Goal: Task Accomplishment & Management: Manage account settings

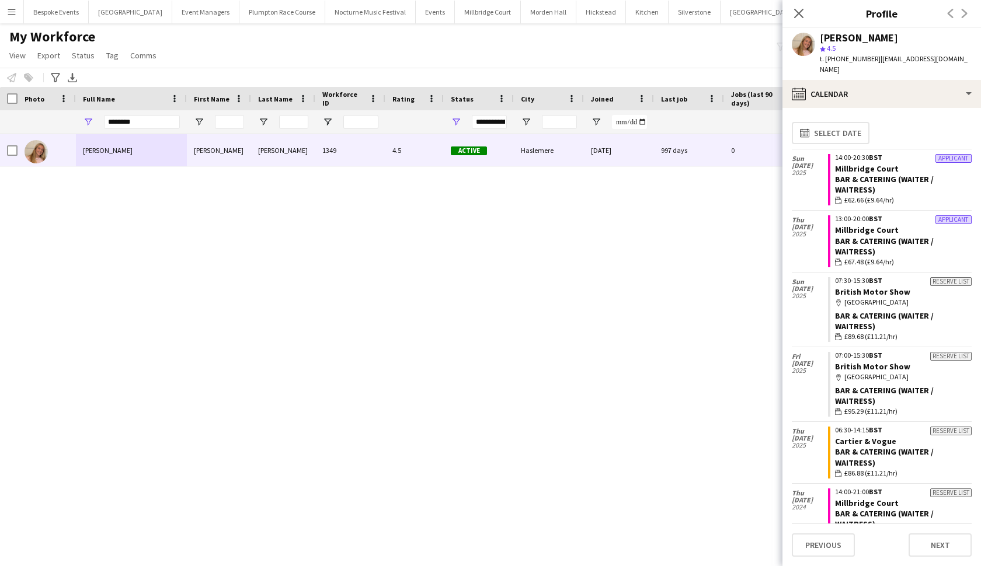
scroll to position [248, 0]
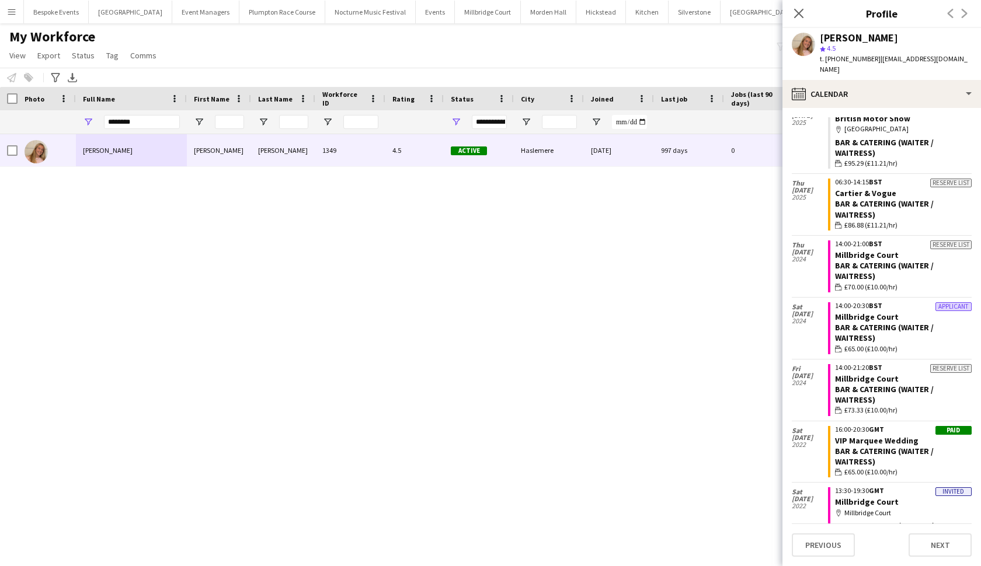
click at [15, 10] on app-icon "Menu" at bounding box center [11, 11] width 9 height 9
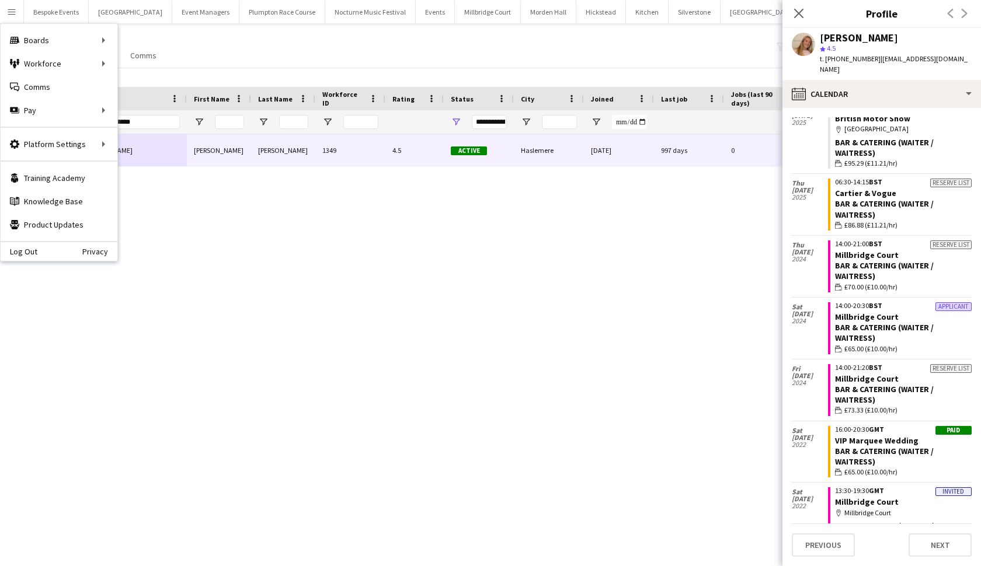
click at [220, 41] on div "My Workforce View Views Default view mena New Starter New view Update view Dele…" at bounding box center [490, 48] width 981 height 40
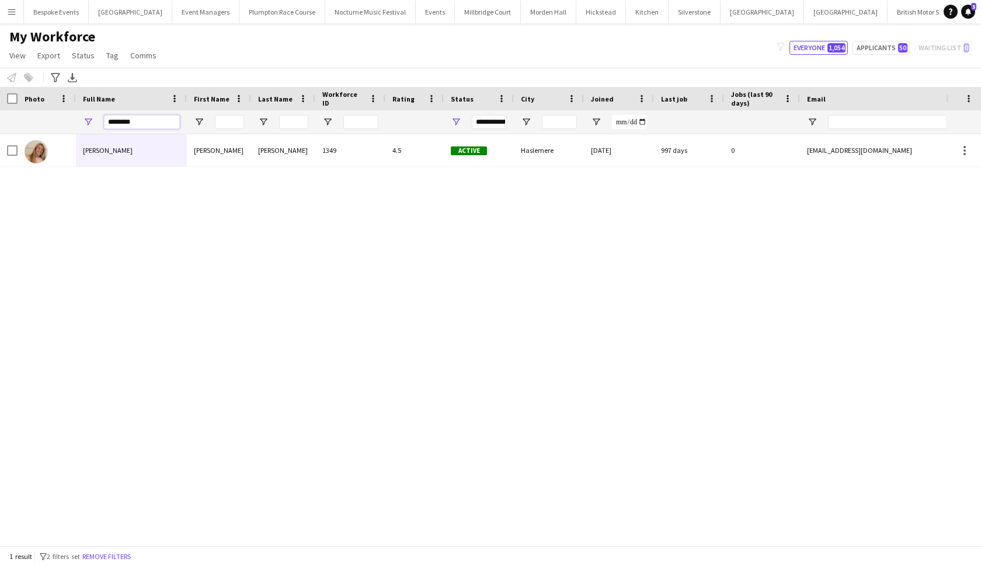
click at [139, 121] on input "********" at bounding box center [142, 122] width 76 height 14
type input "*"
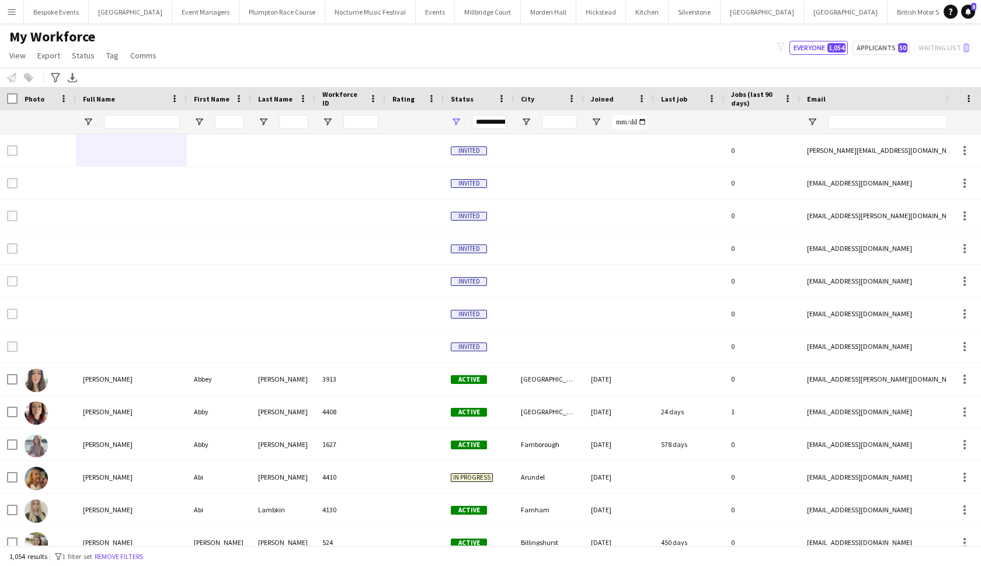
click at [14, 12] on app-icon "Menu" at bounding box center [11, 11] width 9 height 9
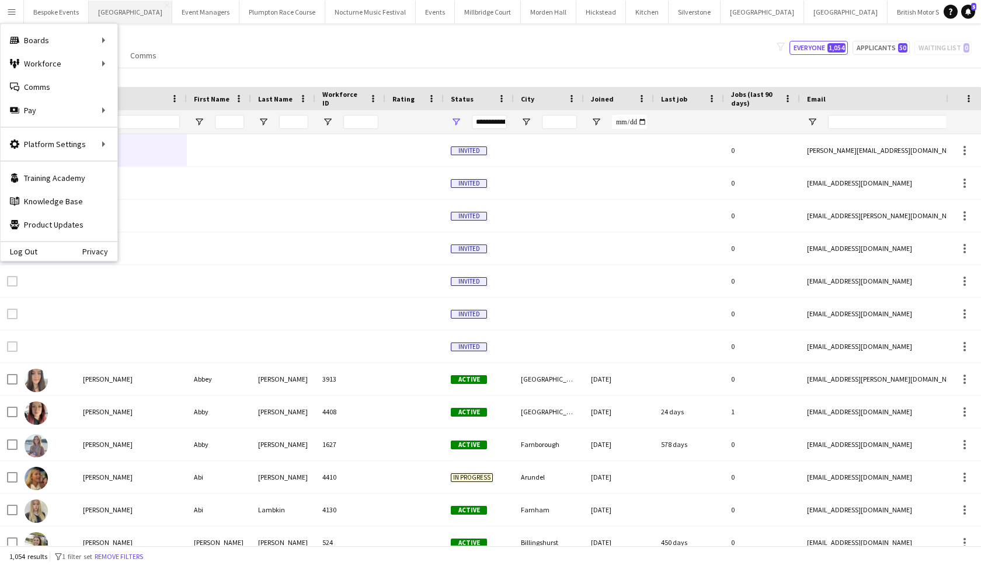
click at [119, 13] on button "Micklefield Hall Close" at bounding box center [131, 12] width 84 height 23
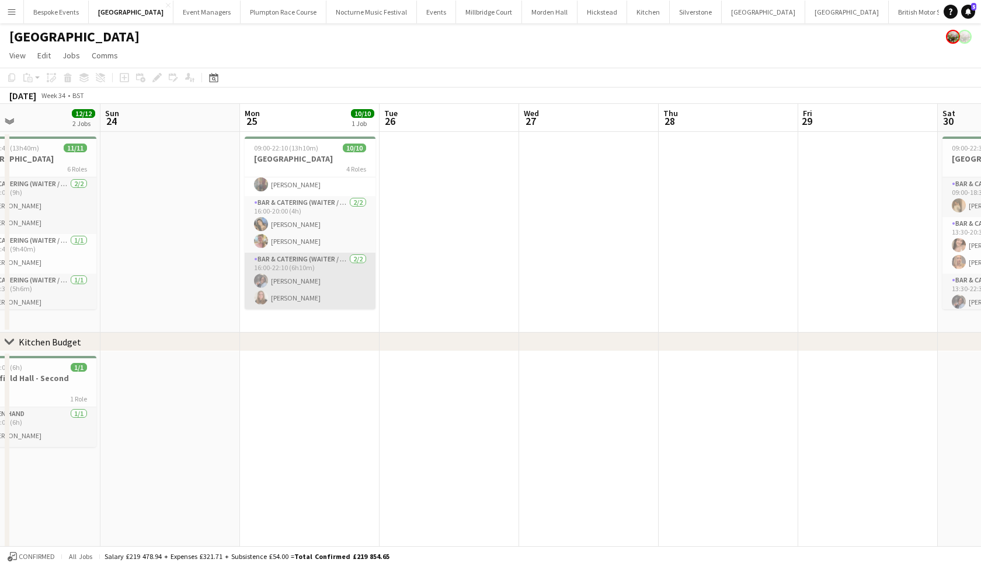
scroll to position [128, 0]
click at [282, 145] on span "09:00-22:10 (13h10m)" at bounding box center [286, 148] width 64 height 9
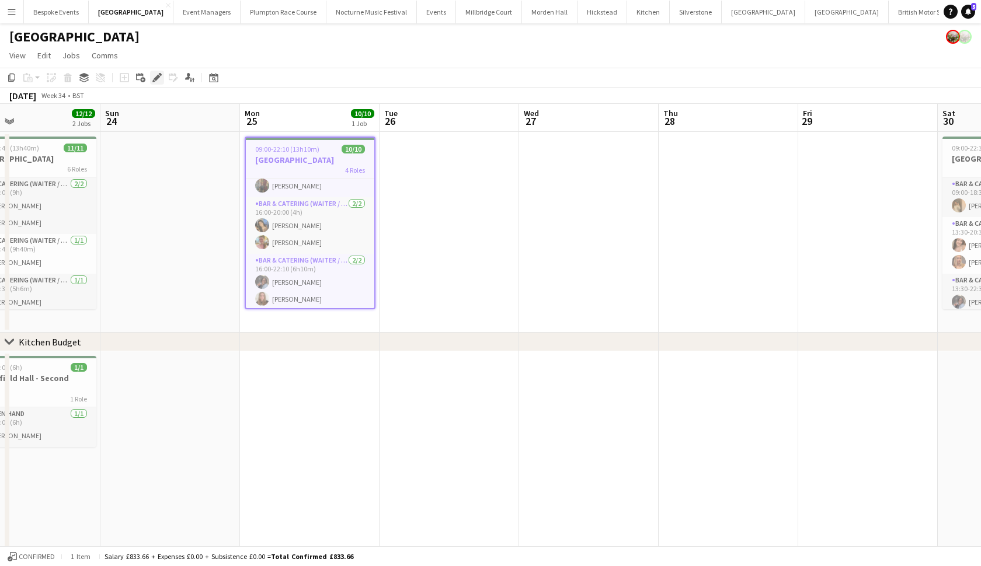
click at [157, 77] on icon at bounding box center [157, 78] width 6 height 6
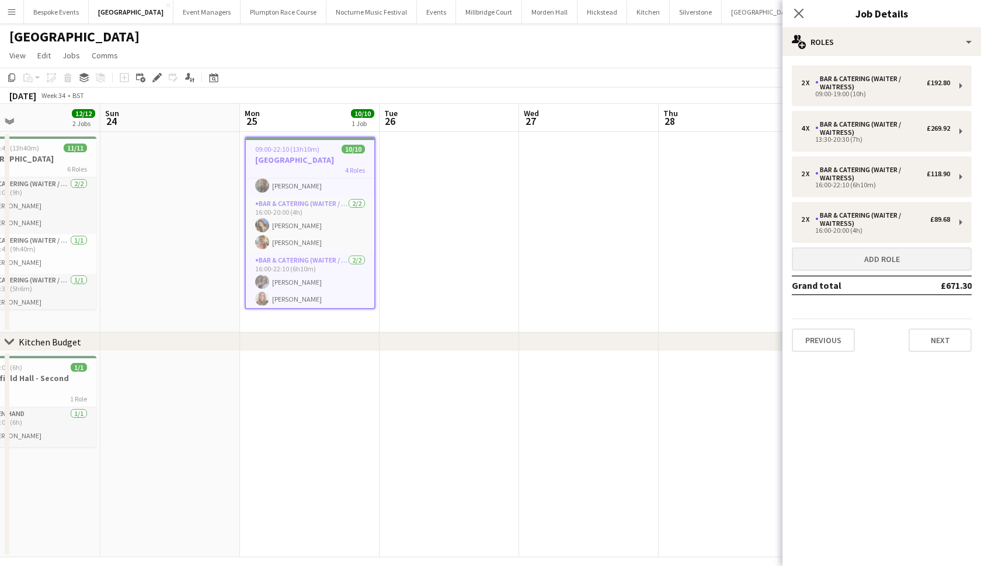
click at [877, 265] on button "Add role" at bounding box center [882, 259] width 180 height 23
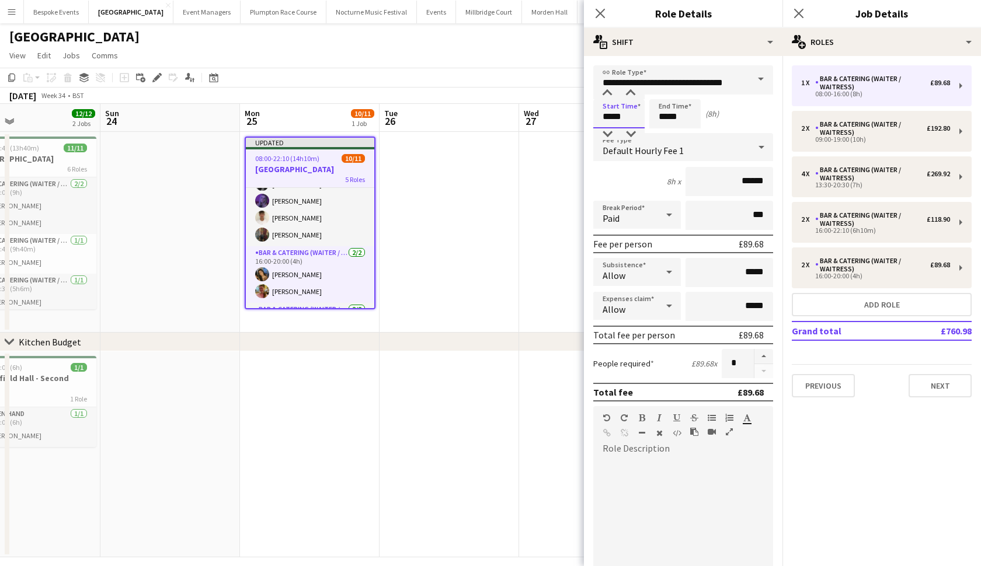
click at [610, 116] on input "*****" at bounding box center [618, 113] width 51 height 29
type input "*****"
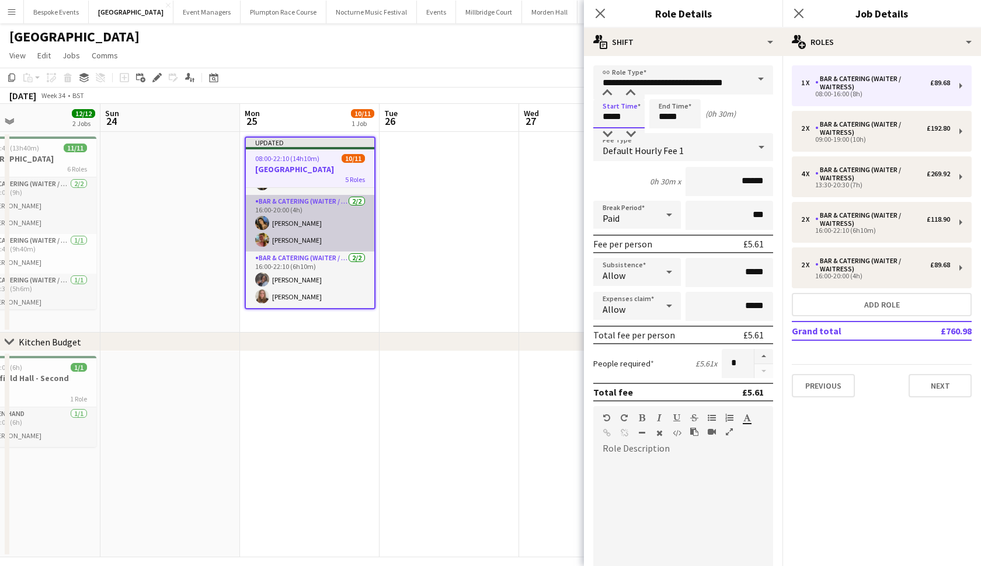
scroll to position [180, 0]
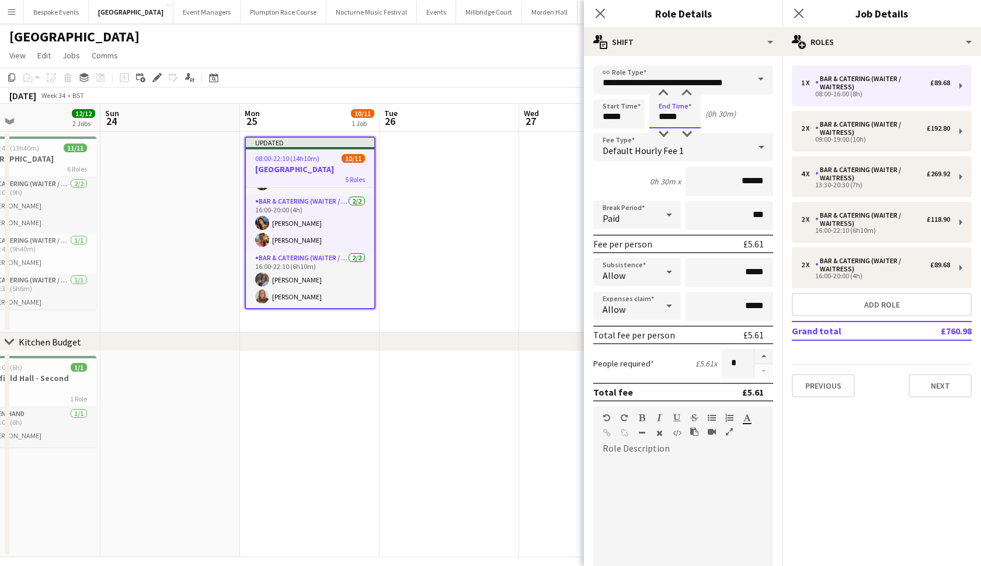
click at [665, 119] on input "*****" at bounding box center [674, 113] width 51 height 29
type input "*****"
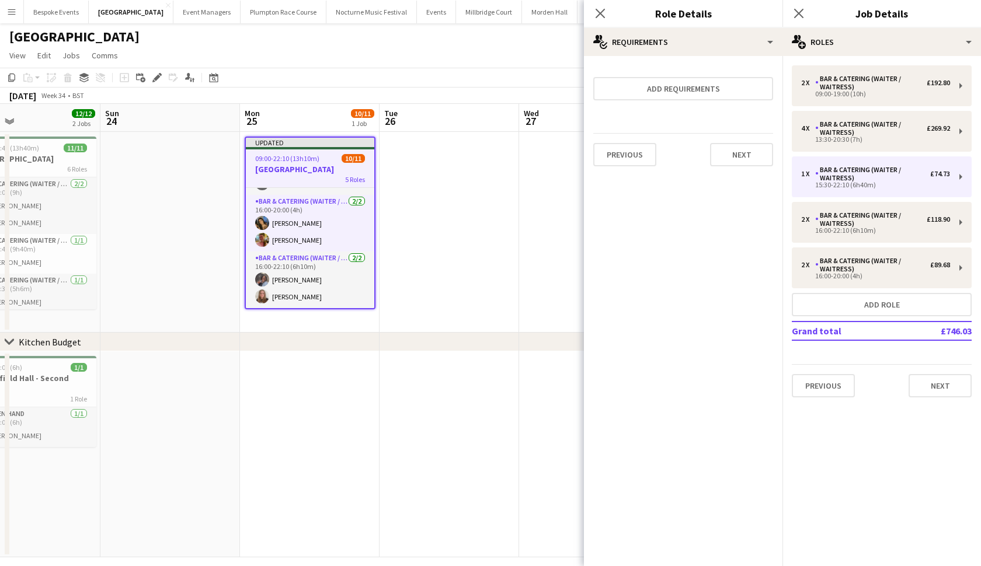
click at [420, 259] on app-date-cell at bounding box center [450, 232] width 140 height 201
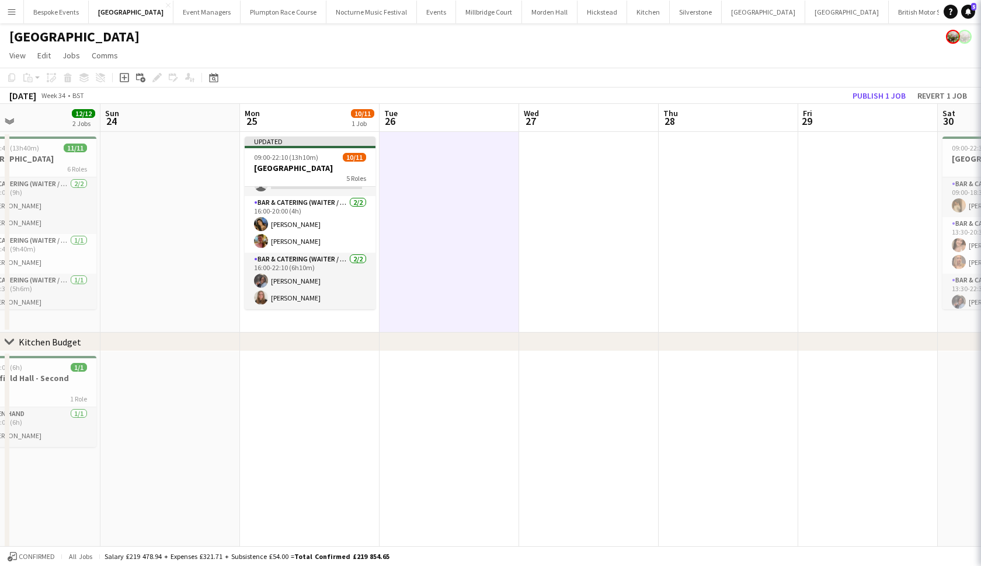
scroll to position [178, 0]
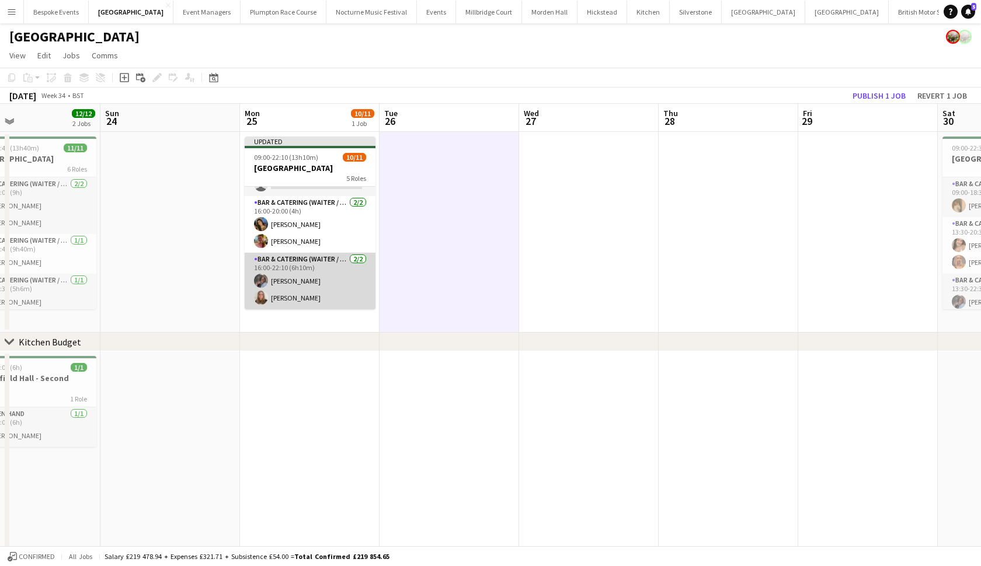
click at [290, 288] on app-card-role "Bar & Catering (Waiter / waitress) 2/2 16:00-22:10 (6h10m) Deborah Edema Daisy …" at bounding box center [310, 281] width 131 height 57
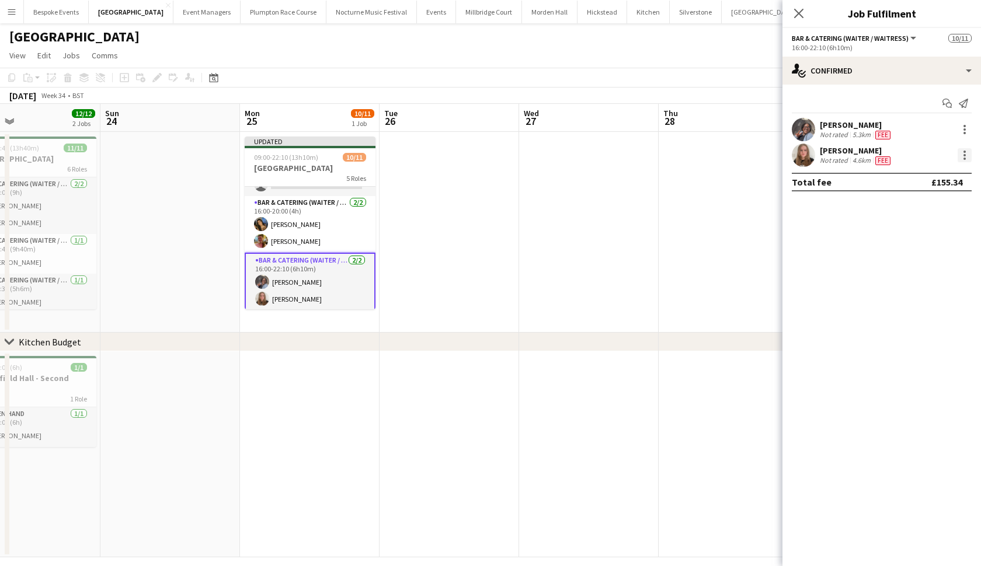
click at [964, 155] on div at bounding box center [965, 155] width 2 height 2
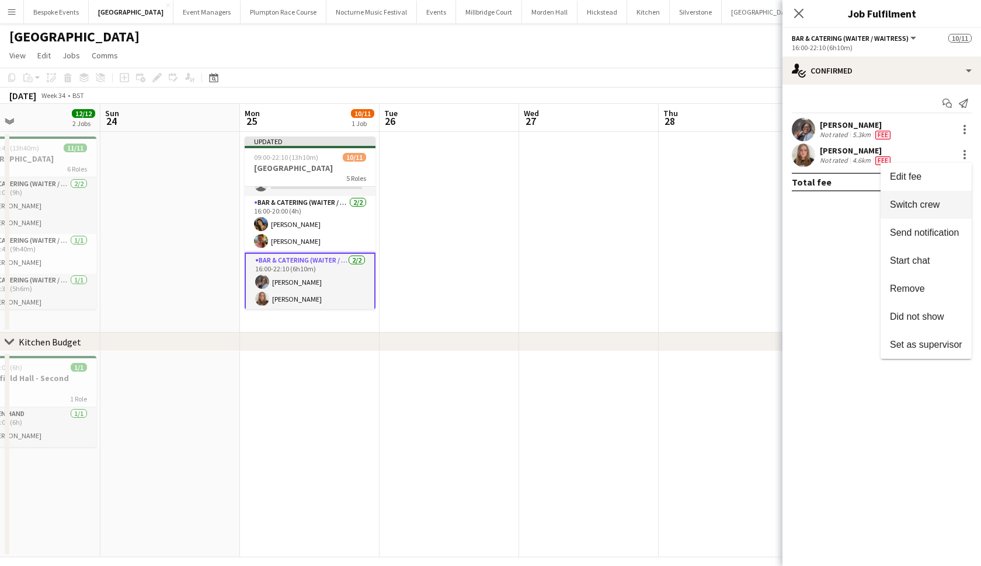
click at [951, 199] on button "Switch crew" at bounding box center [926, 205] width 91 height 28
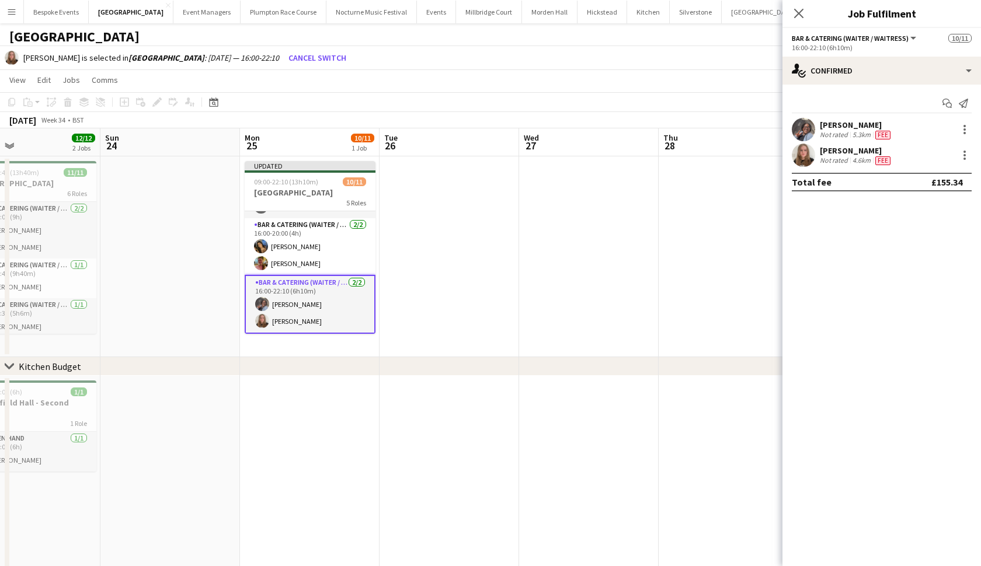
scroll to position [180, 0]
click at [968, 157] on div at bounding box center [965, 155] width 14 height 14
click at [530, 241] on div at bounding box center [490, 283] width 981 height 566
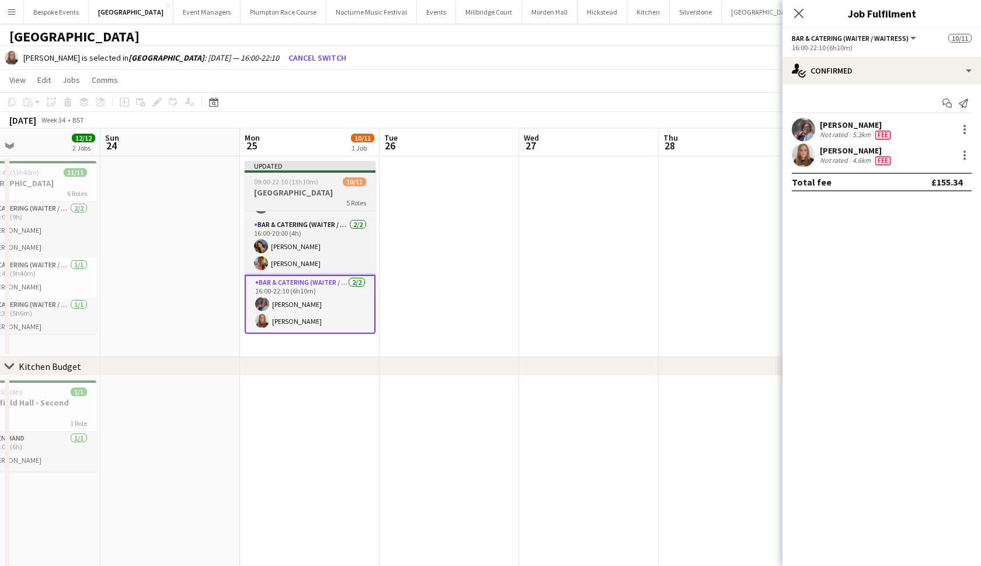
click at [334, 193] on h3 "[GEOGRAPHIC_DATA]" at bounding box center [310, 192] width 131 height 11
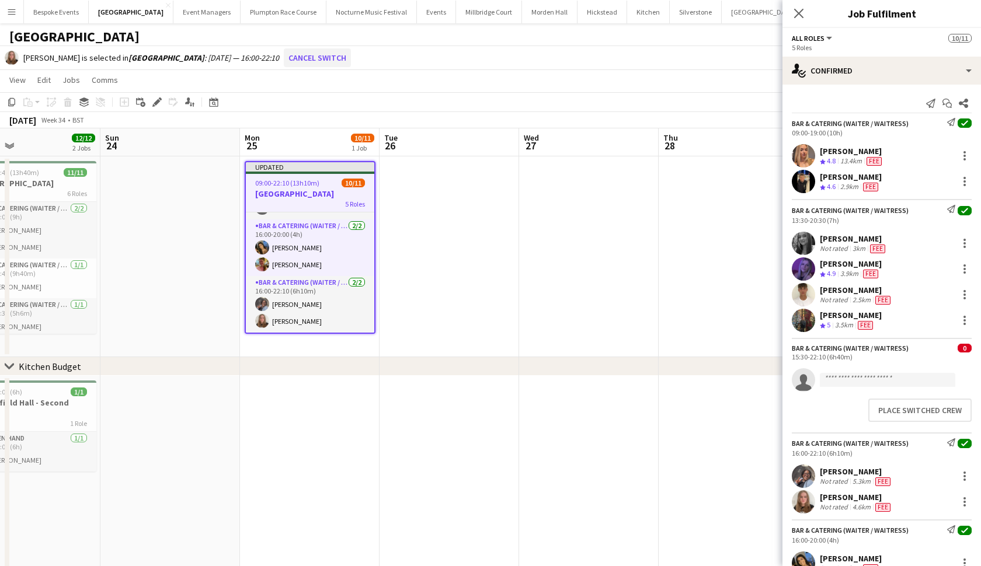
click at [316, 55] on button "Cancel switch" at bounding box center [317, 57] width 67 height 19
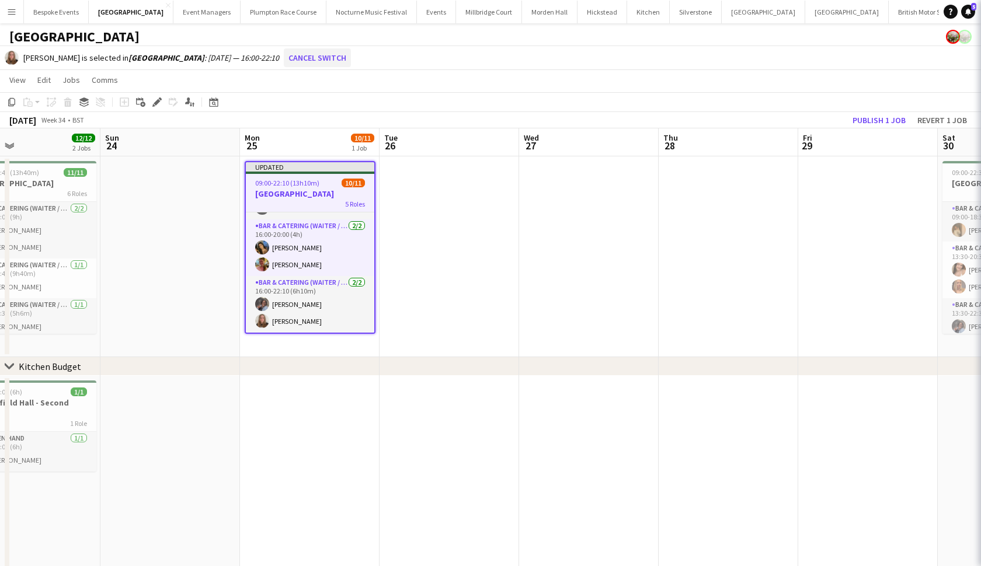
scroll to position [178, 0]
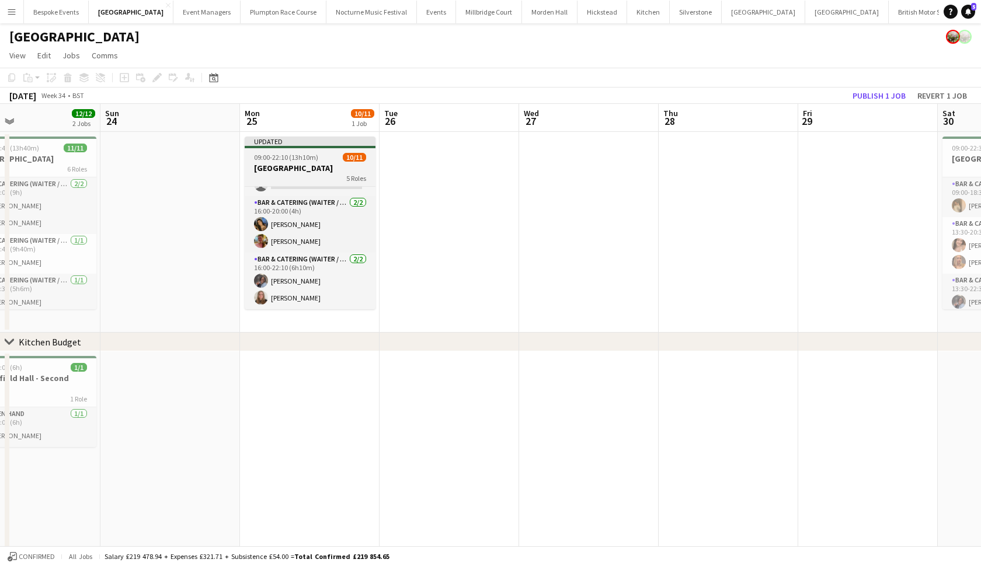
click at [284, 164] on h3 "[GEOGRAPHIC_DATA]" at bounding box center [310, 168] width 131 height 11
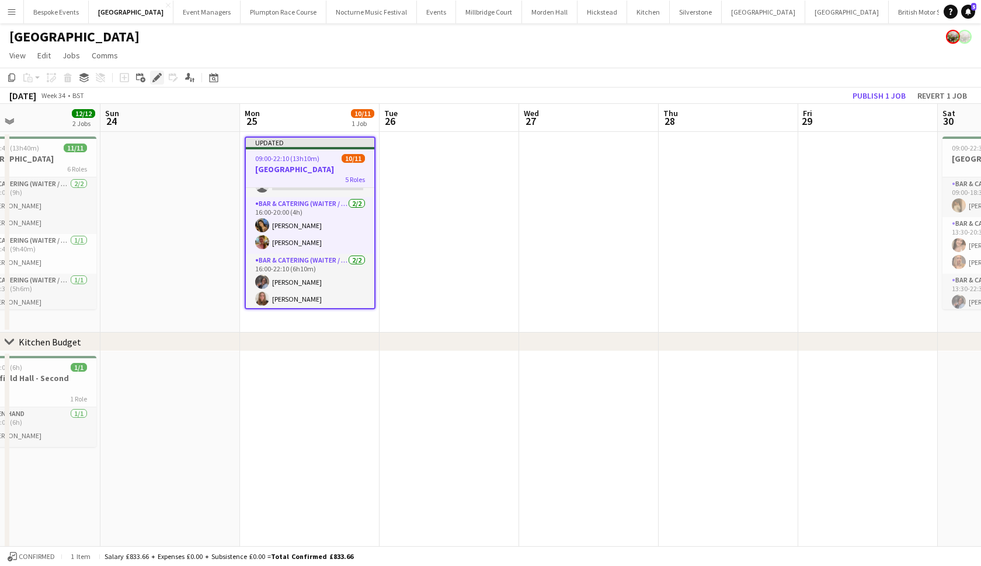
click at [161, 81] on icon "Edit" at bounding box center [156, 77] width 9 height 9
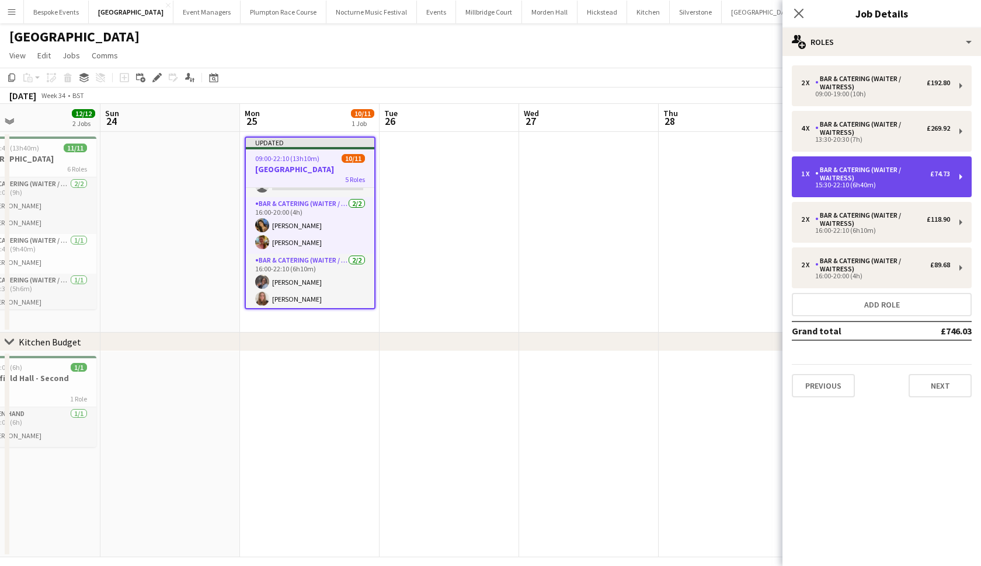
click at [897, 173] on div "Bar & Catering (Waiter / waitress)" at bounding box center [872, 174] width 115 height 16
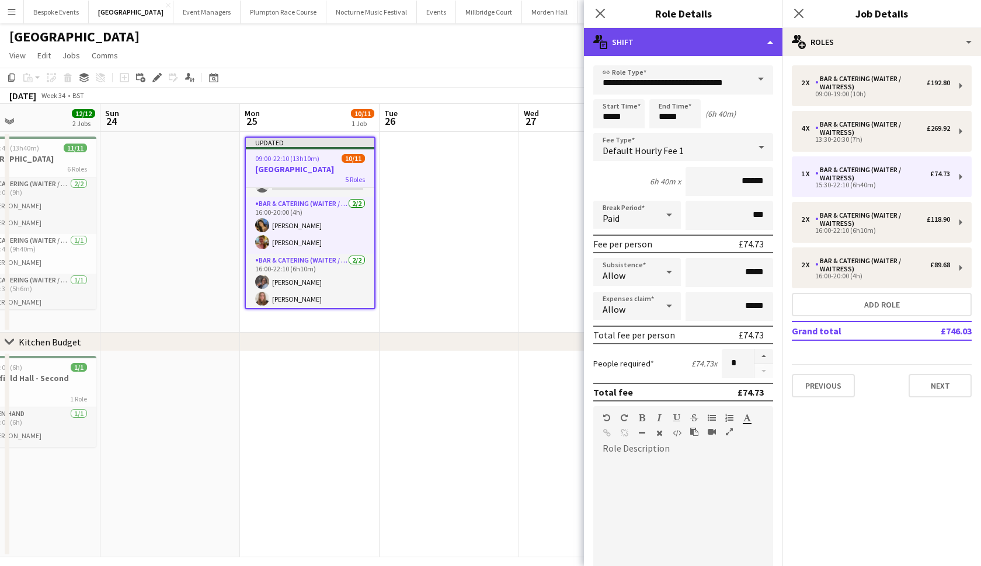
click at [745, 39] on div "multiple-actions-text Shift" at bounding box center [683, 42] width 199 height 28
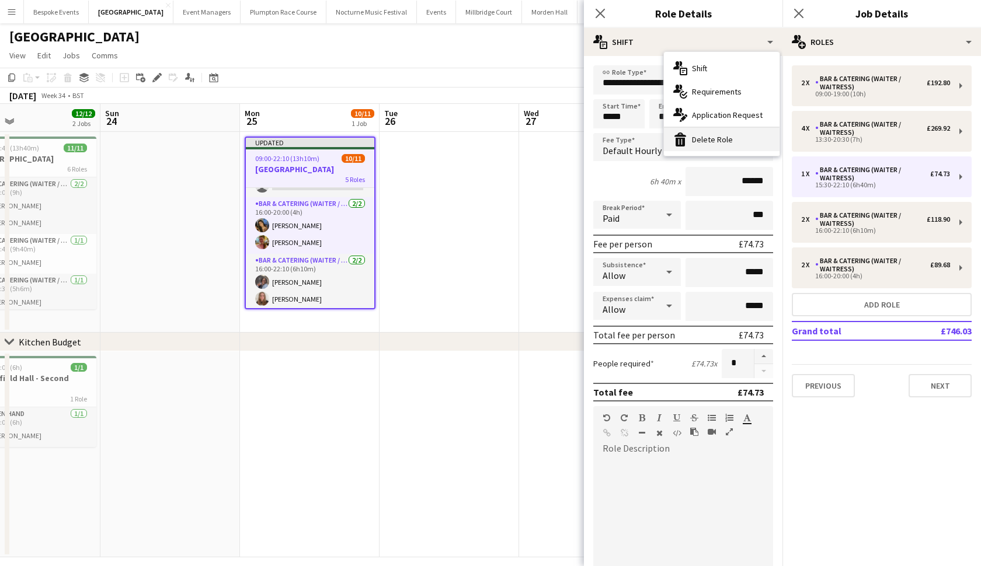
click at [749, 137] on div "bin-2 Delete Role" at bounding box center [722, 139] width 116 height 23
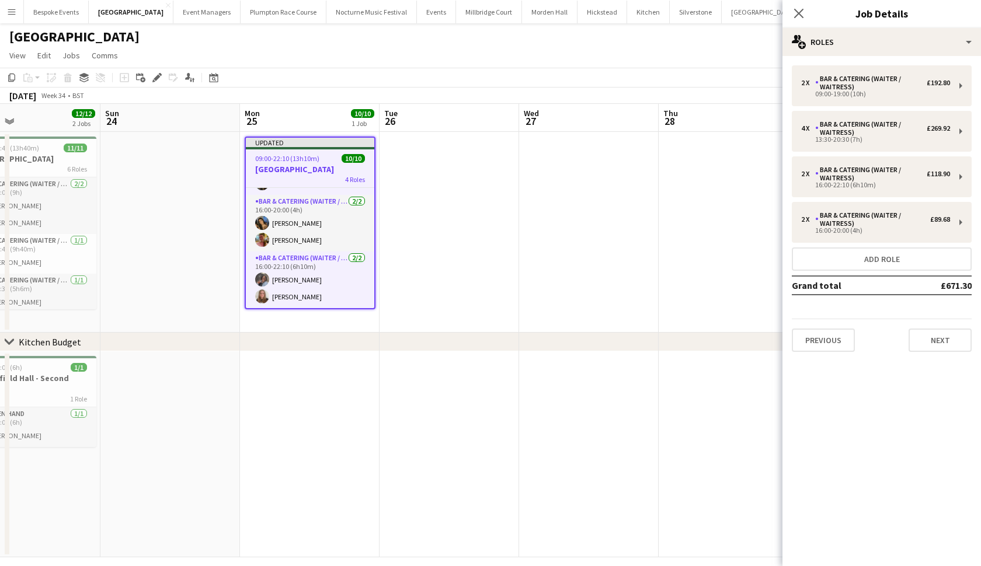
scroll to position [131, 0]
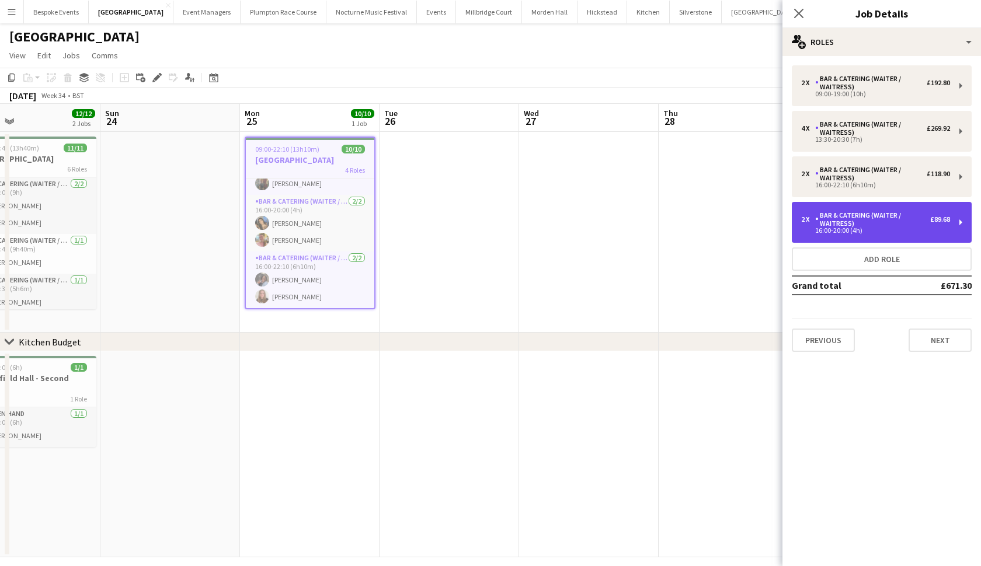
click at [861, 226] on div "Bar & Catering (Waiter / waitress)" at bounding box center [872, 219] width 115 height 16
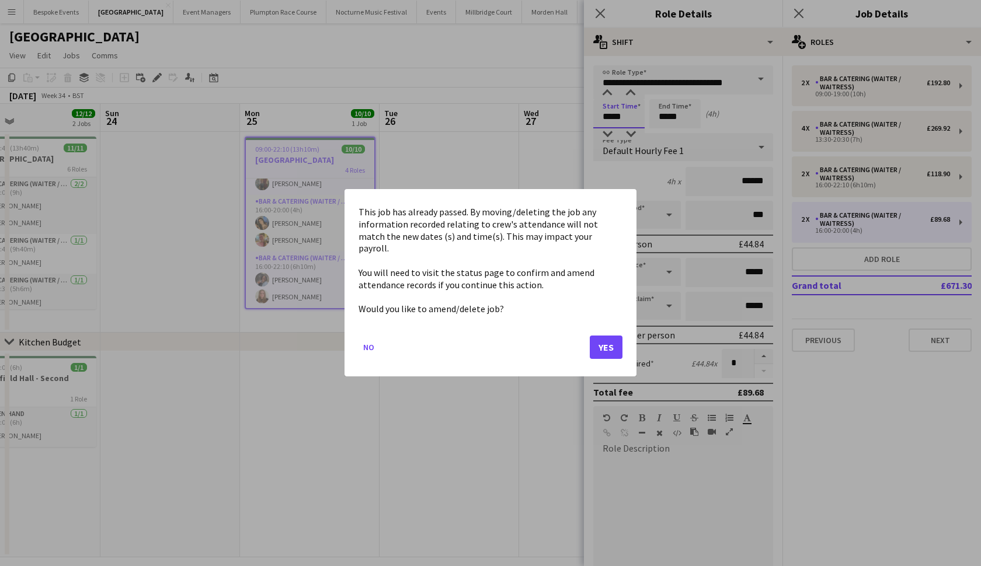
click at [613, 117] on body "Menu Boards Boards Boards All jobs Status Workforce Workforce My Workforce Recr…" at bounding box center [490, 289] width 981 height 578
click at [599, 339] on button "Yes" at bounding box center [606, 347] width 33 height 23
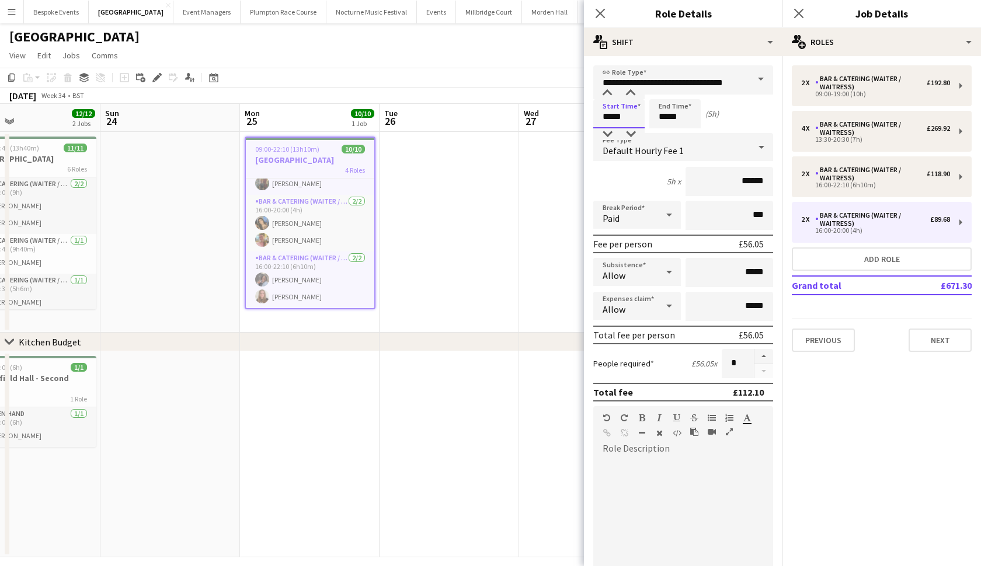
type input "*****"
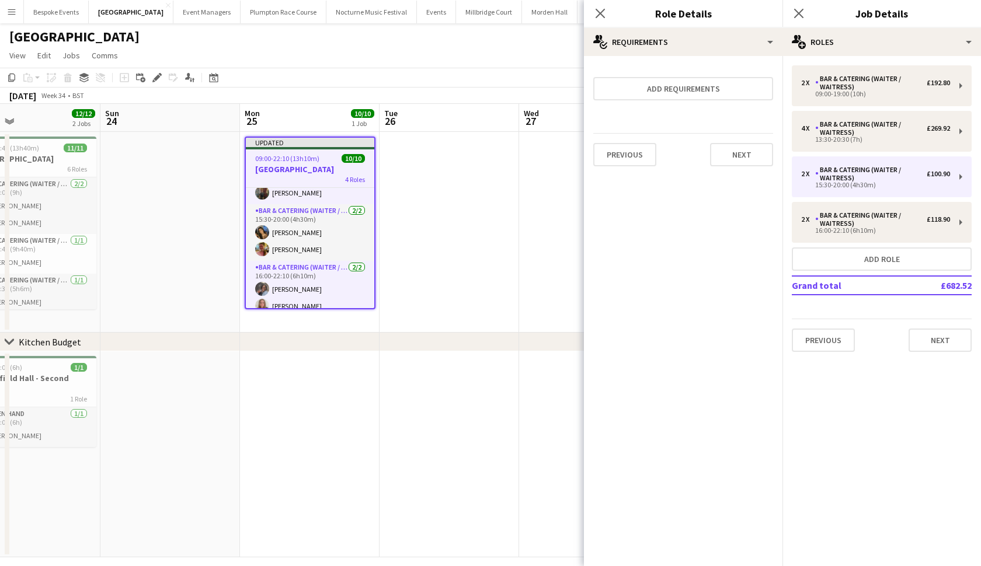
click at [558, 74] on app-toolbar "Copy Paste Paste Command V Paste with crew Command Shift V Paste linked Job Del…" at bounding box center [490, 78] width 981 height 20
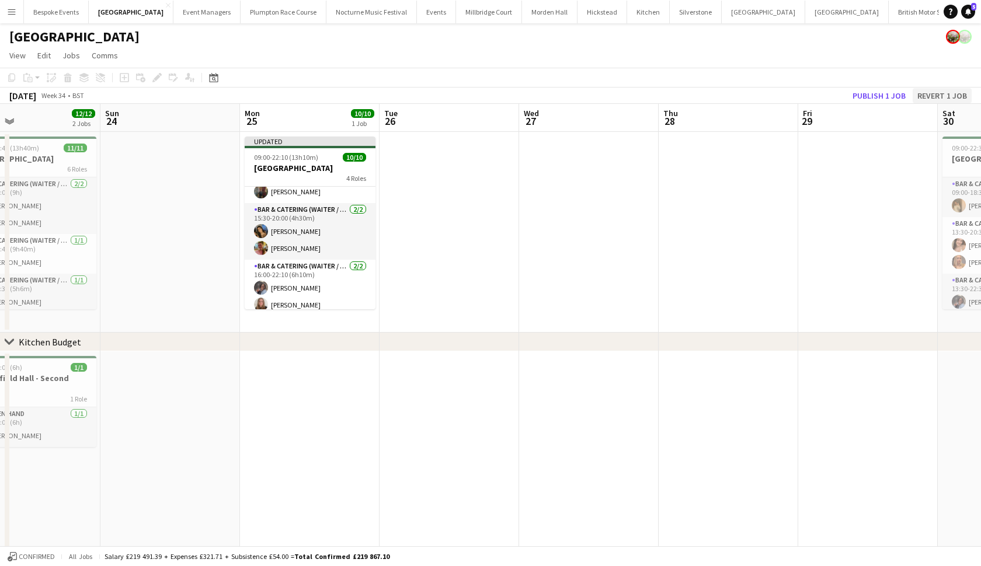
click at [934, 89] on button "Revert 1 job" at bounding box center [942, 95] width 59 height 15
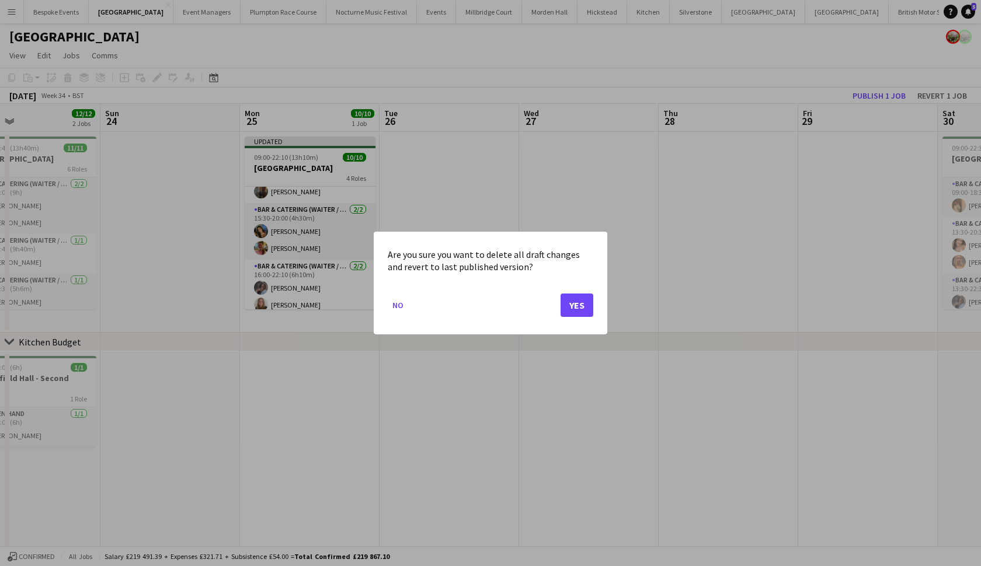
click at [585, 305] on button "Yes" at bounding box center [577, 305] width 33 height 23
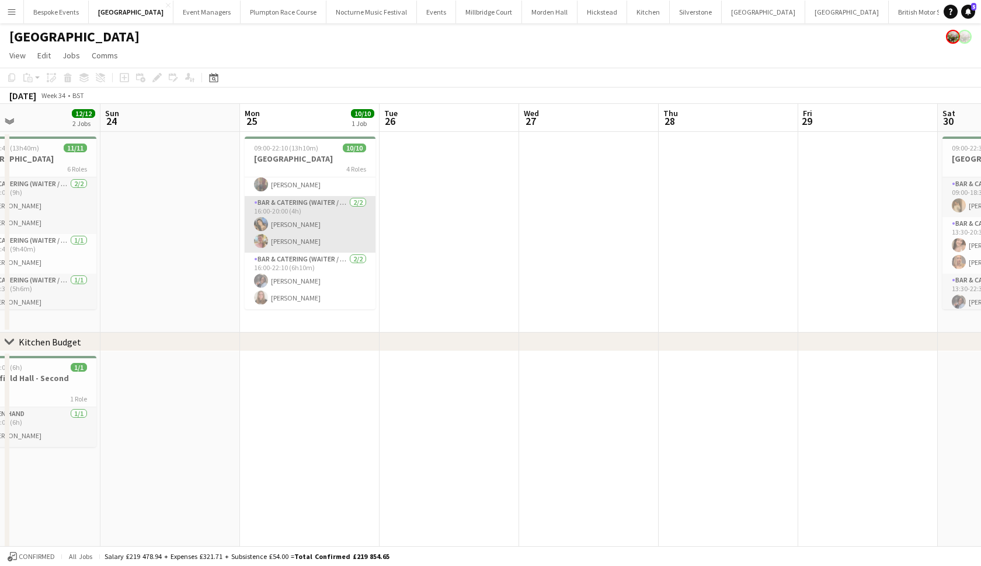
scroll to position [128, 0]
click at [303, 159] on h3 "[GEOGRAPHIC_DATA]" at bounding box center [310, 159] width 131 height 11
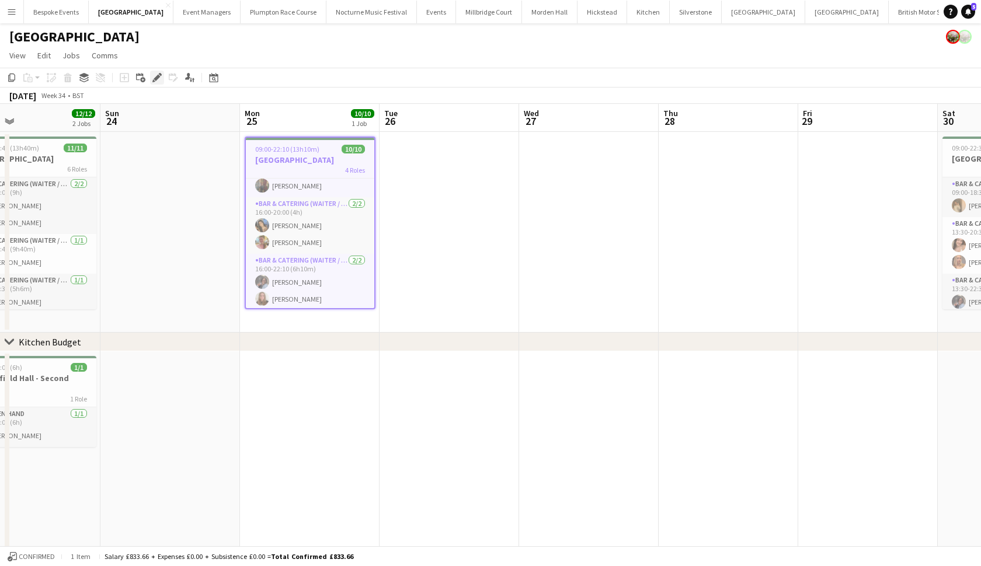
click at [158, 78] on icon at bounding box center [157, 78] width 6 height 6
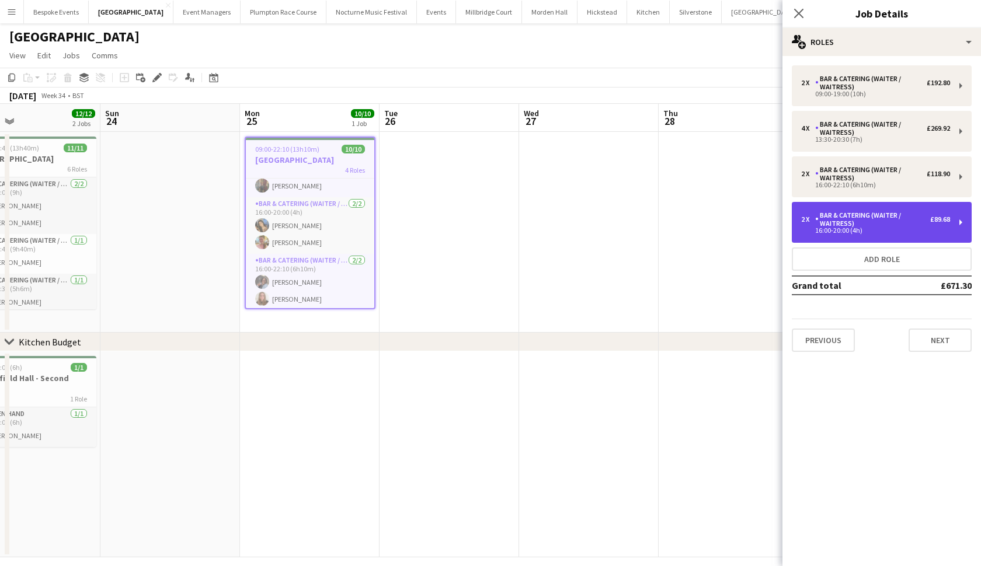
click at [830, 224] on div "Bar & Catering (Waiter / waitress)" at bounding box center [872, 219] width 115 height 16
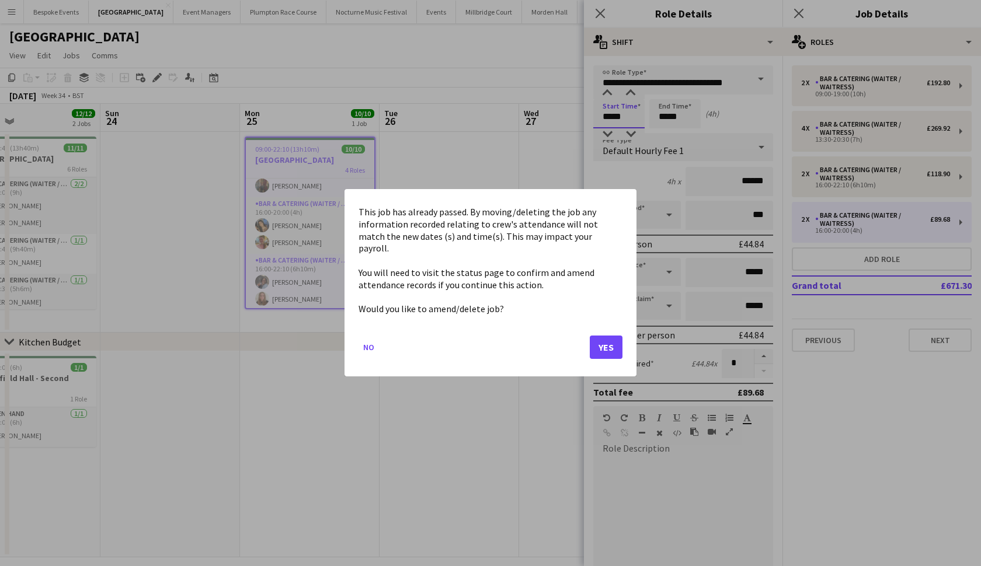
click at [610, 121] on body "Menu Boards Boards Boards All jobs Status Workforce Workforce My Workforce Recr…" at bounding box center [490, 289] width 981 height 578
click at [615, 345] on button "Yes" at bounding box center [606, 347] width 33 height 23
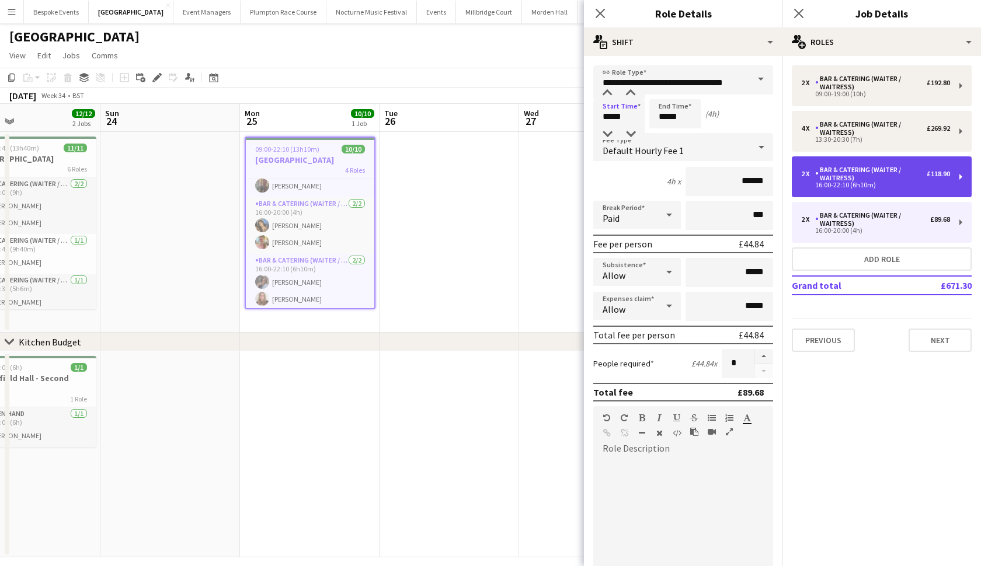
click at [823, 172] on div "Bar & Catering (Waiter / waitress)" at bounding box center [871, 174] width 112 height 16
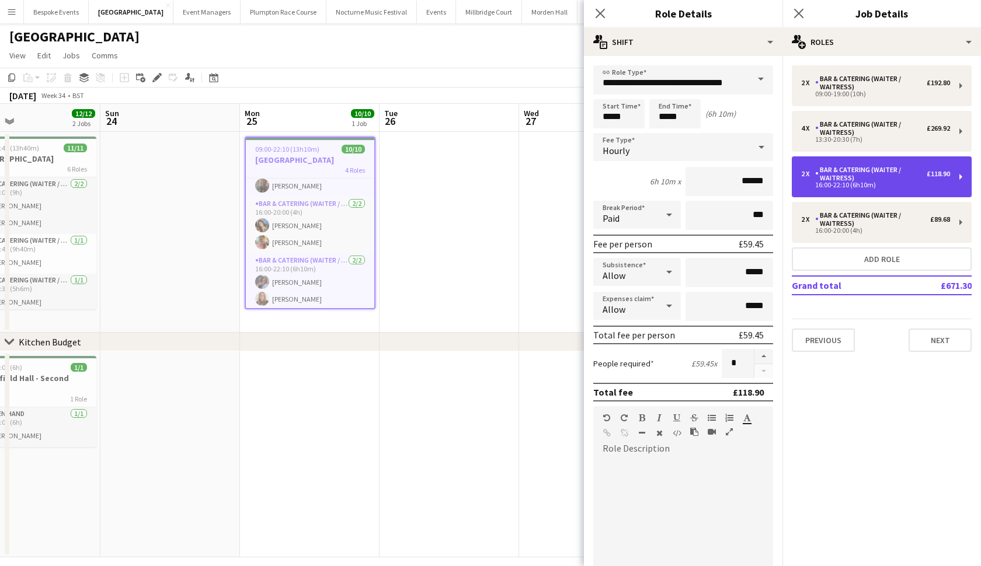
type input "*****"
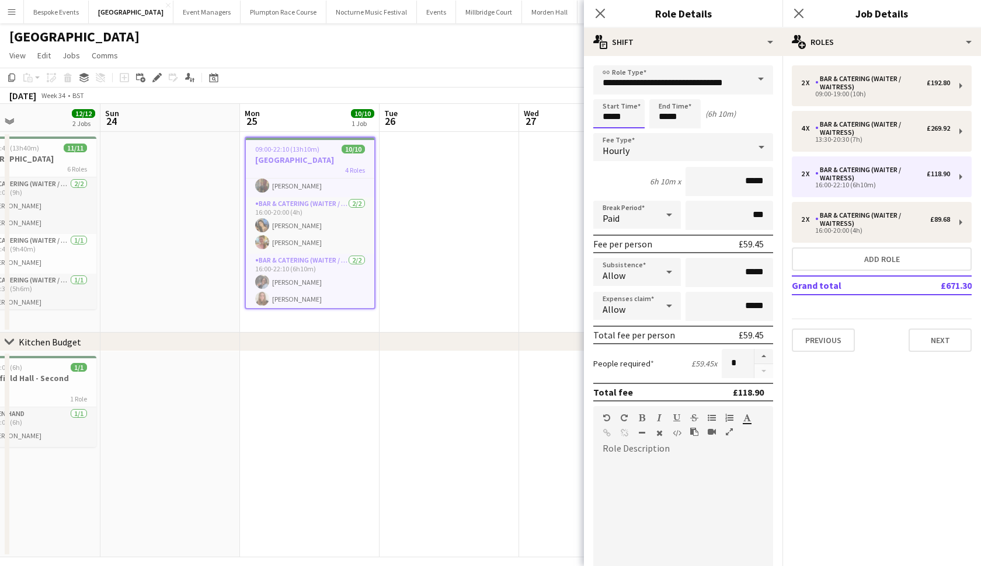
click at [611, 121] on input "*****" at bounding box center [618, 113] width 51 height 29
type input "*****"
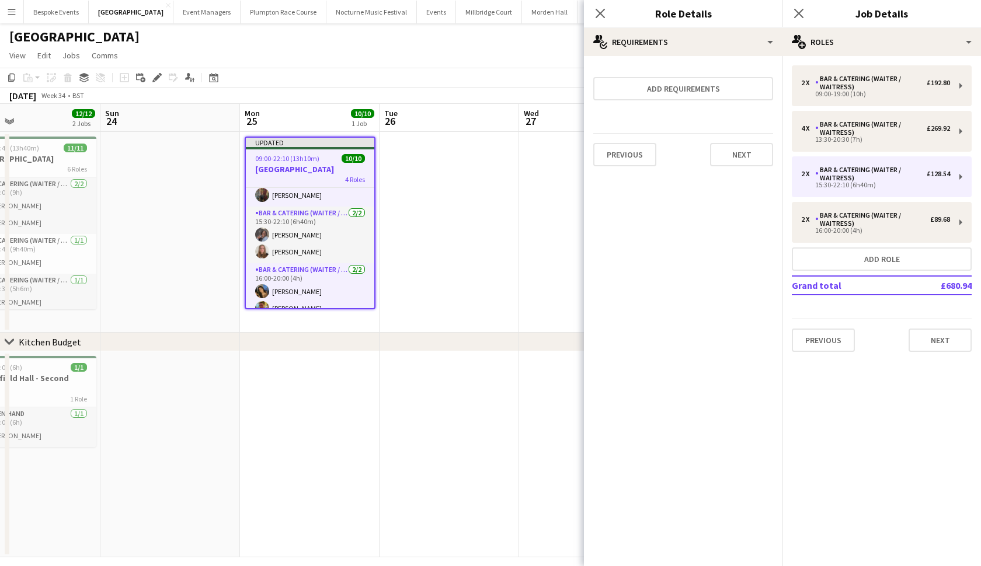
scroll to position [0, 318]
click at [442, 187] on app-date-cell at bounding box center [450, 232] width 140 height 201
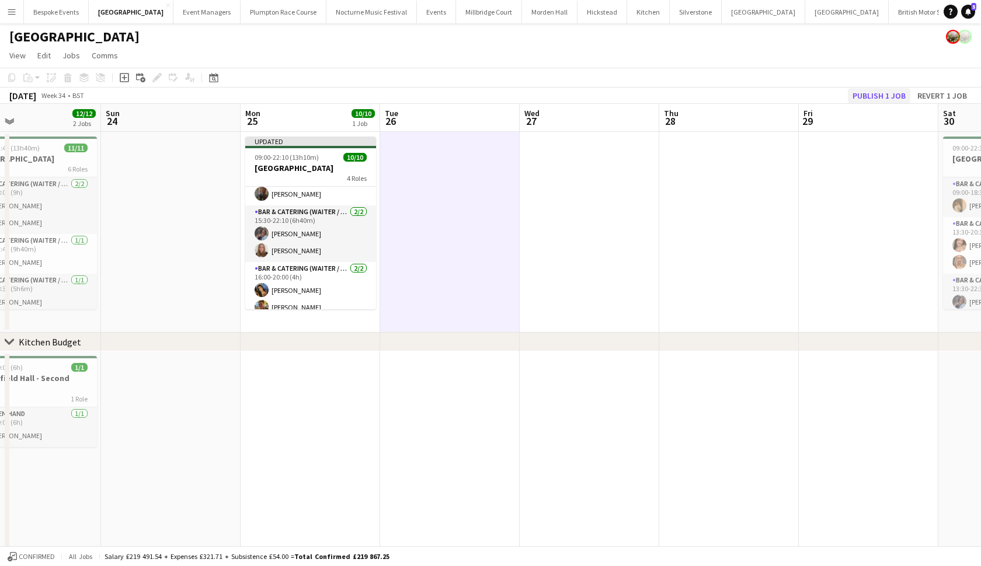
click at [872, 98] on button "Publish 1 job" at bounding box center [879, 95] width 62 height 15
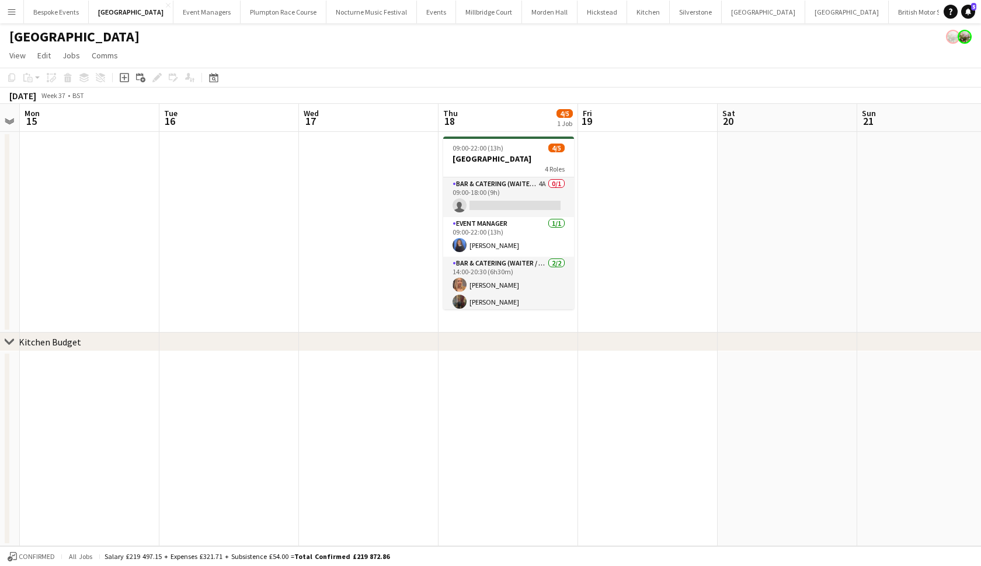
scroll to position [0, 0]
click at [530, 185] on app-card-role "Bar & Catering (Waiter / waitress) 4A 0/1 09:00-18:00 (9h) single-neutral-actio…" at bounding box center [508, 198] width 131 height 40
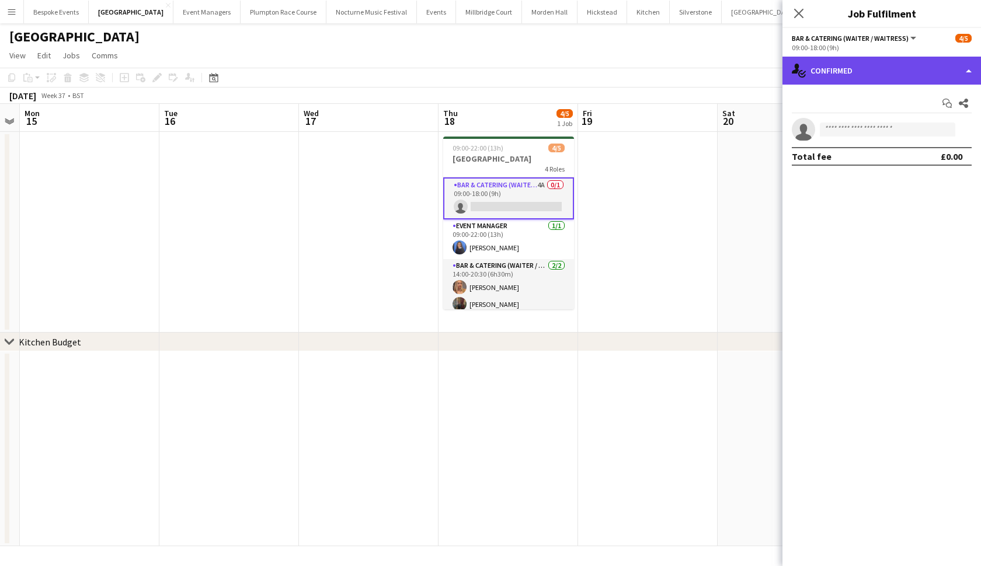
click at [881, 67] on div "single-neutral-actions-check-2 Confirmed" at bounding box center [882, 71] width 199 height 28
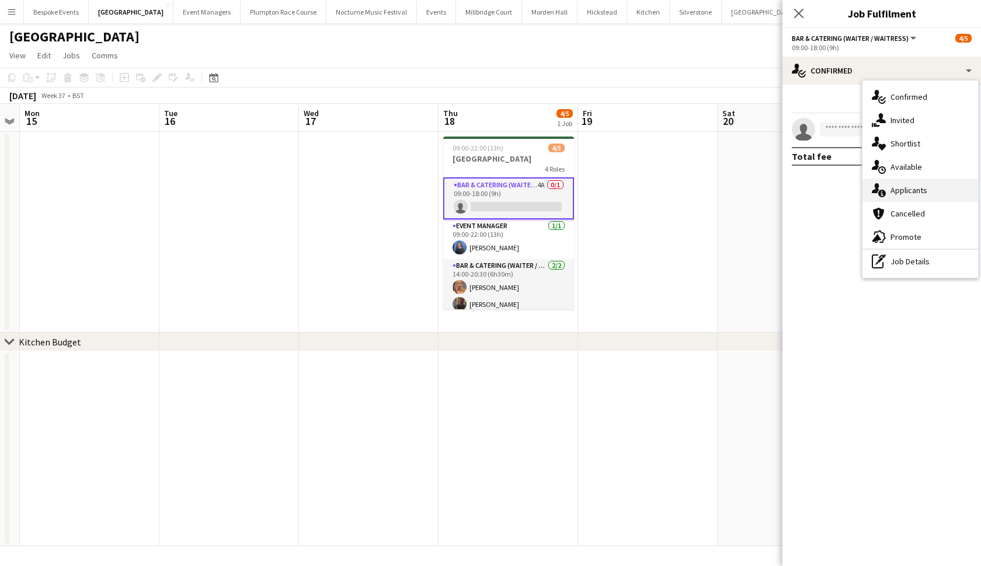
click at [905, 193] on span "Applicants" at bounding box center [909, 190] width 37 height 11
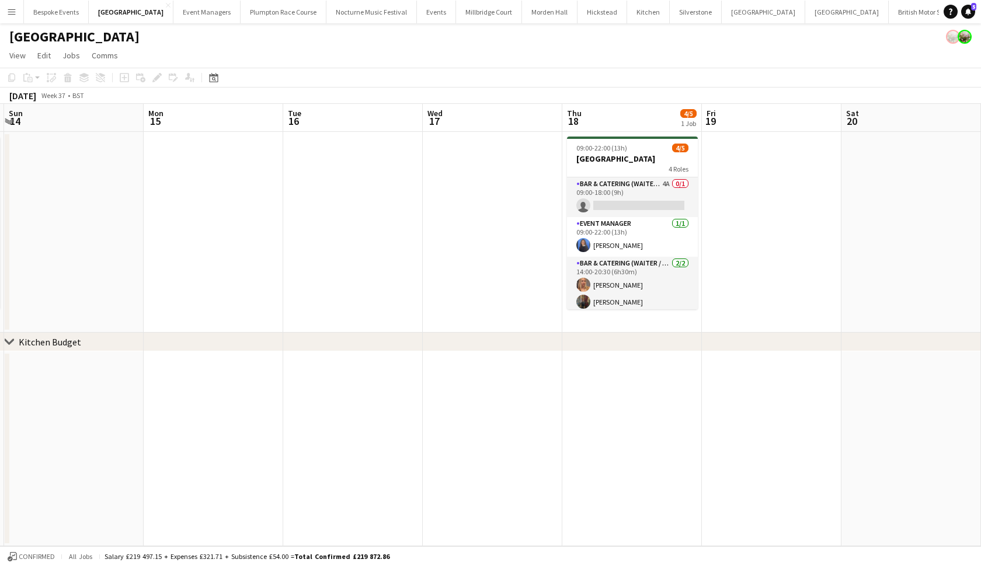
scroll to position [0, 425]
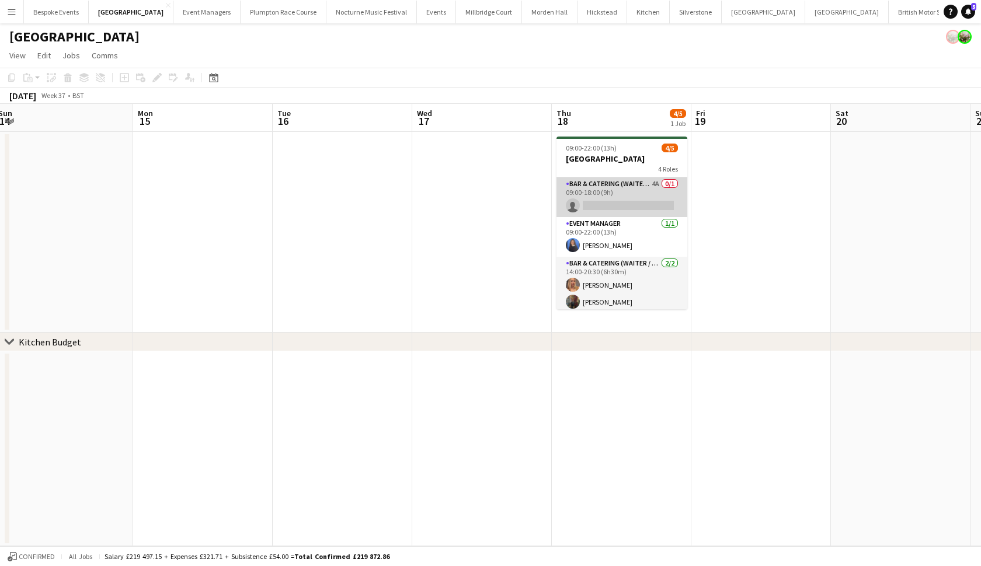
click at [651, 193] on app-card-role "Bar & Catering (Waiter / waitress) 4A 0/1 09:00-18:00 (9h) single-neutral-actio…" at bounding box center [622, 198] width 131 height 40
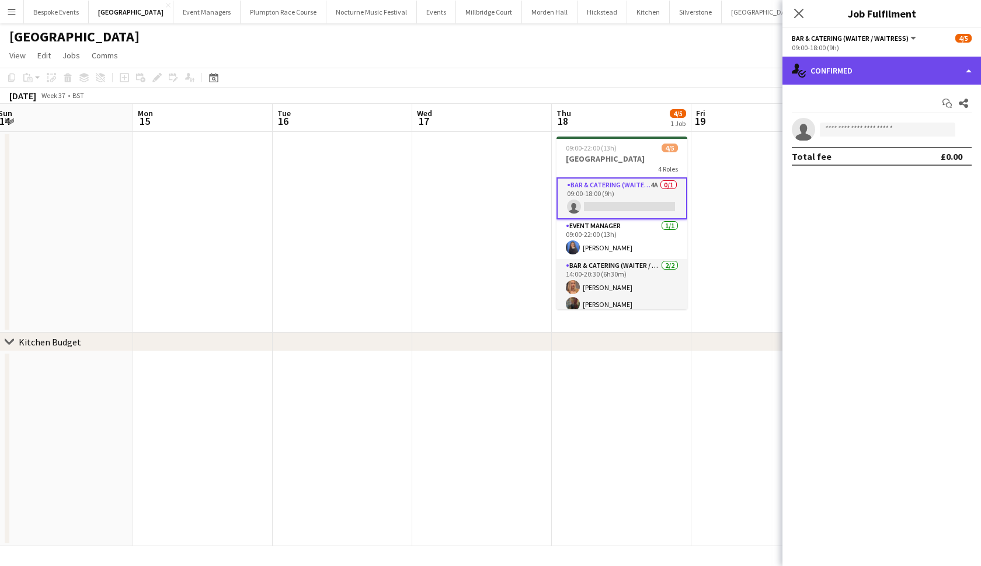
click at [900, 73] on div "single-neutral-actions-check-2 Confirmed" at bounding box center [882, 71] width 199 height 28
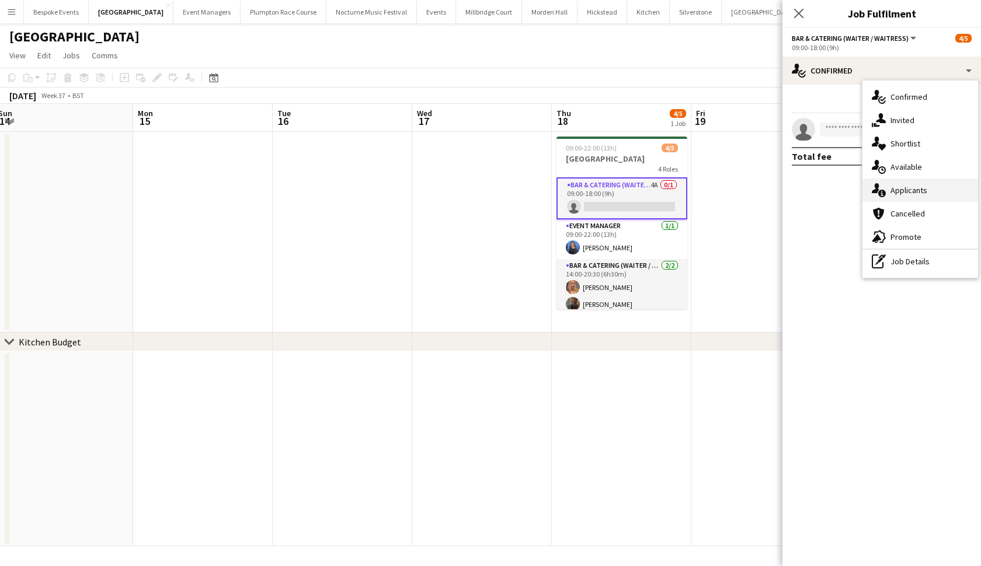
click at [911, 186] on span "Applicants" at bounding box center [909, 190] width 37 height 11
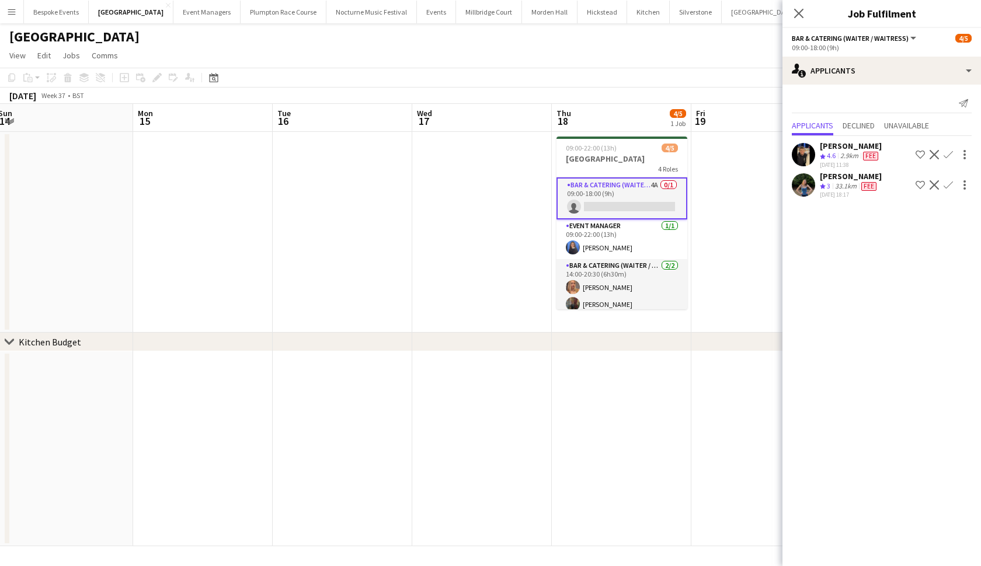
click at [950, 157] on app-icon "Confirm" at bounding box center [948, 154] width 9 height 9
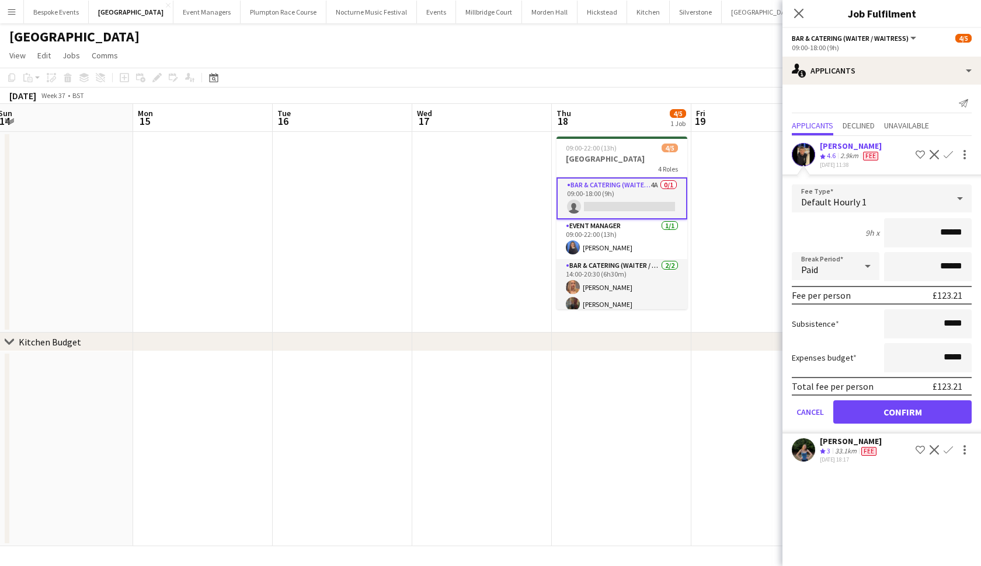
click at [916, 415] on button "Confirm" at bounding box center [902, 412] width 138 height 23
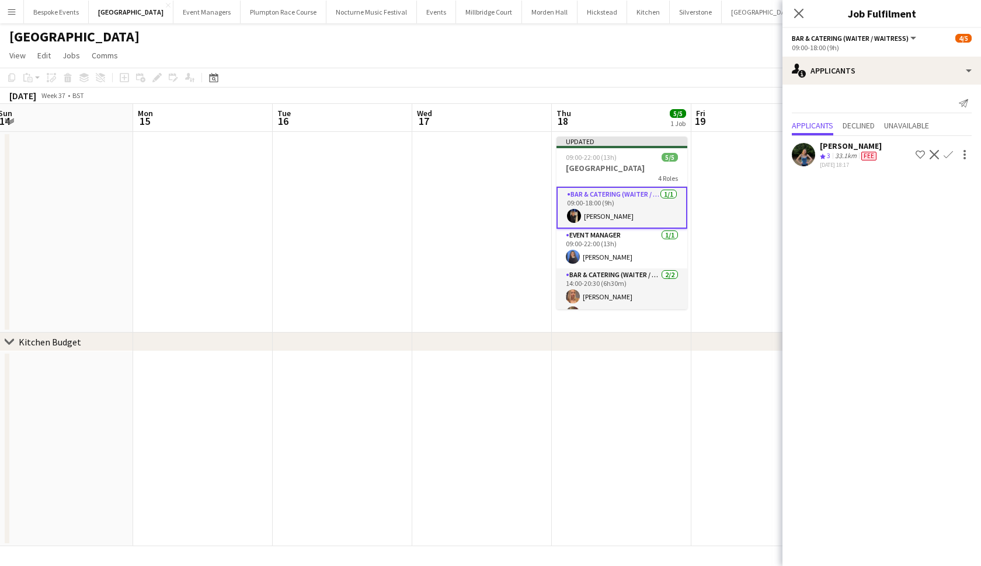
click at [725, 298] on app-date-cell at bounding box center [761, 232] width 140 height 201
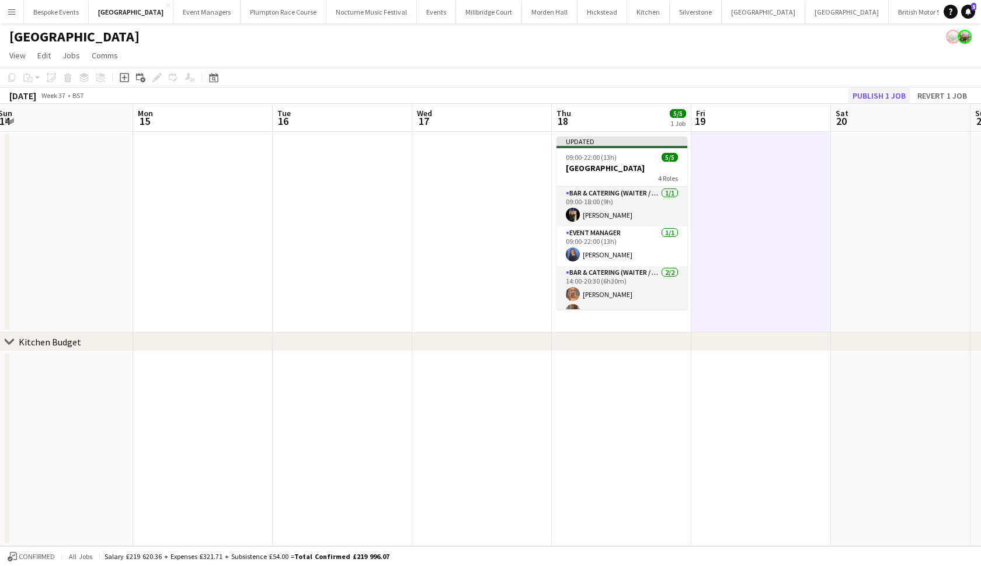
click at [901, 99] on button "Publish 1 job" at bounding box center [879, 95] width 62 height 15
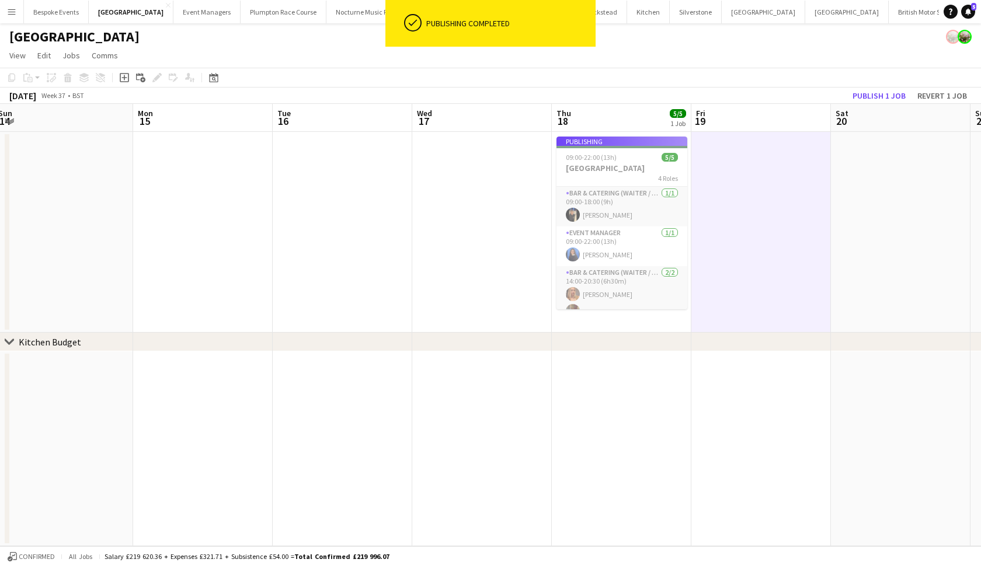
scroll to position [0, 0]
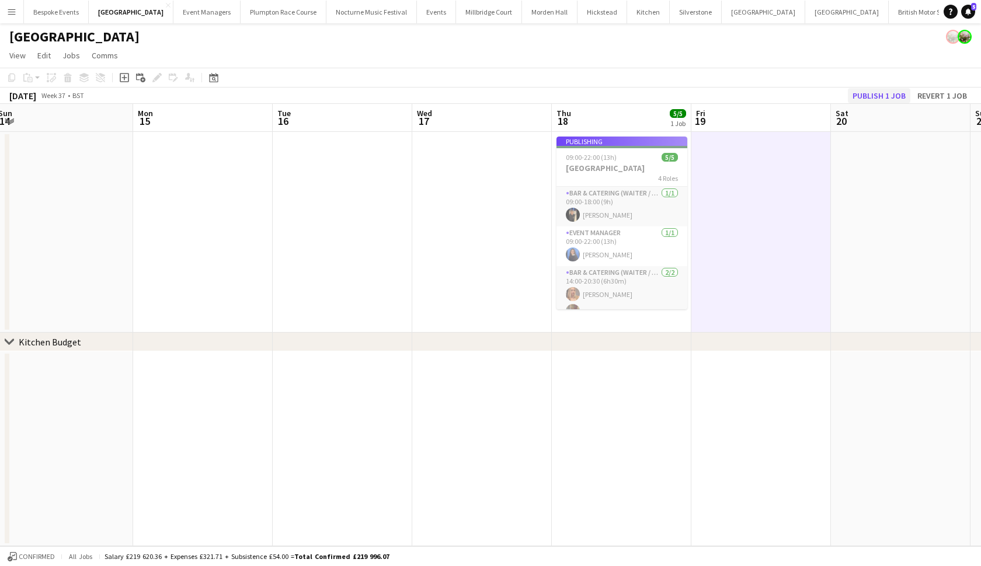
click at [867, 94] on button "Publish 1 job" at bounding box center [879, 95] width 62 height 15
click at [893, 100] on button "Publish 1 job" at bounding box center [879, 95] width 62 height 15
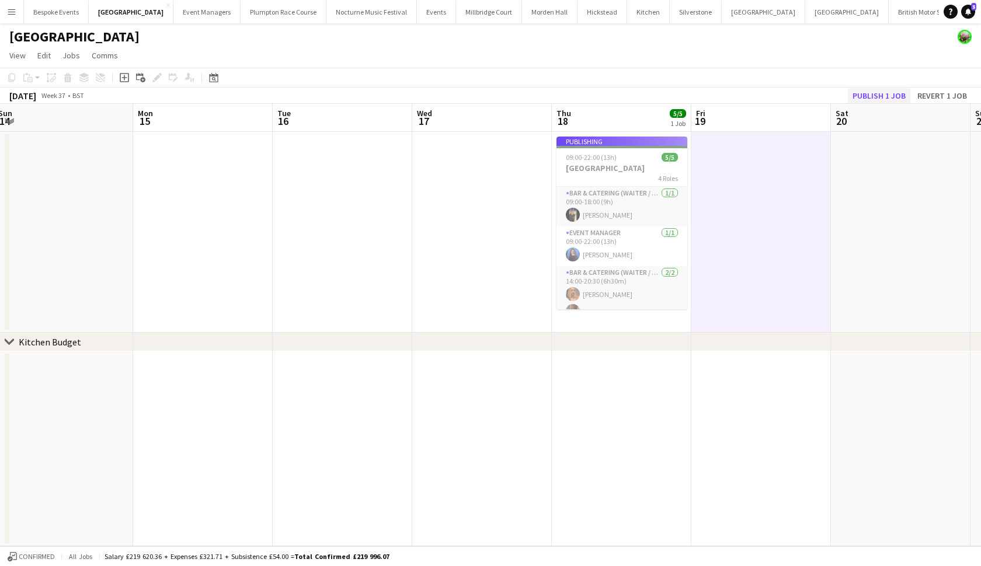
click at [893, 100] on button "Publish 1 job" at bounding box center [879, 95] width 62 height 15
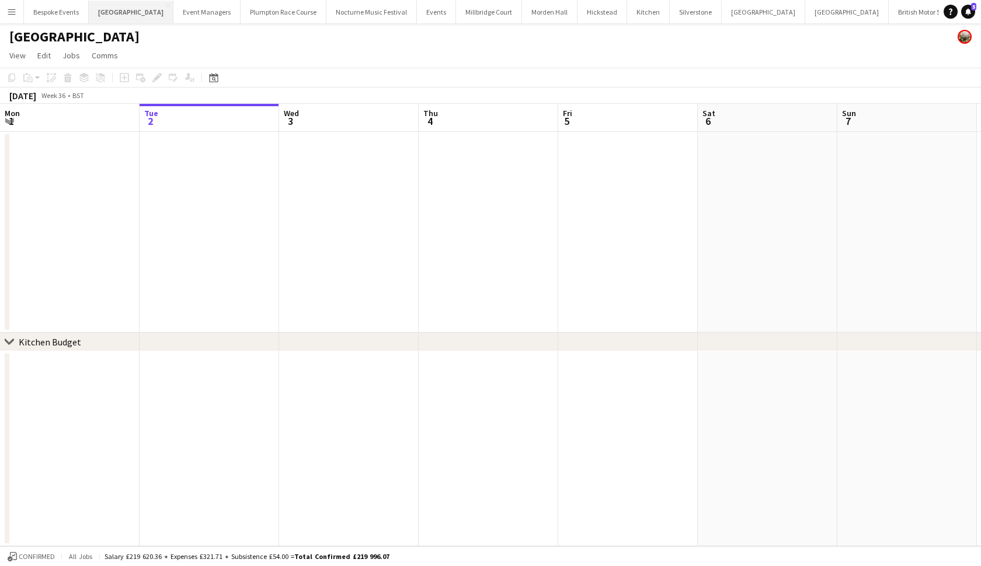
click at [133, 14] on button "Micklefield Hall Close" at bounding box center [131, 12] width 85 height 23
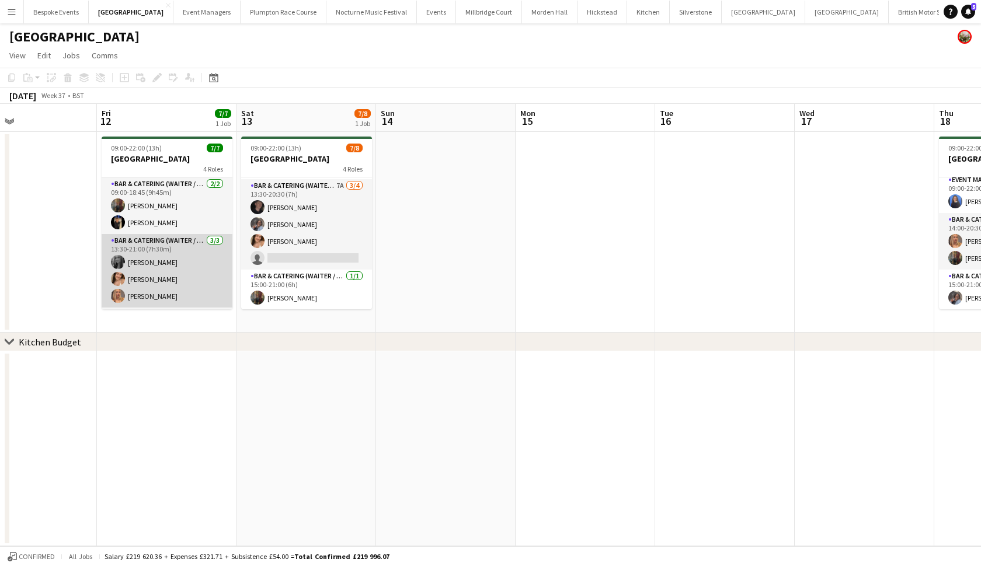
scroll to position [95, 0]
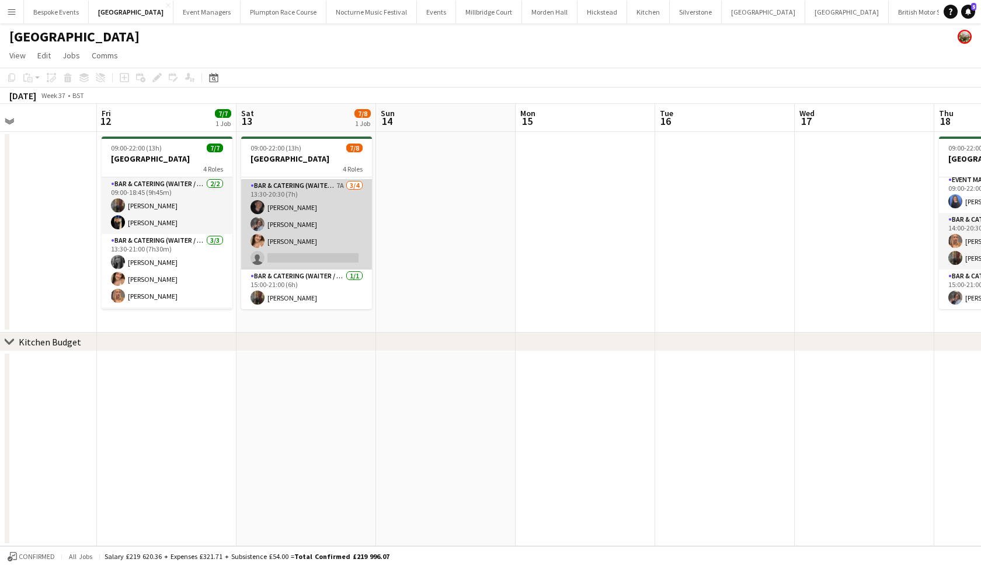
click at [311, 241] on app-card-role "Bar & Catering (Waiter / waitress) 7A 3/4 13:30-20:30 (7h) Adam Wade Deborah Ed…" at bounding box center [306, 224] width 131 height 91
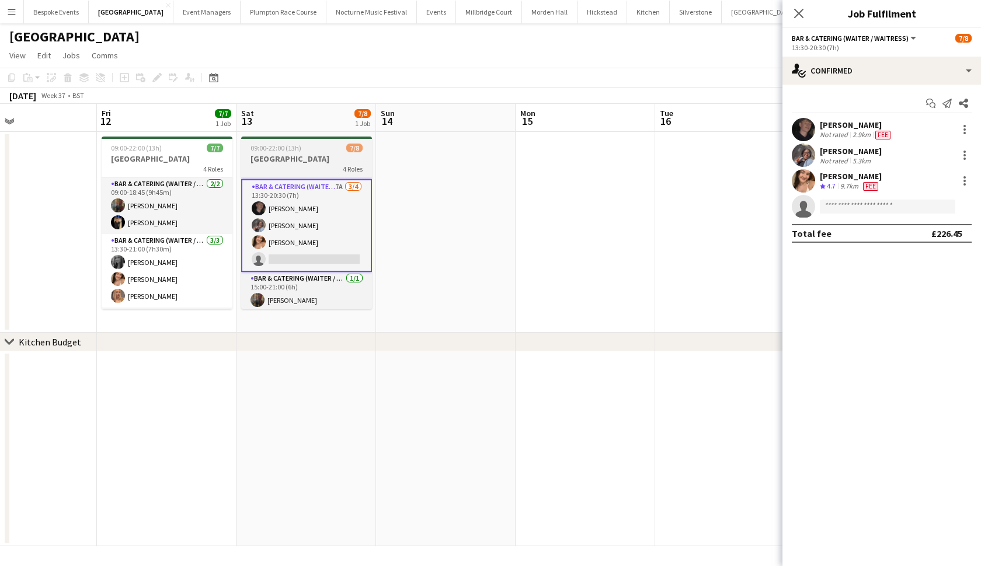
click at [326, 148] on div "09:00-22:00 (13h) 7/8" at bounding box center [306, 148] width 131 height 9
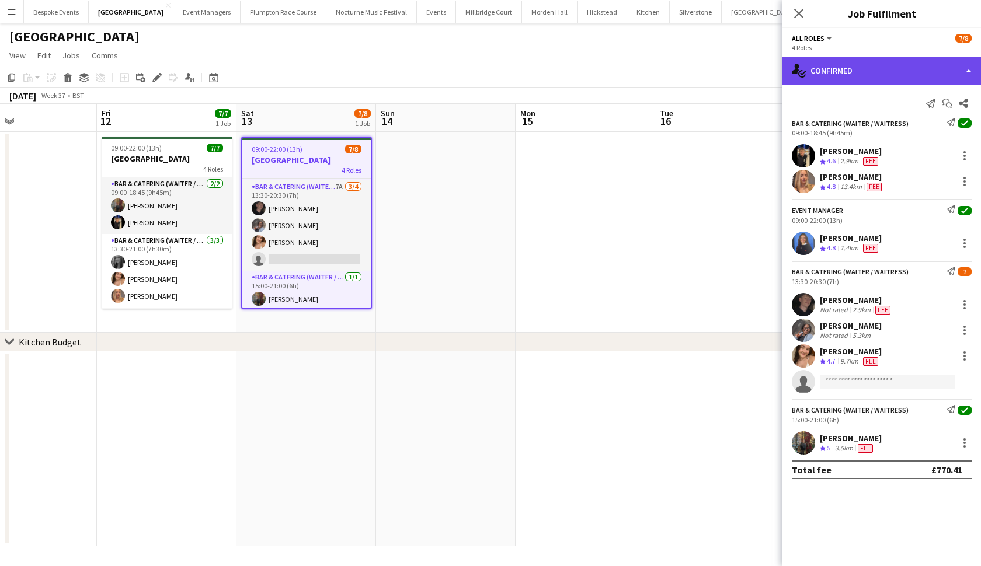
click at [869, 66] on div "single-neutral-actions-check-2 Confirmed" at bounding box center [882, 71] width 199 height 28
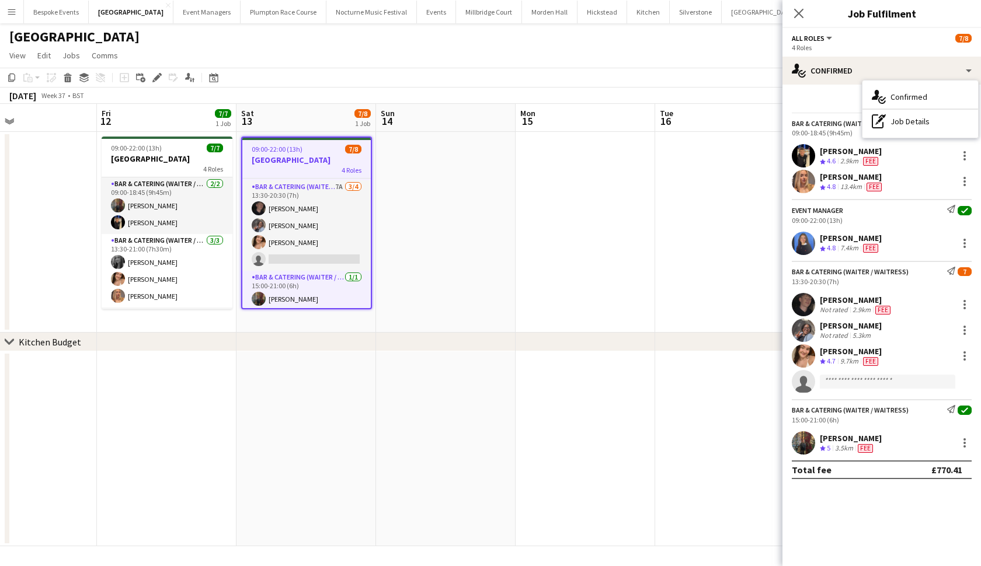
click at [307, 159] on h3 "[GEOGRAPHIC_DATA]" at bounding box center [306, 160] width 128 height 11
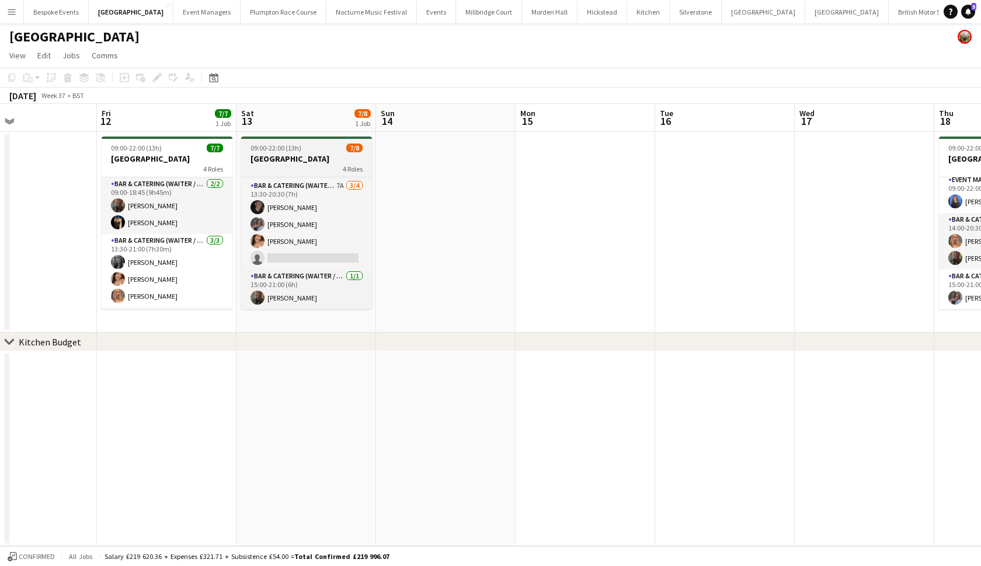
click at [307, 159] on h3 "[GEOGRAPHIC_DATA]" at bounding box center [306, 159] width 131 height 11
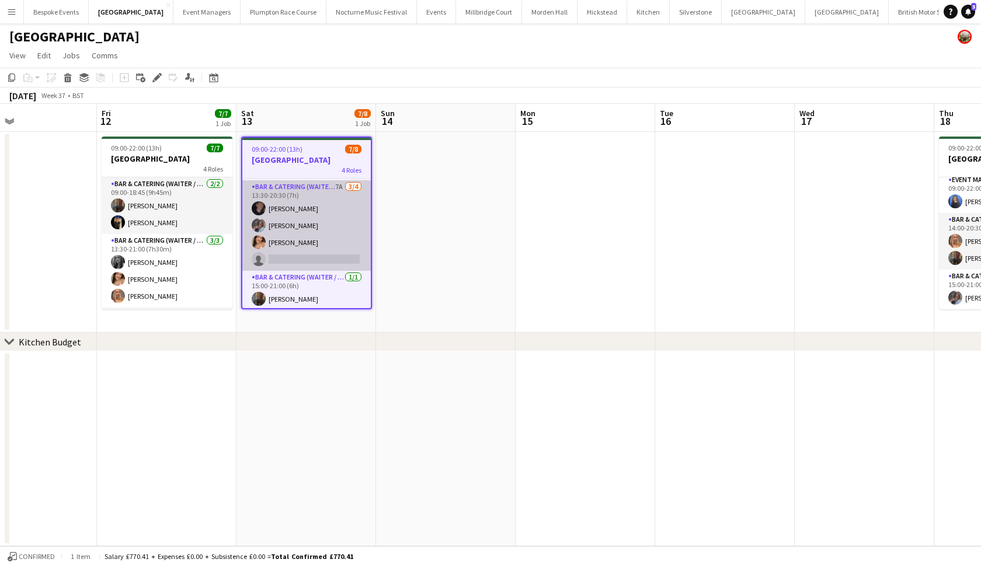
click at [269, 243] on app-card-role "Bar & Catering (Waiter / waitress) 7A 3/4 13:30-20:30 (7h) Adam Wade Deborah Ed…" at bounding box center [306, 225] width 128 height 91
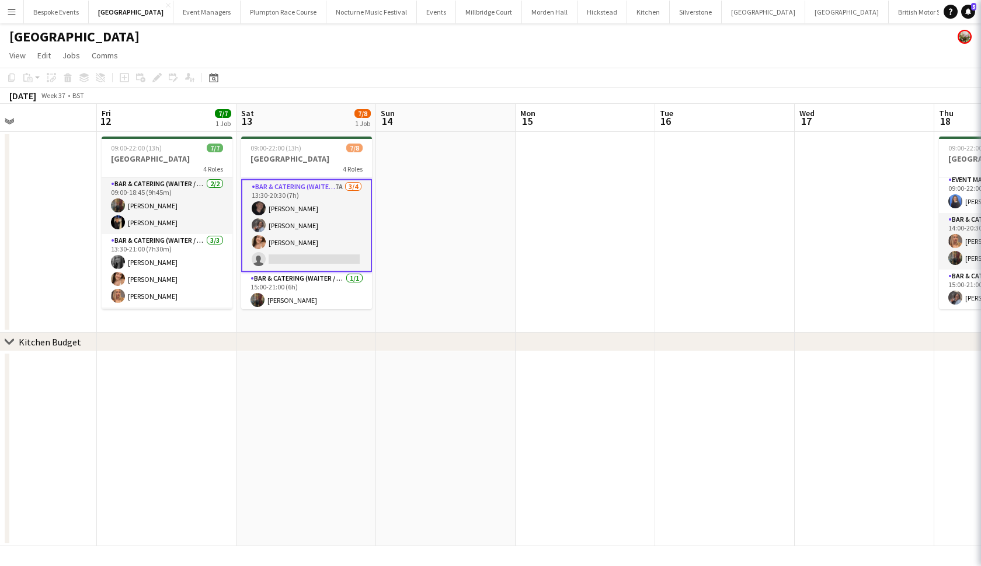
scroll to position [0, 321]
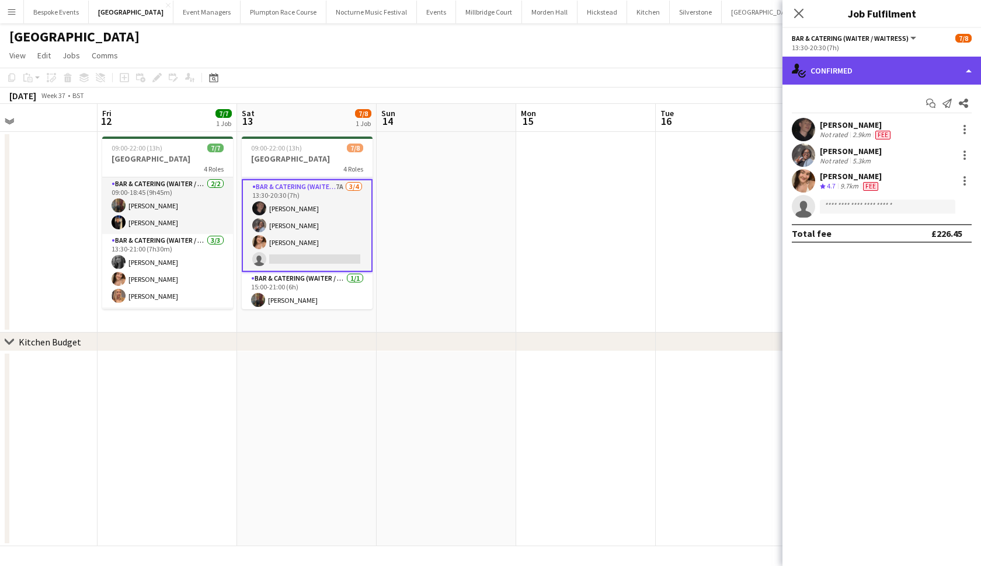
click at [857, 67] on div "single-neutral-actions-check-2 Confirmed" at bounding box center [882, 71] width 199 height 28
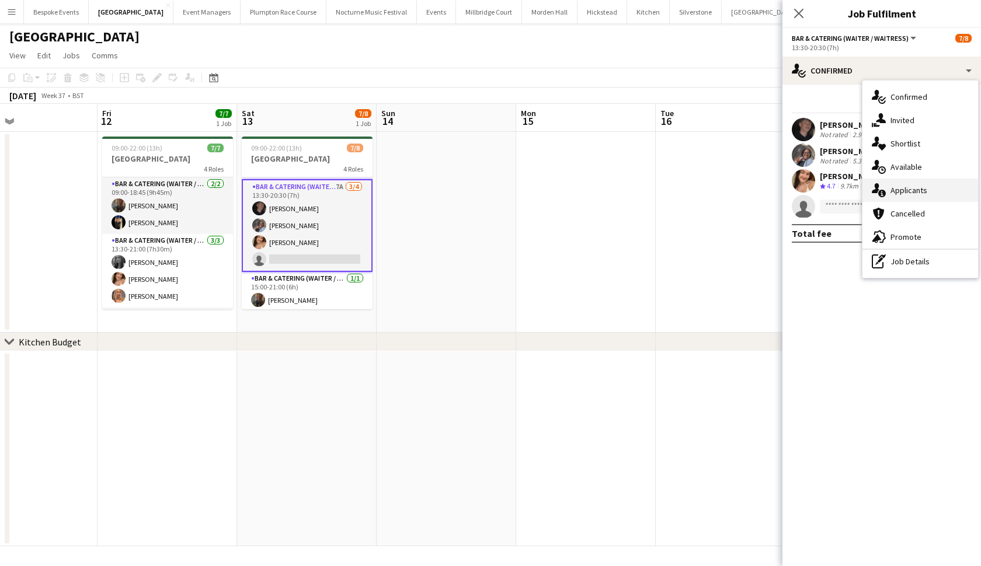
click at [901, 188] on span "Applicants" at bounding box center [909, 190] width 37 height 11
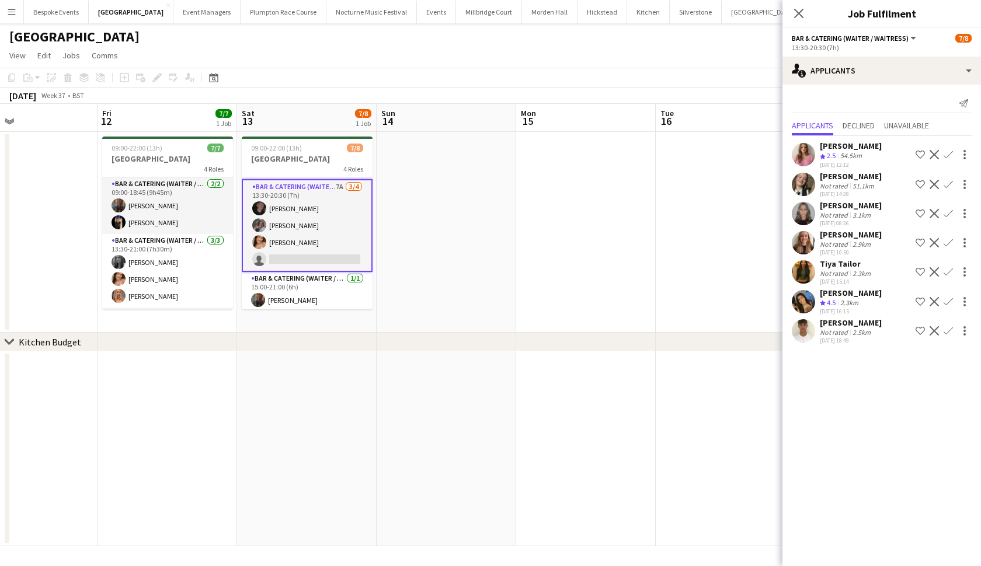
click at [560, 213] on app-date-cell at bounding box center [586, 232] width 140 height 201
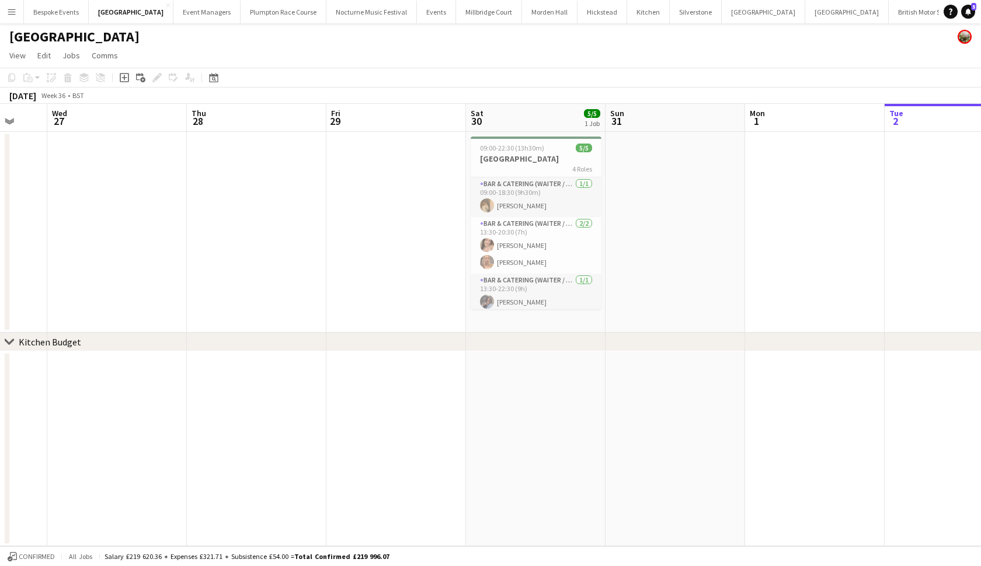
scroll to position [0, 371]
click at [456, 15] on button "Millbridge Court Close" at bounding box center [489, 12] width 66 height 23
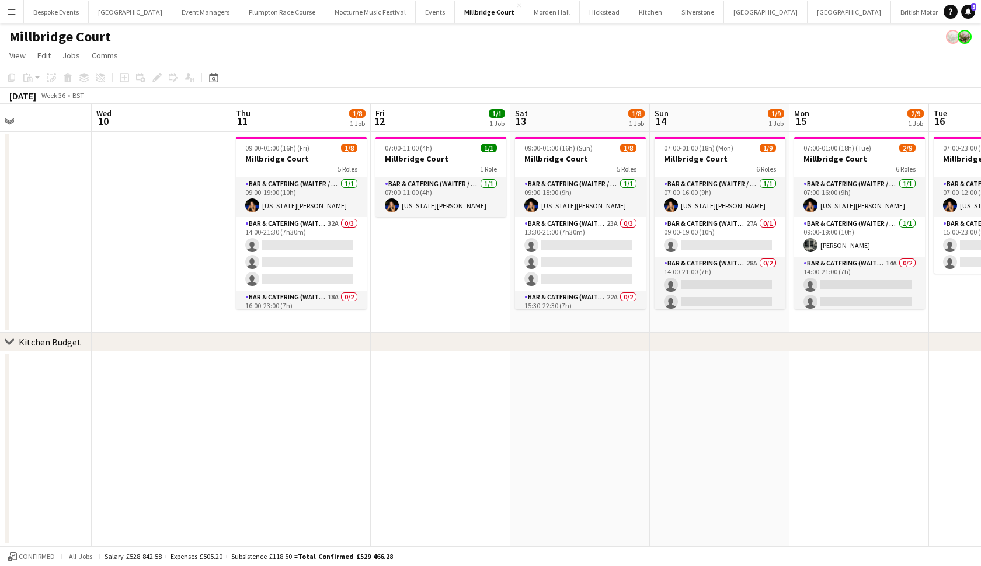
scroll to position [0, 381]
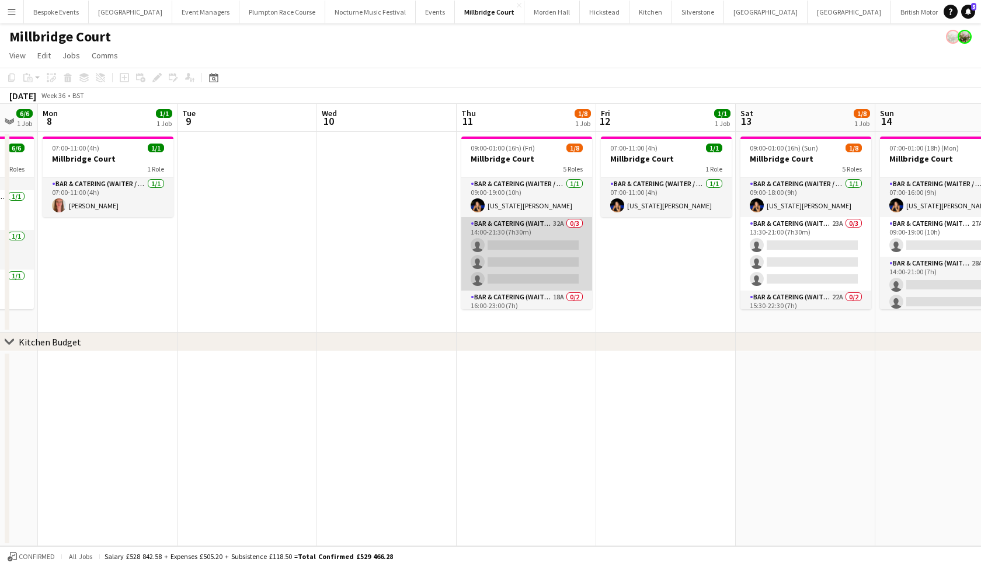
click at [552, 256] on app-card-role "Bar & Catering (Waiter / waitress) 32A 0/3 14:00-21:30 (7h30m) single-neutral-a…" at bounding box center [526, 254] width 131 height 74
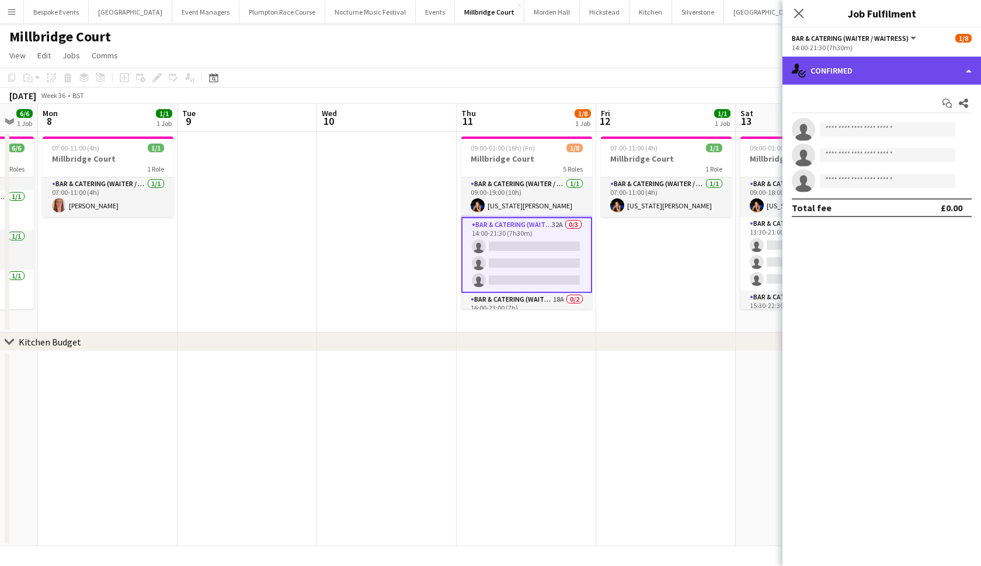
click at [926, 67] on div "single-neutral-actions-check-2 Confirmed" at bounding box center [882, 71] width 199 height 28
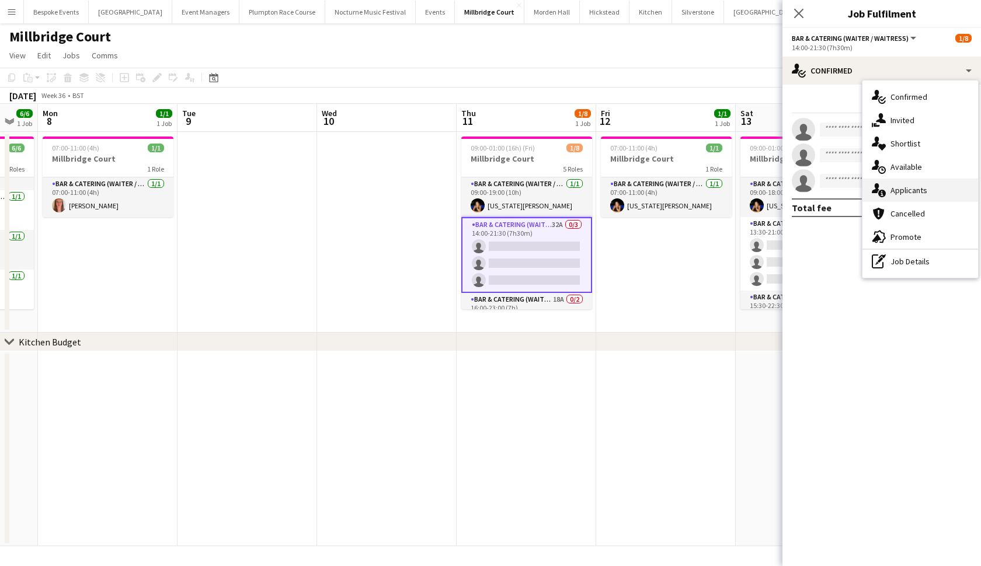
click at [937, 195] on div "single-neutral-actions-information Applicants" at bounding box center [921, 190] width 116 height 23
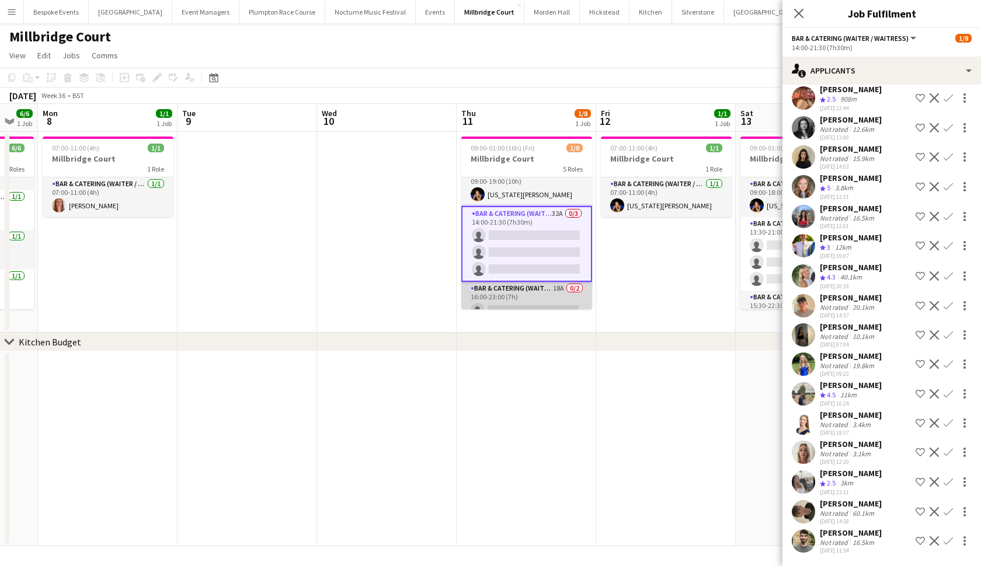
scroll to position [6, 0]
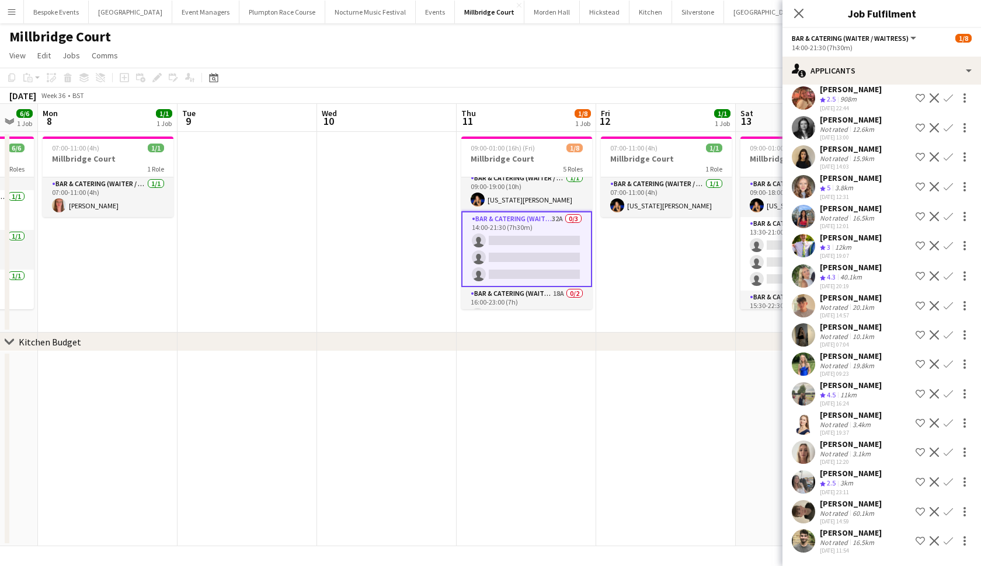
click at [951, 301] on app-icon "Confirm" at bounding box center [948, 305] width 9 height 9
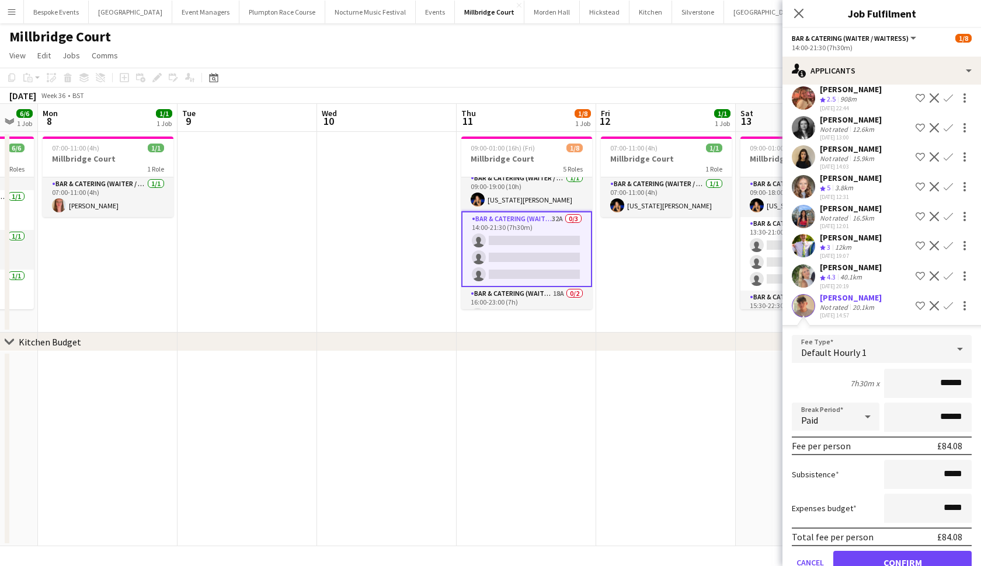
click at [874, 558] on button "Confirm" at bounding box center [902, 562] width 138 height 23
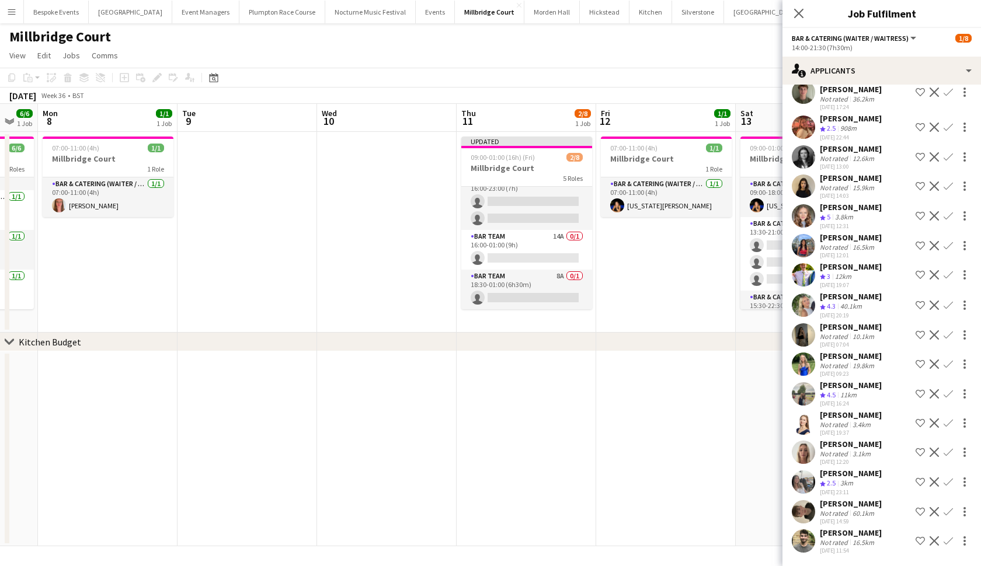
click at [546, 283] on app-card-role "Bar Team 8A 0/1 18:30-01:00 (6h30m) single-neutral-actions" at bounding box center [526, 290] width 131 height 40
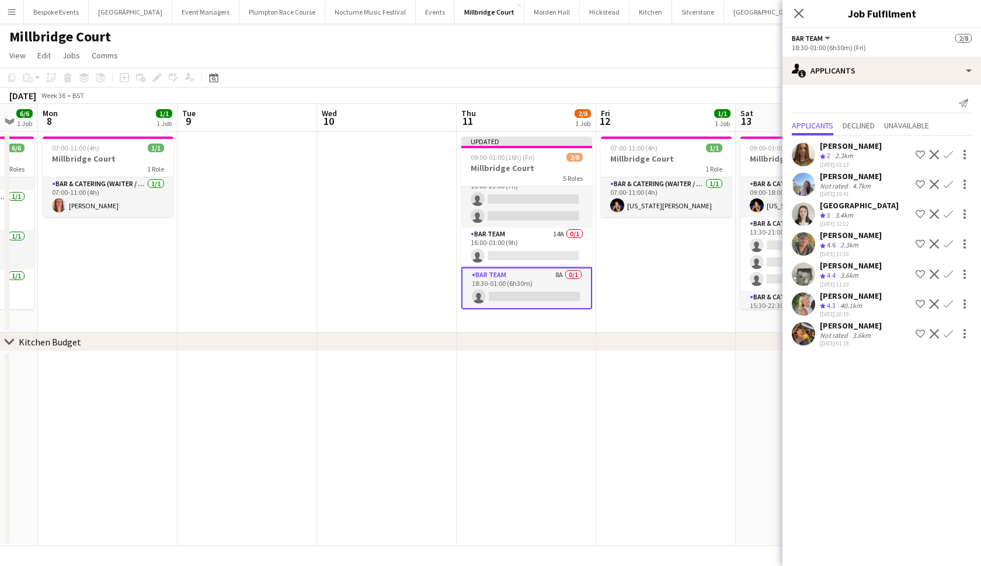
click at [952, 241] on app-icon "Confirm" at bounding box center [948, 243] width 9 height 9
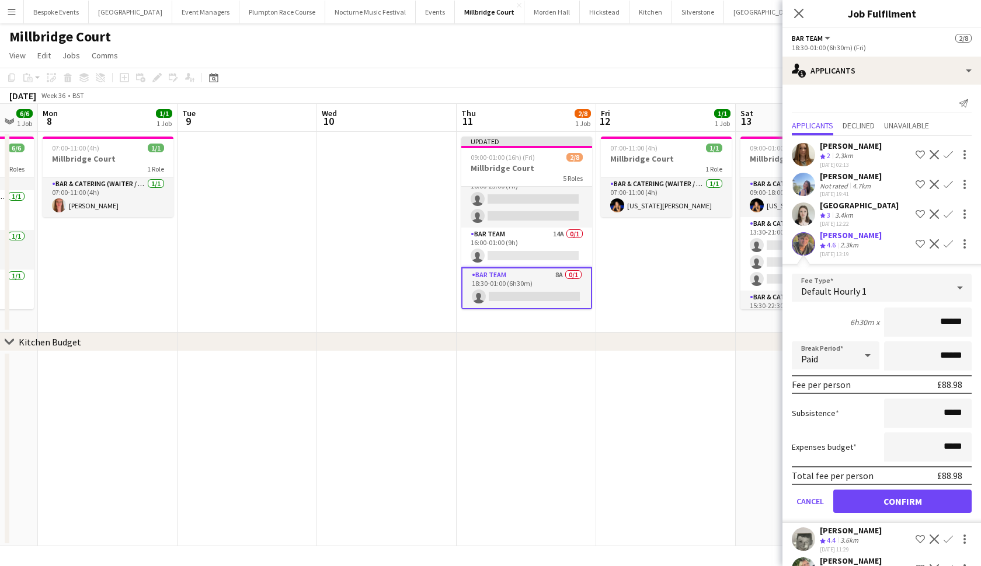
click at [871, 505] on button "Confirm" at bounding box center [902, 501] width 138 height 23
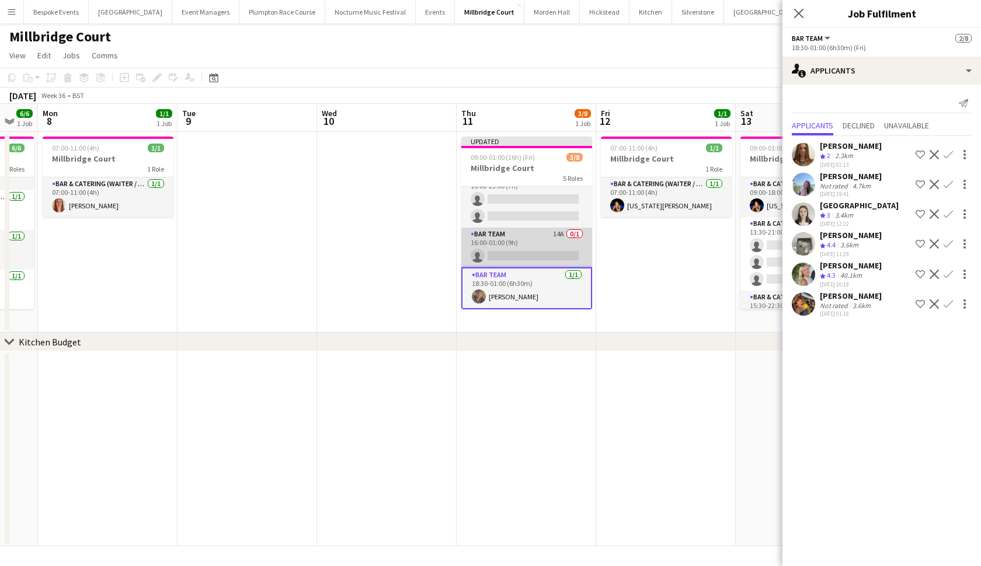
click at [544, 252] on app-card-role "Bar Team 14A 0/1 16:00-01:00 (9h) single-neutral-actions" at bounding box center [526, 248] width 131 height 40
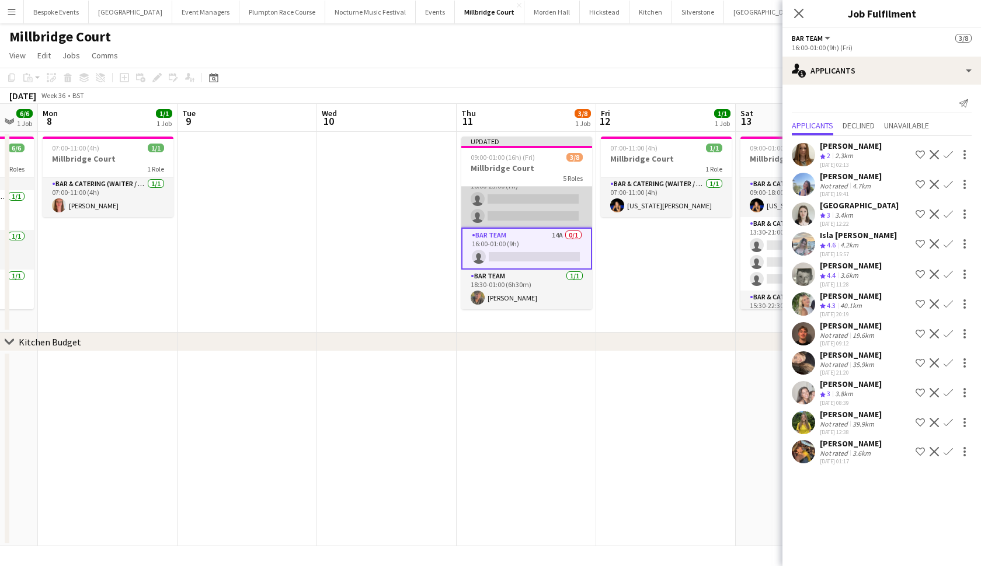
click at [524, 214] on app-card-role "Bar & Catering (Waiter / waitress) 18A 0/2 16:00-23:00 (7h) single-neutral-acti…" at bounding box center [526, 199] width 131 height 57
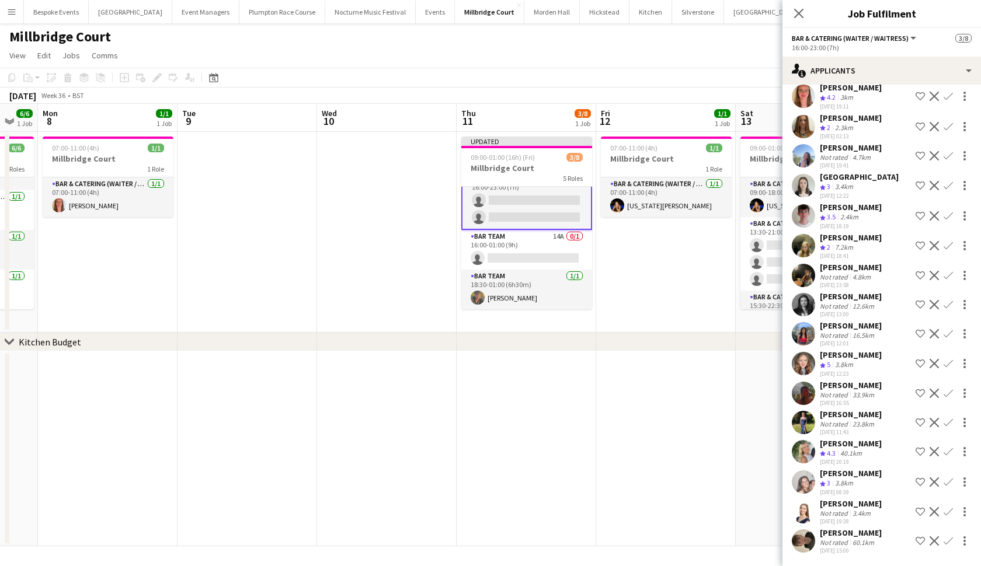
scroll to position [88, 0]
click at [945, 454] on app-icon "Confirm" at bounding box center [948, 451] width 9 height 9
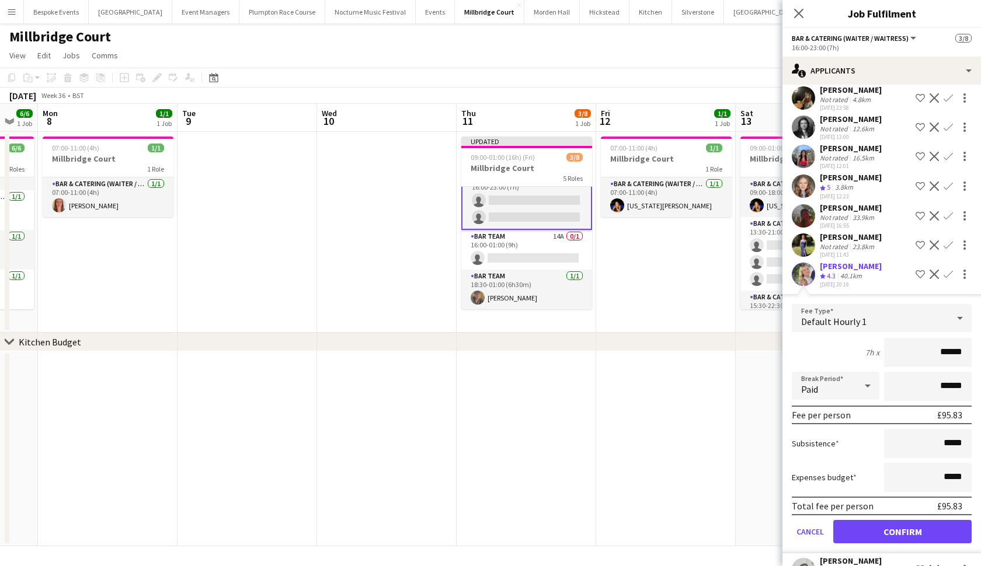
scroll to position [340, 0]
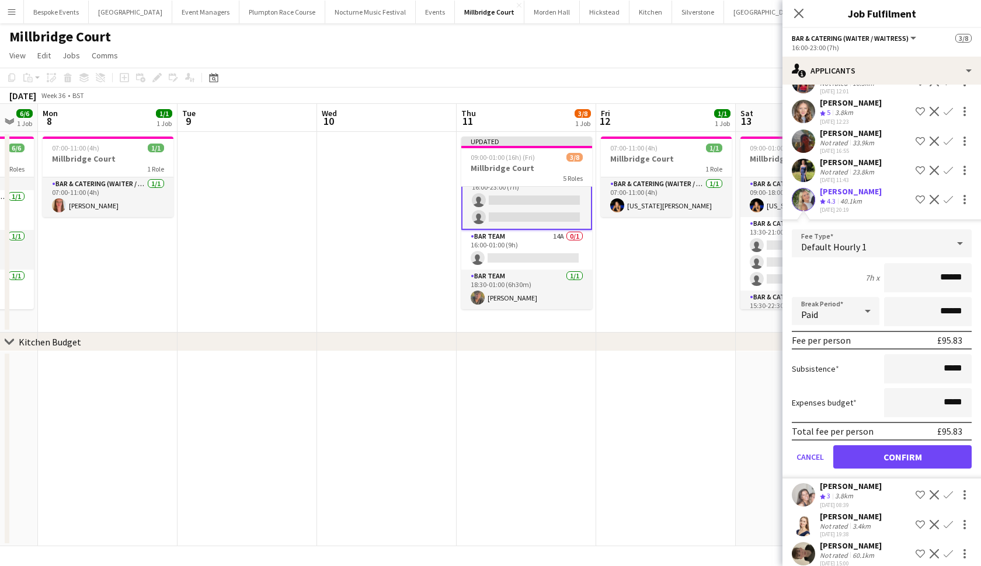
click at [924, 451] on button "Confirm" at bounding box center [902, 457] width 138 height 23
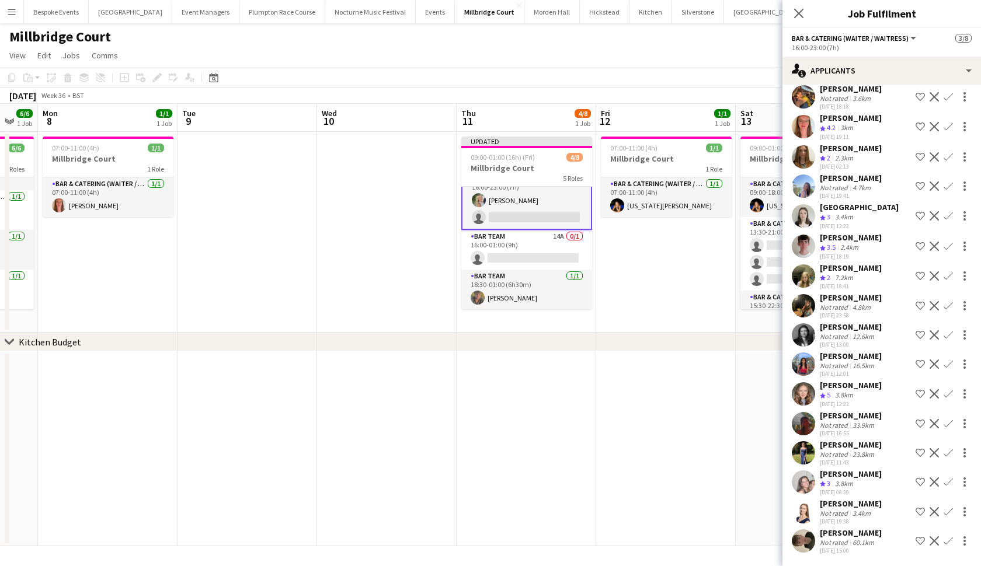
scroll to position [57, 0]
click at [530, 242] on app-card-role "Bar Team 14A 0/1 16:00-01:00 (9h) single-neutral-actions" at bounding box center [526, 250] width 131 height 40
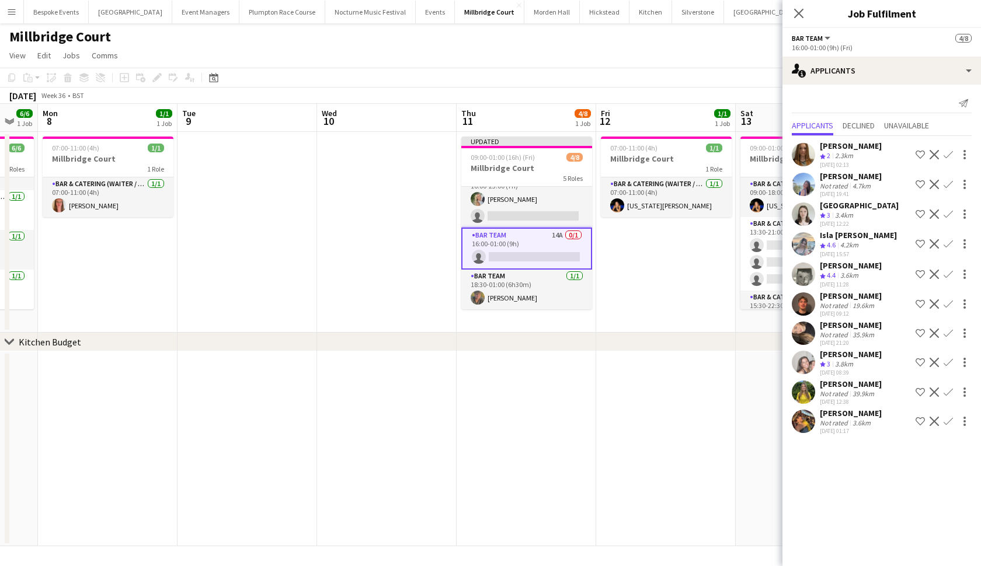
scroll to position [0, 0]
click at [953, 242] on button "Confirm" at bounding box center [948, 244] width 14 height 14
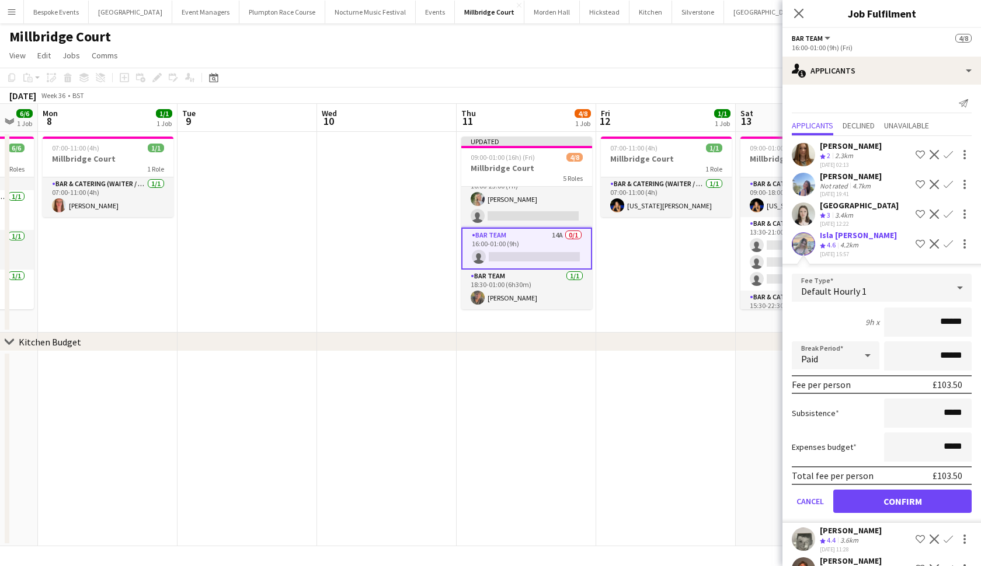
click at [881, 500] on button "Confirm" at bounding box center [902, 501] width 138 height 23
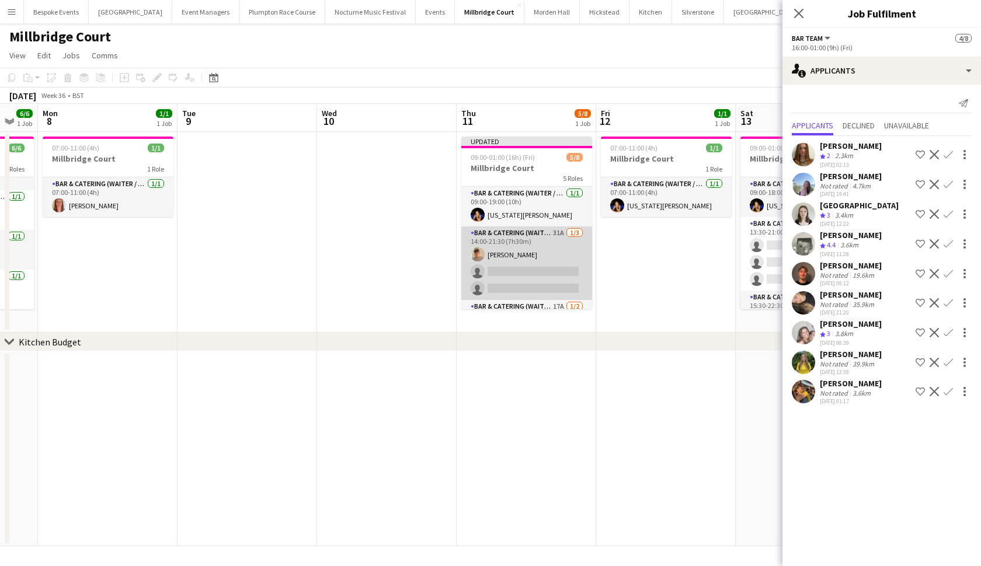
scroll to position [-1, 0]
click at [533, 286] on app-card-role "Bar & Catering (Waiter / waitress) 31A 1/3 14:00-21:30 (7h30m) Jude Inkley sing…" at bounding box center [526, 264] width 131 height 74
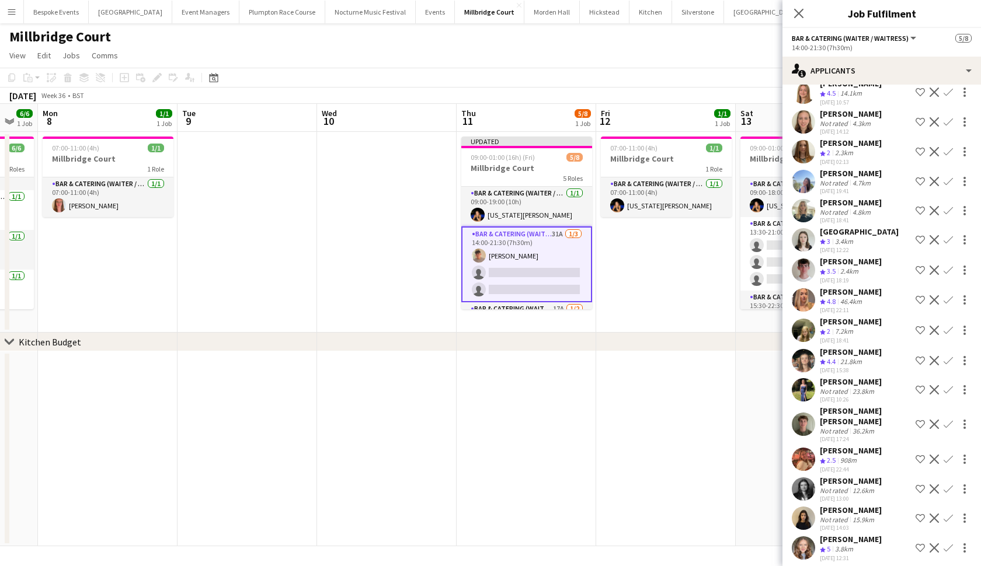
click at [948, 460] on app-icon "Confirm" at bounding box center [948, 459] width 9 height 9
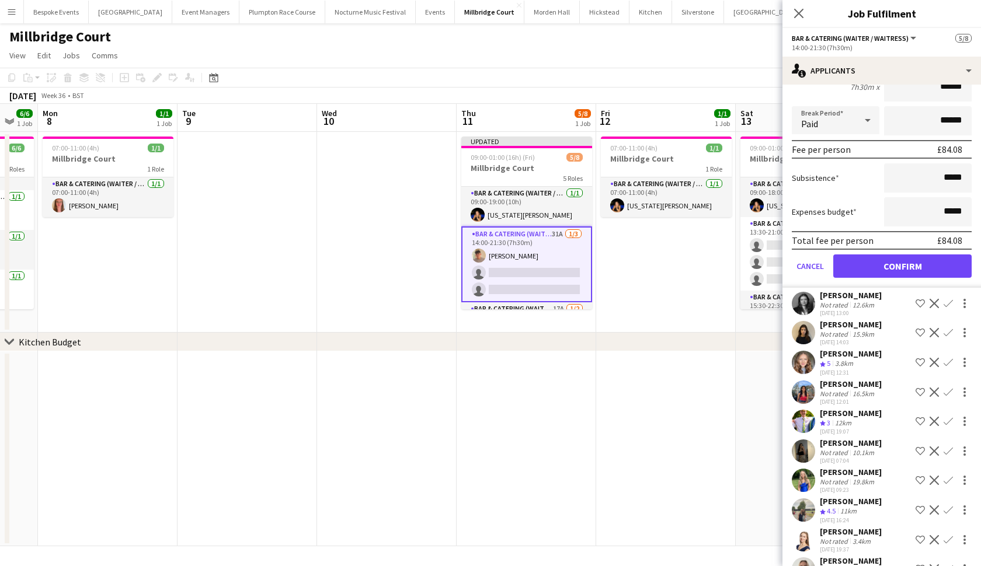
click at [917, 268] on button "Confirm" at bounding box center [902, 266] width 138 height 23
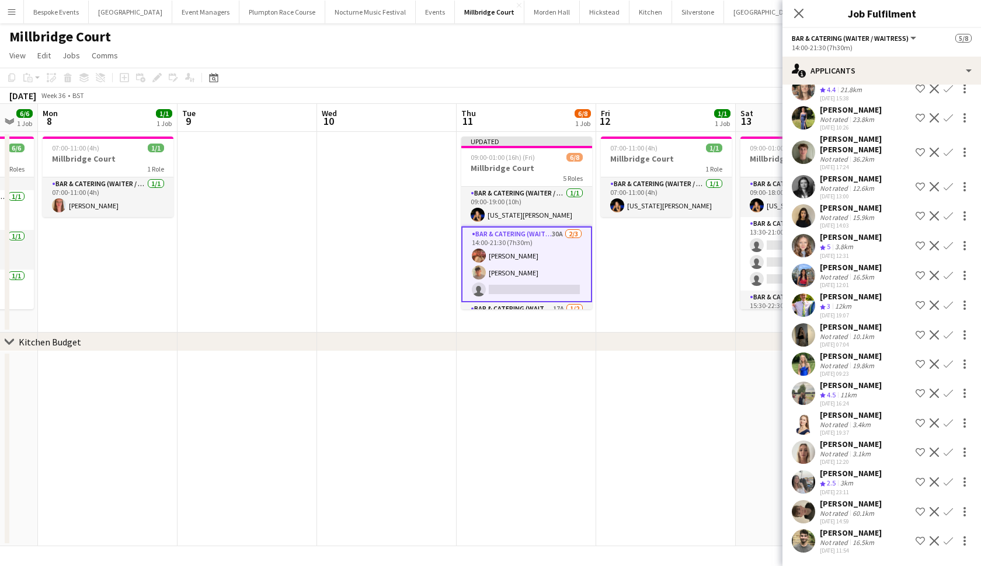
click at [687, 416] on app-date-cell at bounding box center [666, 449] width 140 height 195
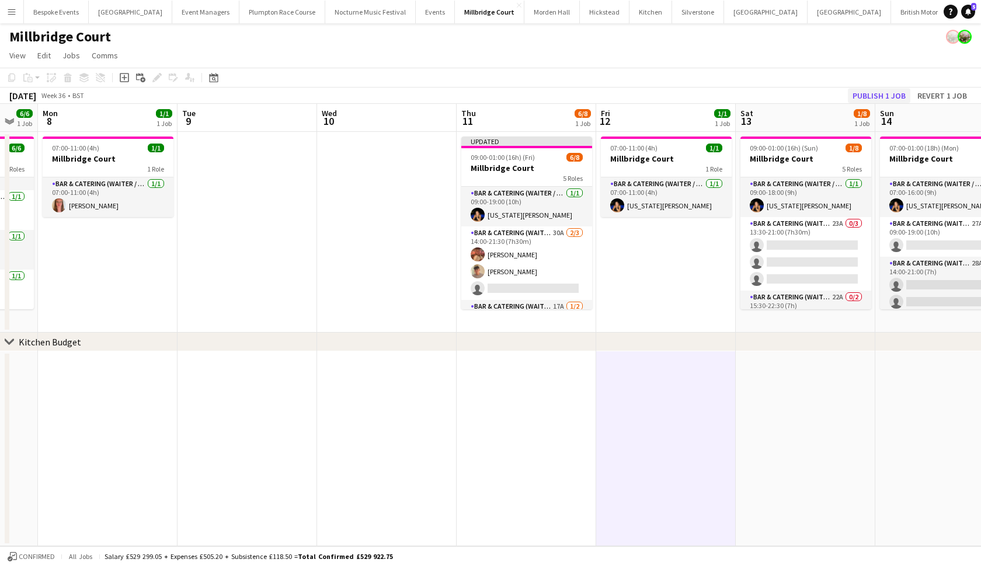
click at [884, 96] on button "Publish 1 job" at bounding box center [879, 95] width 62 height 15
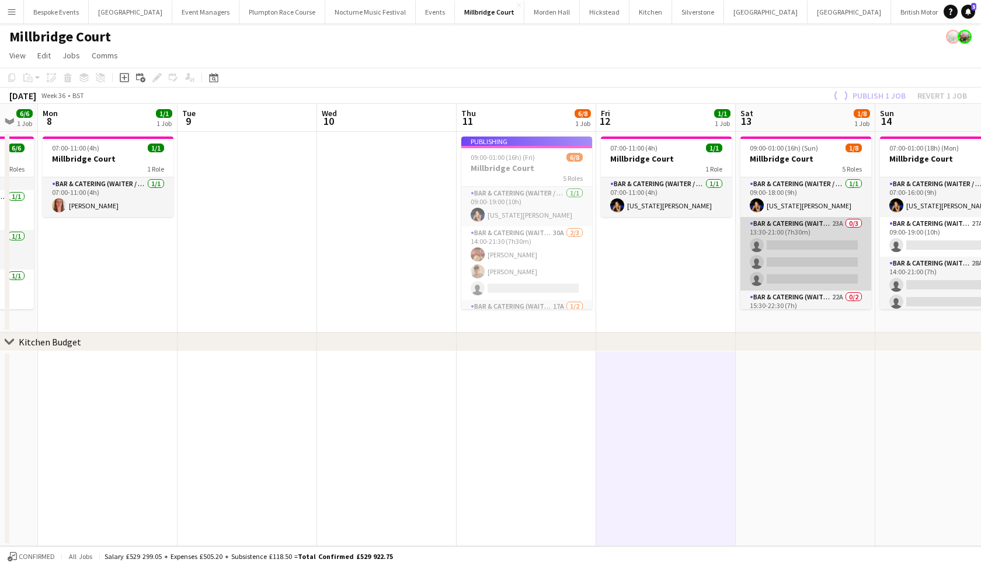
click at [791, 245] on app-card-role "Bar & Catering (Waiter / waitress) 23A 0/3 13:30-21:00 (7h30m) single-neutral-a…" at bounding box center [806, 254] width 131 height 74
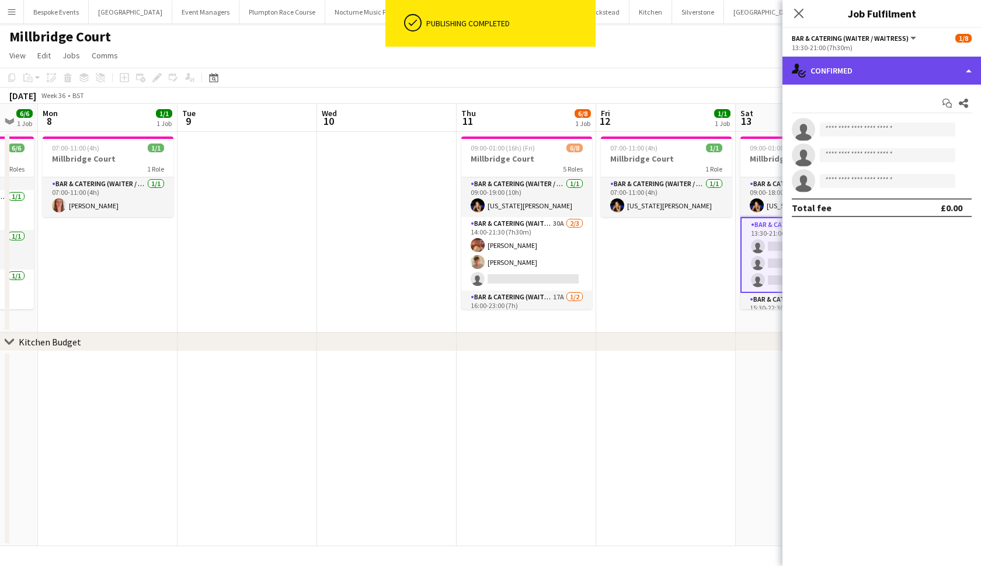
click at [829, 66] on div "single-neutral-actions-check-2 Confirmed" at bounding box center [882, 71] width 199 height 28
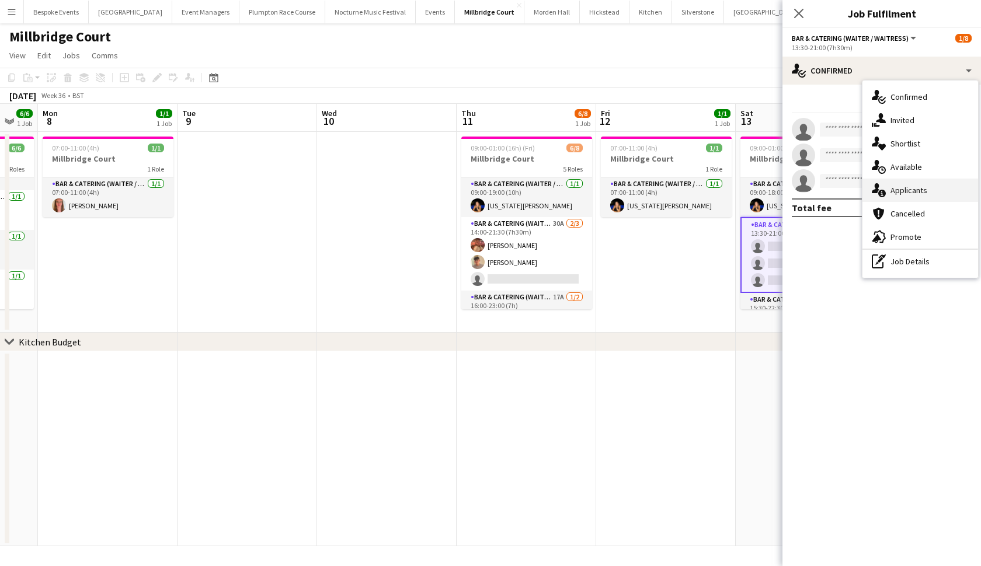
click at [881, 194] on icon at bounding box center [882, 194] width 8 height 8
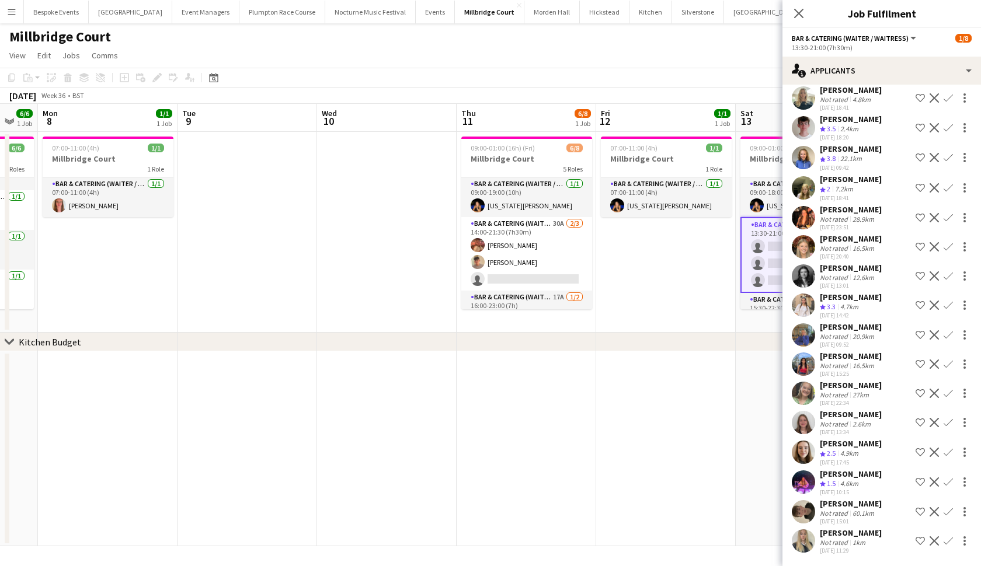
scroll to position [116, 0]
click at [688, 462] on app-date-cell at bounding box center [666, 449] width 140 height 195
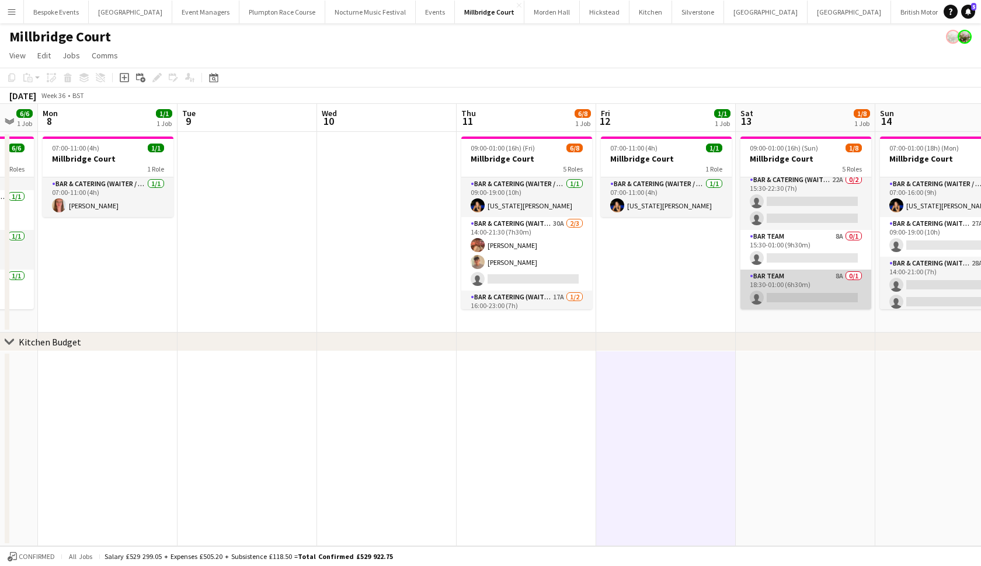
scroll to position [117, 0]
click at [819, 292] on app-card-role "Bar Team 8A 0/1 18:30-01:00 (6h30m) single-neutral-actions" at bounding box center [806, 290] width 131 height 40
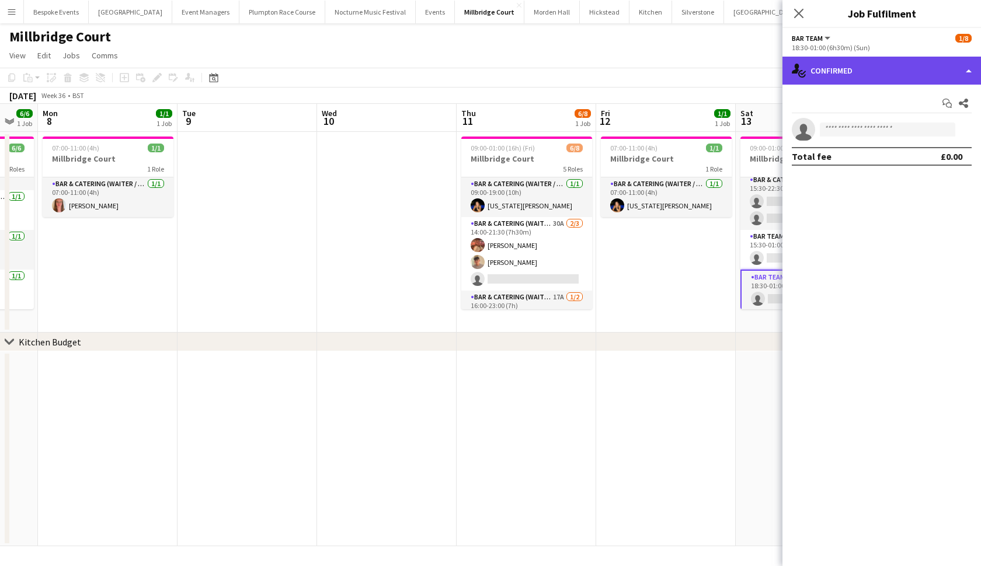
click at [894, 80] on div "single-neutral-actions-check-2 Confirmed" at bounding box center [882, 71] width 199 height 28
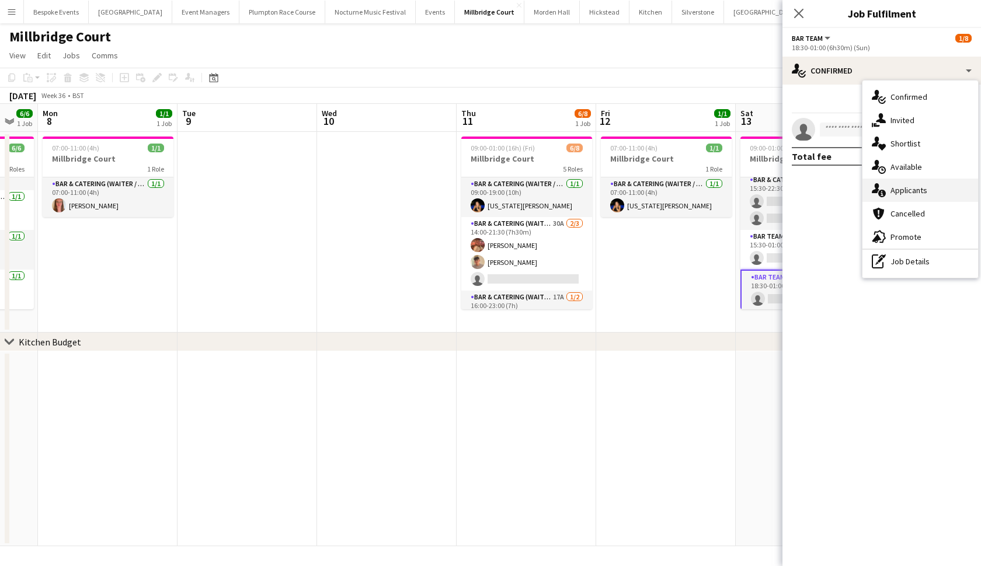
click at [915, 182] on div "single-neutral-actions-information Applicants" at bounding box center [921, 190] width 116 height 23
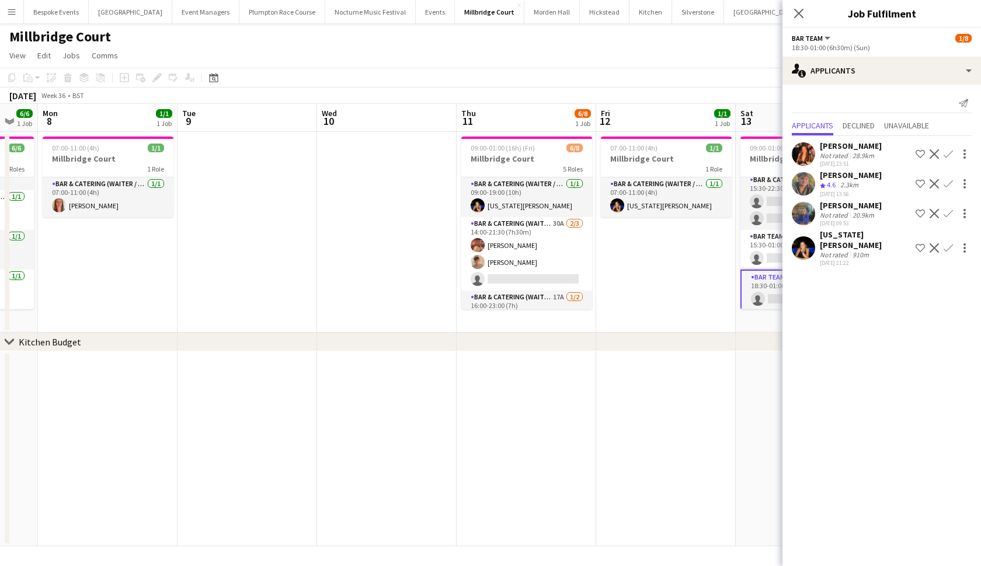
click at [945, 186] on app-icon "Confirm" at bounding box center [948, 183] width 9 height 9
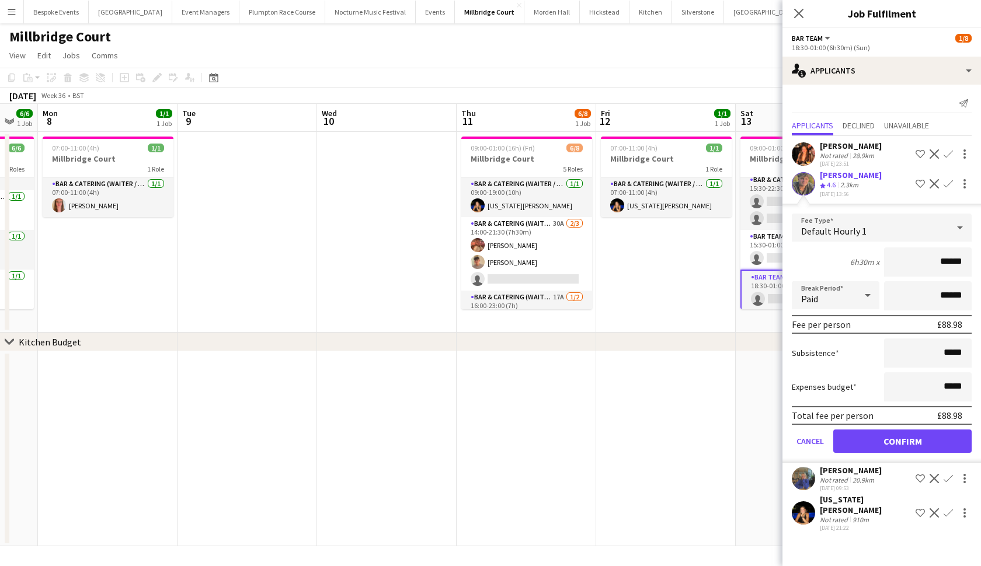
click at [890, 448] on button "Confirm" at bounding box center [902, 441] width 138 height 23
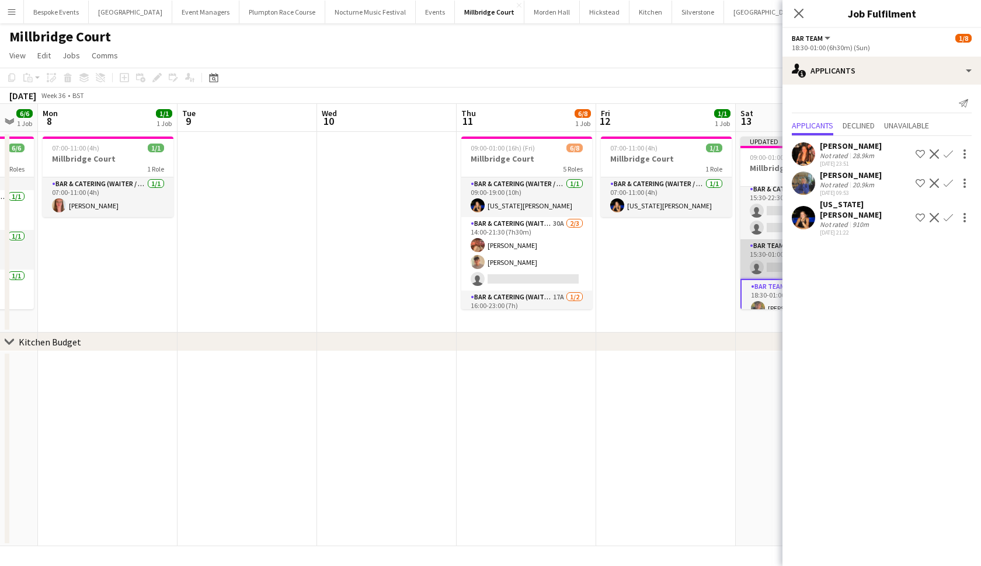
click at [762, 267] on app-card-role "Bar Team 8A 0/1 15:30-01:00 (9h30m) single-neutral-actions" at bounding box center [806, 259] width 131 height 40
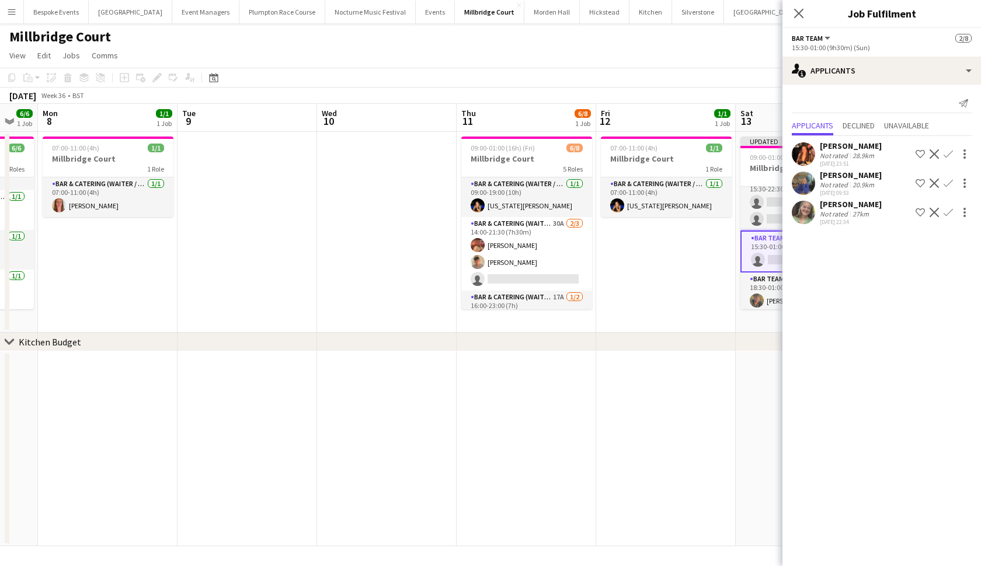
scroll to position [127, 0]
click at [945, 159] on button "Confirm" at bounding box center [948, 154] width 14 height 14
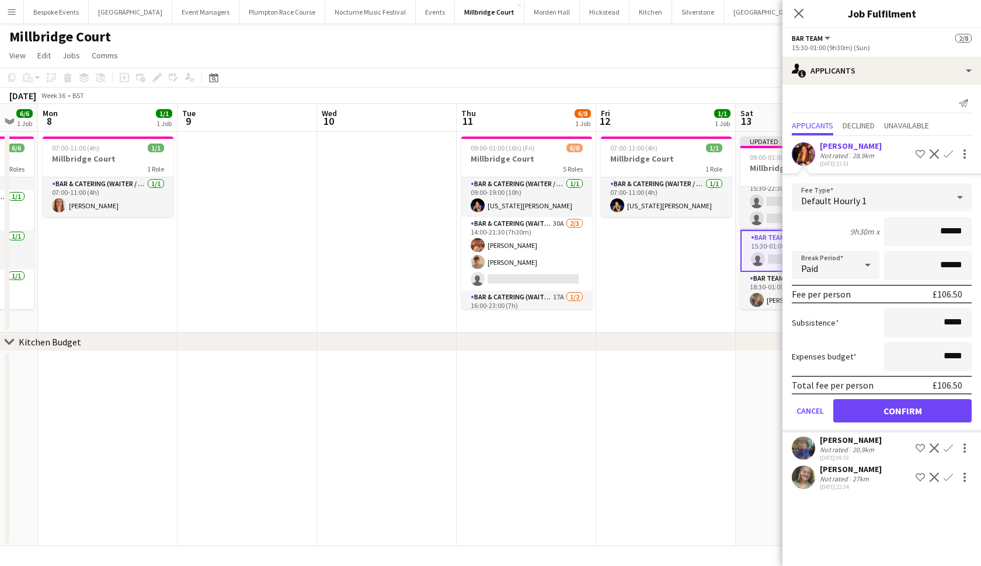
click at [888, 412] on button "Confirm" at bounding box center [902, 410] width 138 height 23
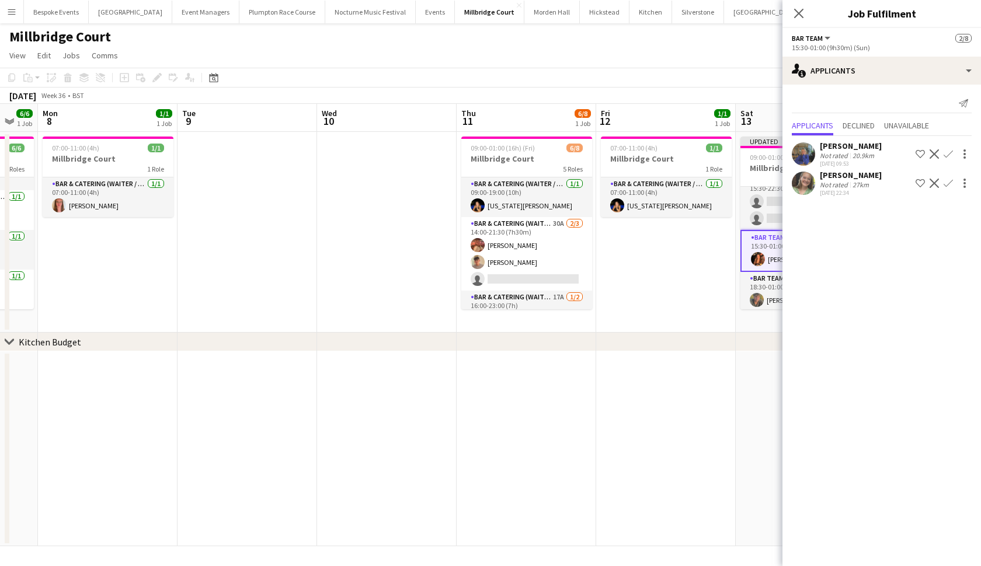
click at [703, 291] on app-date-cell "07:00-11:00 (4h) 1/1 Millbridge Court 1 Role Bar & Catering (Waiter / waitress)…" at bounding box center [666, 232] width 140 height 201
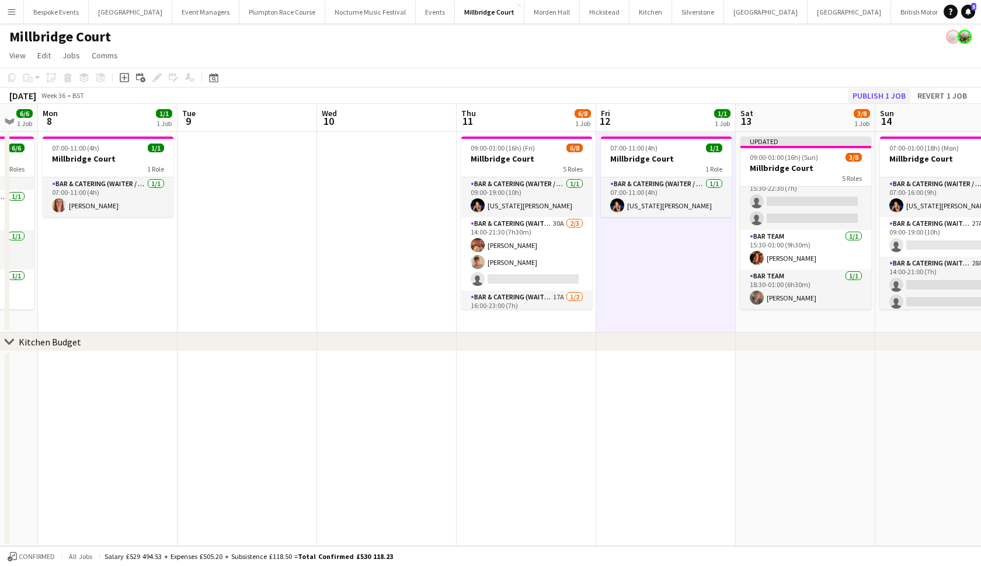
click at [877, 93] on button "Publish 1 job" at bounding box center [879, 95] width 62 height 15
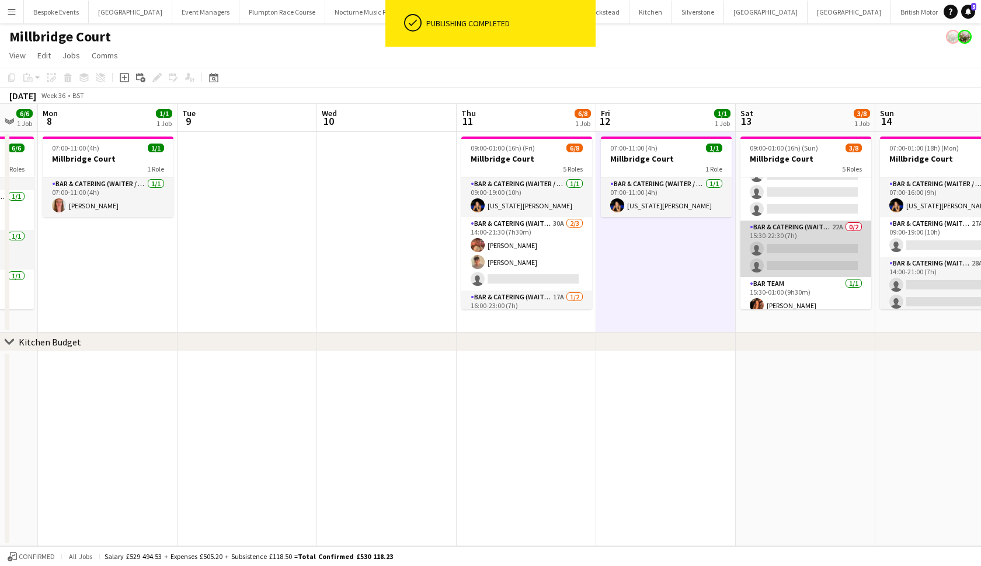
scroll to position [69, 0]
click at [815, 241] on app-card-role "Bar & Catering (Waiter / waitress) 22A 0/2 15:30-22:30 (7h) single-neutral-acti…" at bounding box center [806, 249] width 131 height 57
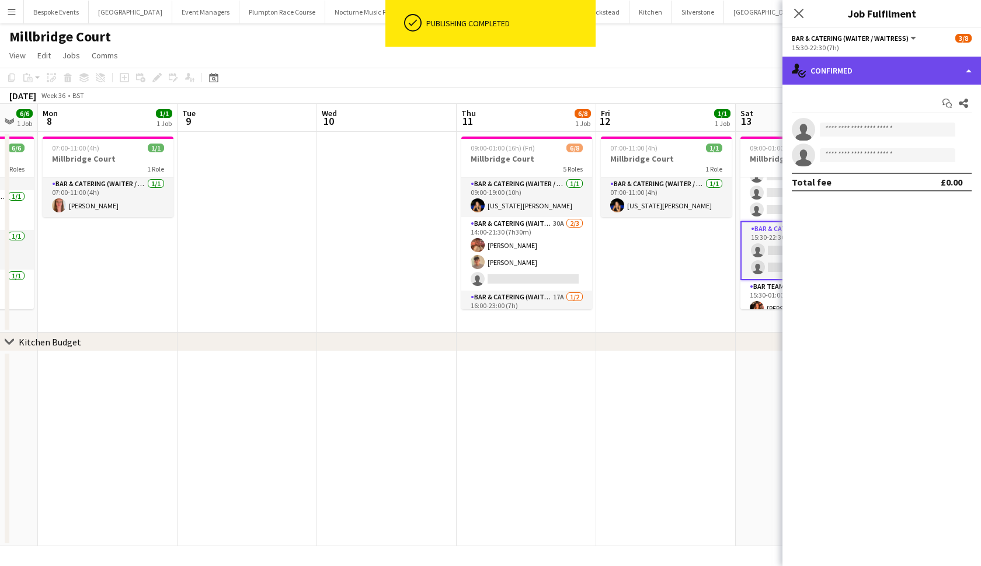
click at [888, 69] on div "single-neutral-actions-check-2 Confirmed" at bounding box center [882, 71] width 199 height 28
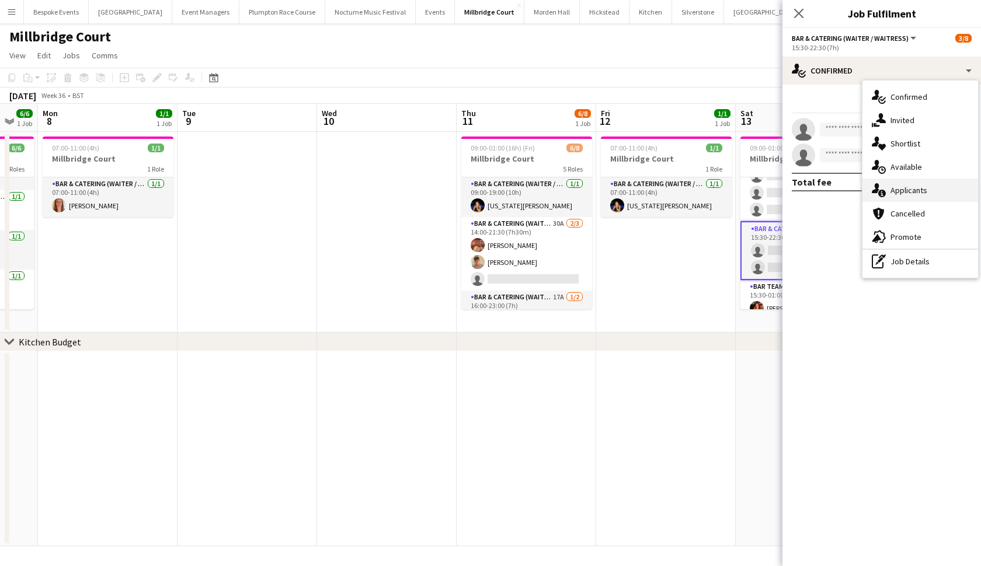
click at [910, 196] on div "single-neutral-actions-information Applicants" at bounding box center [921, 190] width 116 height 23
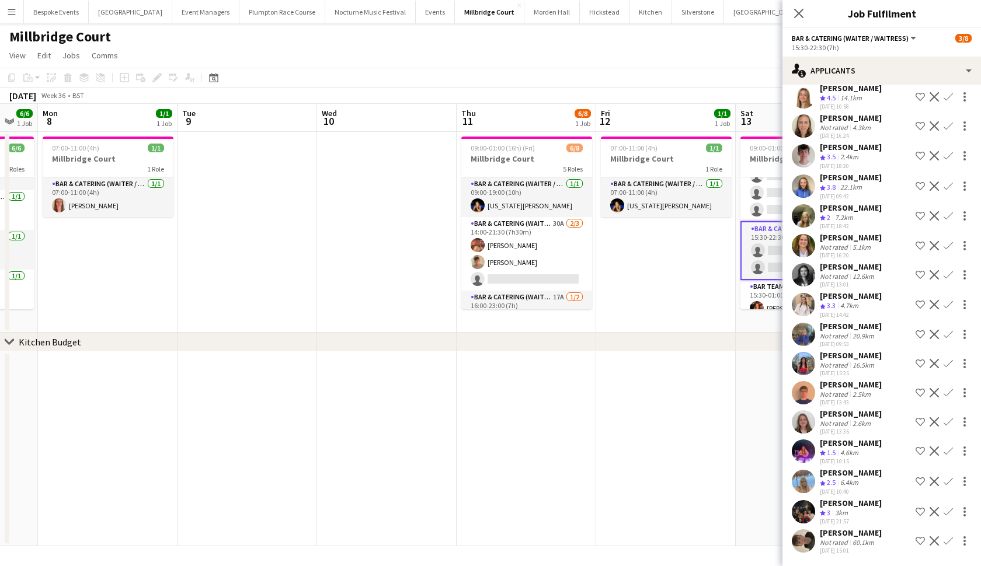
scroll to position [88, 0]
click at [951, 513] on app-icon "Confirm" at bounding box center [948, 511] width 9 height 9
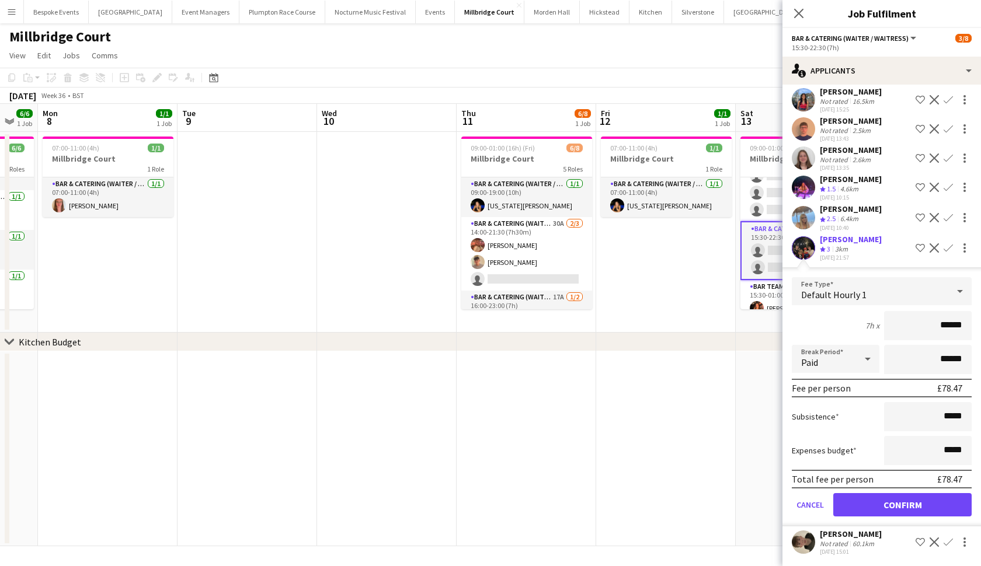
click at [951, 512] on button "Confirm" at bounding box center [902, 504] width 138 height 23
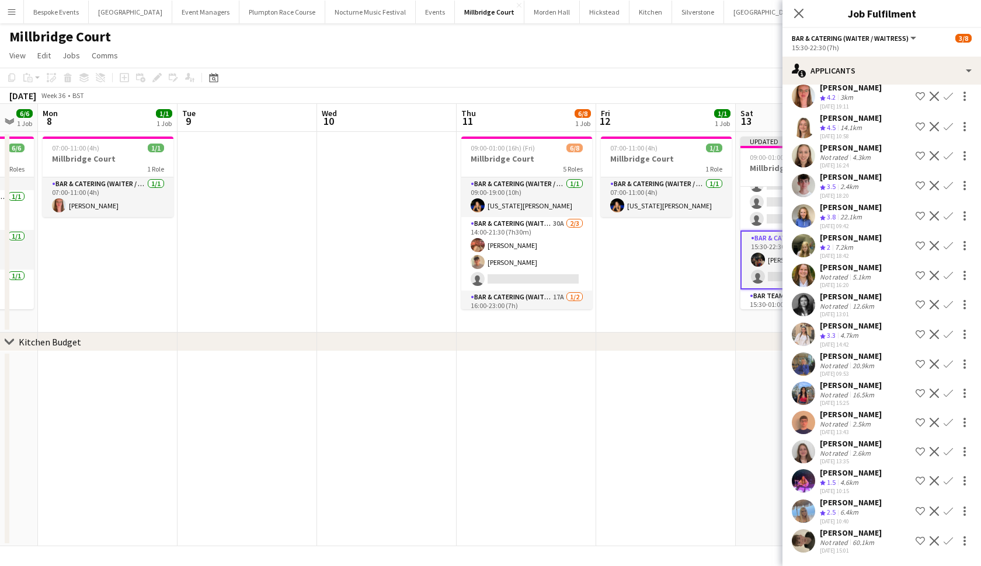
click at [690, 444] on app-date-cell at bounding box center [666, 449] width 140 height 195
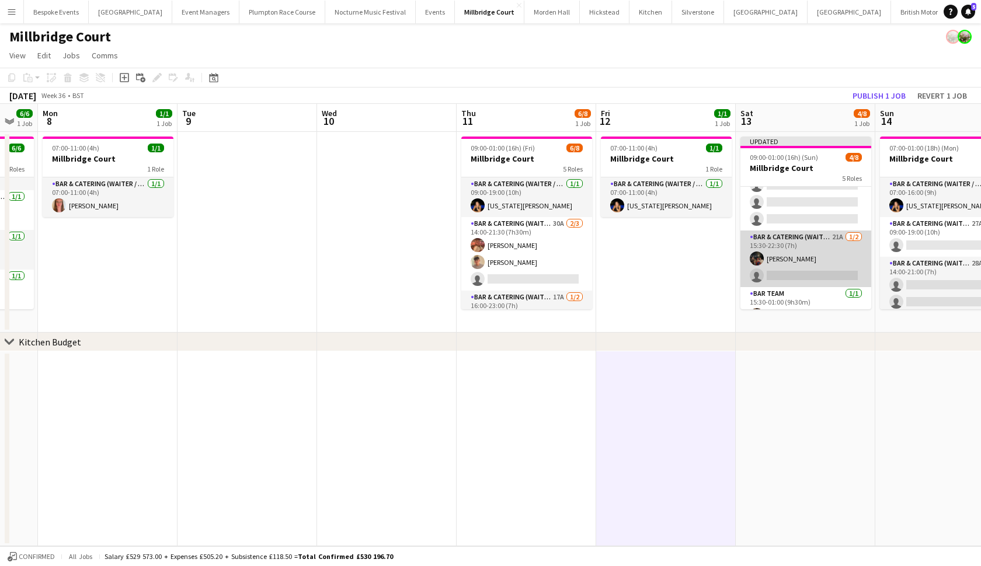
click at [851, 242] on app-card-role "Bar & Catering (Waiter / waitress) 21A 1/2 15:30-22:30 (7h) Zachary Hanmer sing…" at bounding box center [806, 259] width 131 height 57
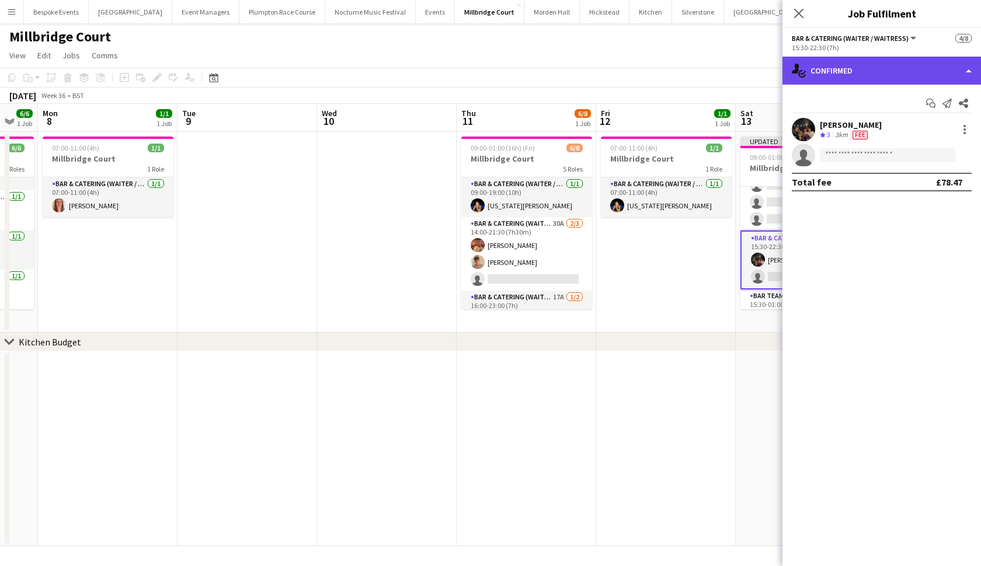
click at [880, 60] on div "single-neutral-actions-check-2 Confirmed" at bounding box center [882, 71] width 199 height 28
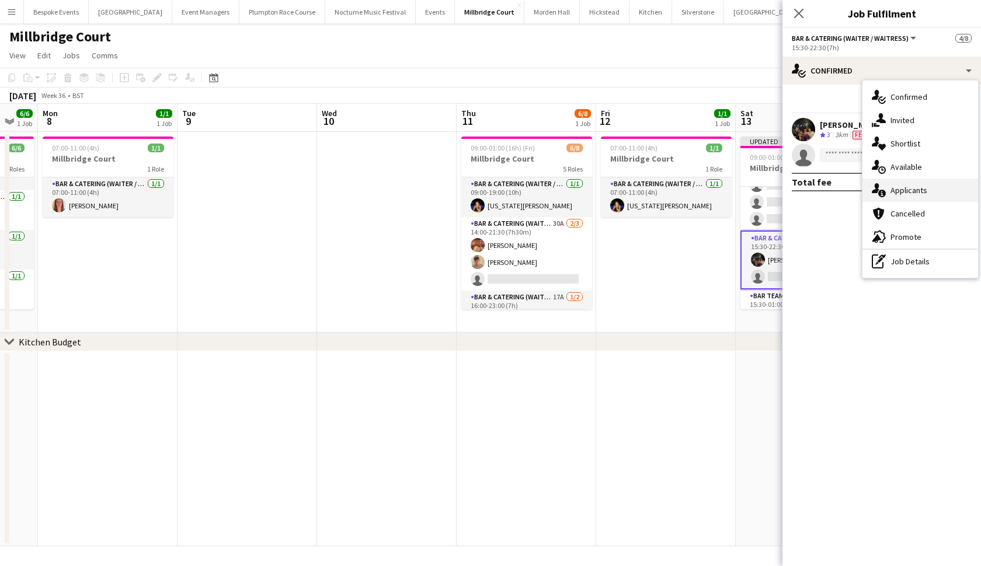
click at [911, 192] on span "Applicants" at bounding box center [909, 190] width 37 height 11
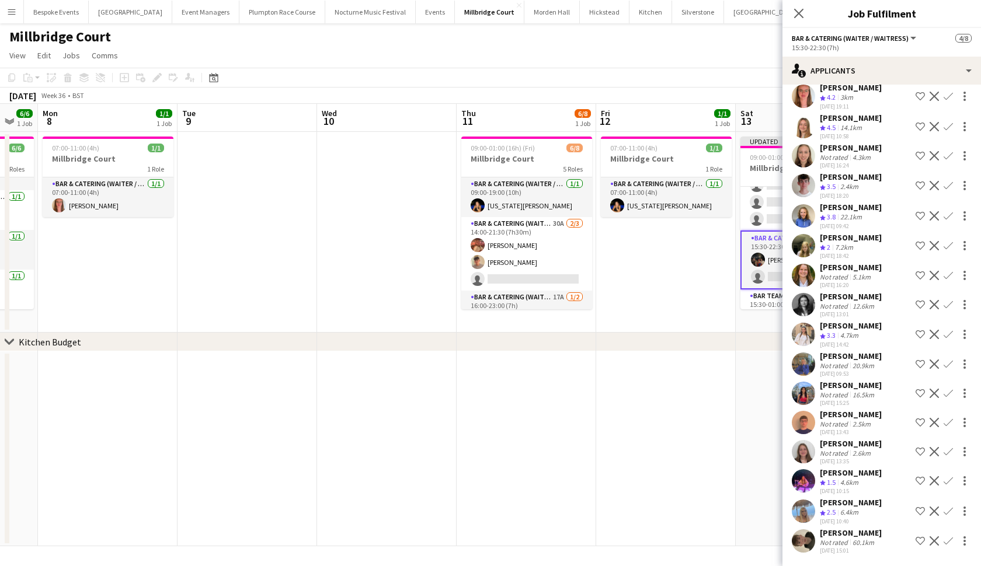
click at [948, 390] on app-icon "Confirm" at bounding box center [948, 393] width 9 height 9
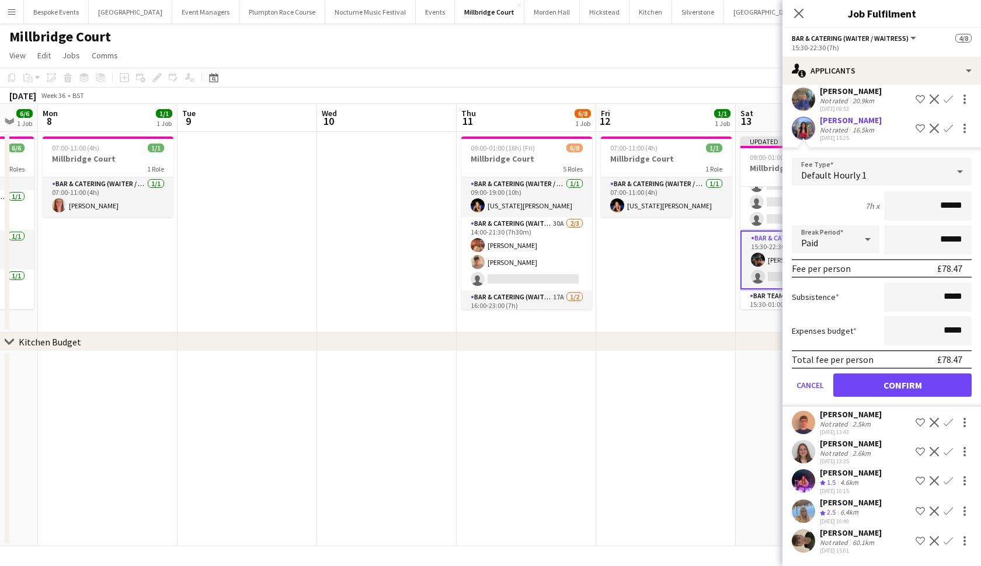
click at [940, 388] on button "Confirm" at bounding box center [902, 385] width 138 height 23
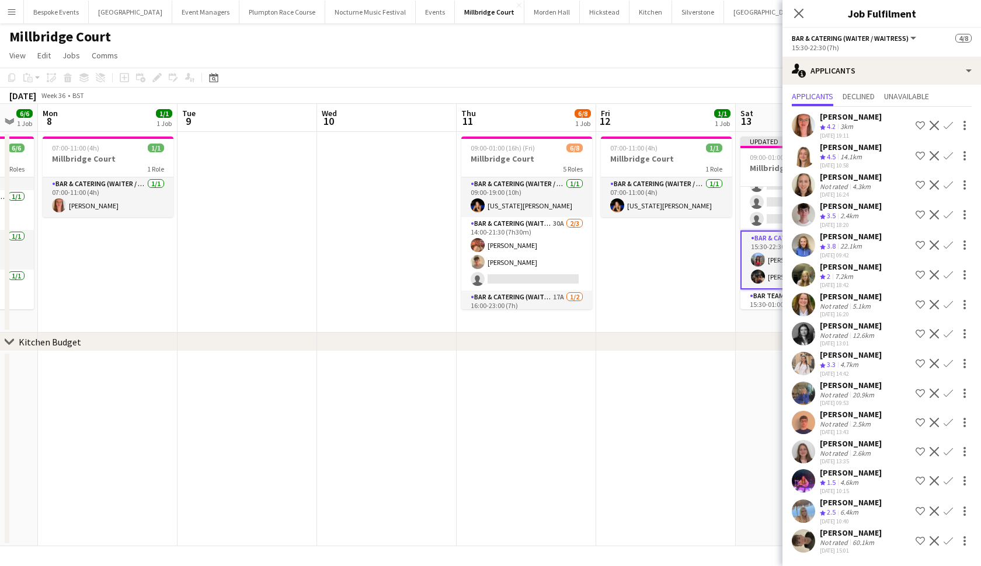
scroll to position [29, 0]
click at [696, 397] on app-date-cell at bounding box center [666, 449] width 140 height 195
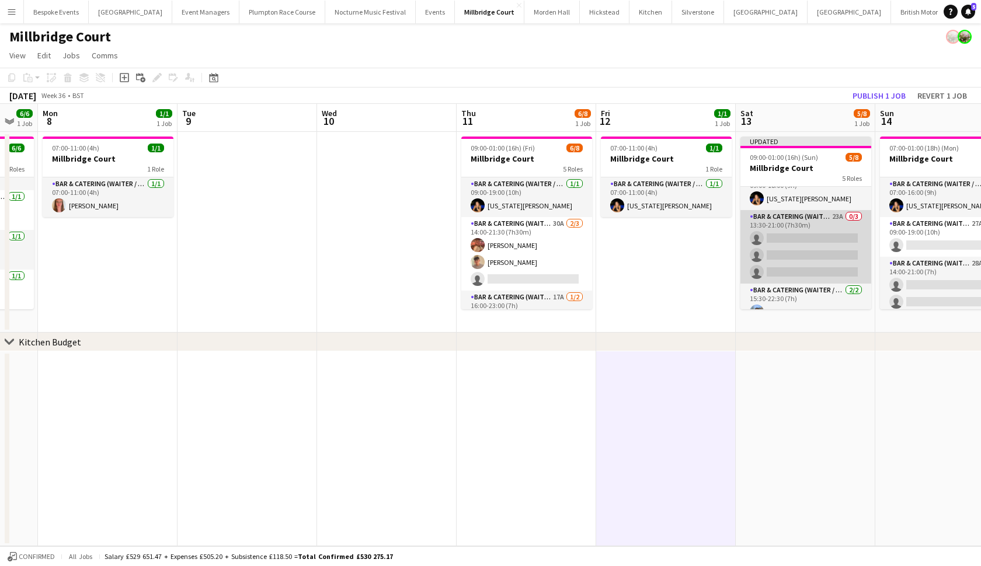
scroll to position [12, 0]
click at [798, 223] on app-card-role "Bar & Catering (Waiter / waitress) 23A 0/3 13:30-21:00 (7h30m) single-neutral-a…" at bounding box center [806, 252] width 131 height 74
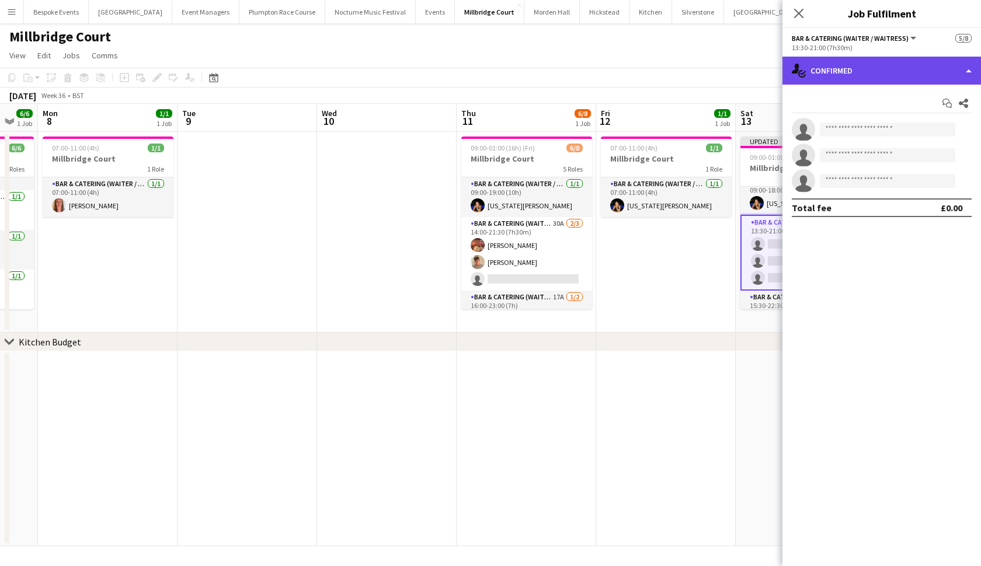
click at [909, 67] on div "single-neutral-actions-check-2 Confirmed" at bounding box center [882, 71] width 199 height 28
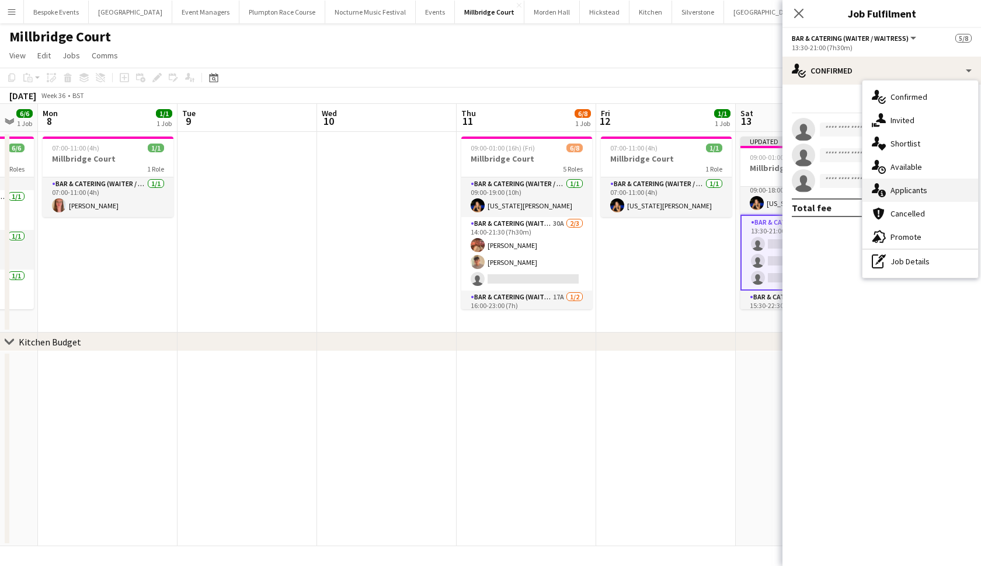
click at [903, 186] on span "Applicants" at bounding box center [909, 190] width 37 height 11
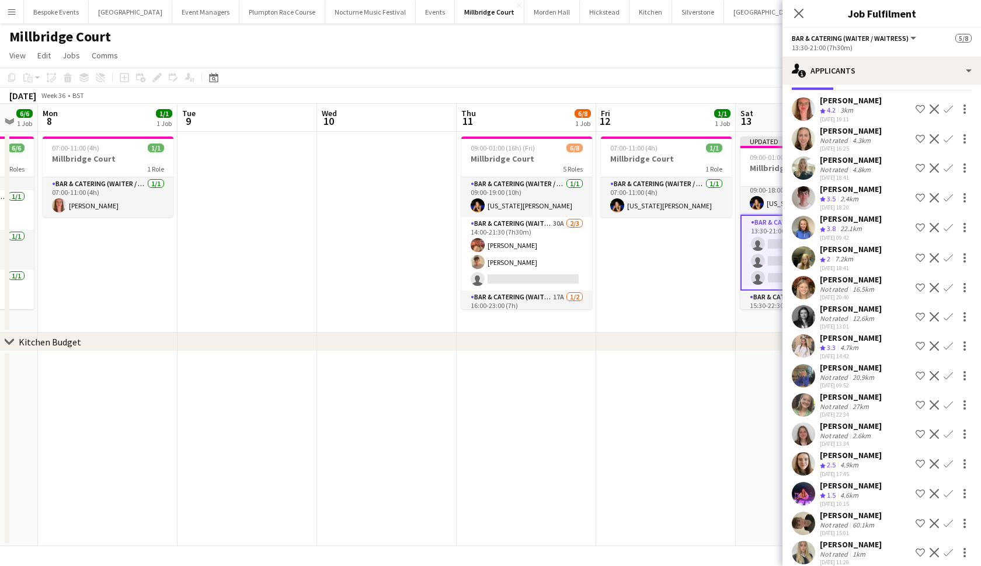
scroll to position [47, 0]
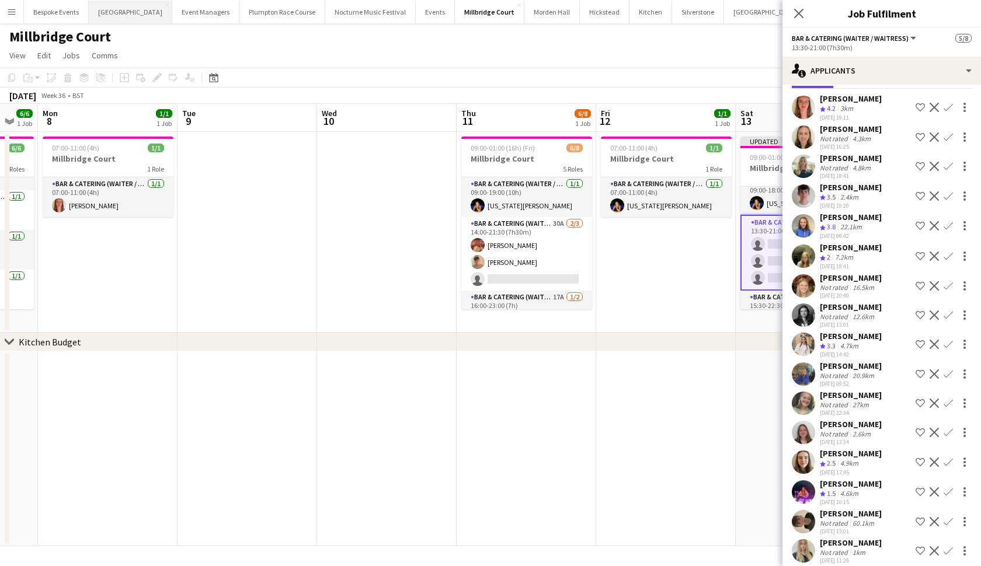
click at [119, 19] on button "Micklefield Hall Close" at bounding box center [131, 12] width 84 height 23
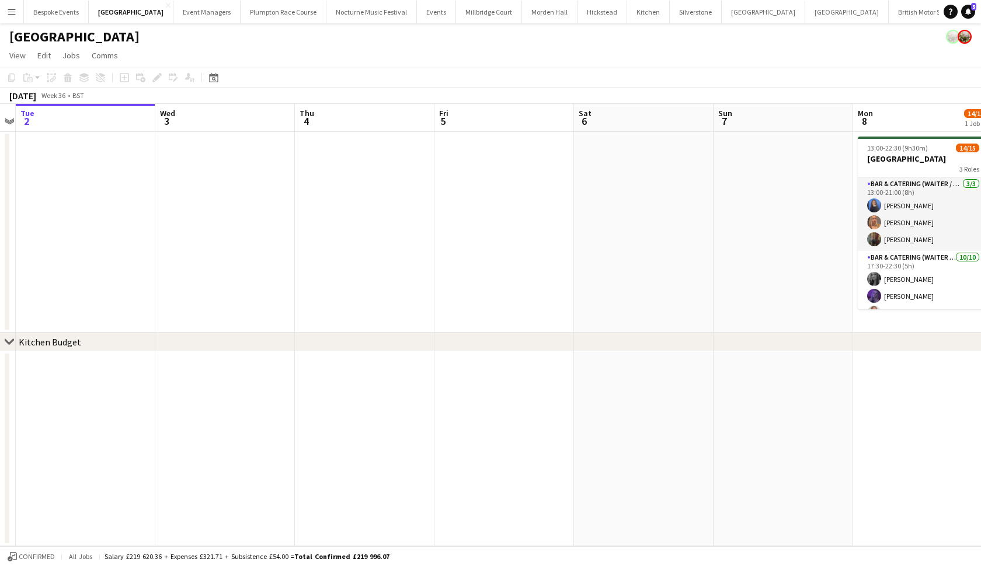
scroll to position [0, 561]
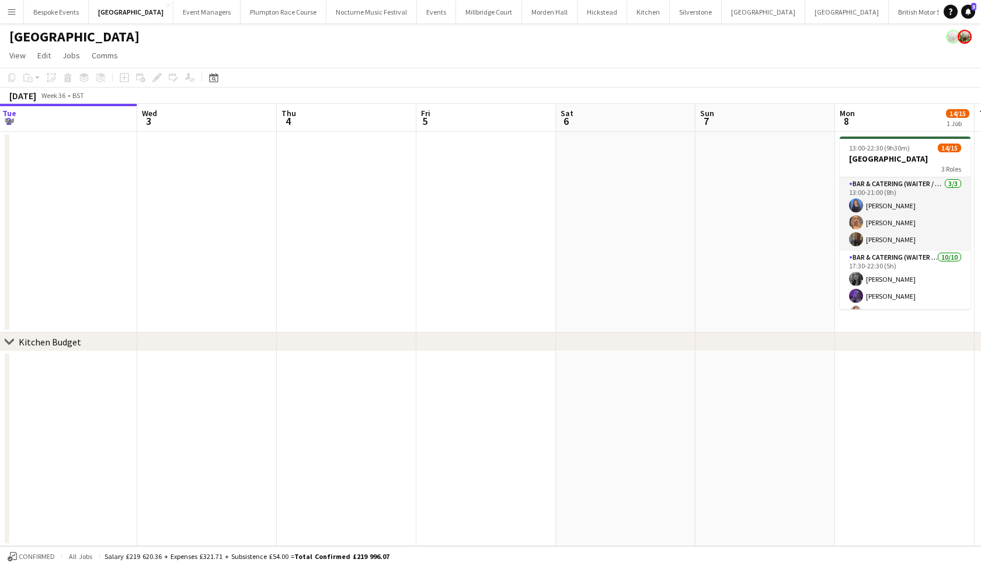
click at [13, 11] on app-icon "Menu" at bounding box center [11, 11] width 9 height 9
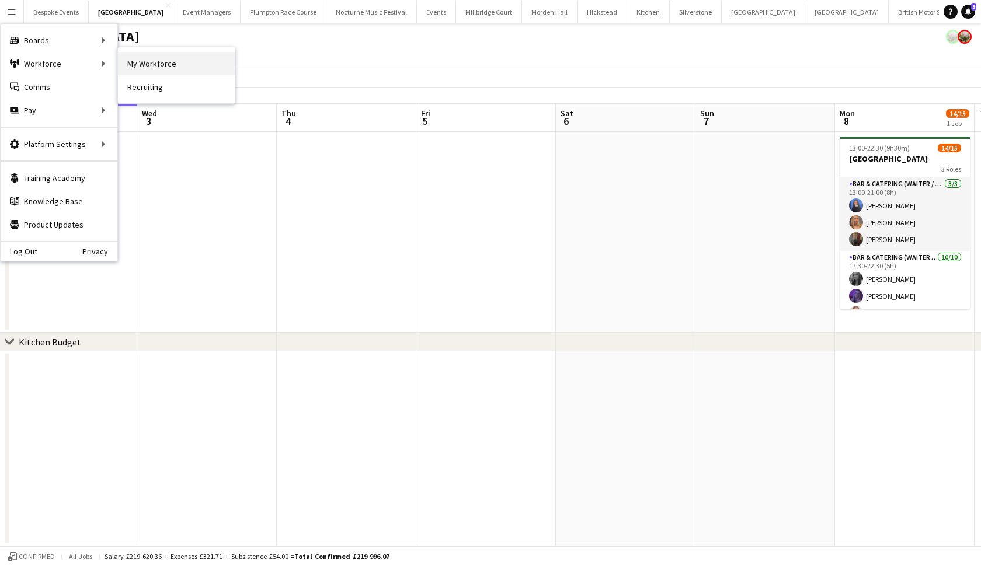
click at [127, 71] on link "My Workforce" at bounding box center [176, 63] width 117 height 23
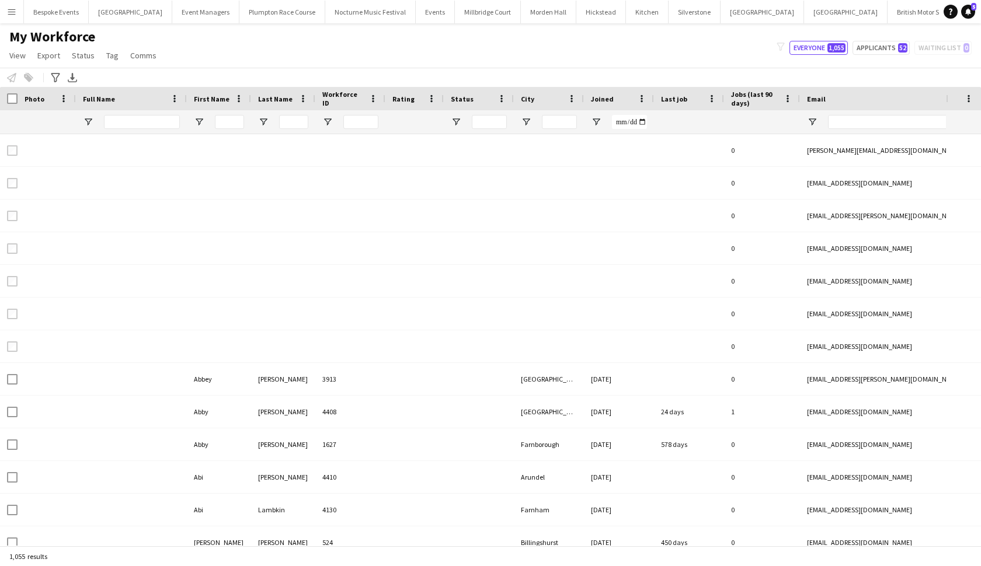
type input "**********"
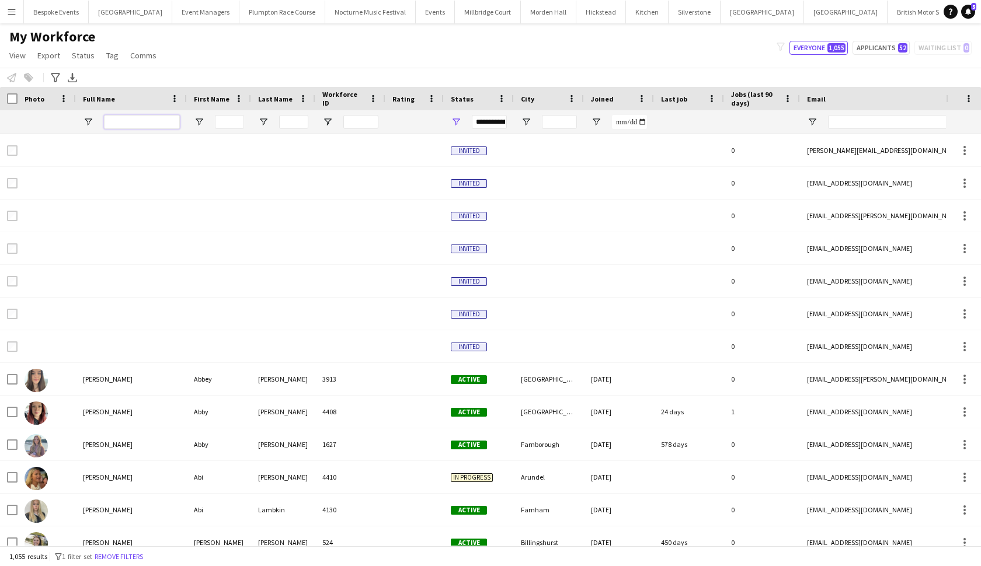
click at [127, 122] on input "Full Name Filter Input" at bounding box center [142, 122] width 76 height 14
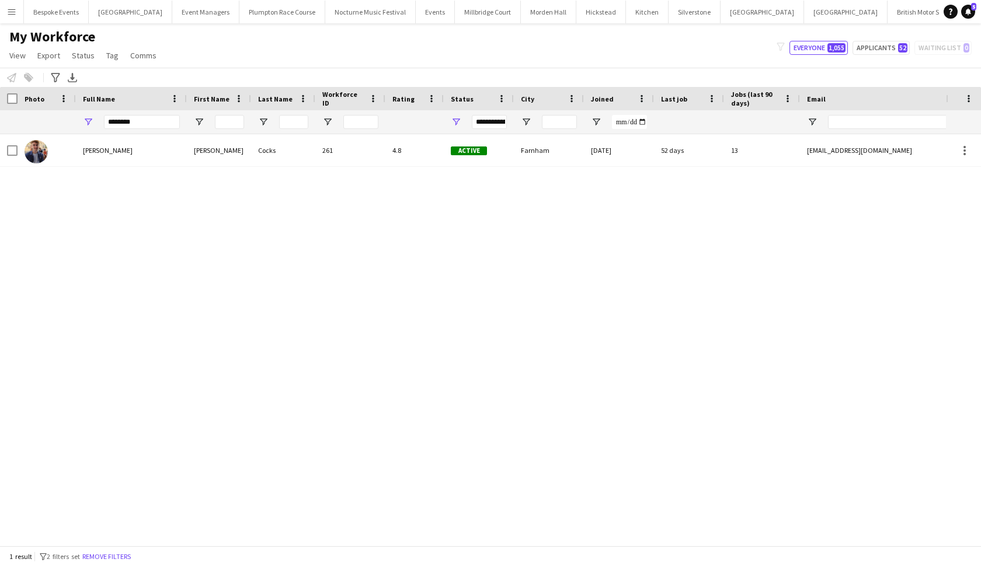
drag, startPoint x: 131, startPoint y: 141, endPoint x: 128, endPoint y: 166, distance: 25.2
click at [128, 166] on div "Alistair Cocks Alistair Cocks 261 4.8 Active Farnham 13-09-2021 52 days 13 alis…" at bounding box center [688, 150] width 1377 height 33
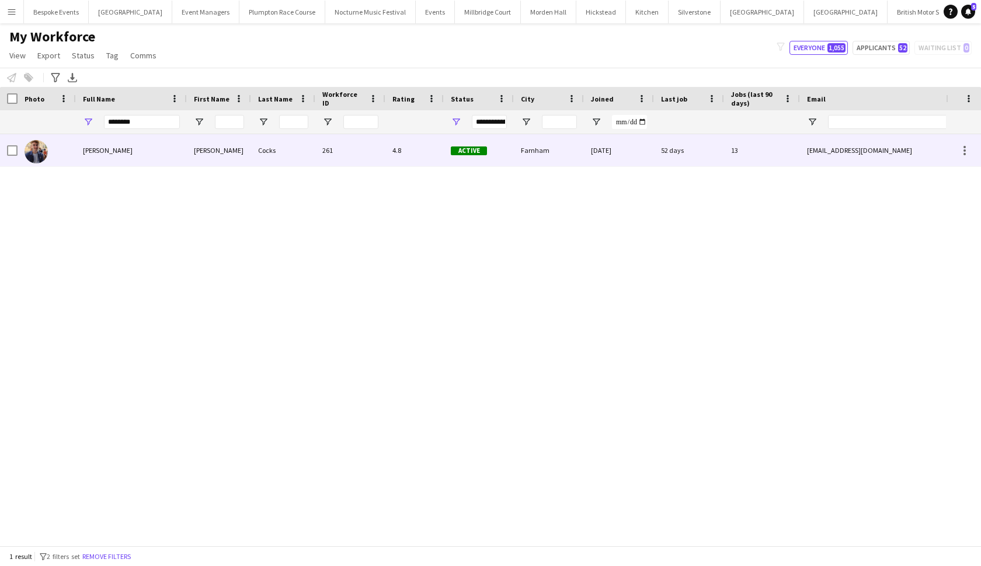
click at [86, 151] on span "Alistair Cocks" at bounding box center [108, 150] width 50 height 9
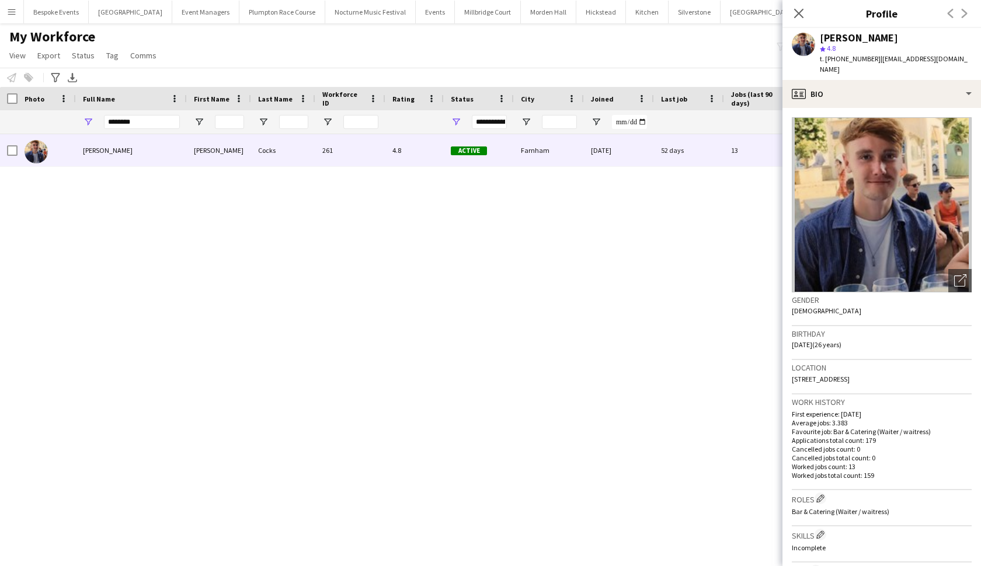
click at [409, 41] on div "My Workforce View Views Default view mena New Starter New view Update view Dele…" at bounding box center [490, 48] width 981 height 40
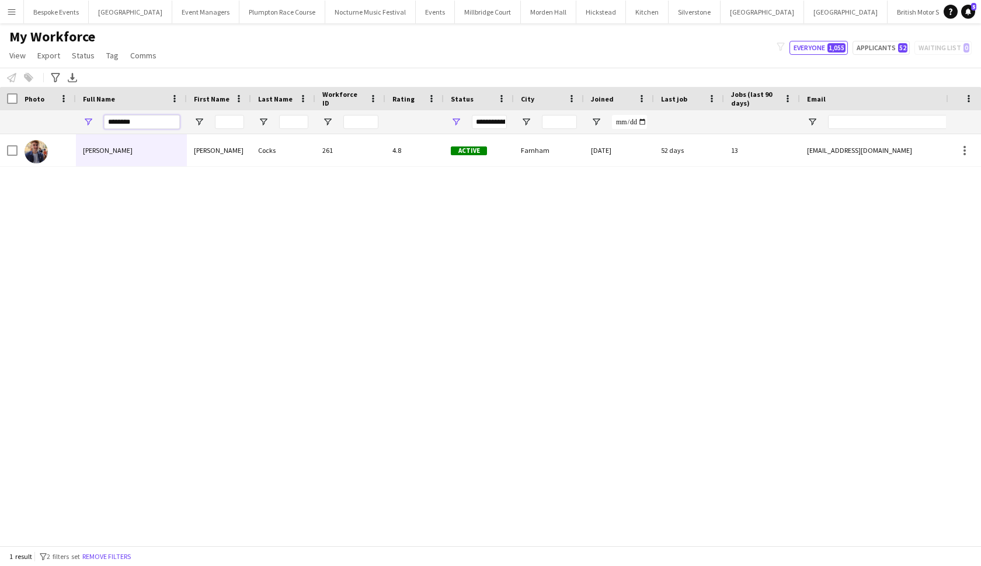
click at [163, 124] on input "********" at bounding box center [142, 122] width 76 height 14
type input "*"
type input "**********"
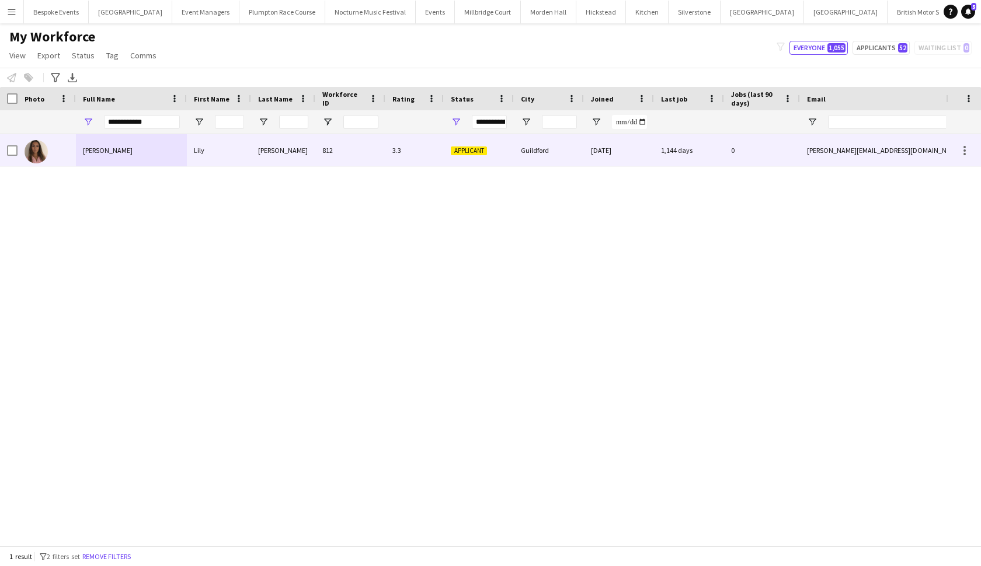
click at [120, 148] on div "Lily Stanley" at bounding box center [131, 150] width 111 height 32
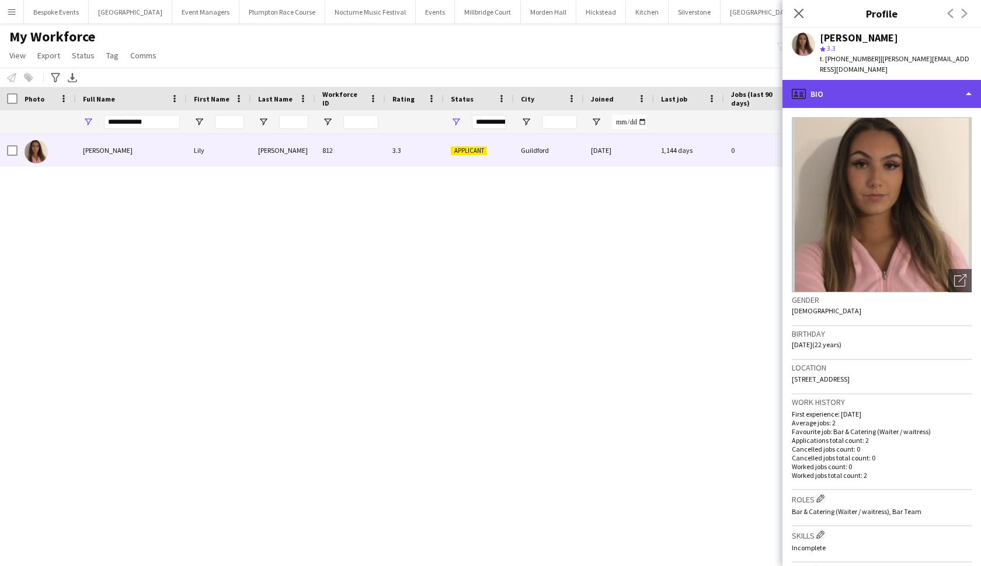
click at [825, 81] on div "profile Bio" at bounding box center [882, 94] width 199 height 28
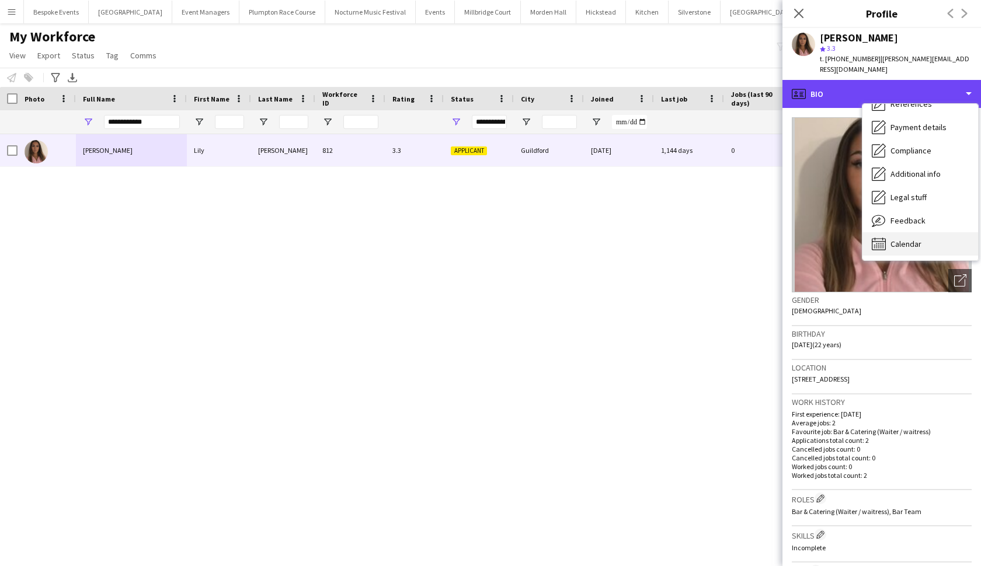
scroll to position [133, 0]
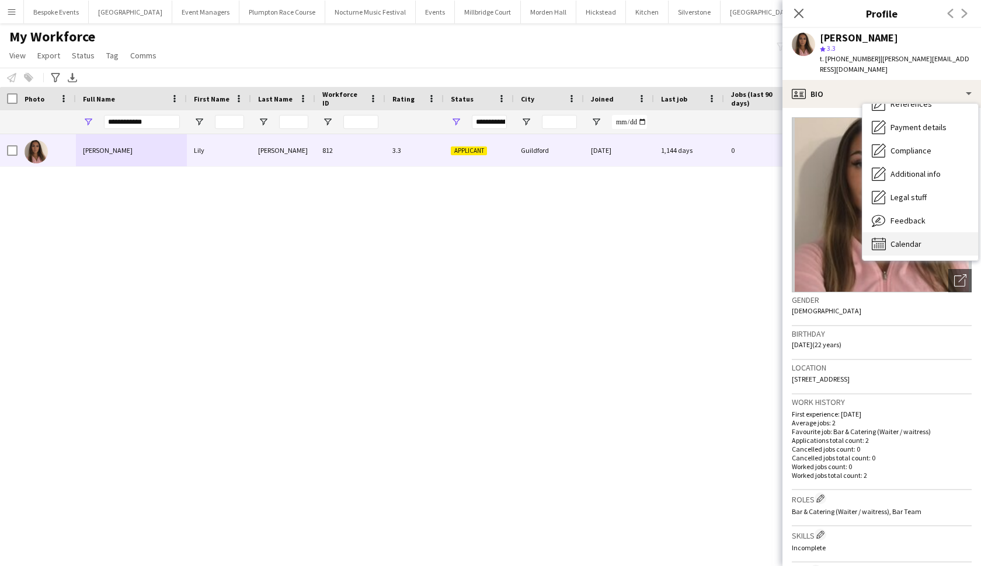
click at [910, 239] on span "Calendar" at bounding box center [906, 244] width 31 height 11
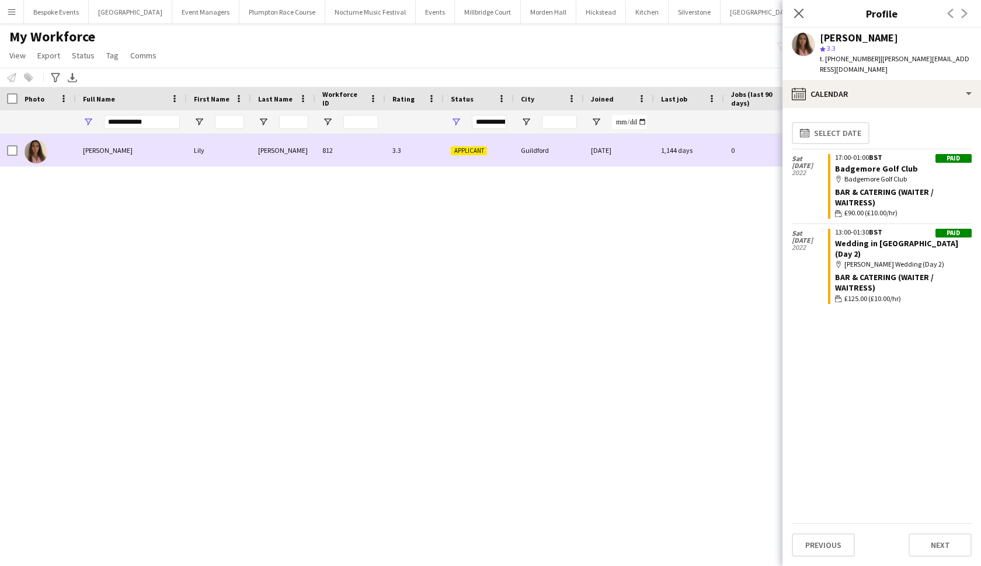
click at [217, 153] on div "Lily" at bounding box center [219, 150] width 64 height 32
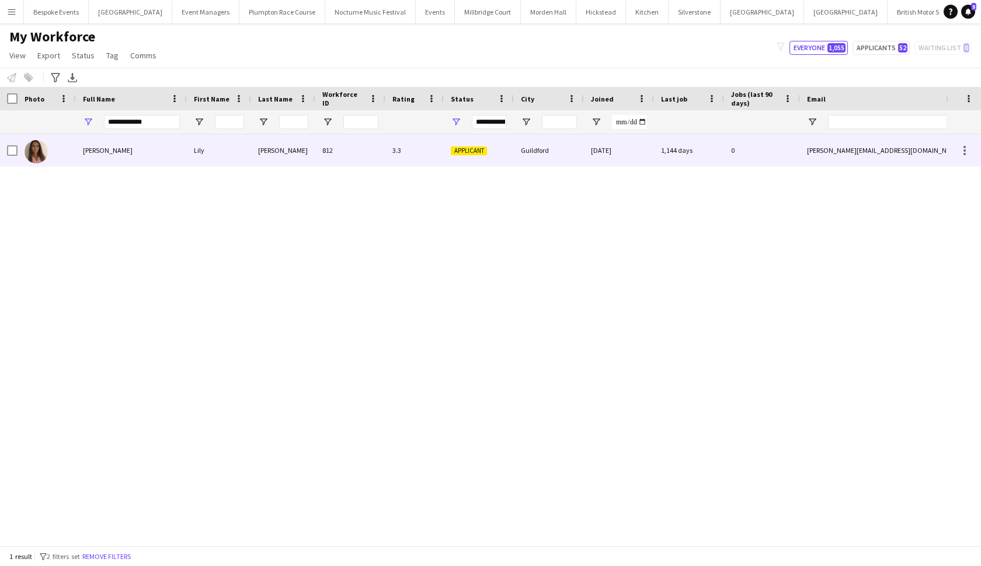
click at [217, 153] on div "Lily" at bounding box center [219, 150] width 64 height 32
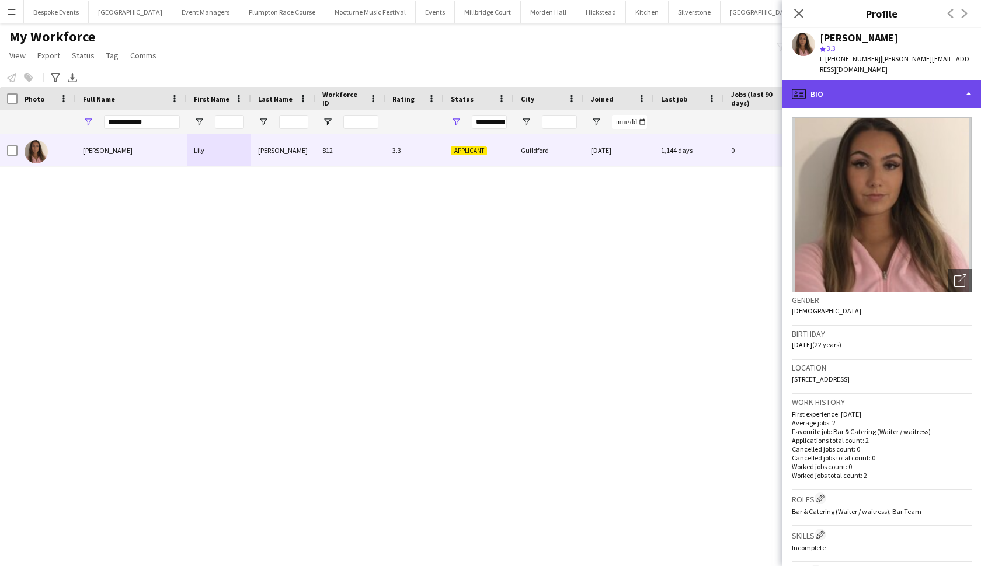
click at [906, 85] on div "profile Bio" at bounding box center [882, 94] width 199 height 28
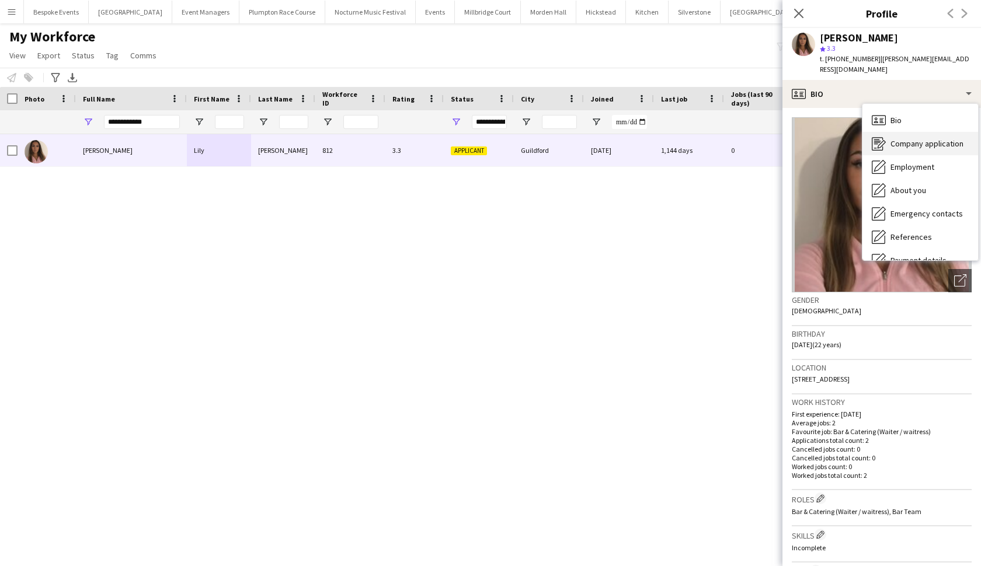
click at [908, 138] on span "Company application" at bounding box center [927, 143] width 73 height 11
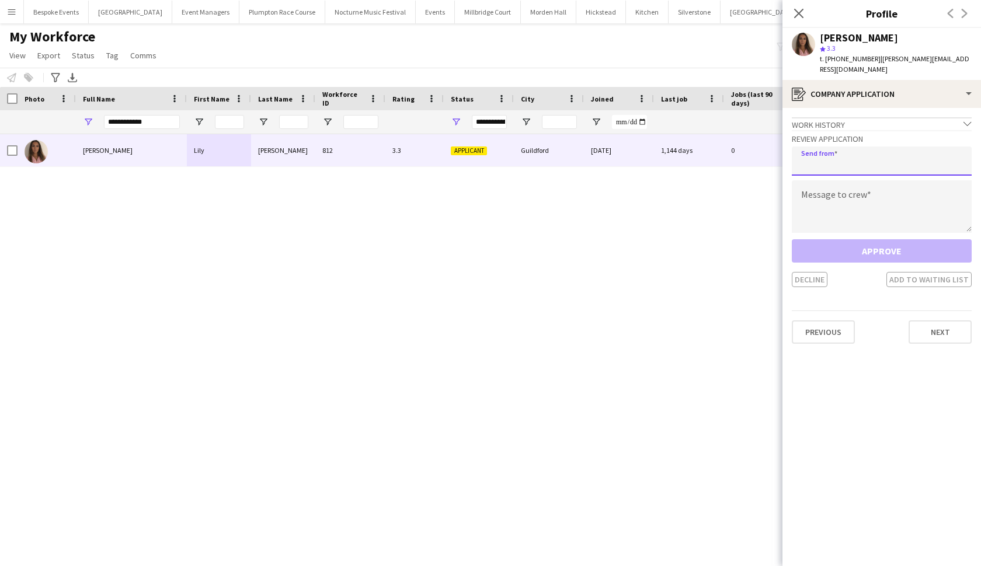
click at [836, 153] on input "email" at bounding box center [882, 161] width 180 height 29
type input "**********"
click at [840, 197] on textarea at bounding box center [882, 206] width 180 height 53
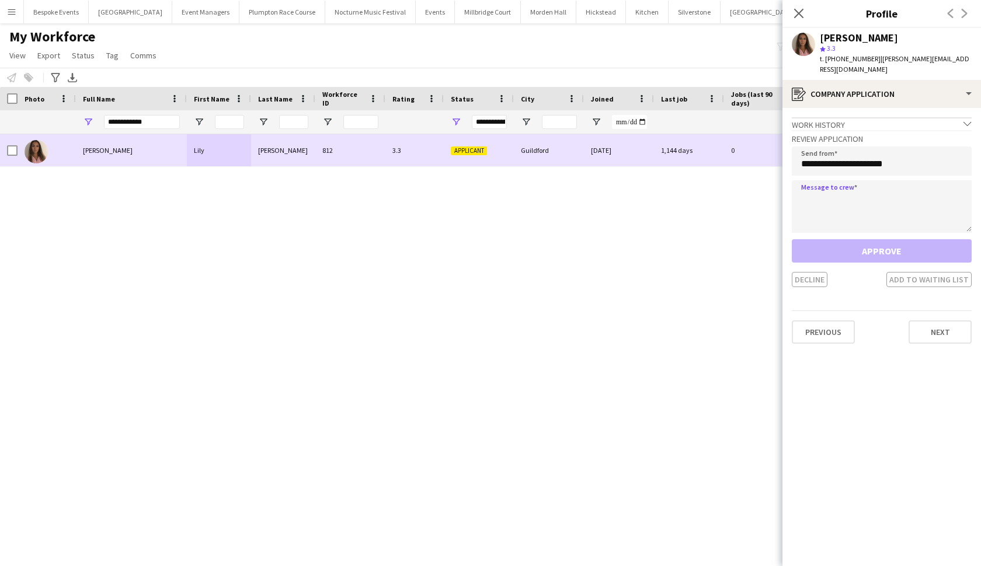
click at [119, 161] on div "Lily Stanley" at bounding box center [131, 150] width 111 height 32
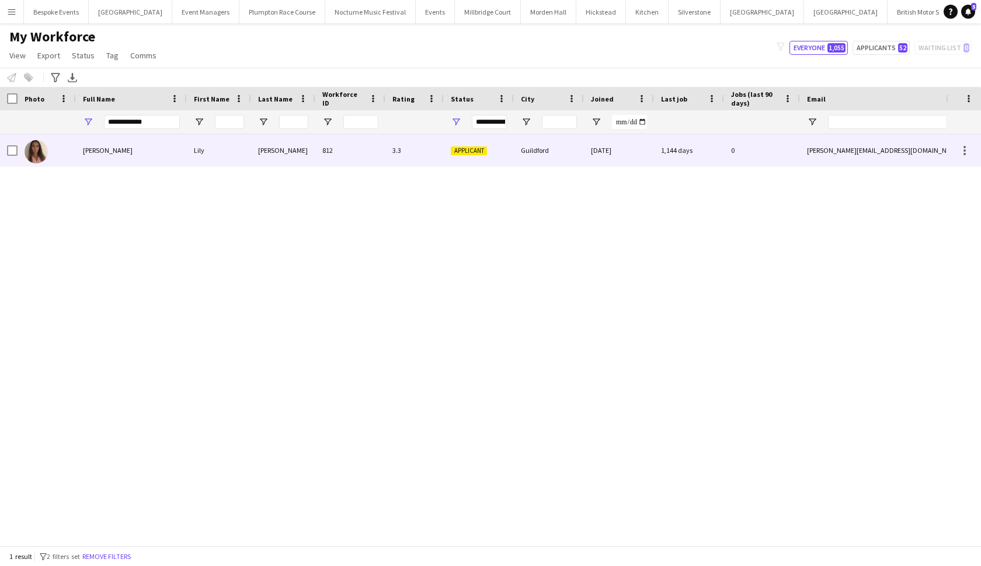
click at [119, 161] on div "Lily Stanley" at bounding box center [131, 150] width 111 height 32
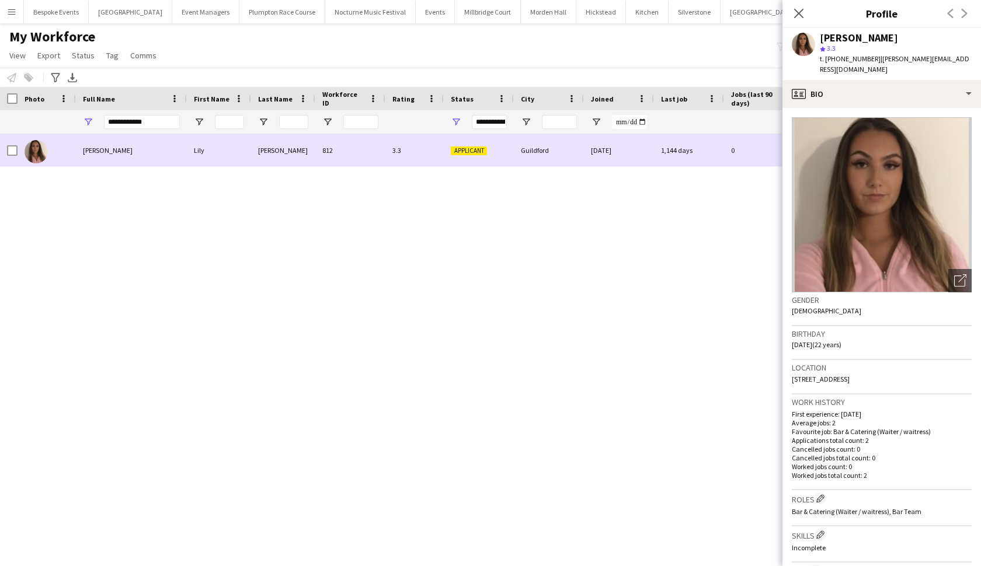
click at [309, 162] on div "Stanley" at bounding box center [283, 150] width 64 height 32
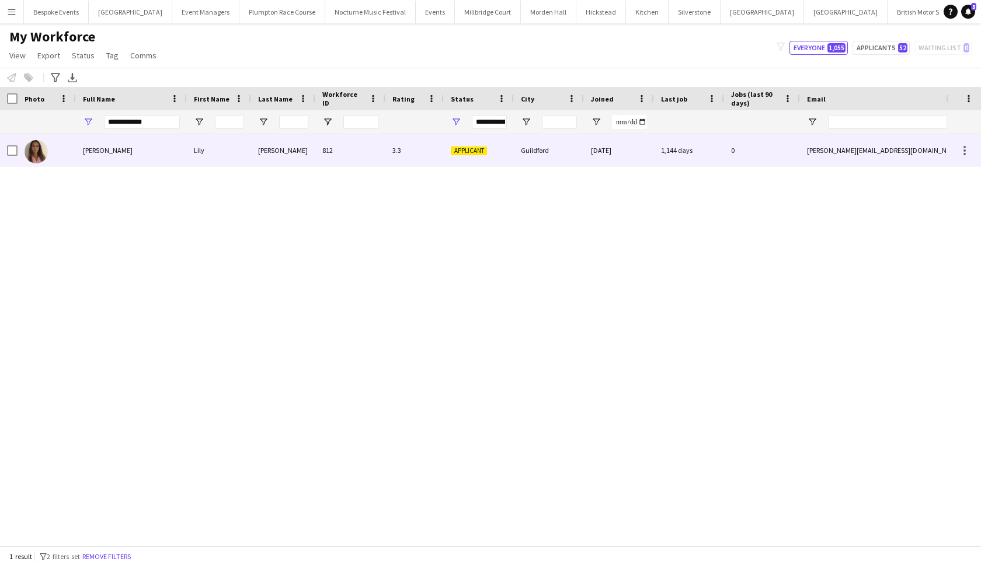
click at [309, 162] on div "Stanley" at bounding box center [283, 150] width 64 height 32
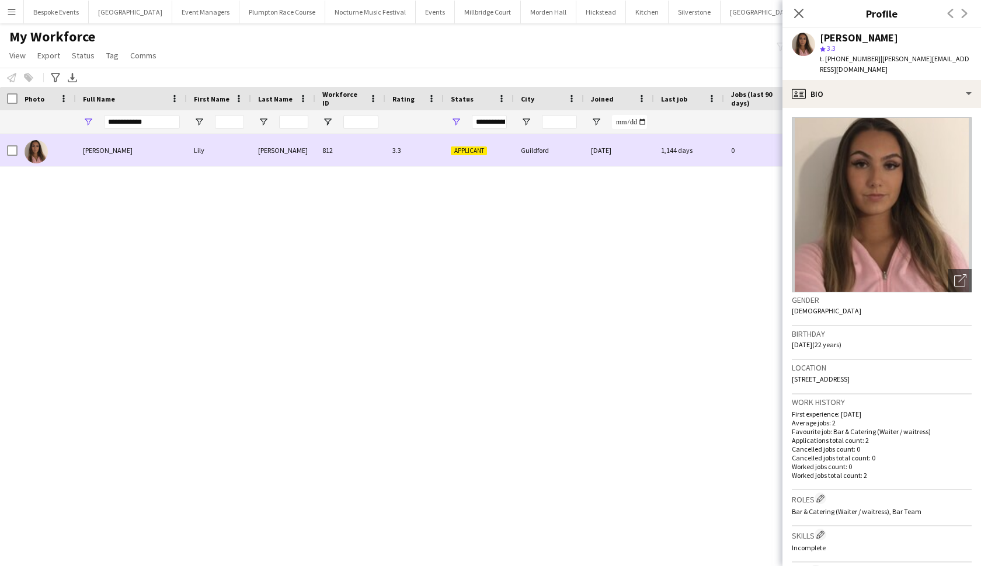
click at [489, 144] on div "Applicant" at bounding box center [479, 150] width 70 height 32
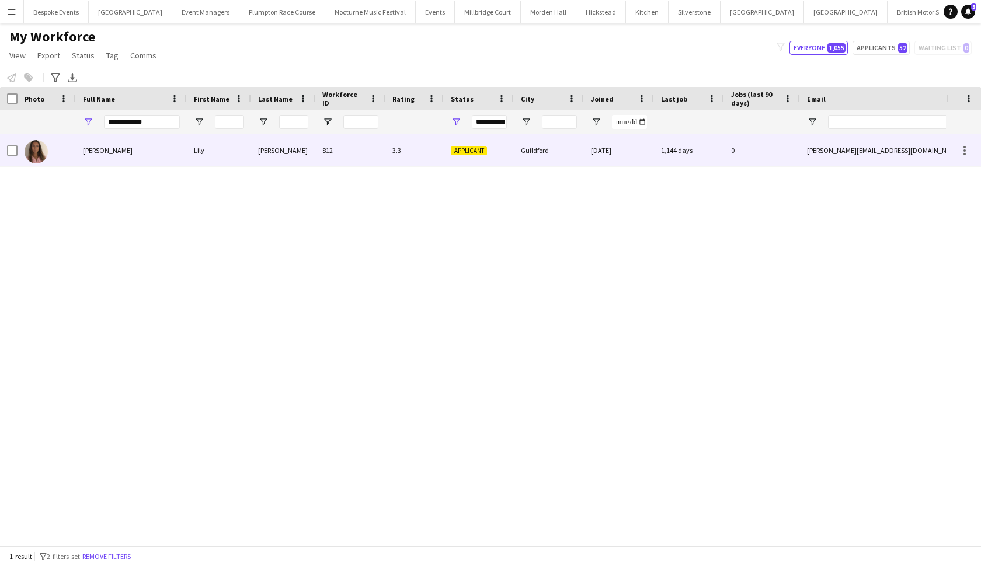
click at [489, 144] on div "Applicant" at bounding box center [479, 150] width 70 height 32
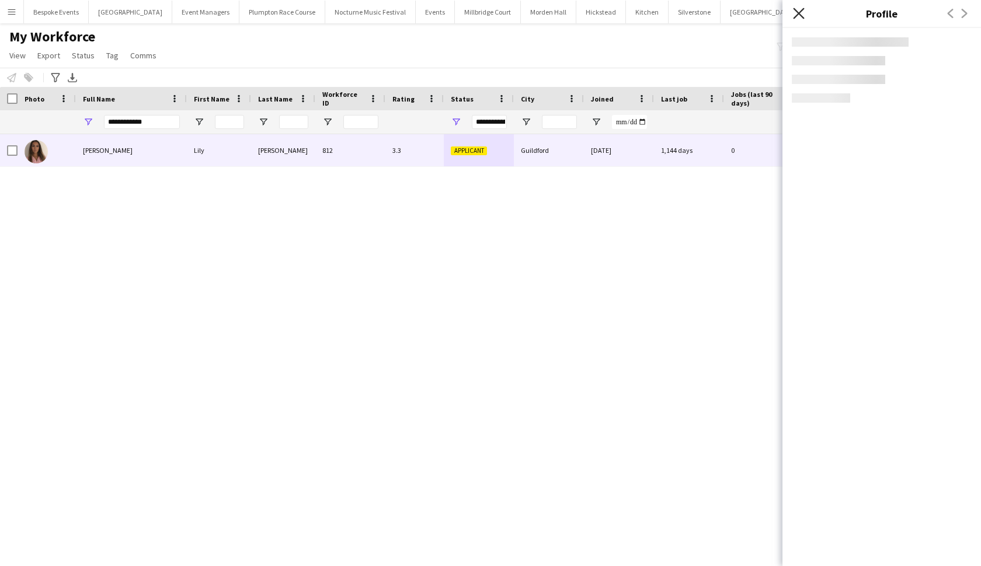
click at [797, 18] on icon "Close pop-in" at bounding box center [798, 13] width 11 height 11
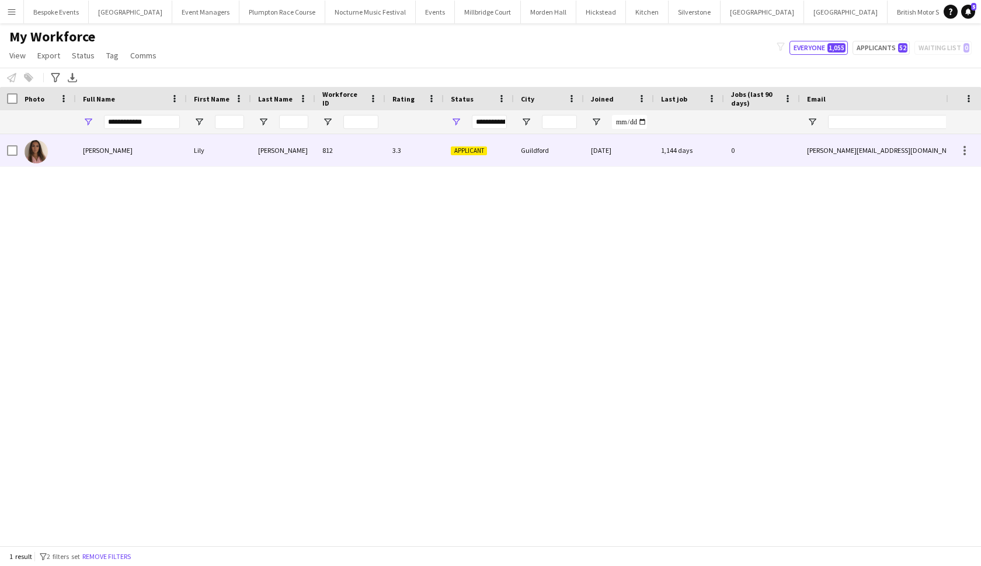
click at [241, 146] on div "Lily" at bounding box center [219, 150] width 64 height 32
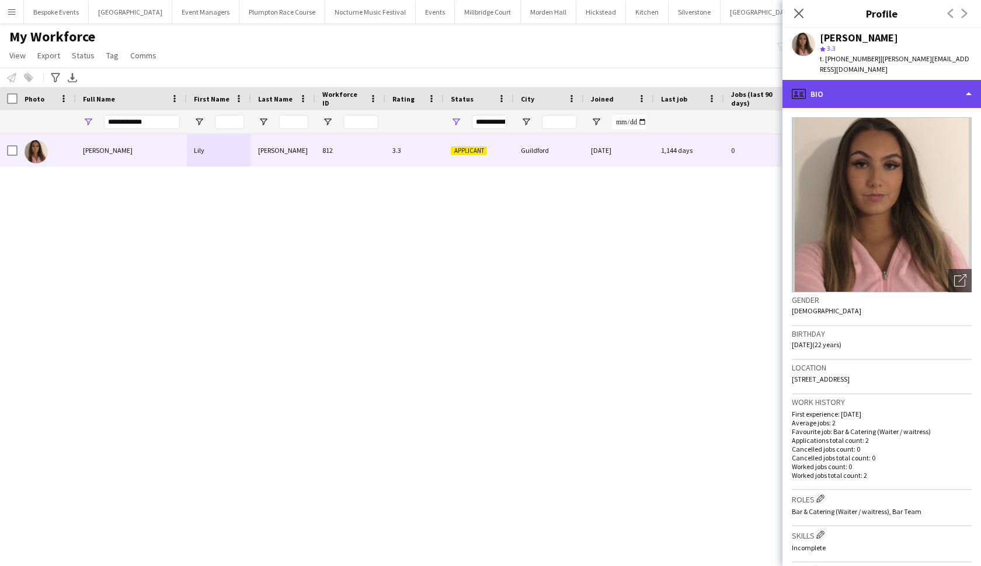
click at [871, 80] on div "profile Bio" at bounding box center [882, 94] width 199 height 28
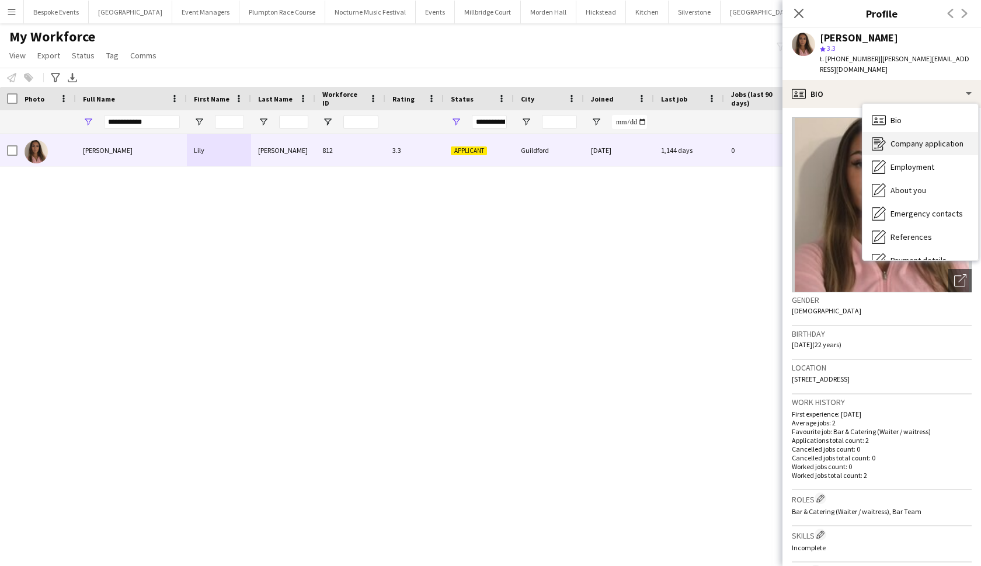
click at [895, 138] on span "Company application" at bounding box center [927, 143] width 73 height 11
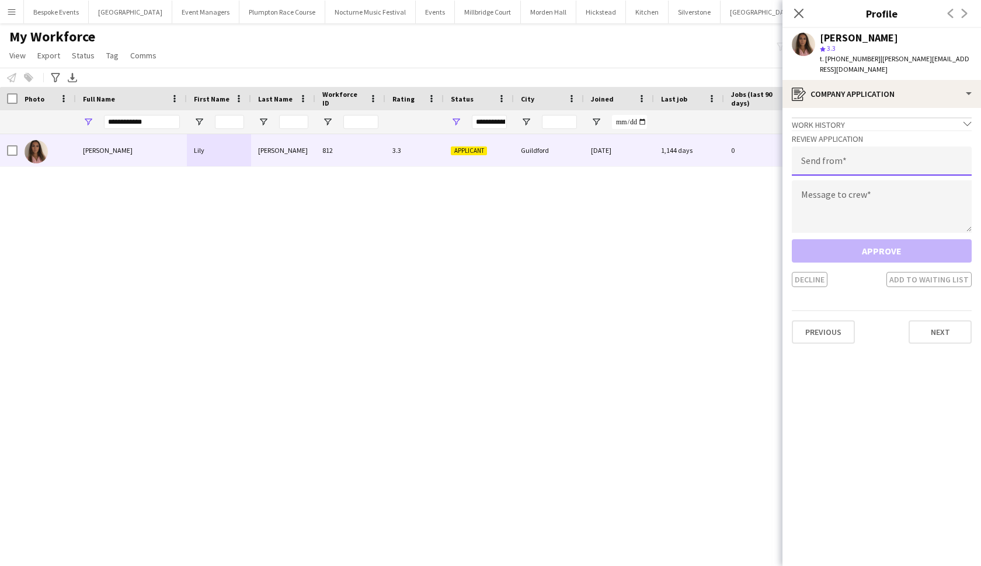
click at [887, 147] on input "email" at bounding box center [882, 161] width 180 height 29
type input "**********"
click at [857, 189] on textarea at bounding box center [882, 206] width 180 height 53
paste textarea "**********"
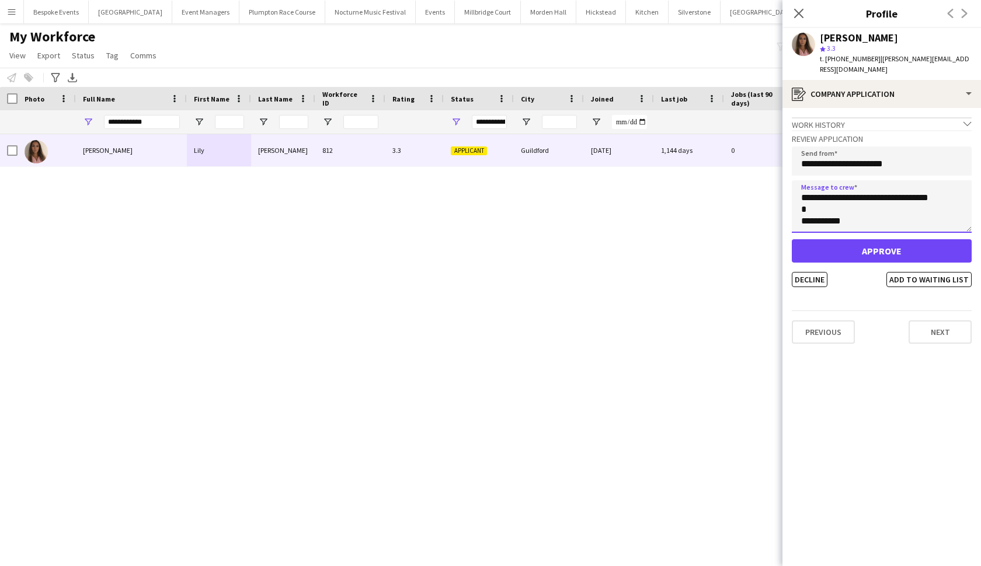
scroll to position [0, 0]
type textarea "**********"
click at [872, 242] on button "Approve" at bounding box center [882, 250] width 180 height 23
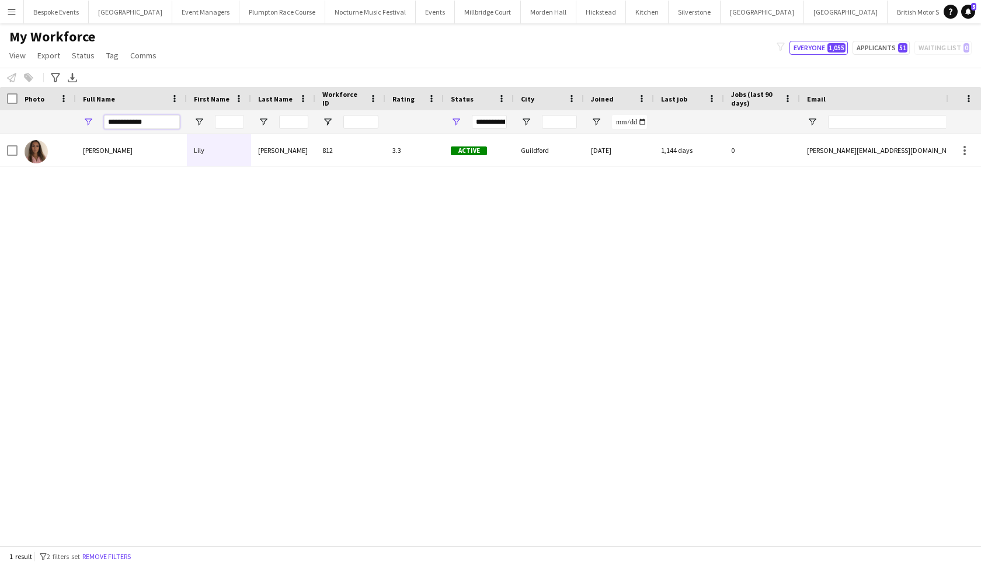
click at [166, 123] on input "**********" at bounding box center [142, 122] width 76 height 14
type input "*"
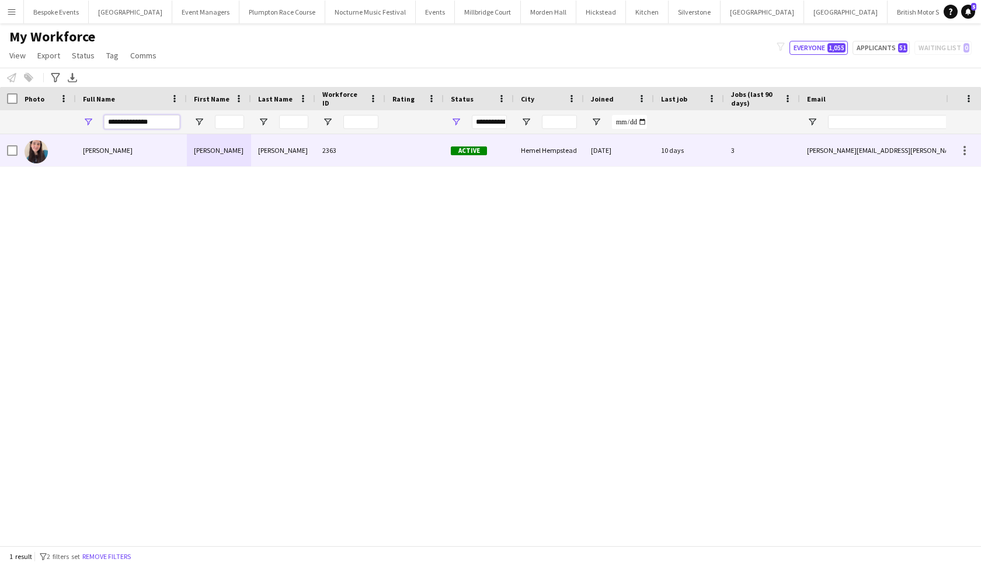
type input "**********"
click at [246, 162] on div "[PERSON_NAME]" at bounding box center [219, 150] width 64 height 32
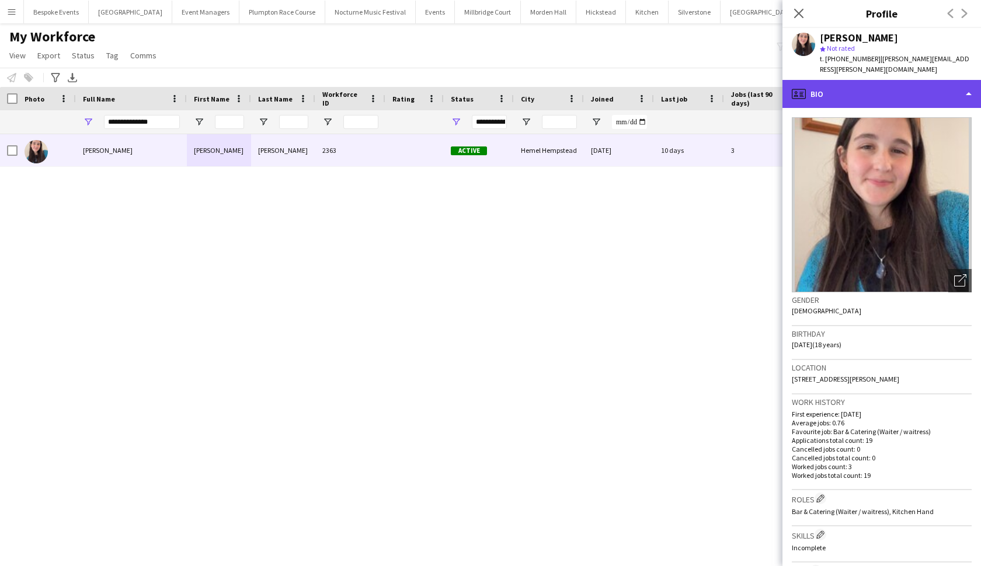
click at [881, 83] on div "profile Bio" at bounding box center [882, 94] width 199 height 28
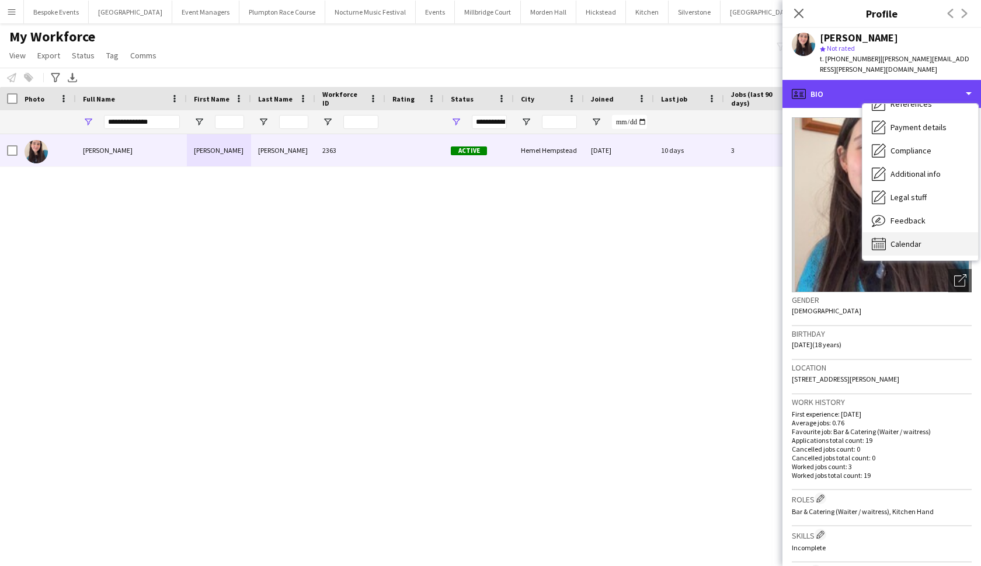
scroll to position [133, 0]
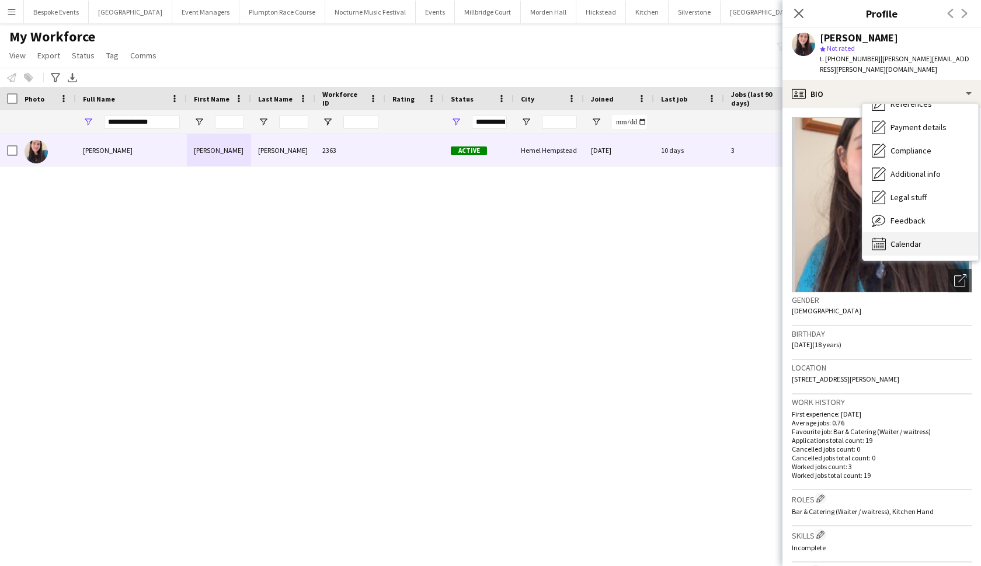
click at [931, 237] on div "Calendar Calendar" at bounding box center [921, 243] width 116 height 23
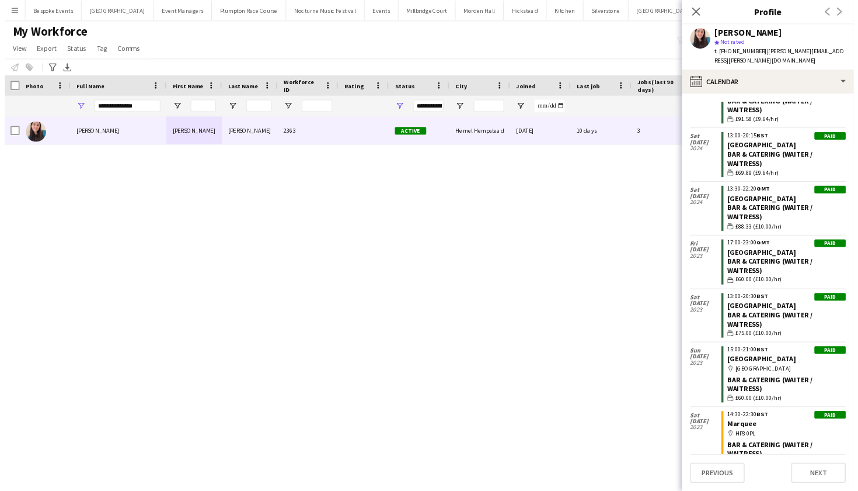
scroll to position [741, 0]
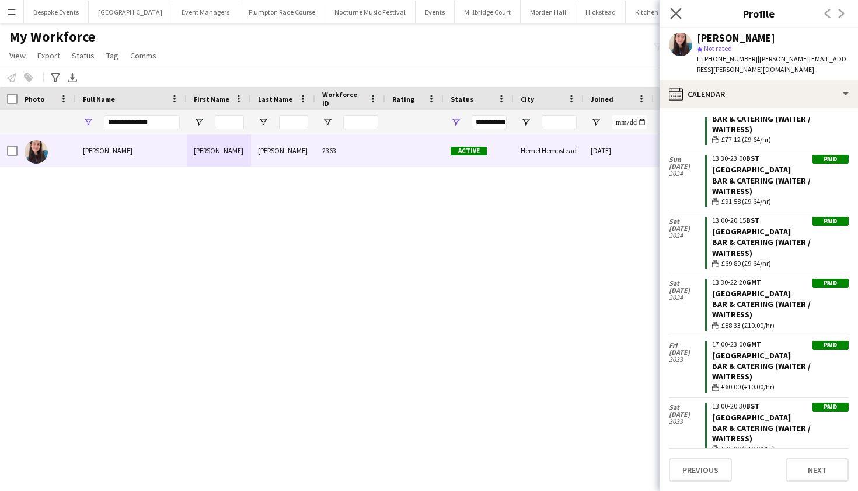
click at [683, 13] on app-icon "Close pop-in" at bounding box center [676, 13] width 17 height 17
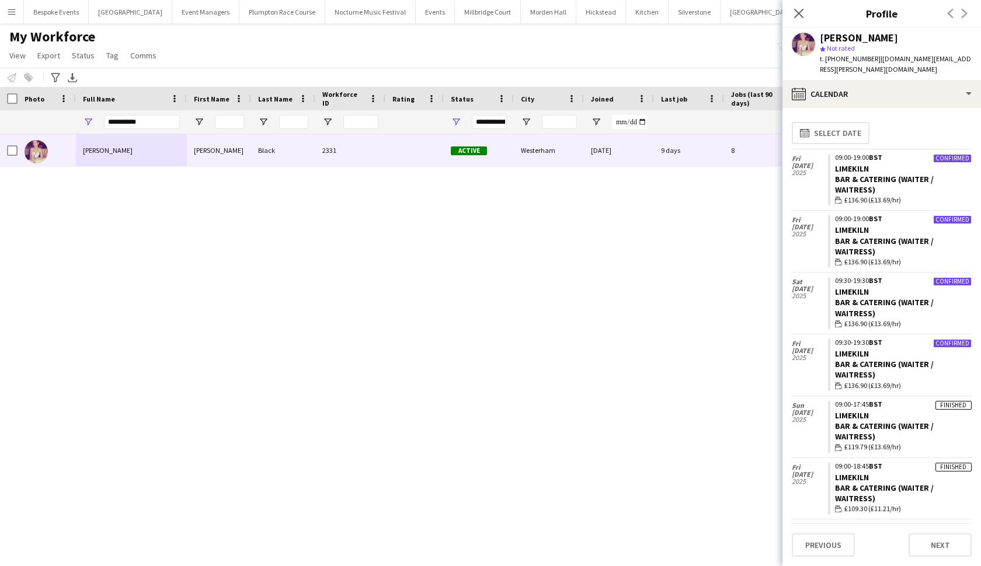
scroll to position [68, 0]
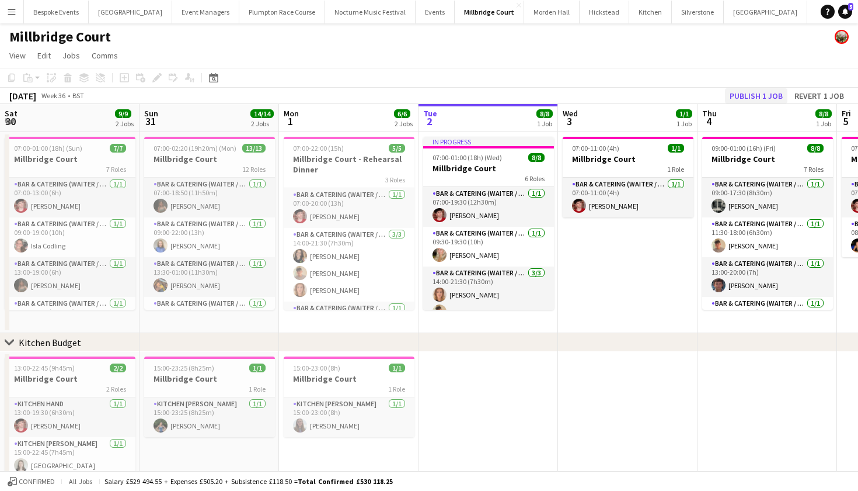
scroll to position [0, 279]
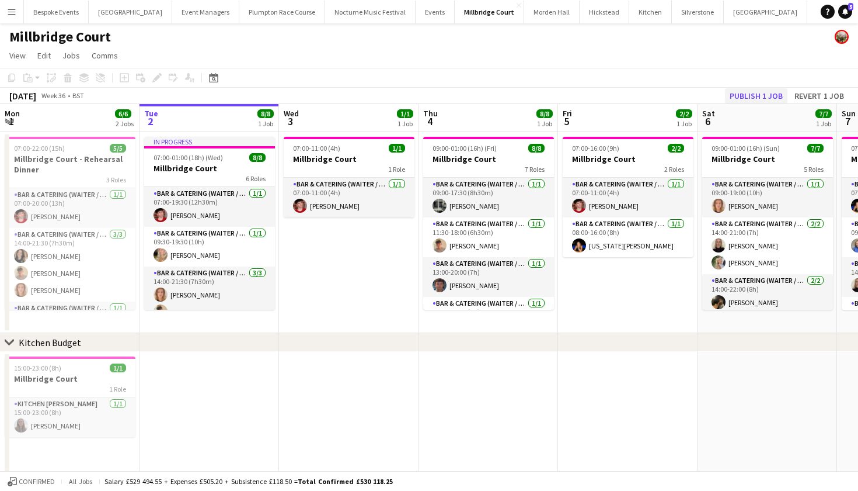
click at [730, 95] on button "Publish 1 job" at bounding box center [756, 95] width 62 height 15
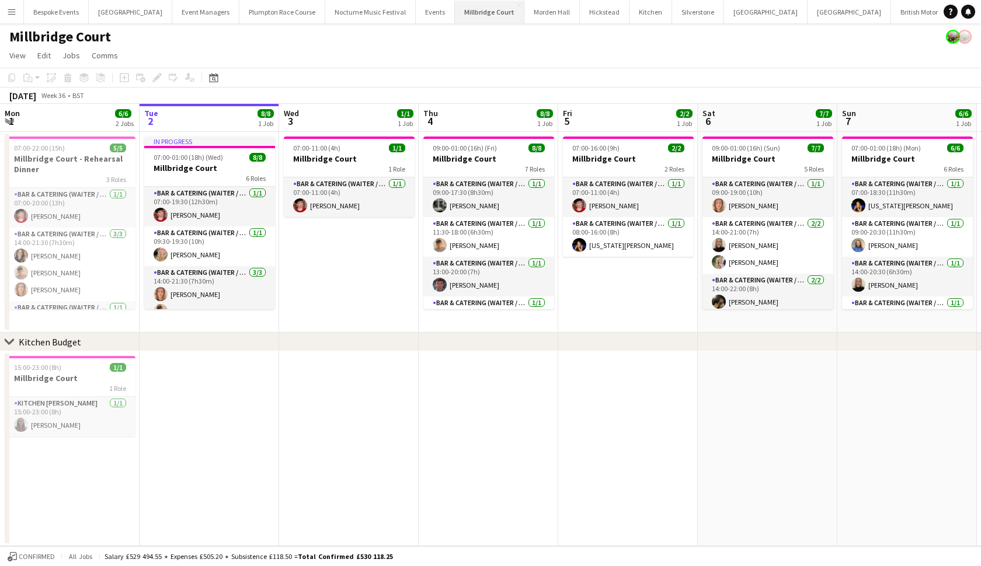
click at [470, 8] on button "[GEOGRAPHIC_DATA]" at bounding box center [489, 12] width 69 height 23
click at [15, 11] on app-icon "Menu" at bounding box center [11, 11] width 9 height 9
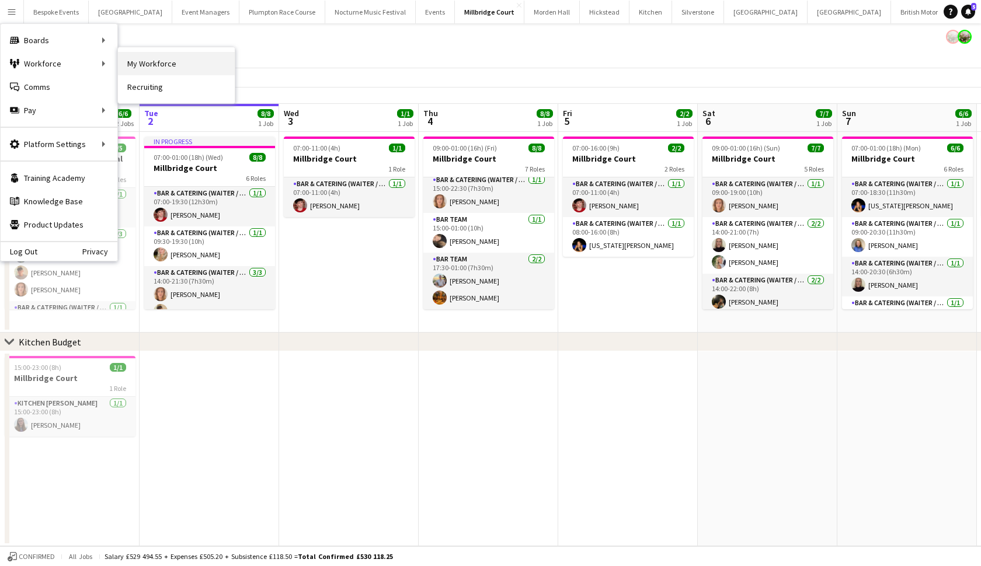
click at [130, 66] on link "My Workforce" at bounding box center [176, 63] width 117 height 23
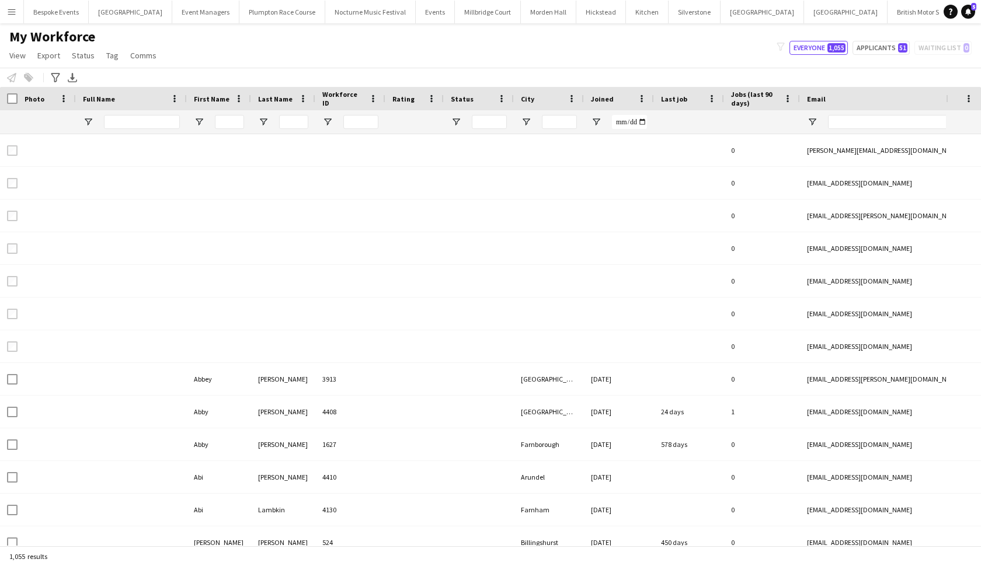
type input "**********"
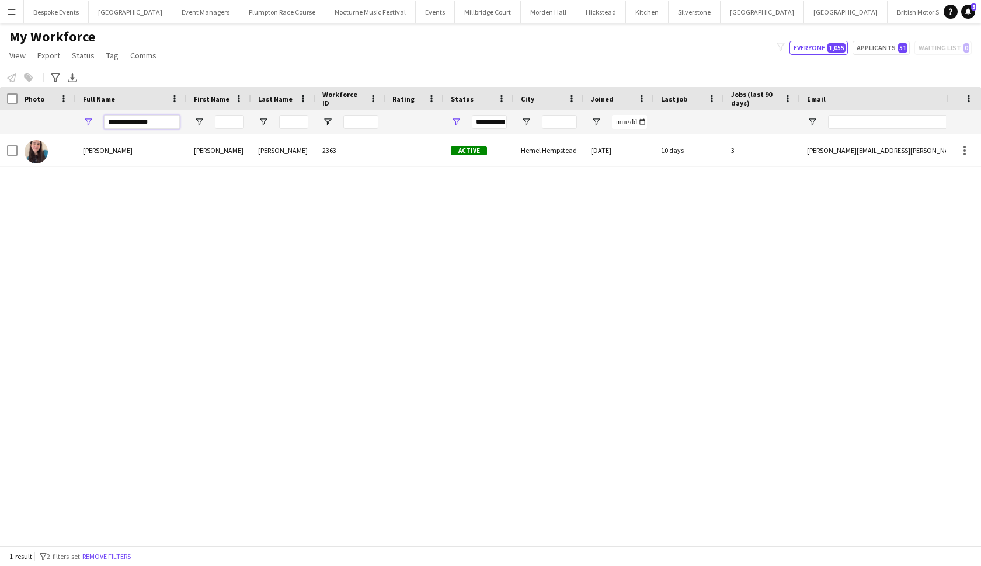
drag, startPoint x: 154, startPoint y: 123, endPoint x: 92, endPoint y: 120, distance: 62.0
click at [92, 120] on div "**********" at bounding box center [131, 121] width 111 height 23
type input "*******"
click at [221, 242] on div "Freya Cowie Freya Cowie 1238 Active Bordon, Hampshire 04-09-2022 368 days 0 fre…" at bounding box center [473, 340] width 946 height 412
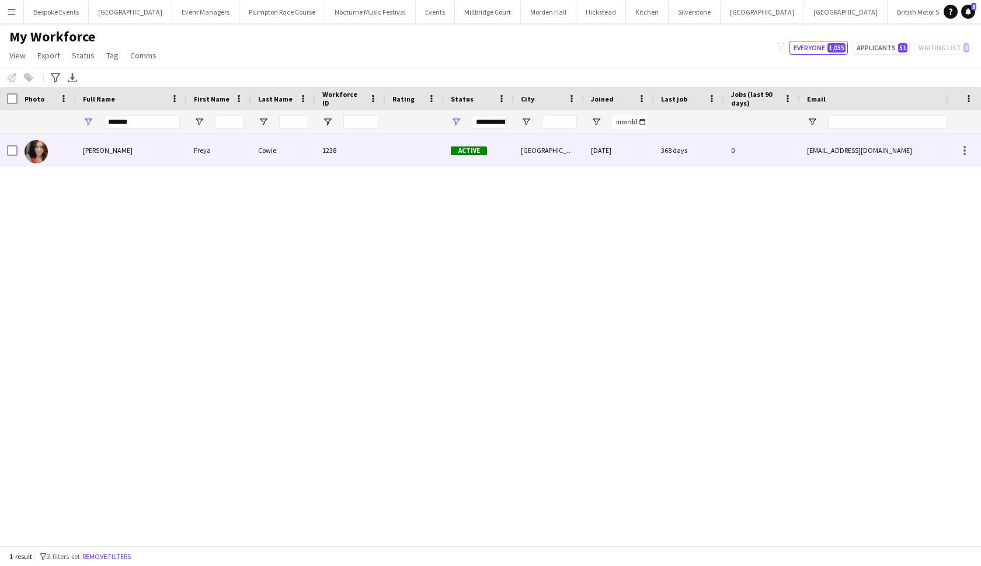
click at [230, 151] on div "Freya" at bounding box center [219, 150] width 64 height 32
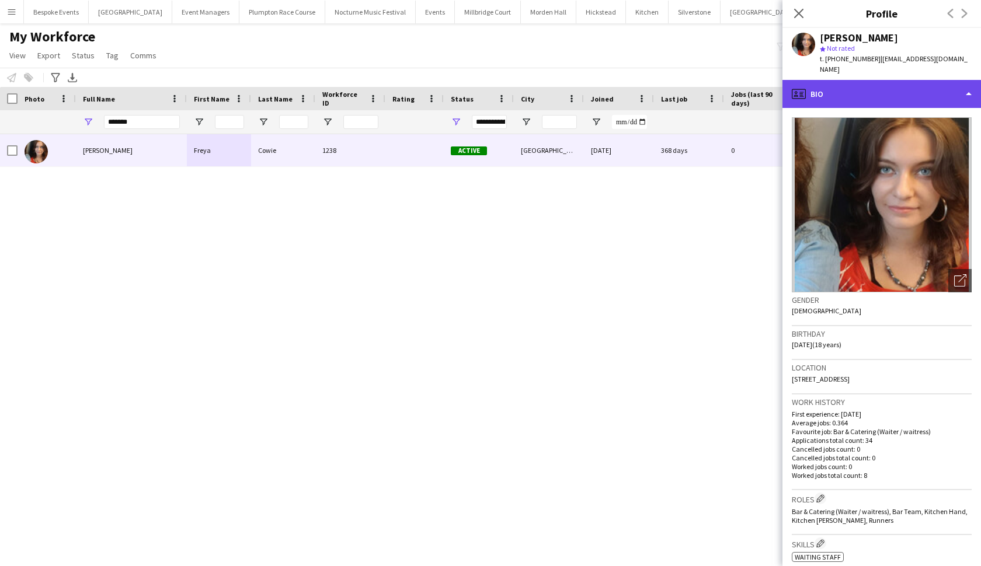
click at [812, 82] on div "profile Bio" at bounding box center [882, 94] width 199 height 28
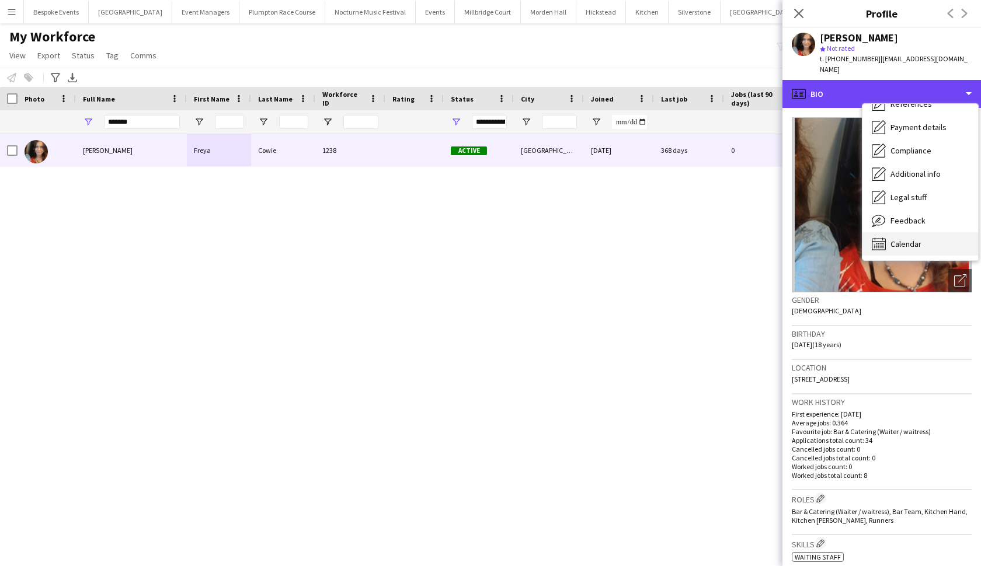
scroll to position [133, 0]
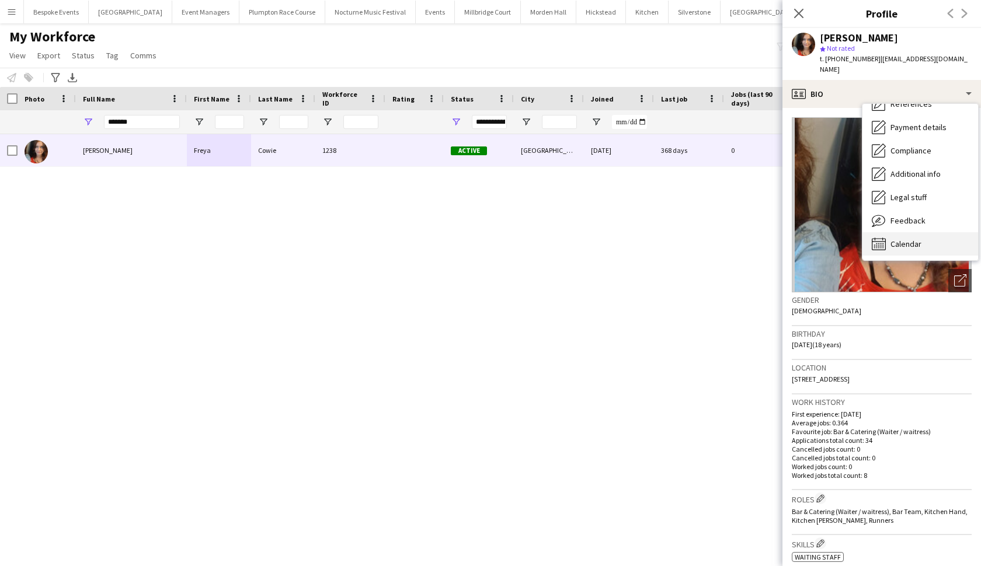
click at [905, 239] on span "Calendar" at bounding box center [906, 244] width 31 height 11
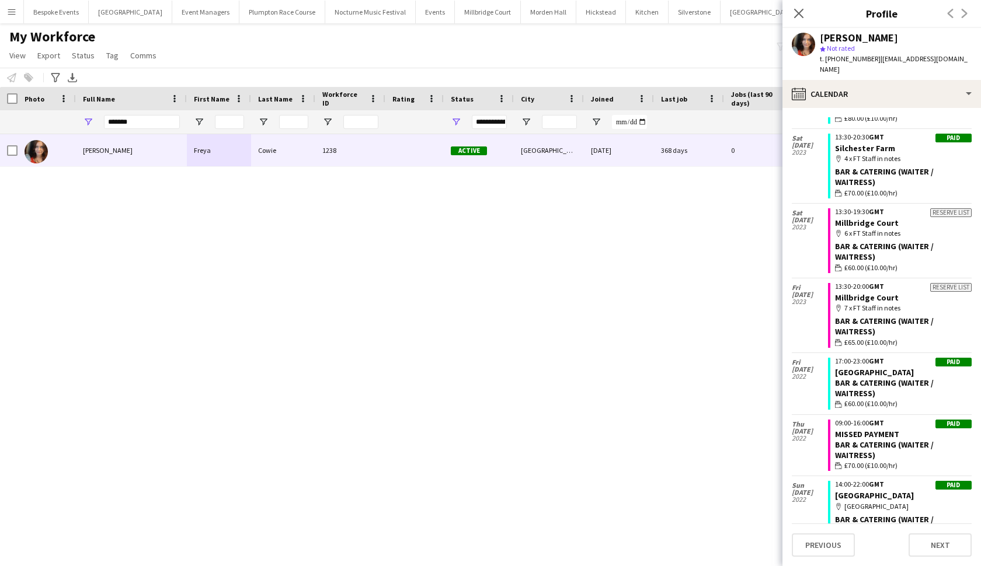
scroll to position [1757, 0]
click at [811, 43] on app-user-avatar at bounding box center [803, 44] width 23 height 23
click at [833, 43] on div "star Not rated" at bounding box center [896, 48] width 152 height 11
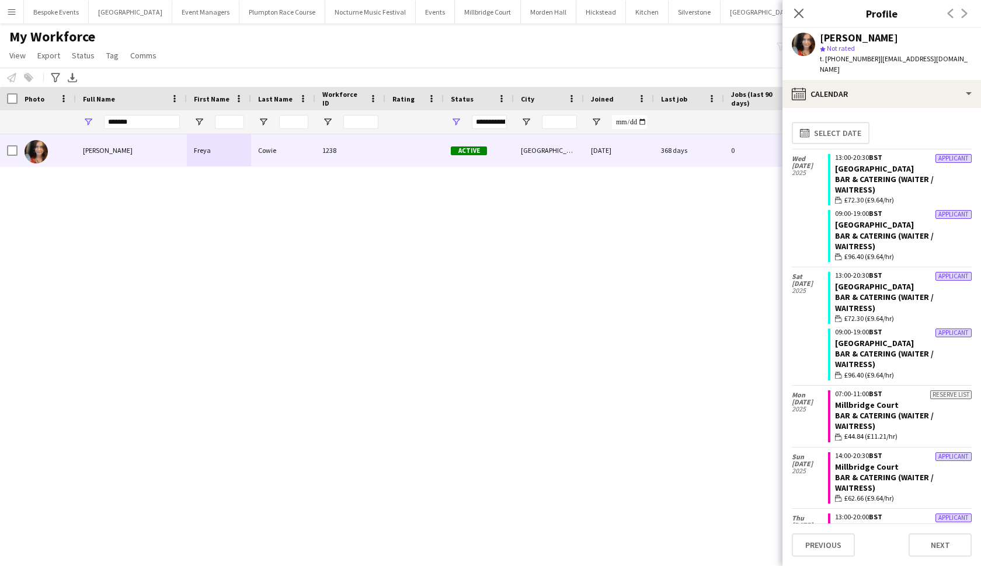
scroll to position [0, 0]
click at [718, 296] on div "Freya Cowie Freya Cowie 1238 Active Bordon, Hampshire 04-09-2022 368 days 0 fre…" at bounding box center [473, 340] width 946 height 412
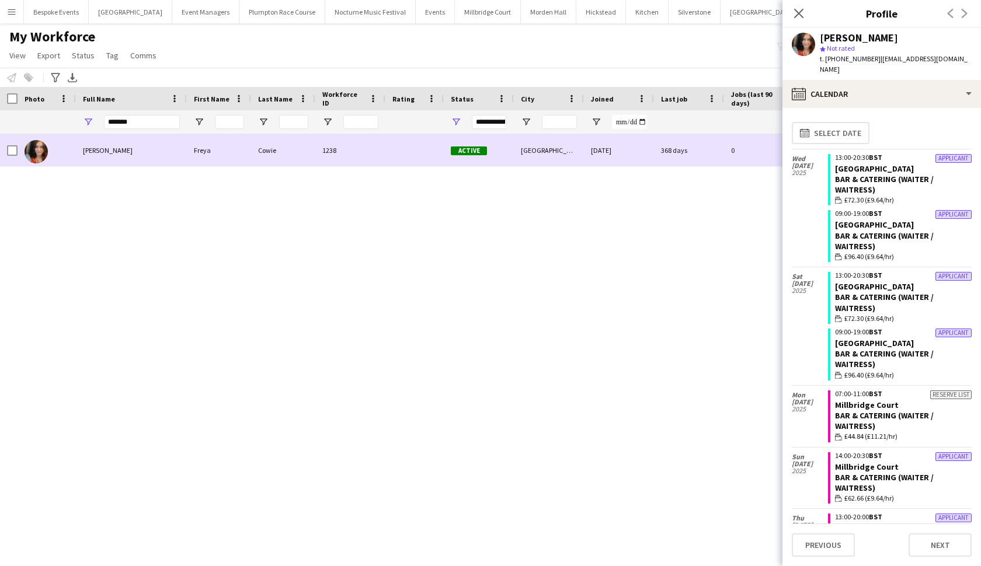
click at [93, 157] on div "Freya Cowie" at bounding box center [131, 150] width 111 height 32
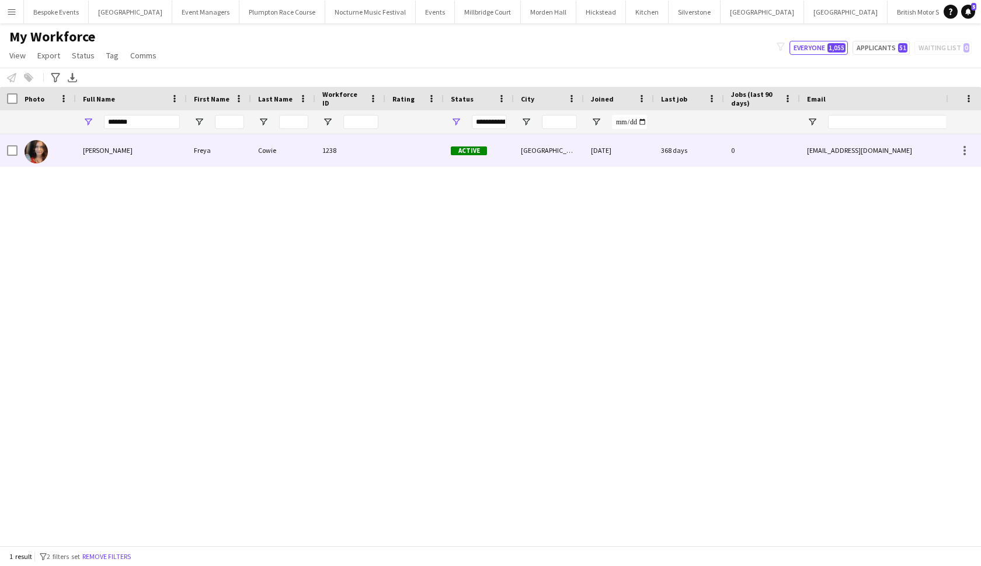
click at [93, 157] on div "Freya Cowie" at bounding box center [131, 150] width 111 height 32
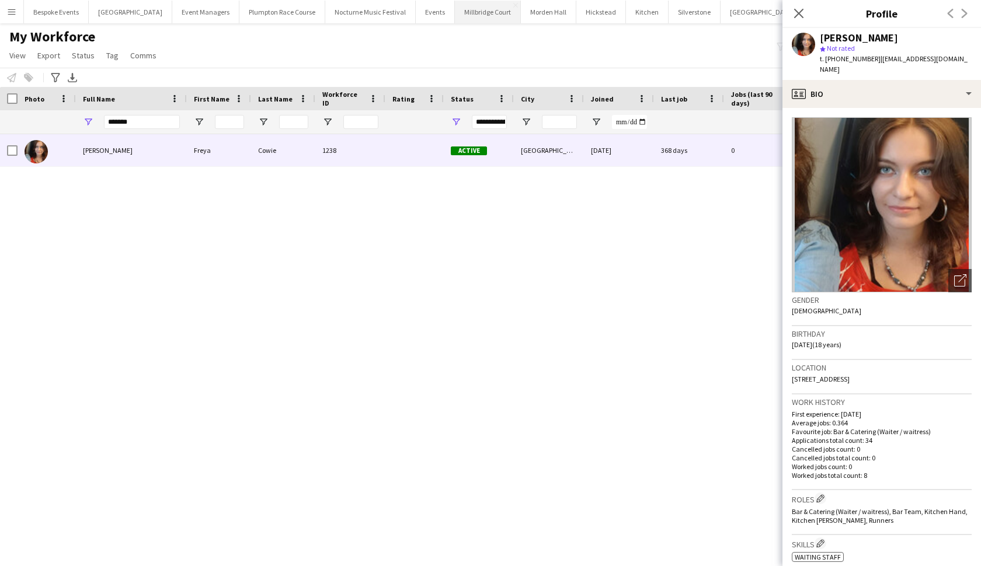
click at [457, 22] on button "Millbridge Court Close" at bounding box center [488, 12] width 66 height 23
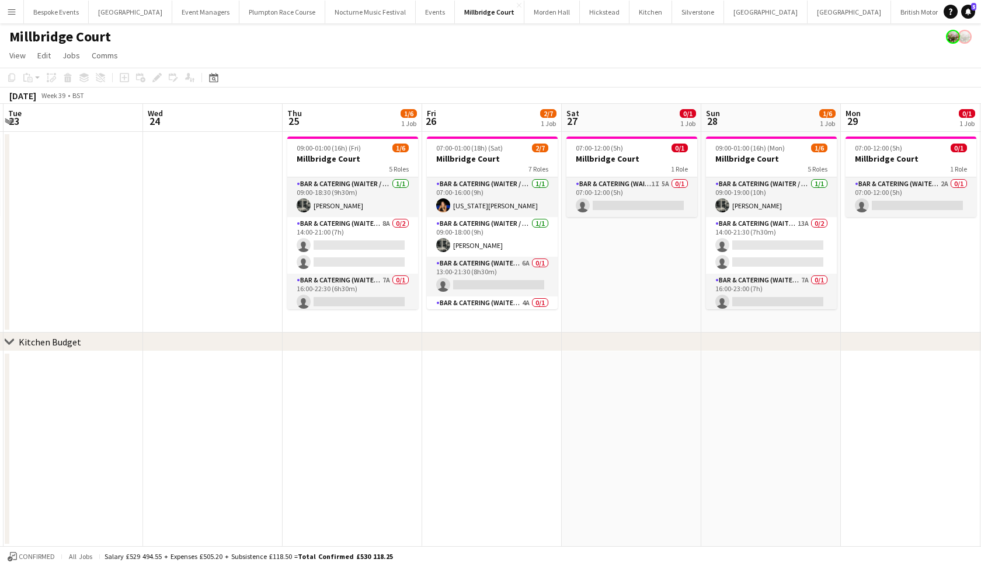
scroll to position [0, 593]
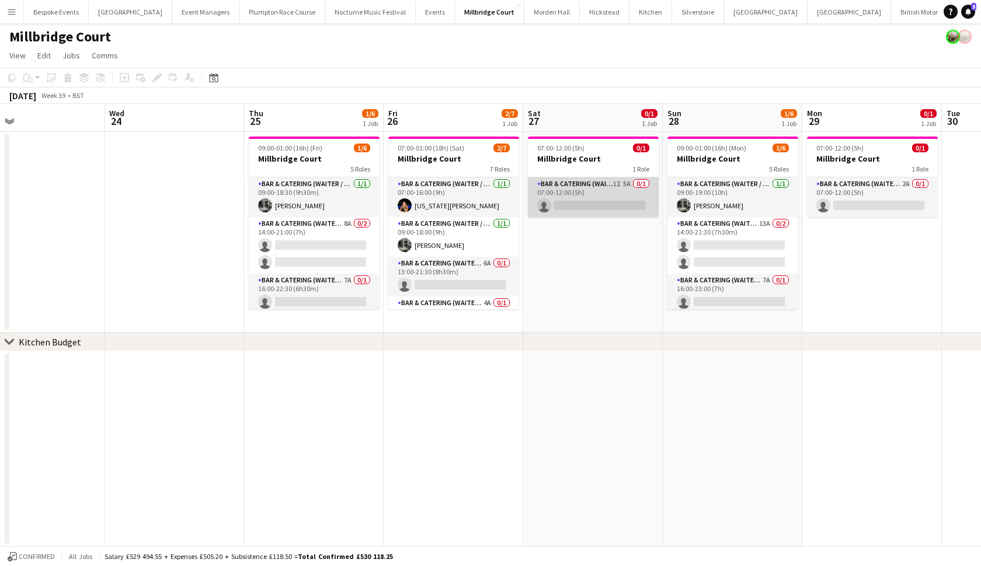
click at [592, 200] on app-card-role "Bar & Catering (Waiter / waitress) 1I 5A 0/1 07:00-12:00 (5h) single-neutral-ac…" at bounding box center [593, 198] width 131 height 40
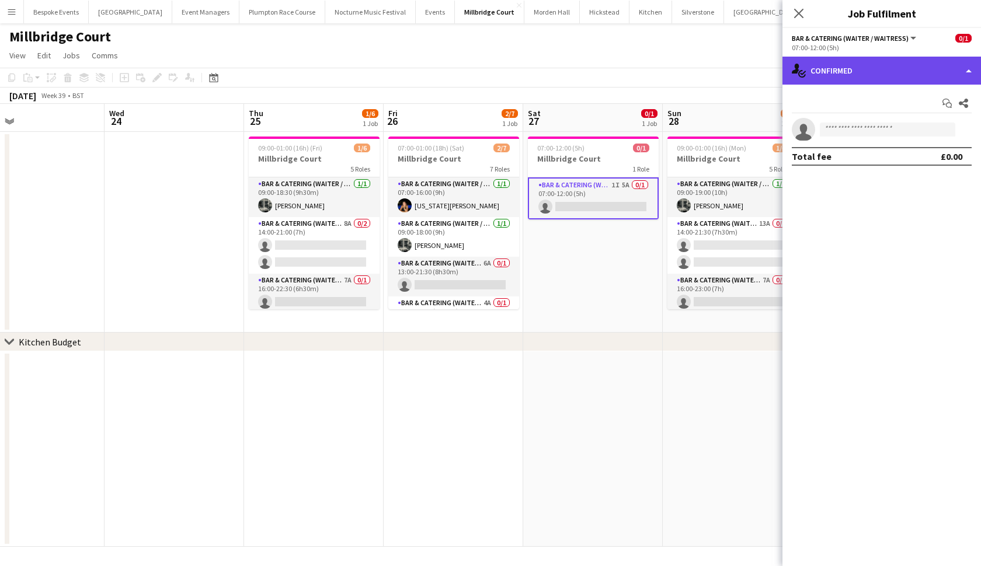
click at [911, 69] on div "single-neutral-actions-check-2 Confirmed" at bounding box center [882, 71] width 199 height 28
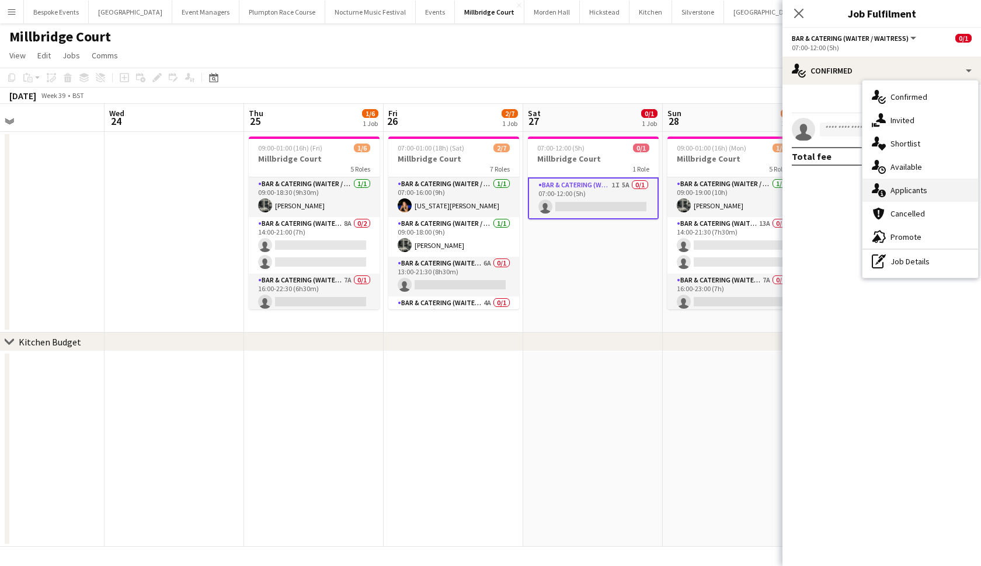
click at [894, 196] on div "single-neutral-actions-information Applicants" at bounding box center [921, 190] width 116 height 23
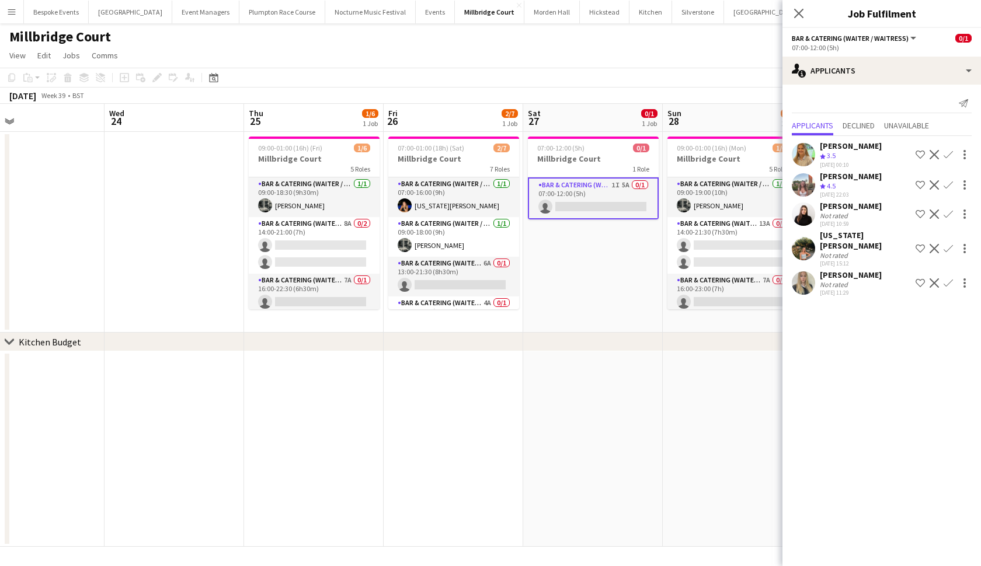
click at [596, 291] on app-date-cell "07:00-12:00 (5h) 0/1 Millbridge Court 1 Role Bar & Catering (Waiter / waitress)…" at bounding box center [593, 232] width 140 height 201
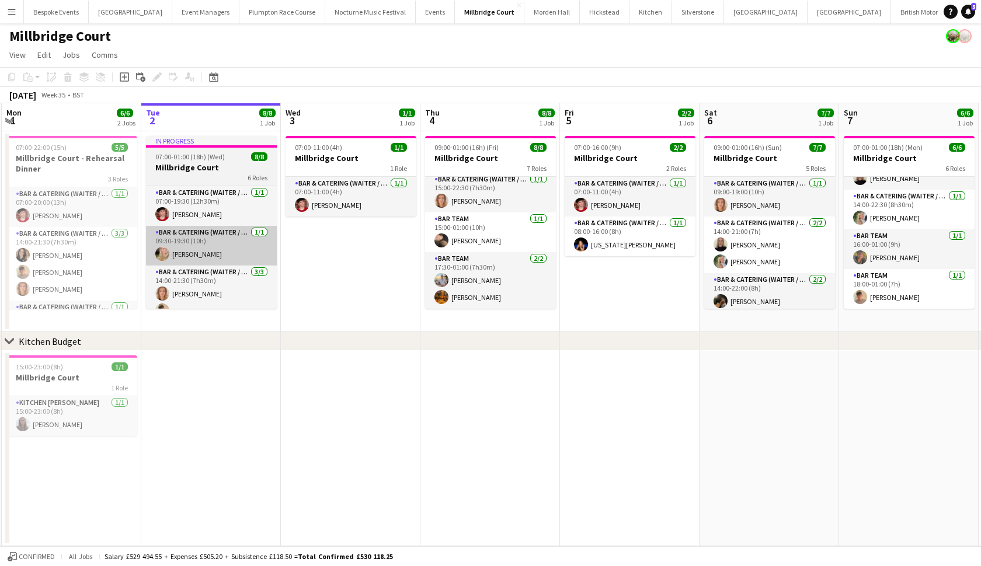
scroll to position [0, 0]
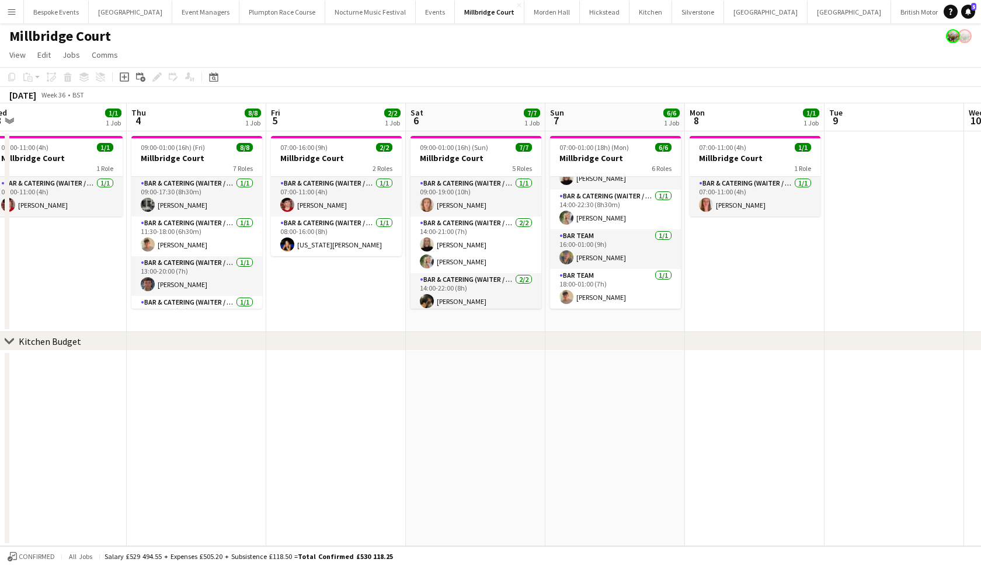
click at [6, 12] on button "Menu" at bounding box center [11, 11] width 23 height 23
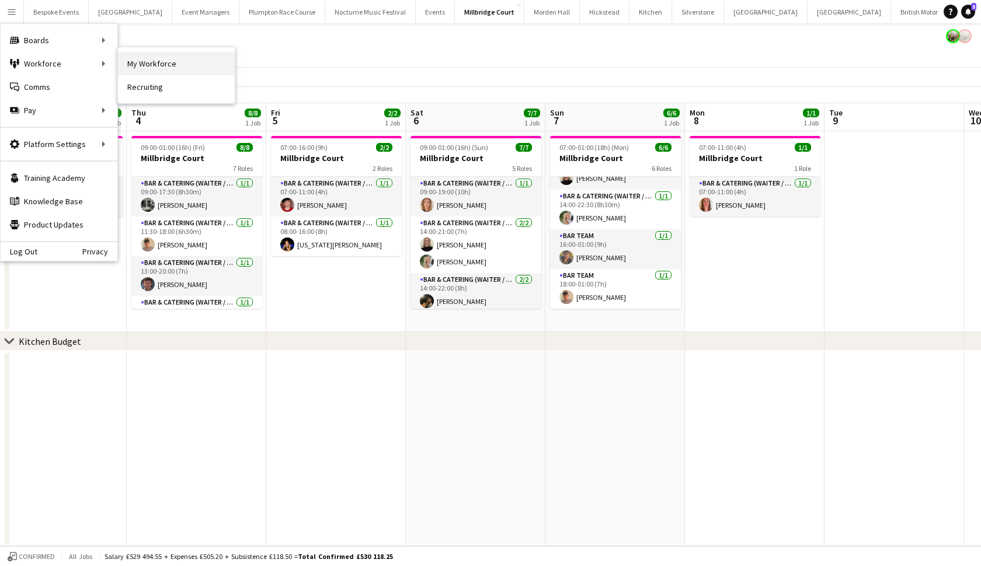
click at [132, 67] on link "My Workforce" at bounding box center [176, 63] width 117 height 23
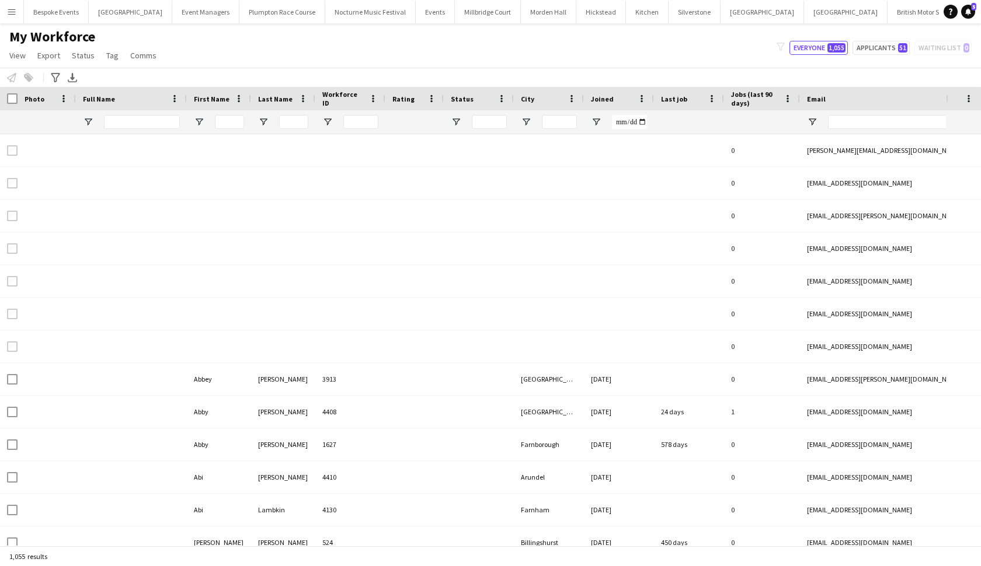
type input "*******"
type input "**********"
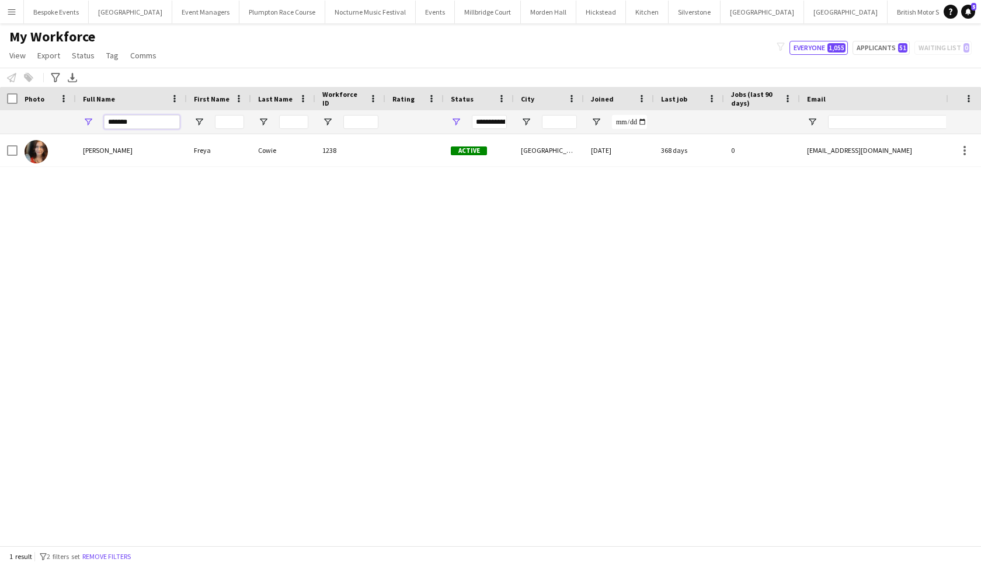
click at [141, 122] on input "*******" at bounding box center [142, 122] width 76 height 14
type input "*"
type input "********"
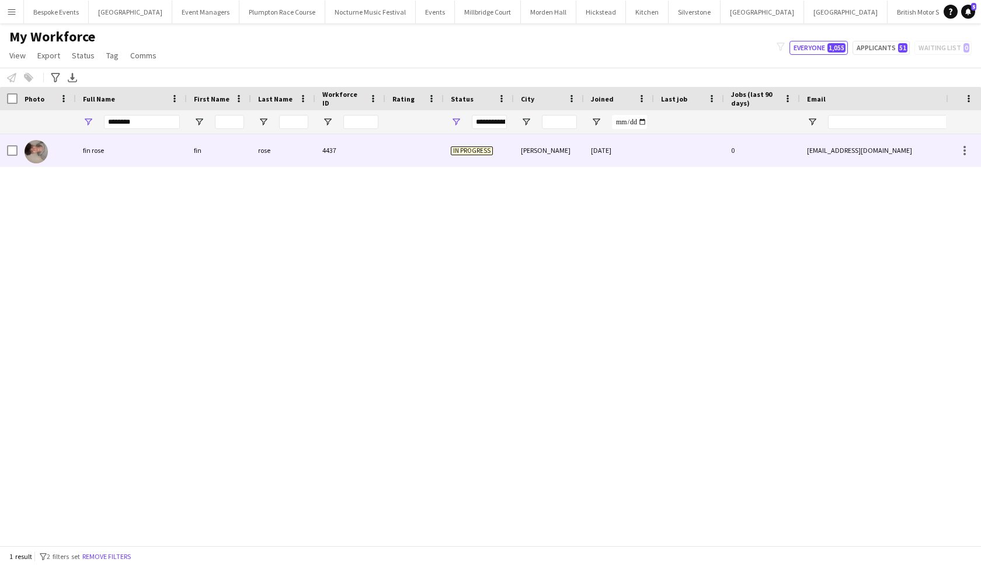
click at [117, 151] on div "fin rose" at bounding box center [131, 150] width 111 height 32
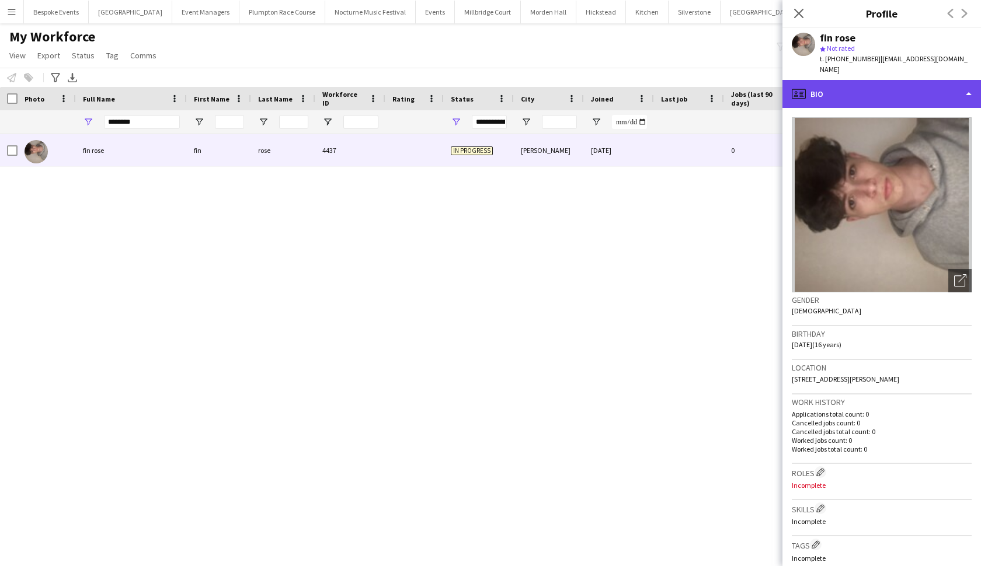
click at [910, 86] on div "profile Bio" at bounding box center [882, 94] width 199 height 28
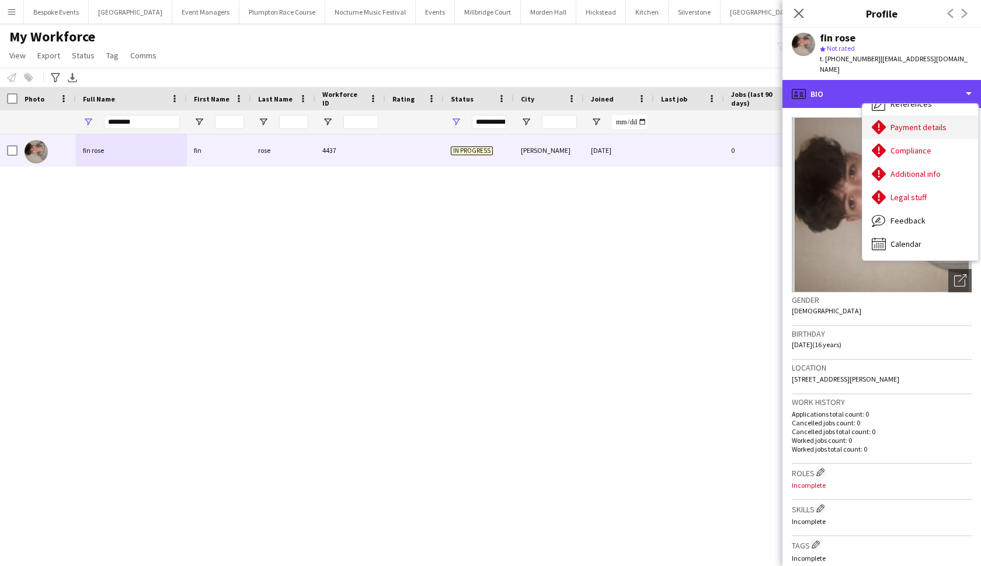
scroll to position [133, 0]
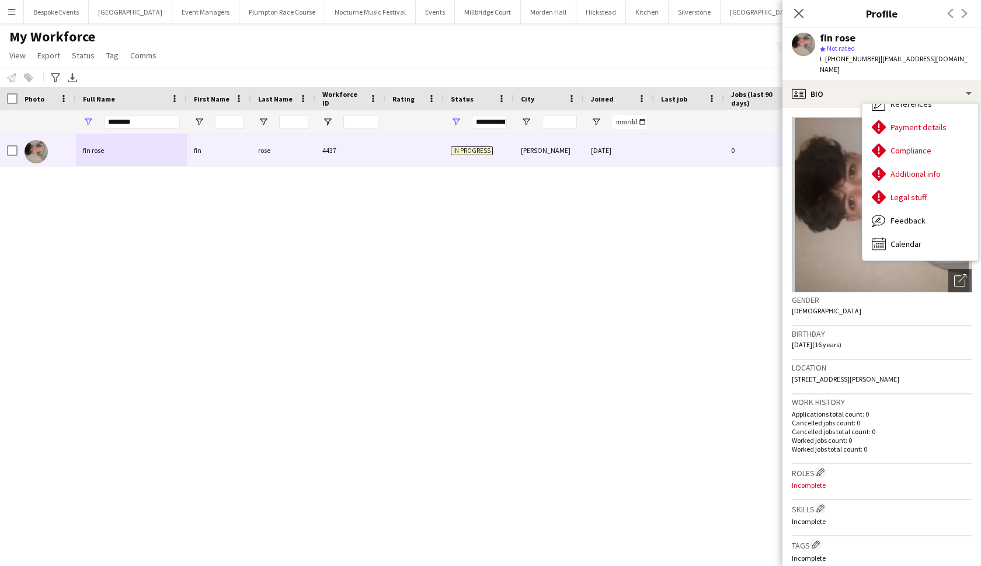
click at [797, 12] on icon at bounding box center [798, 13] width 9 height 9
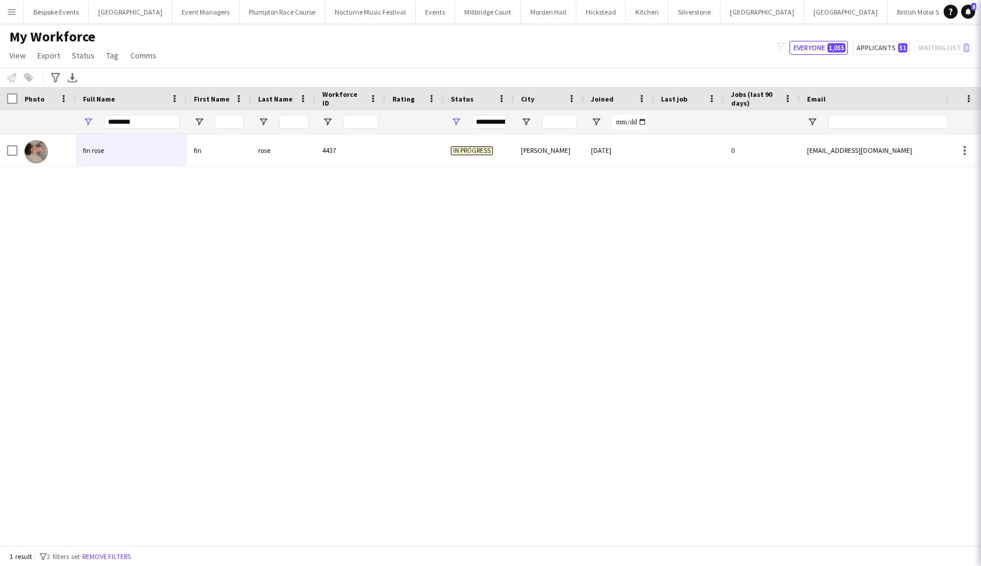
click at [981, 12] on icon "Close pop-in" at bounding box center [997, 13] width 9 height 9
click at [11, 16] on button "Menu" at bounding box center [11, 11] width 23 height 23
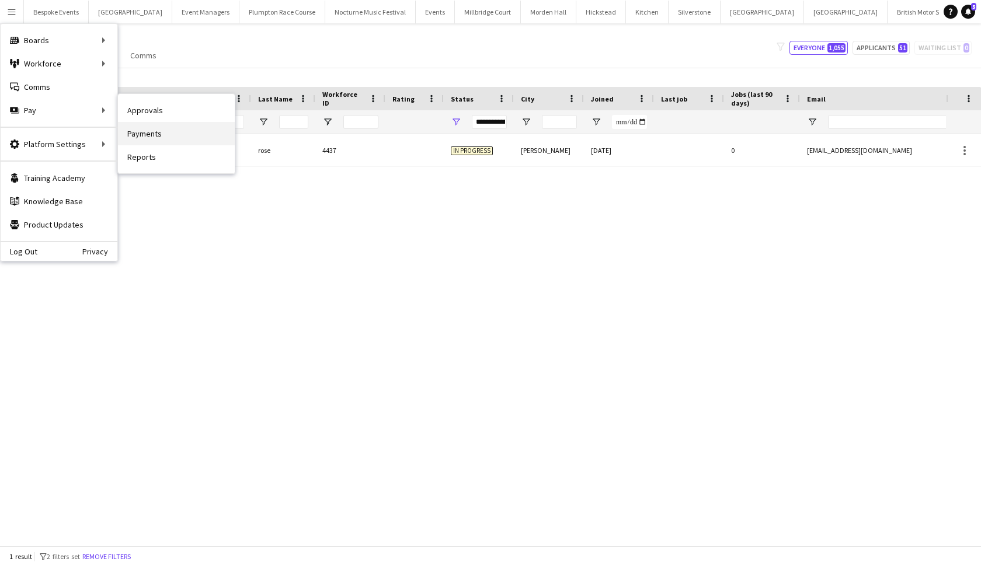
click at [137, 134] on link "Payments" at bounding box center [176, 133] width 117 height 23
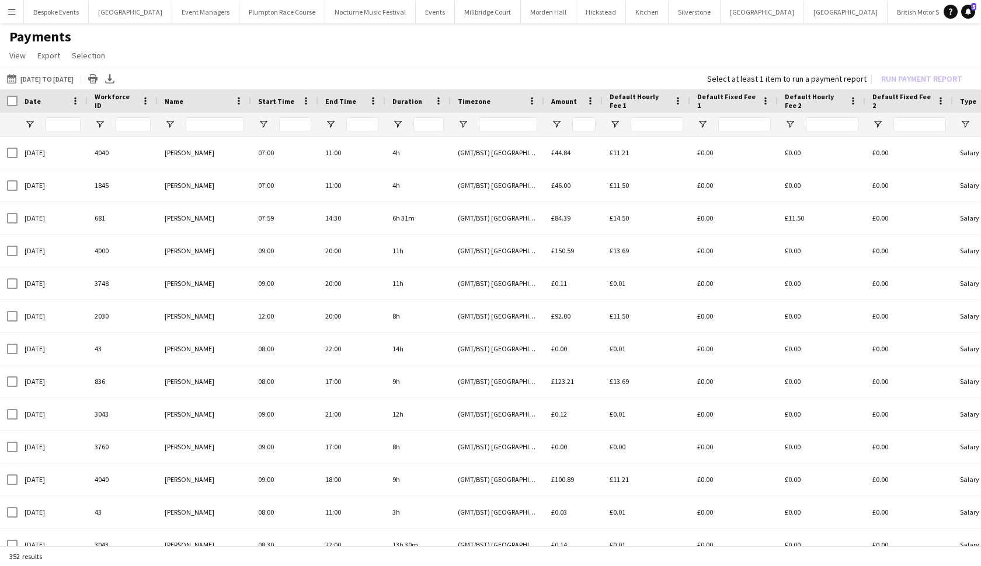
click at [13, 20] on button "Menu" at bounding box center [11, 11] width 23 height 23
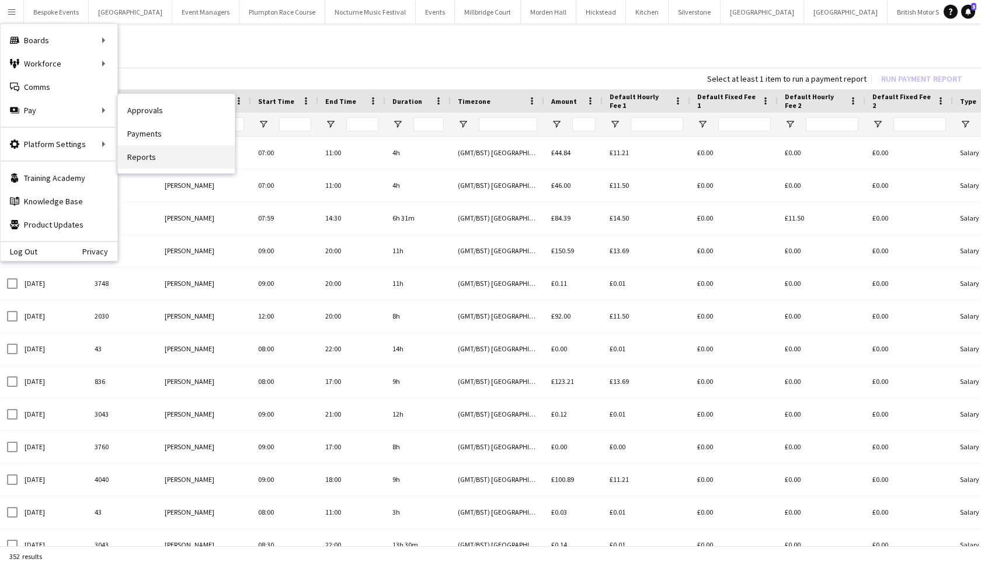
click at [147, 154] on link "Reports" at bounding box center [176, 156] width 117 height 23
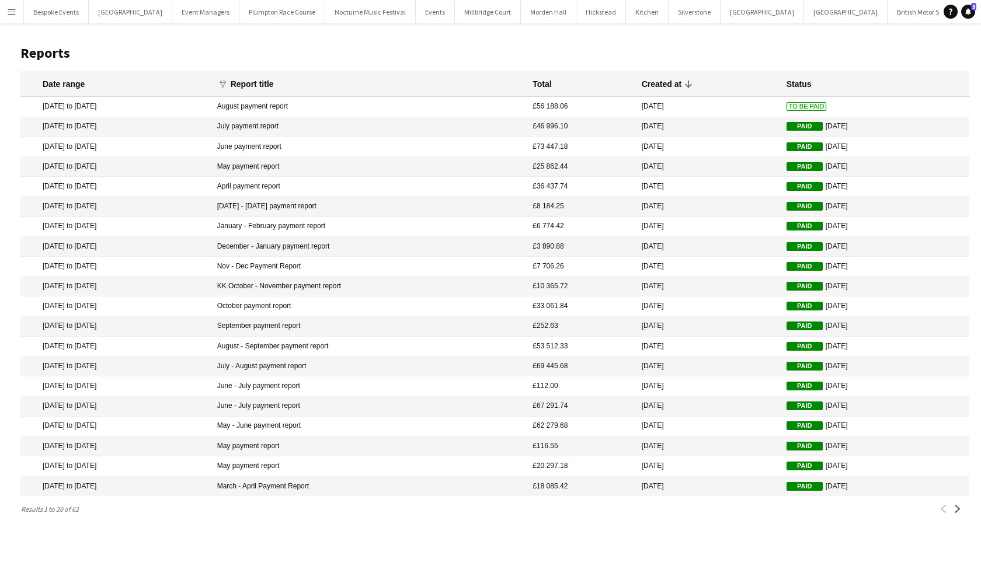
click at [787, 103] on span "To Be Paid" at bounding box center [807, 106] width 40 height 9
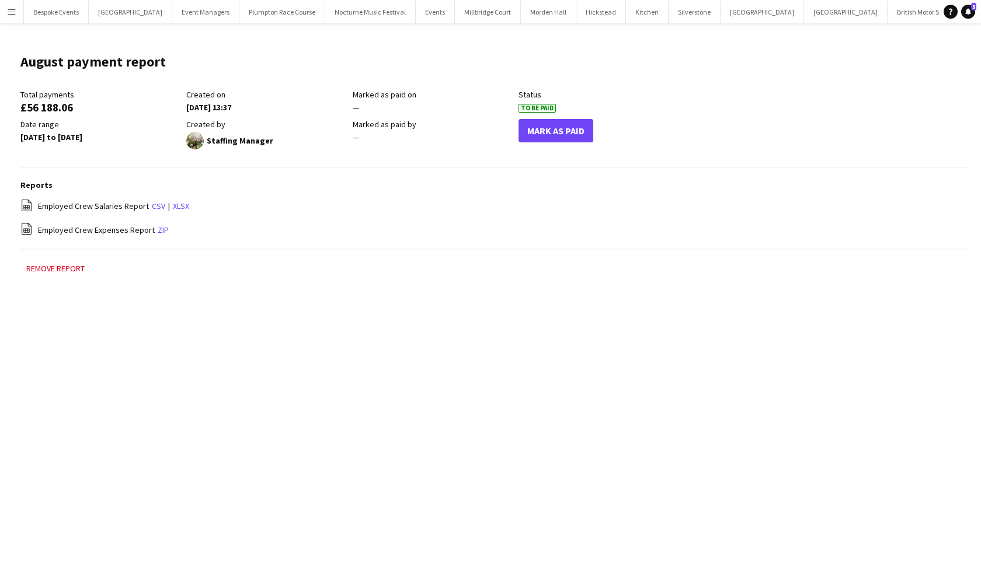
click at [539, 131] on button "Mark As Paid" at bounding box center [556, 130] width 75 height 23
click at [456, 13] on button "Millbridge Court Close" at bounding box center [488, 12] width 66 height 23
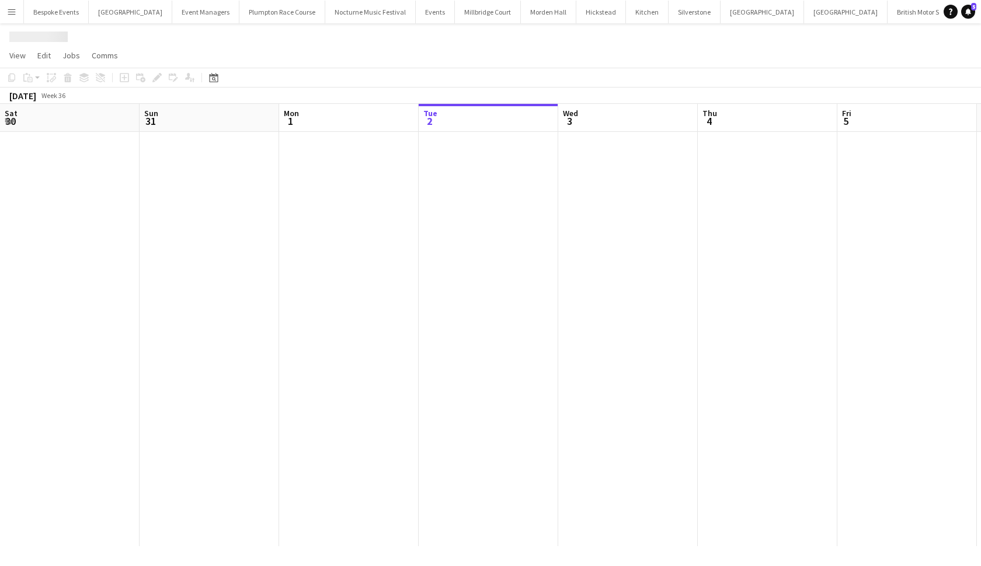
click at [456, 13] on button "Millbridge Court Close" at bounding box center [488, 12] width 66 height 23
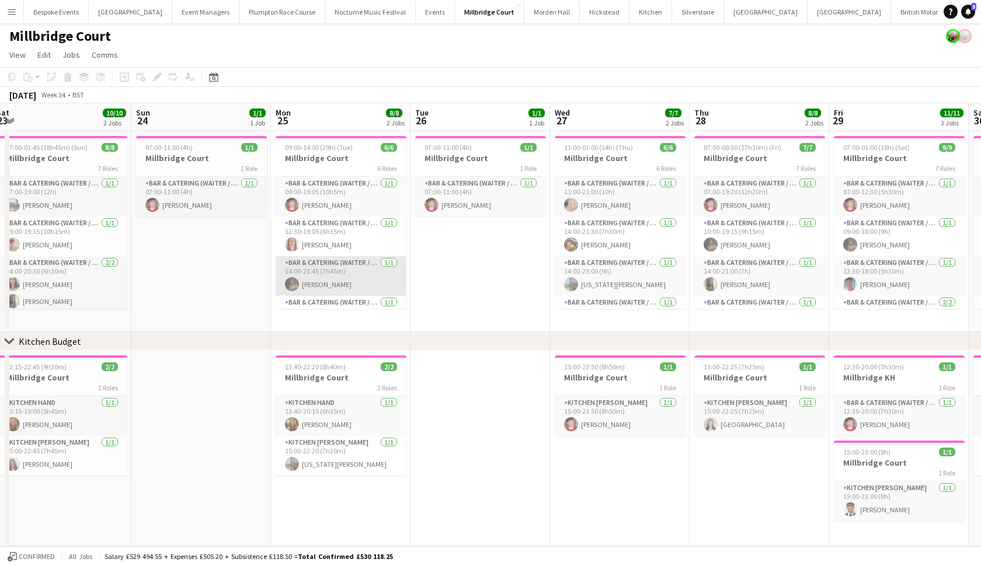
scroll to position [1, 0]
click at [349, 148] on span "09:00-14:00 (29h) (Tue)" at bounding box center [319, 147] width 68 height 9
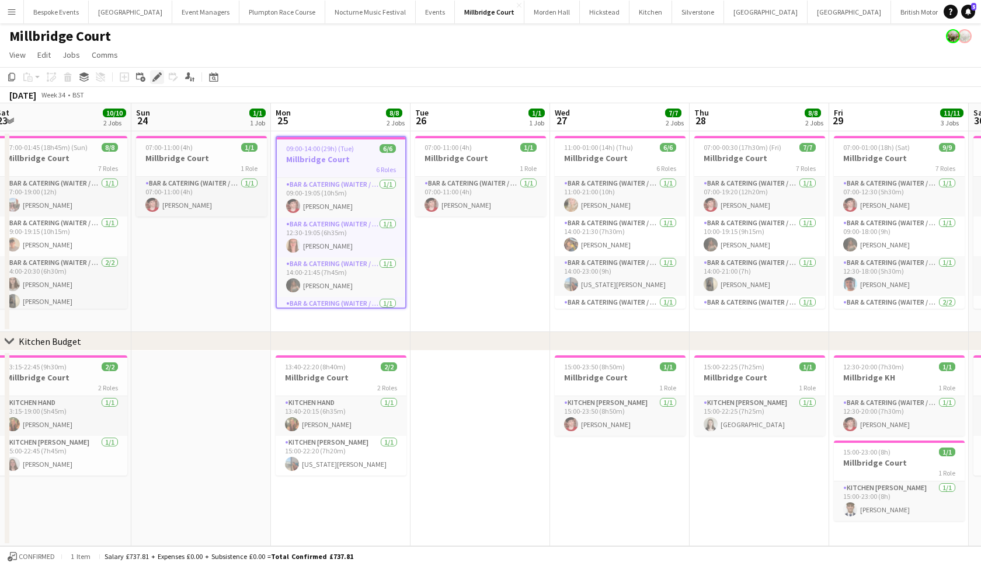
click at [156, 78] on icon at bounding box center [157, 77] width 6 height 6
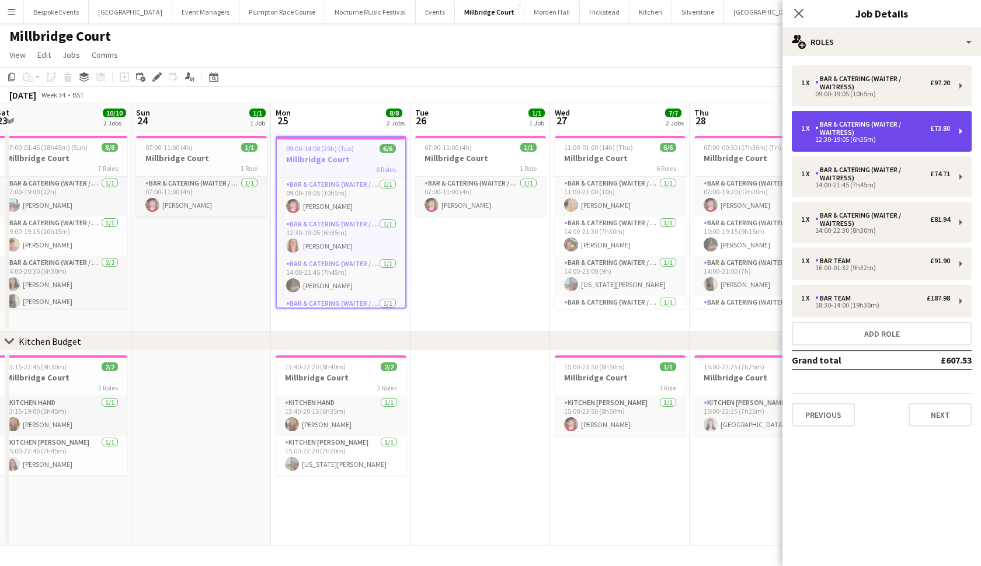
click at [821, 134] on div "Bar & Catering (Waiter / waitress)" at bounding box center [872, 128] width 115 height 16
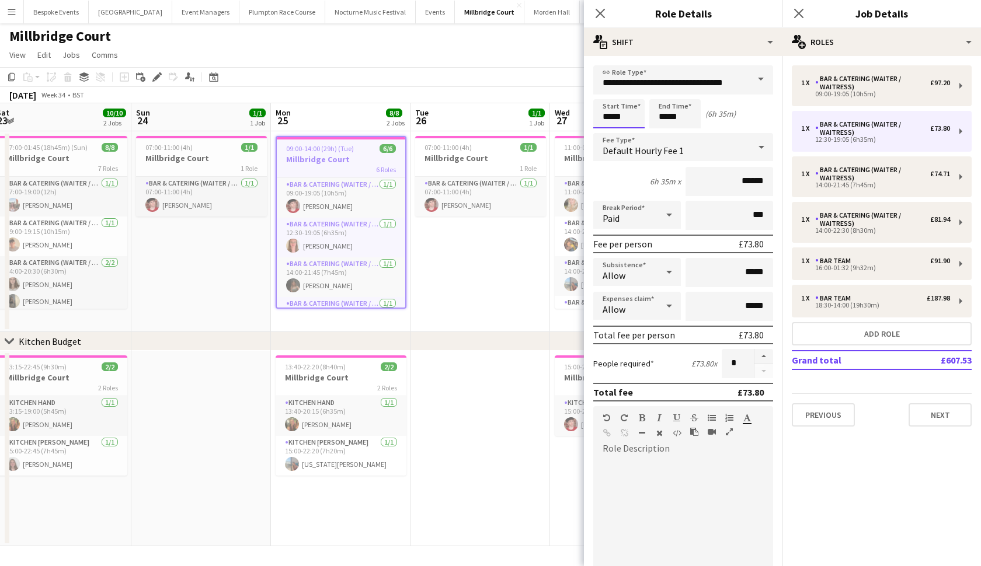
scroll to position [0, 0]
click at [620, 120] on body "Menu Boards Boards Boards All jobs Status Workforce Workforce My Workforce Recr…" at bounding box center [490, 283] width 981 height 567
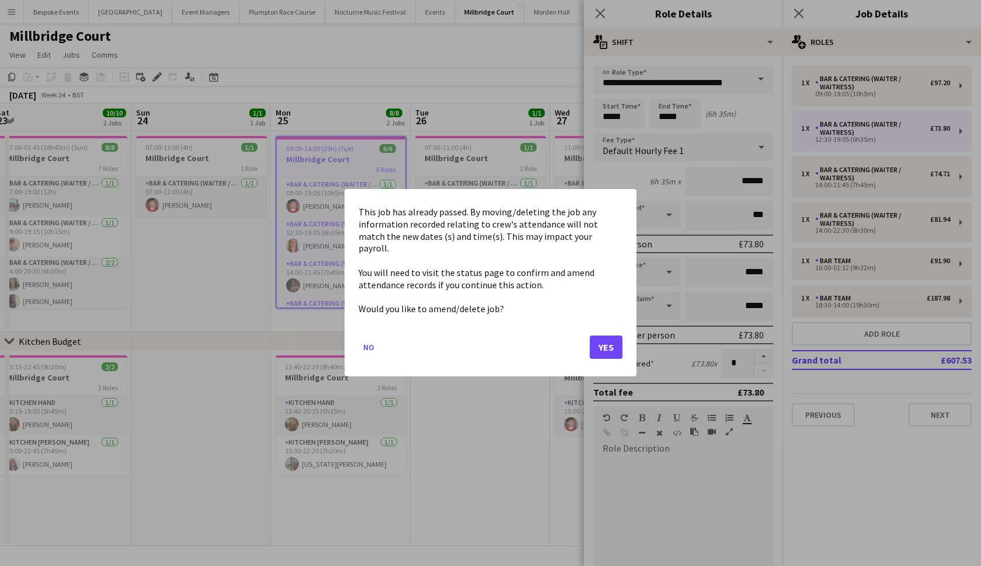
click at [604, 341] on button "Yes" at bounding box center [606, 347] width 33 height 23
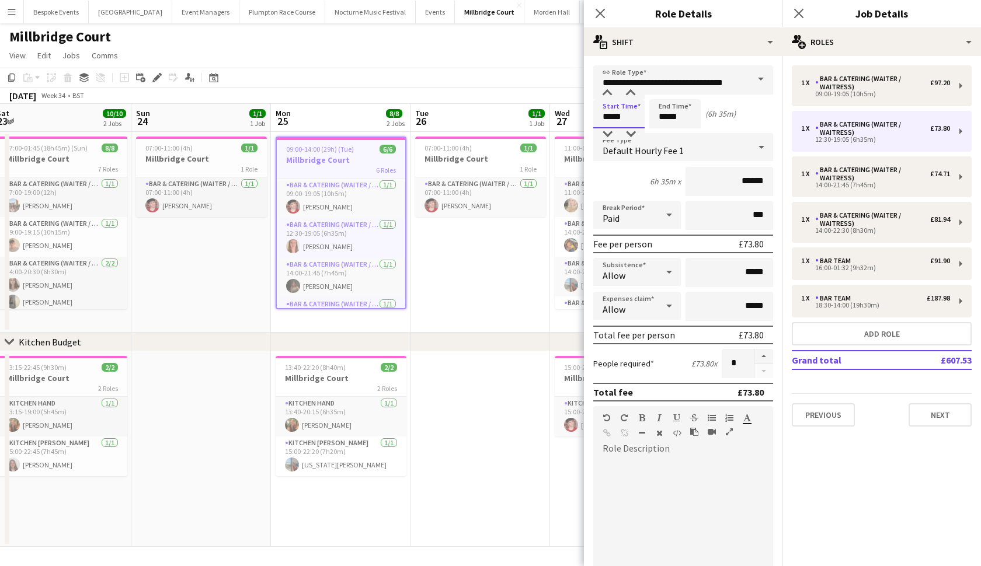
scroll to position [1, 0]
click at [617, 116] on input "*****" at bounding box center [618, 113] width 51 height 29
type input "*****"
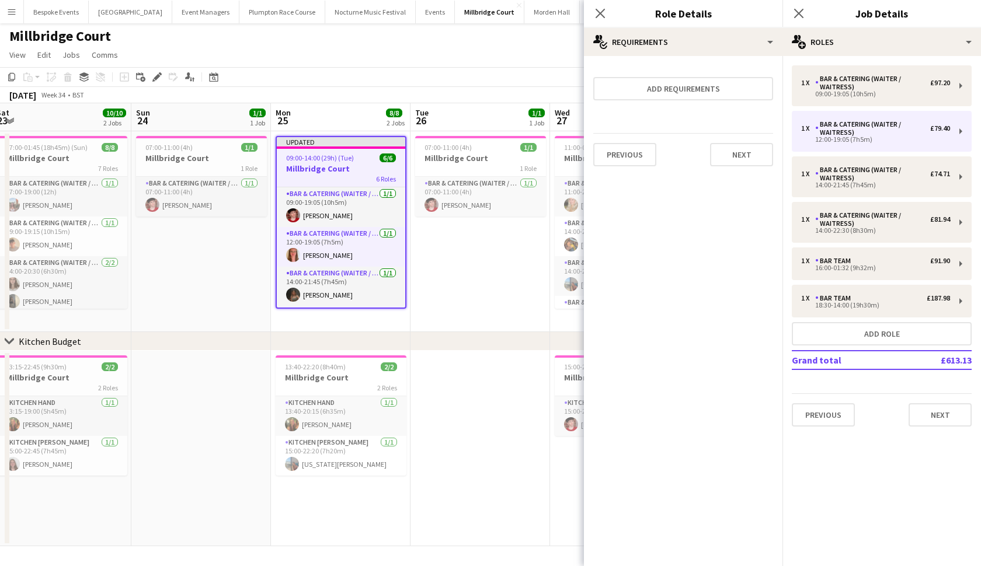
click at [453, 255] on app-date-cell "07:00-11:00 (4h) 1/1 Millbridge Court 1 Role Bar & Catering (Waiter / waitress)…" at bounding box center [481, 231] width 140 height 201
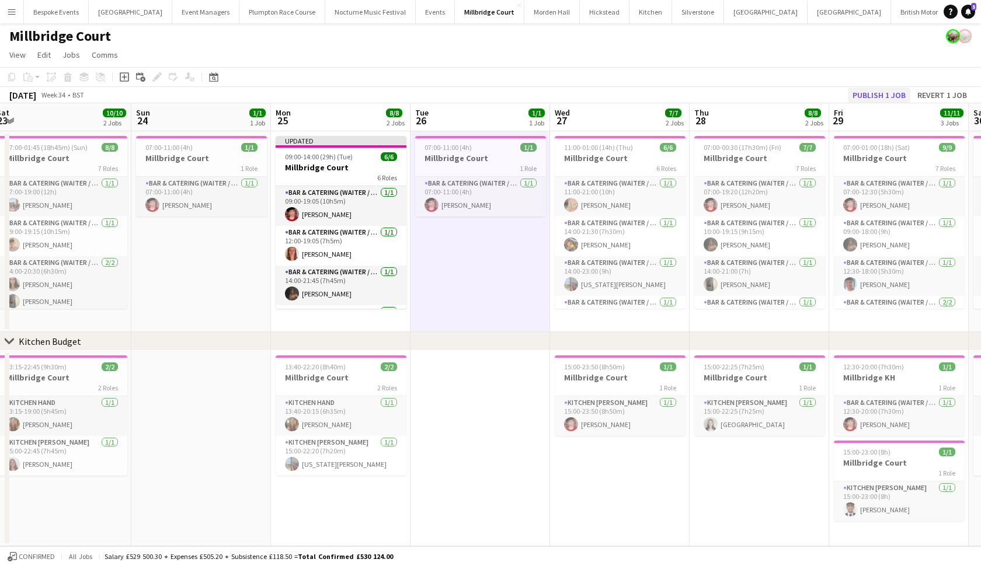
click at [877, 102] on button "Publish 1 job" at bounding box center [879, 95] width 62 height 15
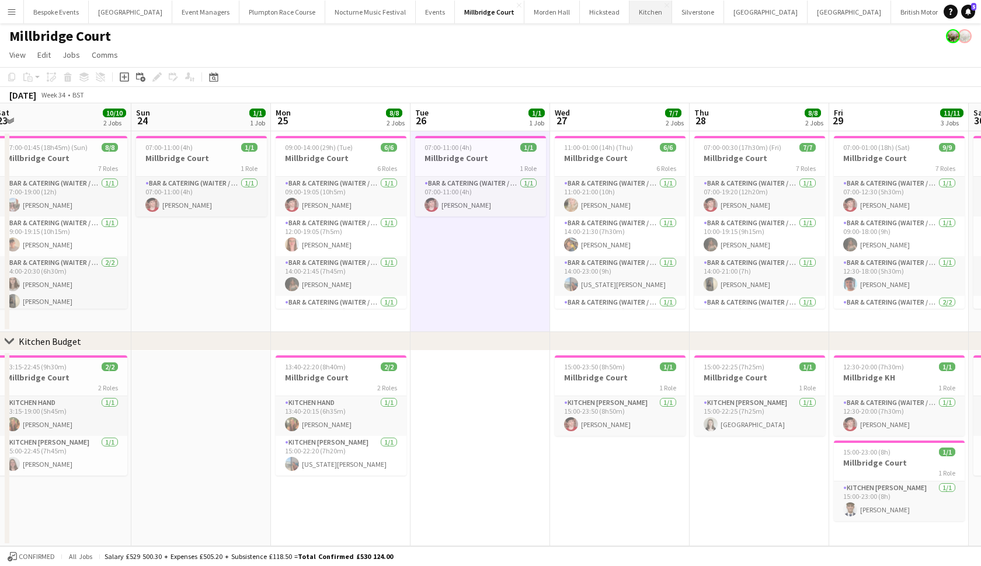
scroll to position [0, 0]
click at [524, 12] on button "Morden Hall Close" at bounding box center [551, 12] width 55 height 23
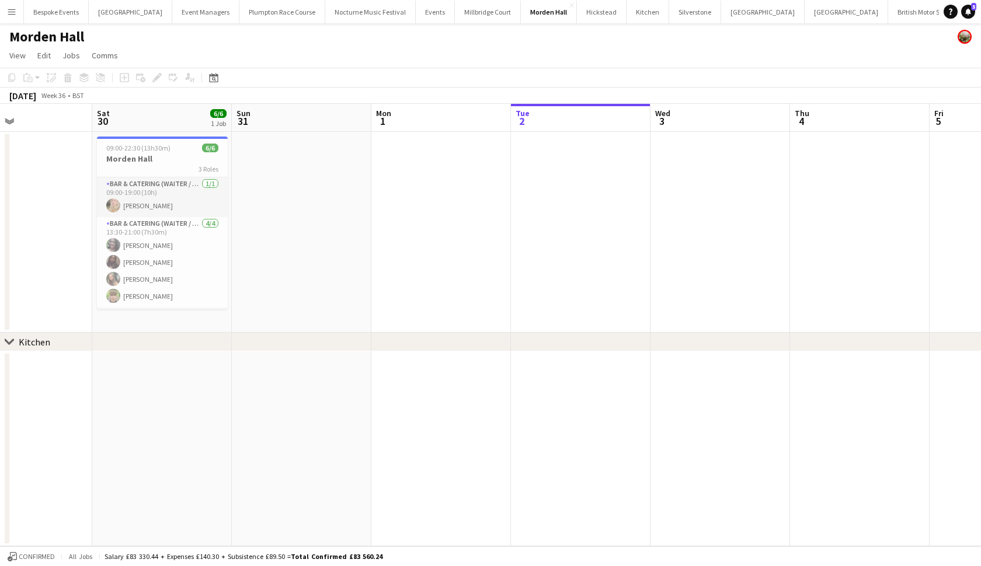
scroll to position [0, 305]
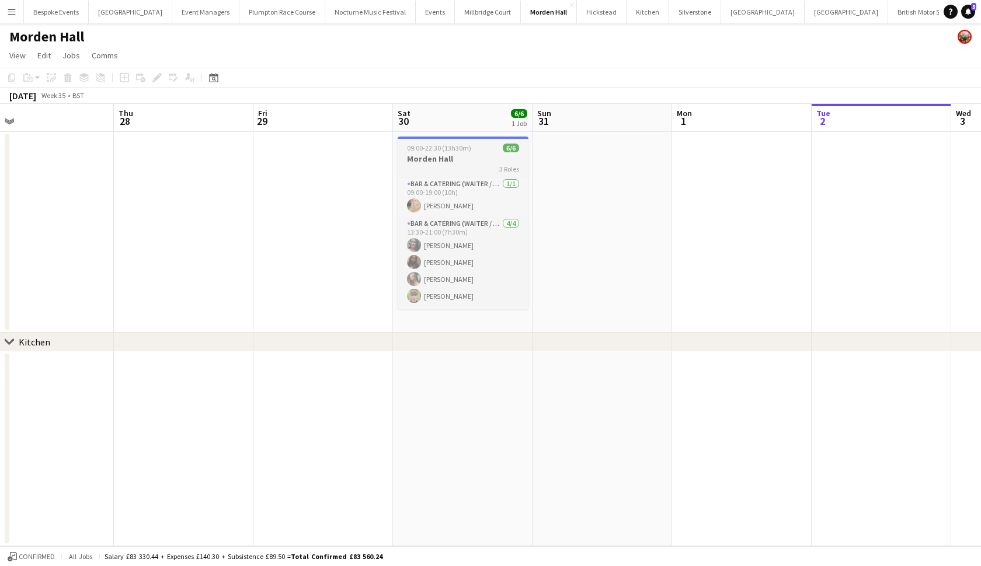
click at [447, 163] on h3 "Morden Hall" at bounding box center [463, 159] width 131 height 11
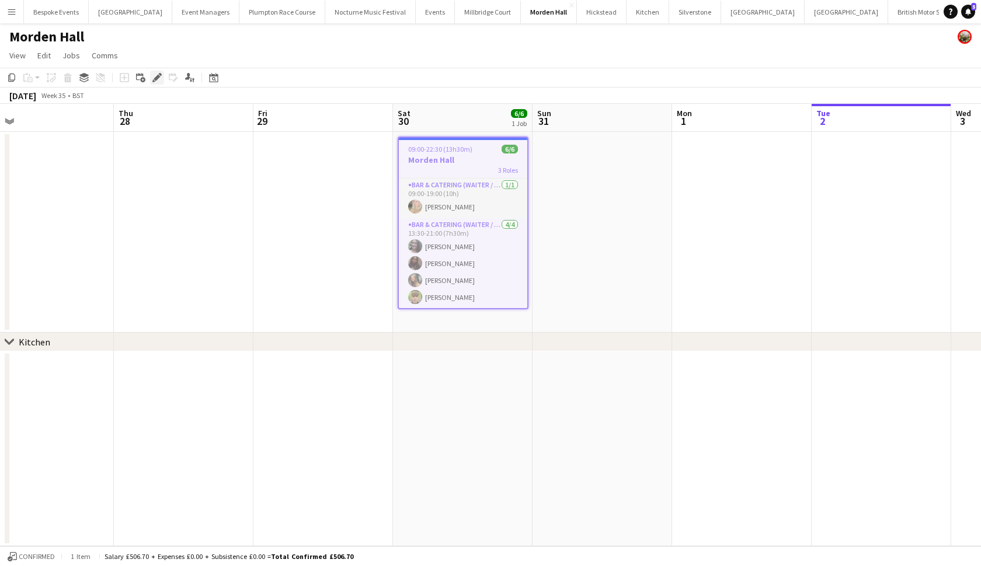
click at [157, 77] on icon at bounding box center [157, 78] width 6 height 6
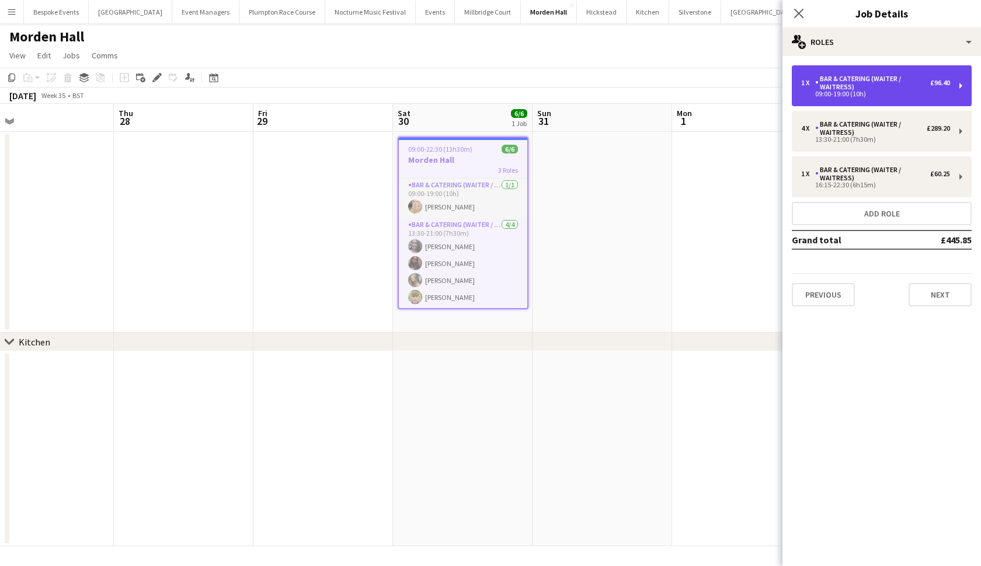
click at [861, 91] on div "Bar & Catering (Waiter / waitress)" at bounding box center [872, 83] width 115 height 16
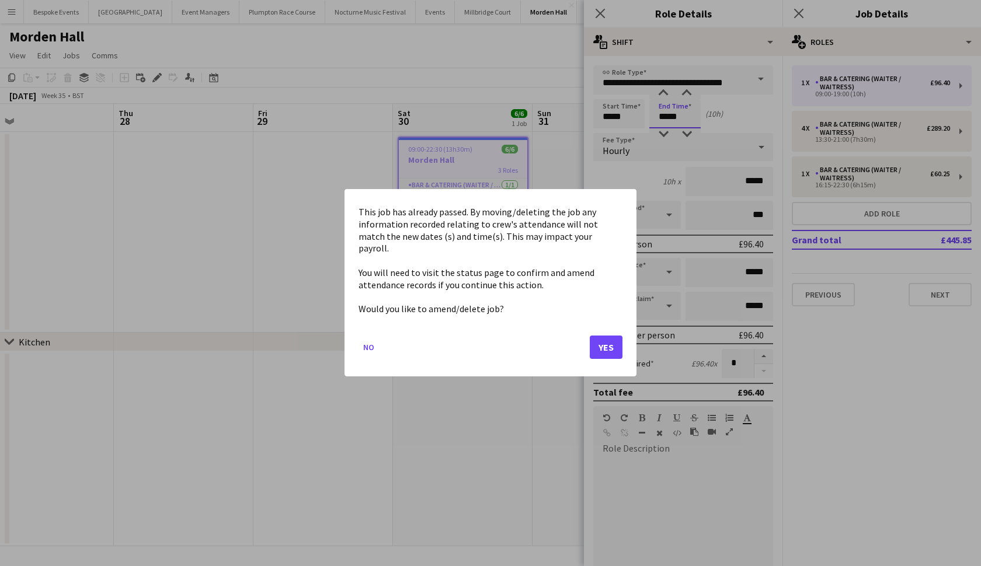
click at [671, 120] on body "Menu Boards Boards Boards All jobs Status Workforce Workforce My Workforce Recr…" at bounding box center [490, 283] width 981 height 566
click at [599, 343] on button "Yes" at bounding box center [606, 347] width 33 height 23
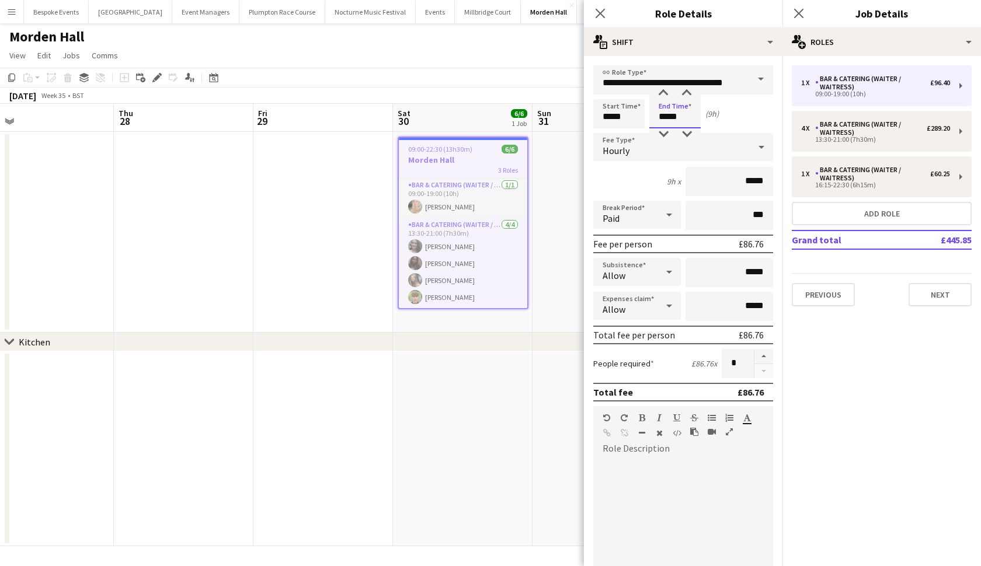
type input "*****"
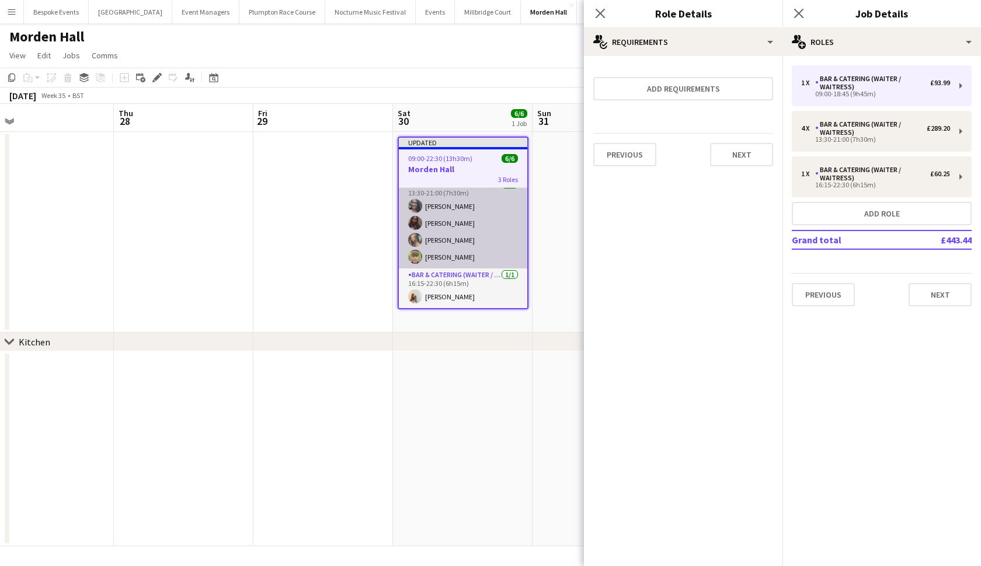
scroll to position [50, 0]
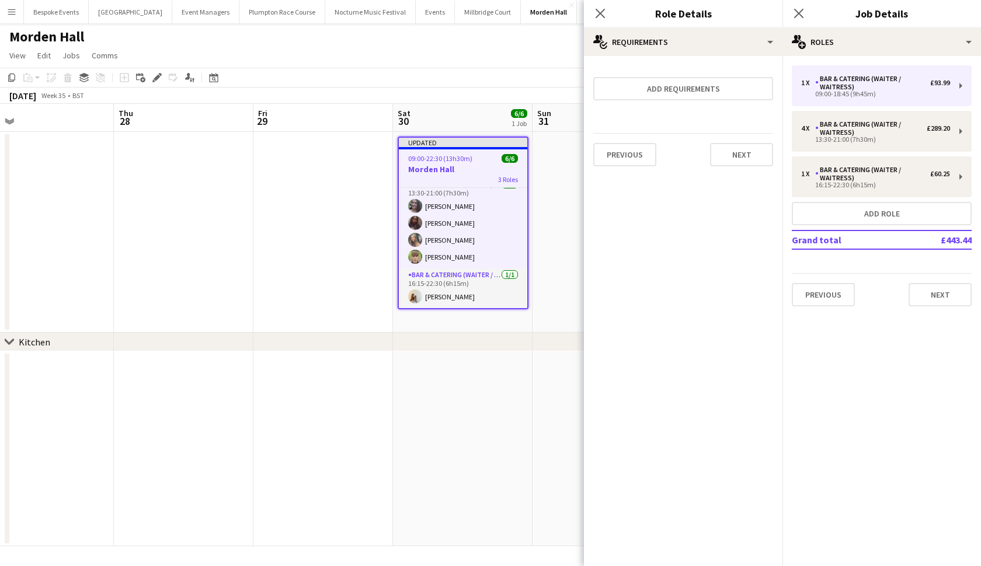
click at [430, 159] on span "09:00-22:30 (13h30m)" at bounding box center [440, 158] width 64 height 9
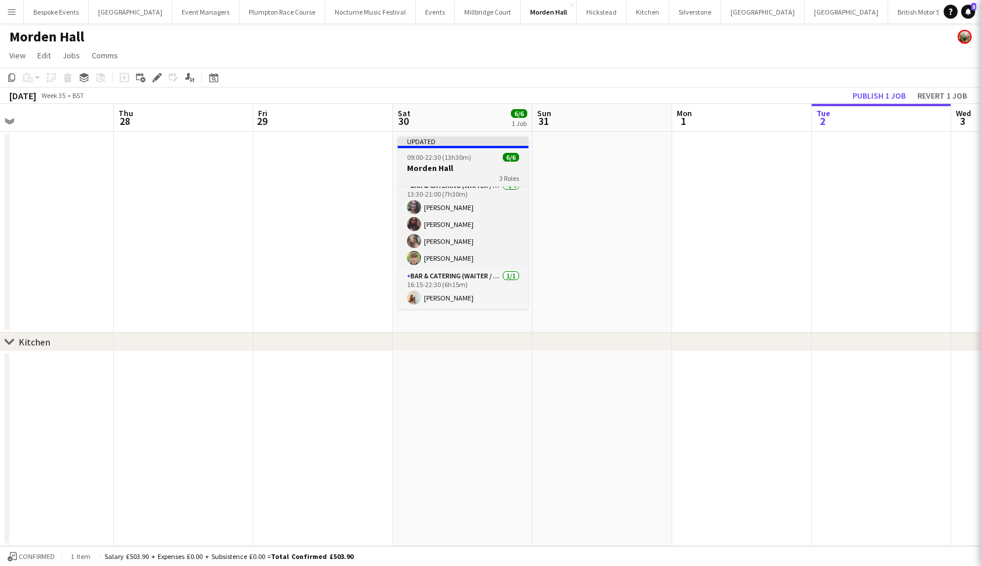
scroll to position [47, 0]
click at [430, 150] on app-job-card "Updated 09:00-22:30 (13h30m) 6/6 Morden Hall 3 Roles Bar & Catering (Waiter / w…" at bounding box center [463, 223] width 131 height 173
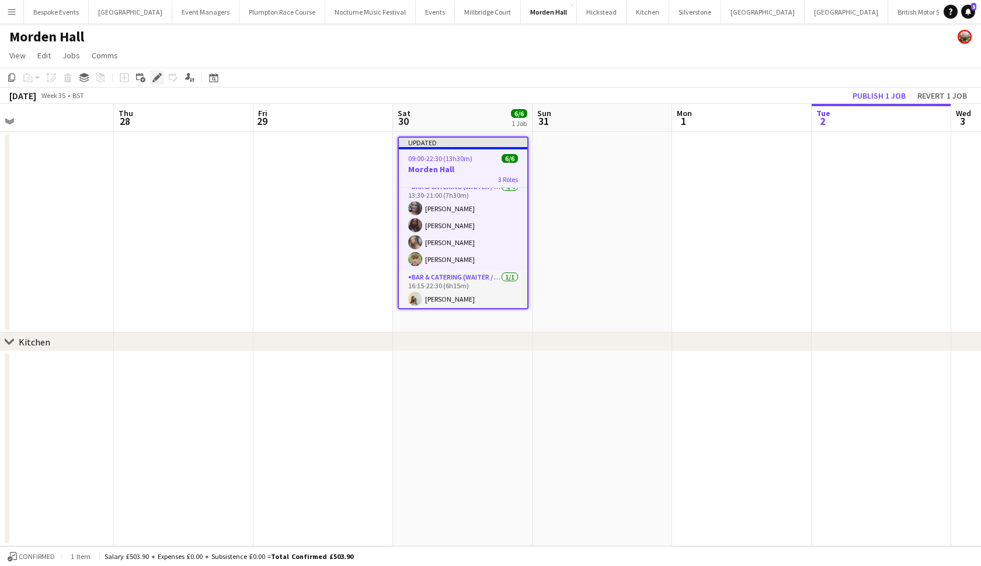
click at [153, 80] on icon at bounding box center [153, 80] width 3 height 3
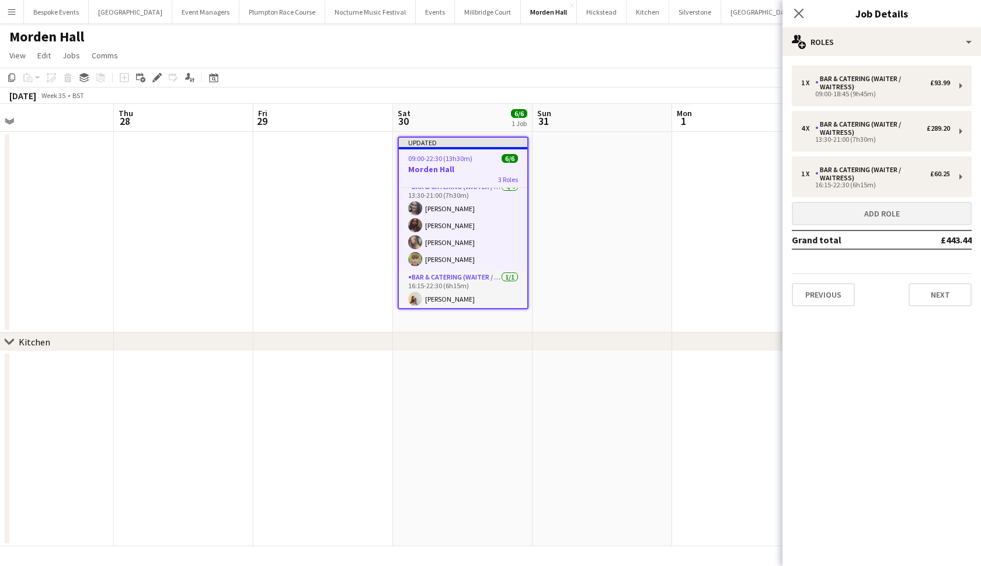
click at [822, 212] on button "Add role" at bounding box center [882, 213] width 180 height 23
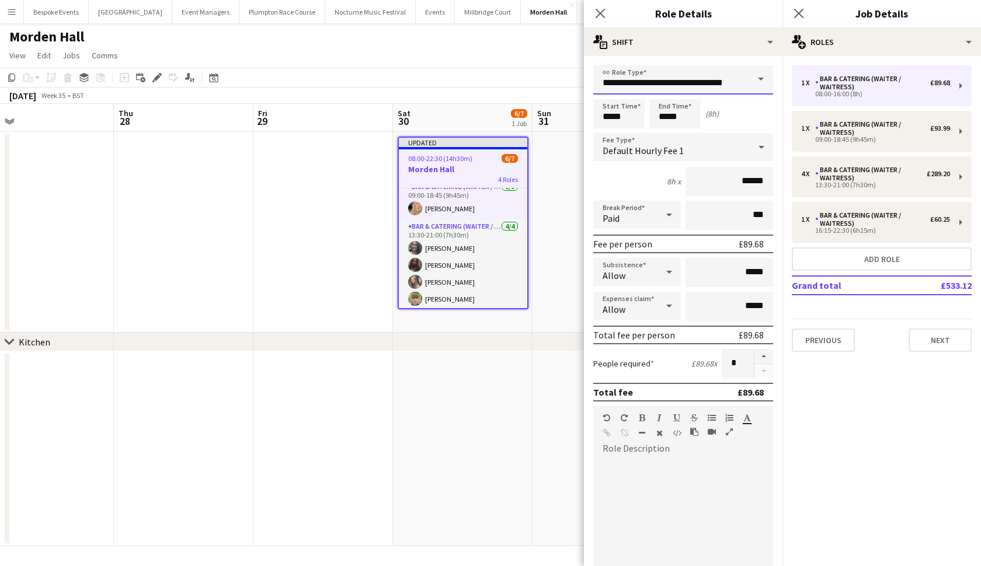
click at [635, 82] on input "**********" at bounding box center [683, 79] width 180 height 29
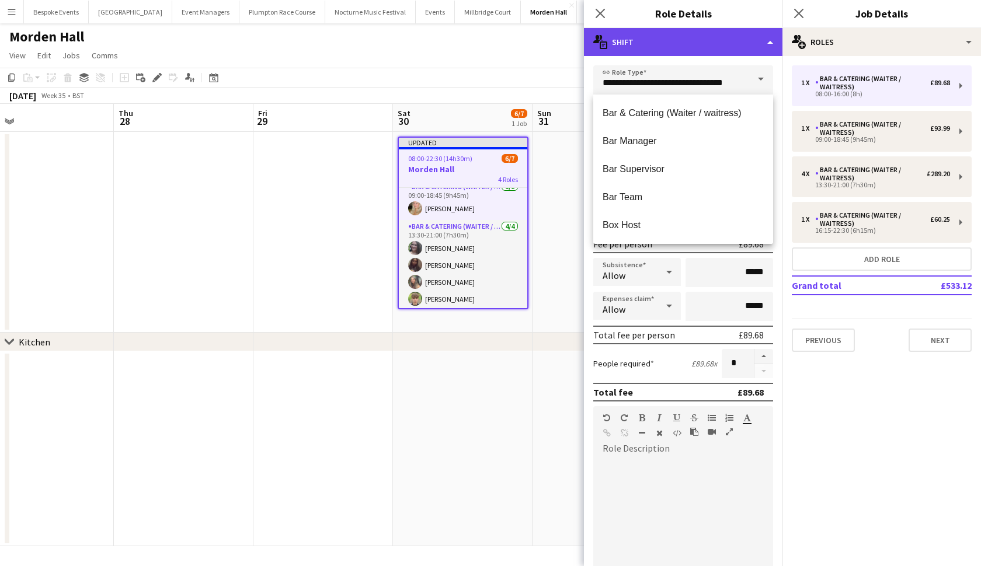
click at [730, 47] on div "multiple-actions-text Shift" at bounding box center [683, 42] width 199 height 28
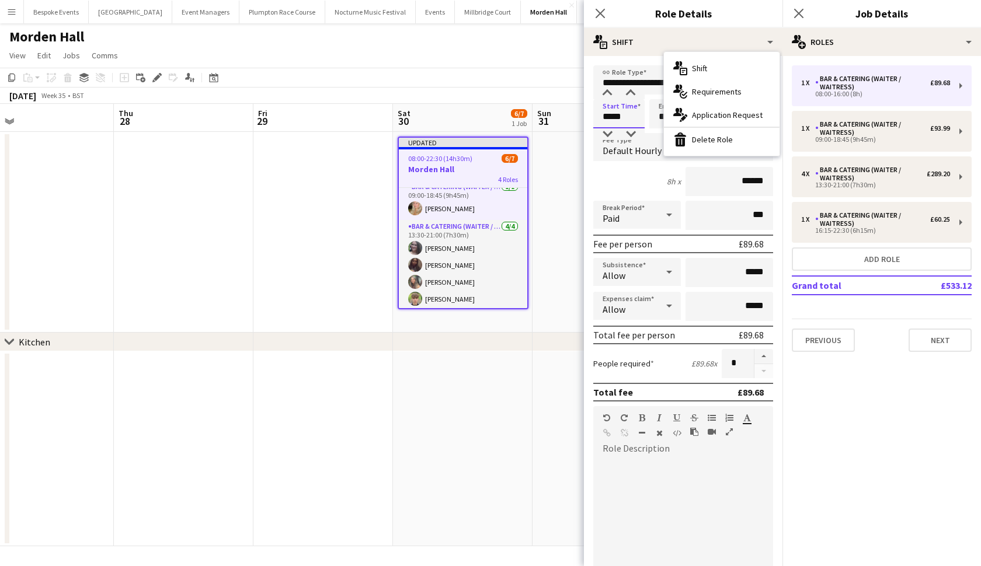
click at [627, 117] on input "*****" at bounding box center [618, 113] width 51 height 29
type input "*****"
click at [668, 118] on input "*****" at bounding box center [674, 113] width 51 height 29
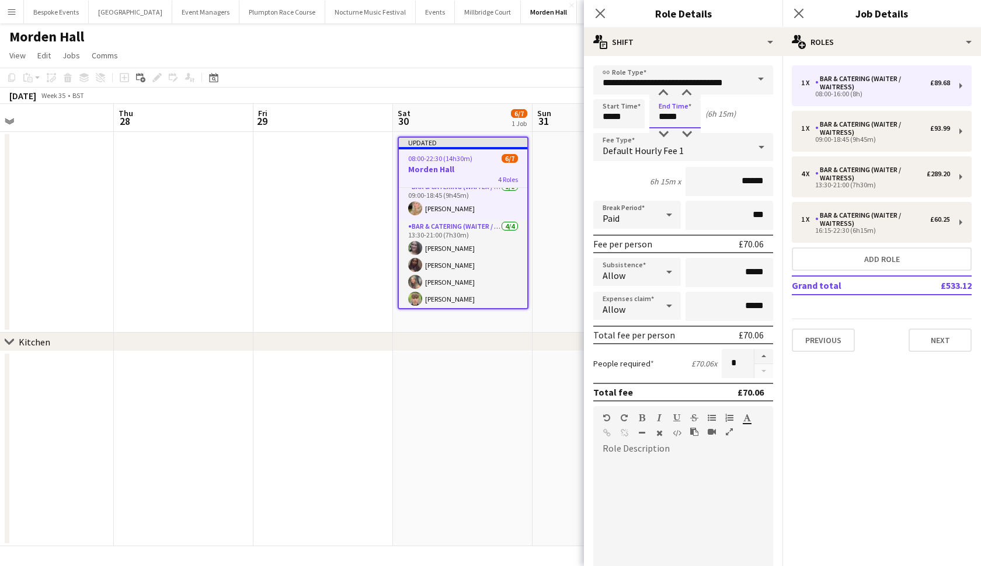
type input "*****"
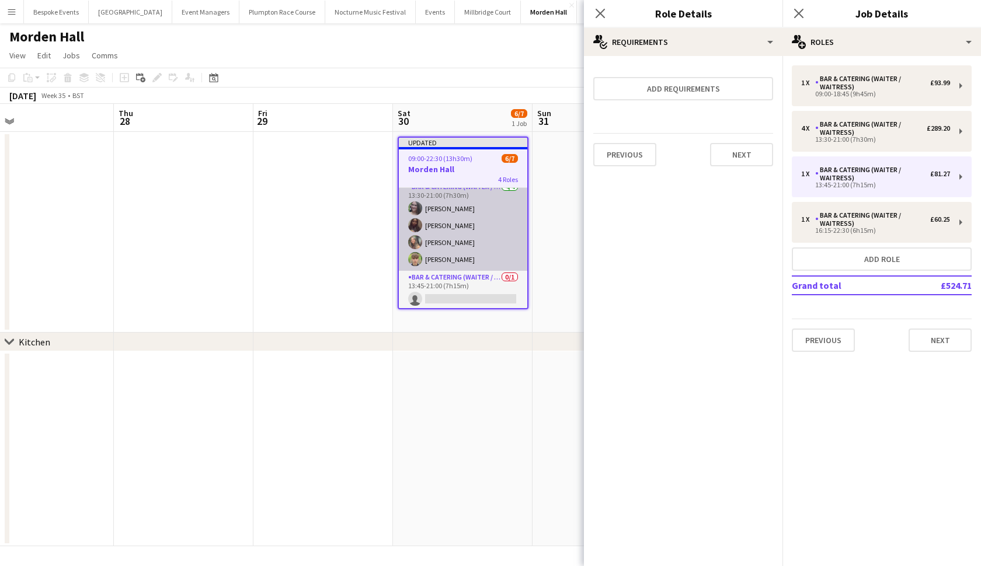
click at [445, 255] on app-card-role "Bar & Catering (Waiter / waitress) 4/4 13:30-21:00 (7h30m) Natalia Brzezicka Jo…" at bounding box center [463, 225] width 128 height 91
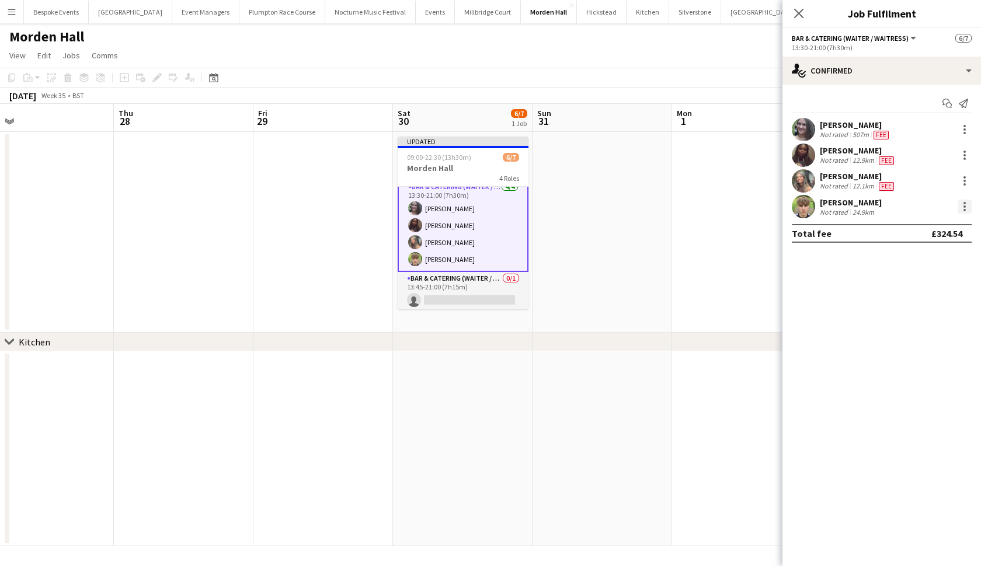
click at [967, 208] on div at bounding box center [965, 207] width 14 height 14
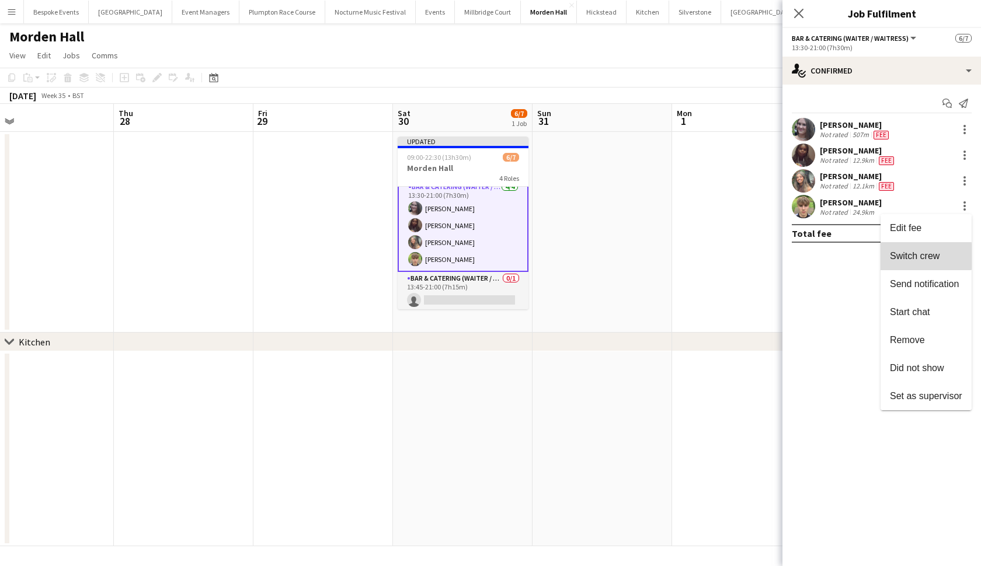
click at [906, 256] on span "Switch crew" at bounding box center [915, 256] width 50 height 10
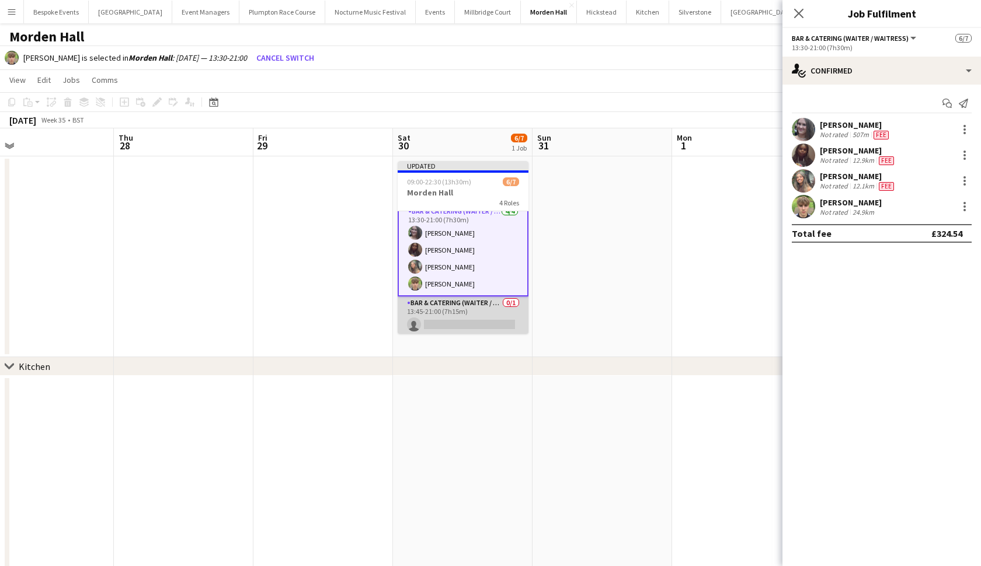
click at [454, 326] on app-card-role "Bar & Catering (Waiter / waitress) 0/1 13:45-21:00 (7h15m) single-neutral-actio…" at bounding box center [463, 317] width 131 height 40
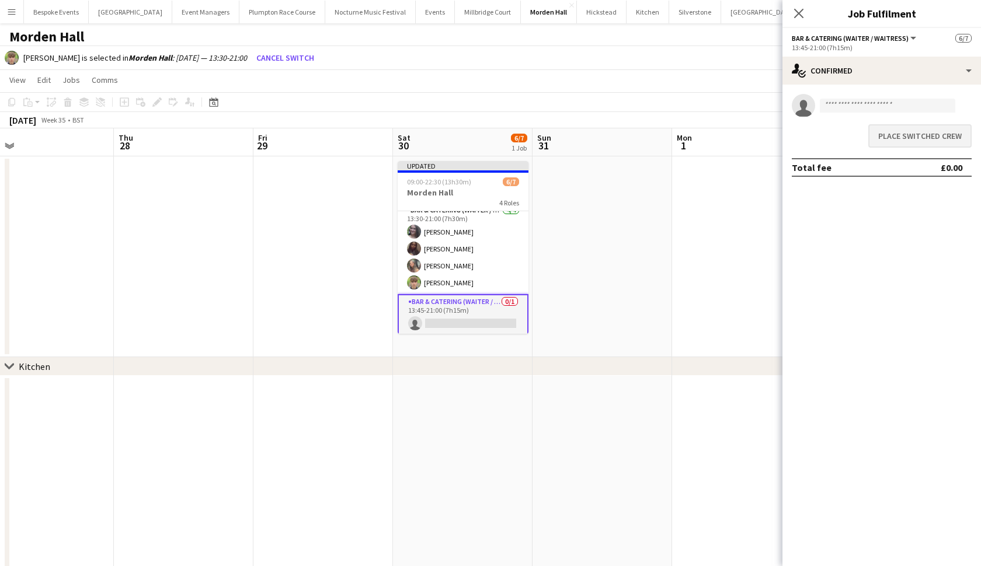
click at [940, 125] on button "Place switched crew" at bounding box center [919, 135] width 103 height 23
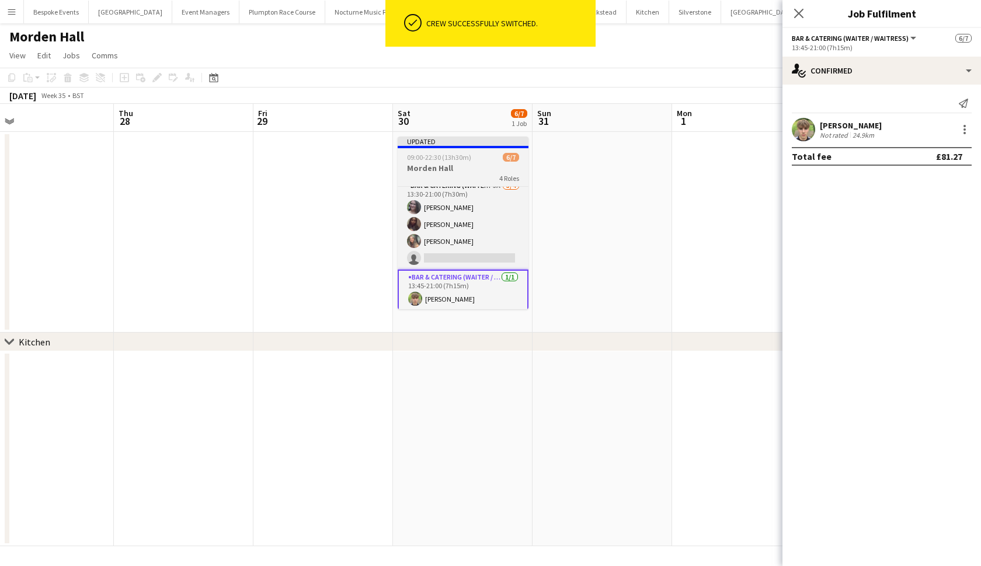
click at [463, 162] on app-job-card "Updated 09:00-22:30 (13h30m) 6/7 Morden Hall 4 Roles Bar & Catering (Waiter / w…" at bounding box center [463, 223] width 131 height 173
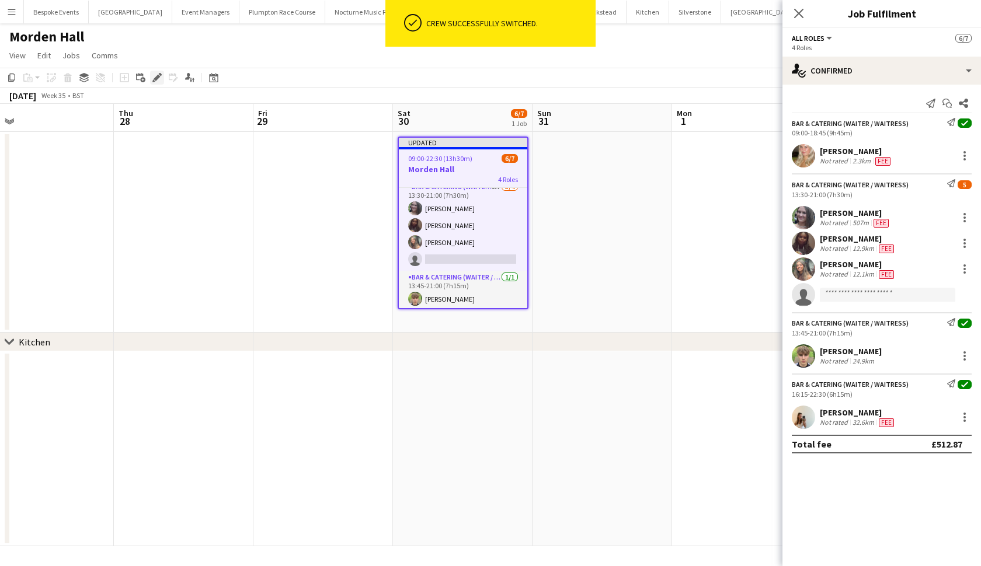
click at [162, 74] on div "Edit" at bounding box center [157, 78] width 14 height 14
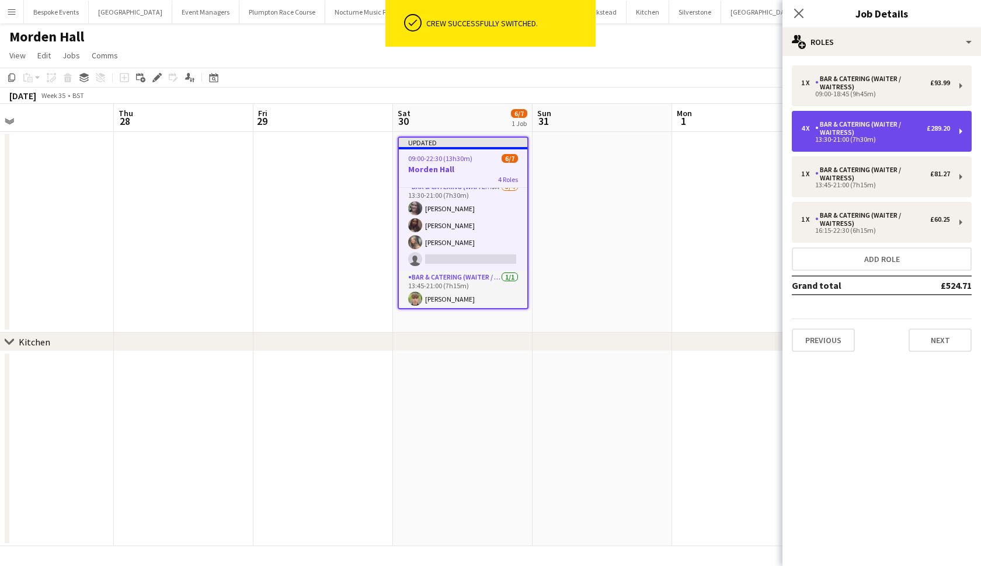
click at [881, 128] on div "Bar & Catering (Waiter / waitress)" at bounding box center [871, 128] width 112 height 16
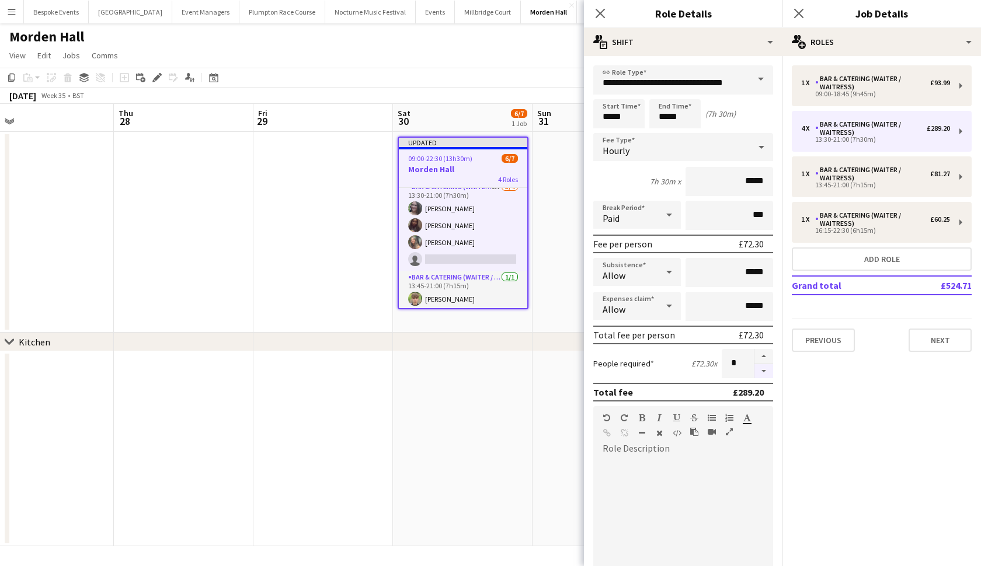
click at [765, 369] on button "button" at bounding box center [764, 371] width 19 height 15
type input "*"
click at [470, 371] on app-date-cell at bounding box center [463, 449] width 140 height 195
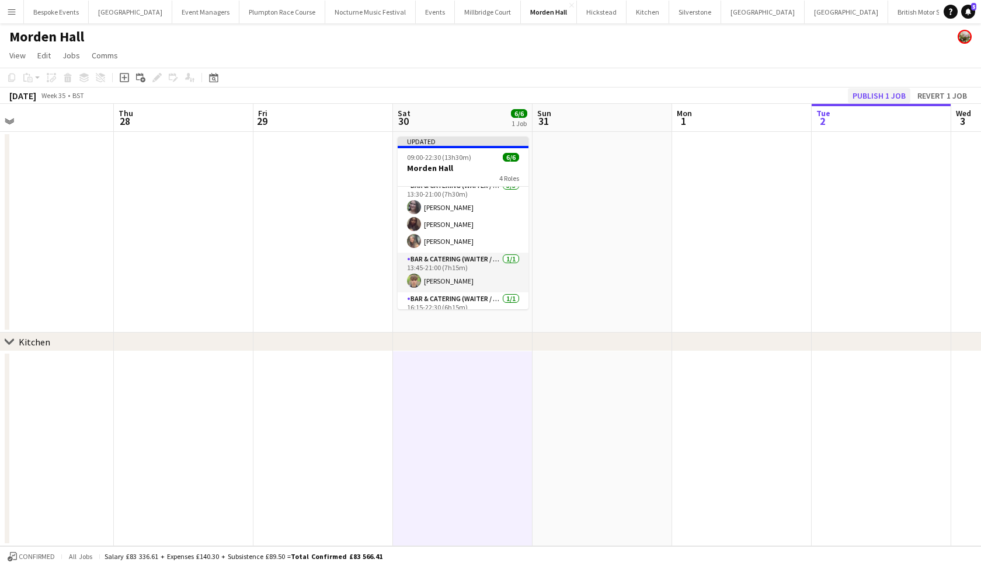
click at [882, 88] on button "Publish 1 job" at bounding box center [879, 95] width 62 height 15
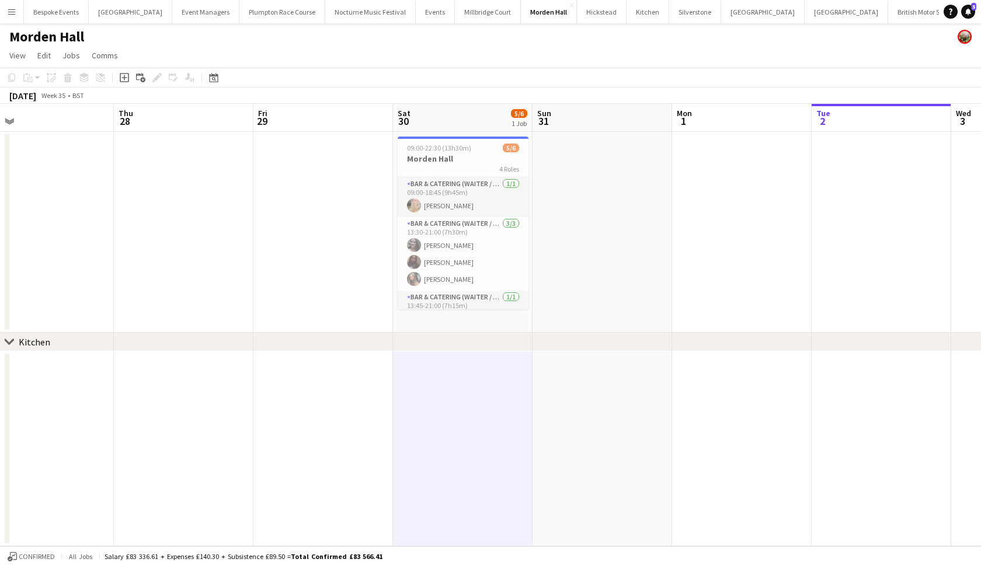
scroll to position [0, 0]
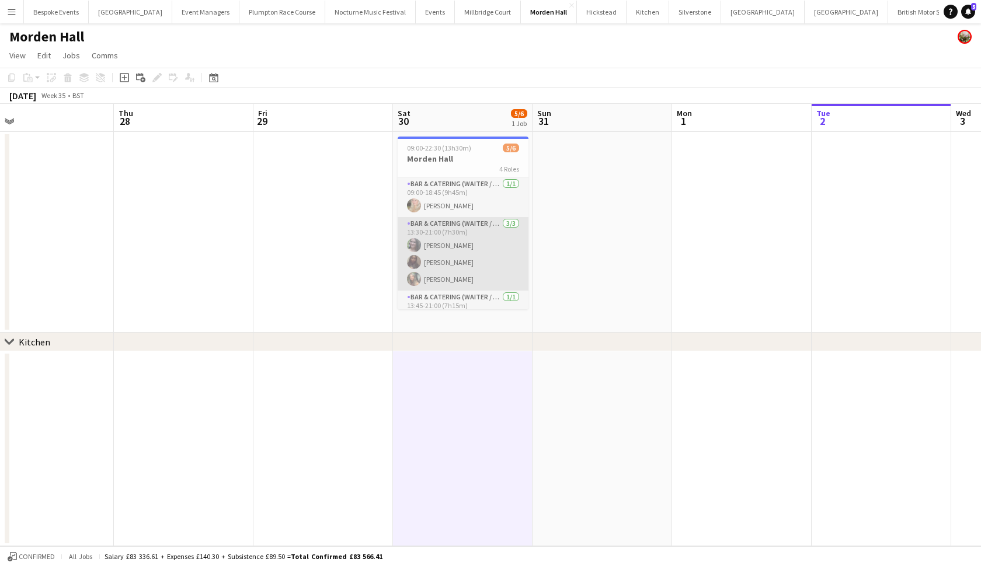
click at [449, 254] on app-card-role "Bar & Catering (Waiter / waitress) 3/3 13:30-21:00 (7h30m) Natalia Brzezicka Jo…" at bounding box center [463, 254] width 131 height 74
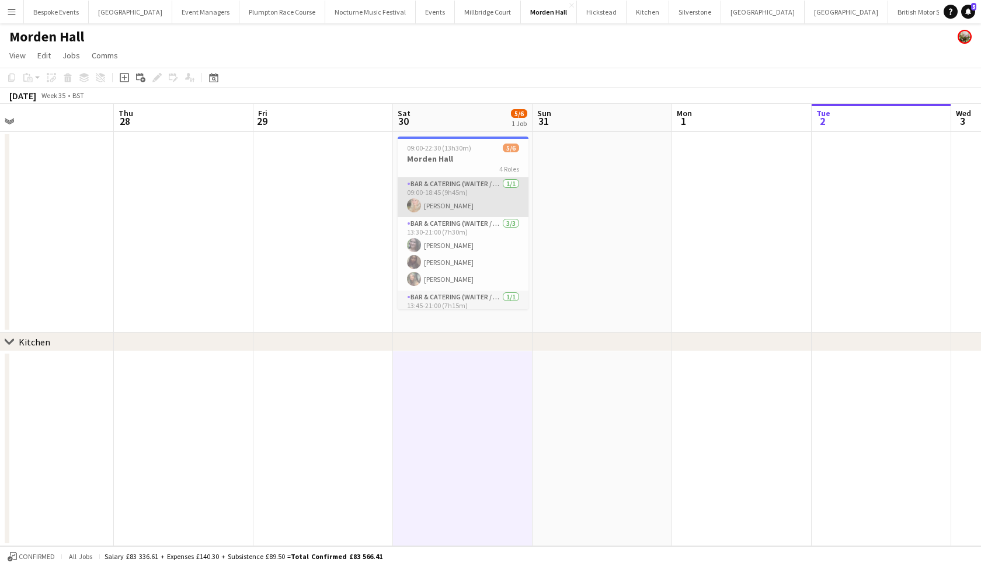
click at [444, 208] on app-card-role "Bar & Catering (Waiter / waitress) 1/1 09:00-18:45 (9h45m) Olivia Davies" at bounding box center [463, 198] width 131 height 40
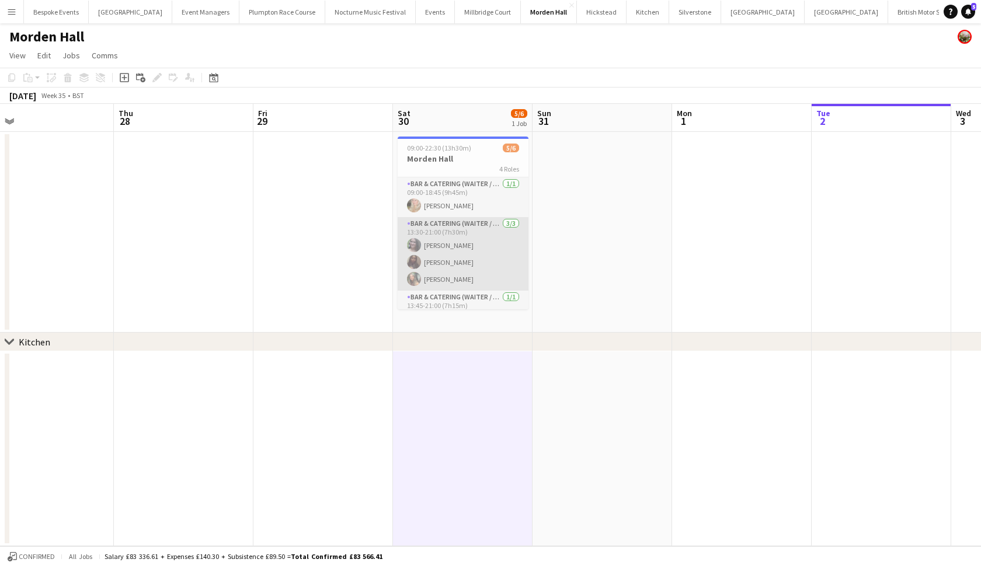
click at [445, 242] on app-card-role "Bar & Catering (Waiter / waitress) 3/3 13:30-21:00 (7h30m) Natalia Brzezicka Jo…" at bounding box center [463, 254] width 131 height 74
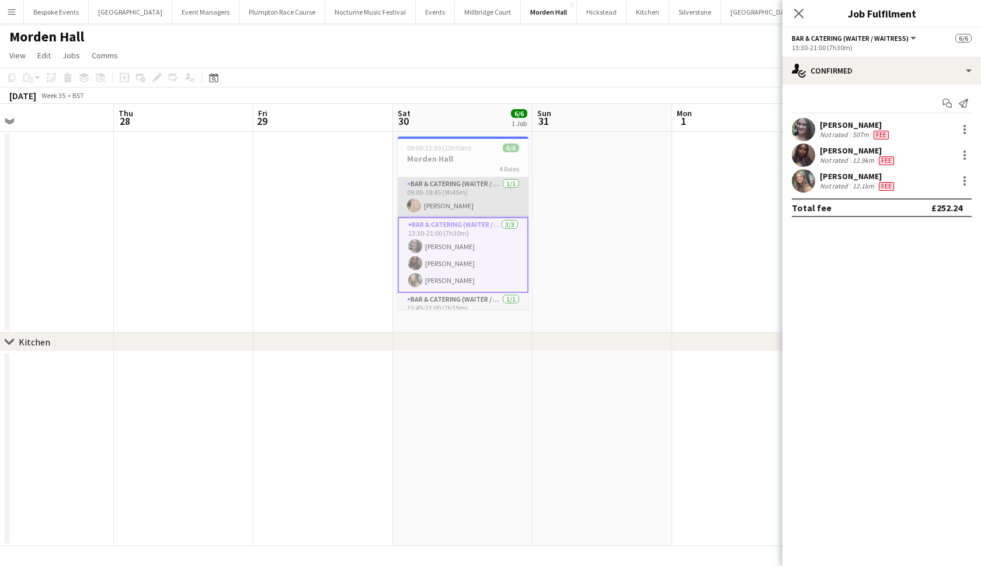
click at [443, 194] on app-card-role "Bar & Catering (Waiter / waitress) 1/1 09:00-18:45 (9h45m) Olivia Davies" at bounding box center [463, 198] width 131 height 40
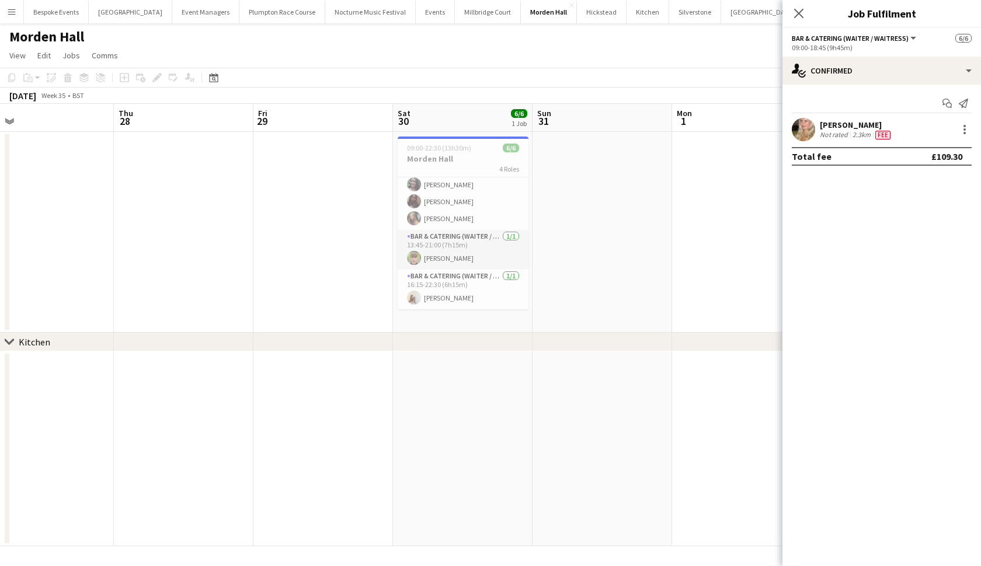
scroll to position [63, 0]
click at [443, 194] on app-card-role "Bar & Catering (Waiter / waitress) 3/3 13:30-21:00 (7h30m) Natalia Brzezicka Jo…" at bounding box center [463, 194] width 131 height 74
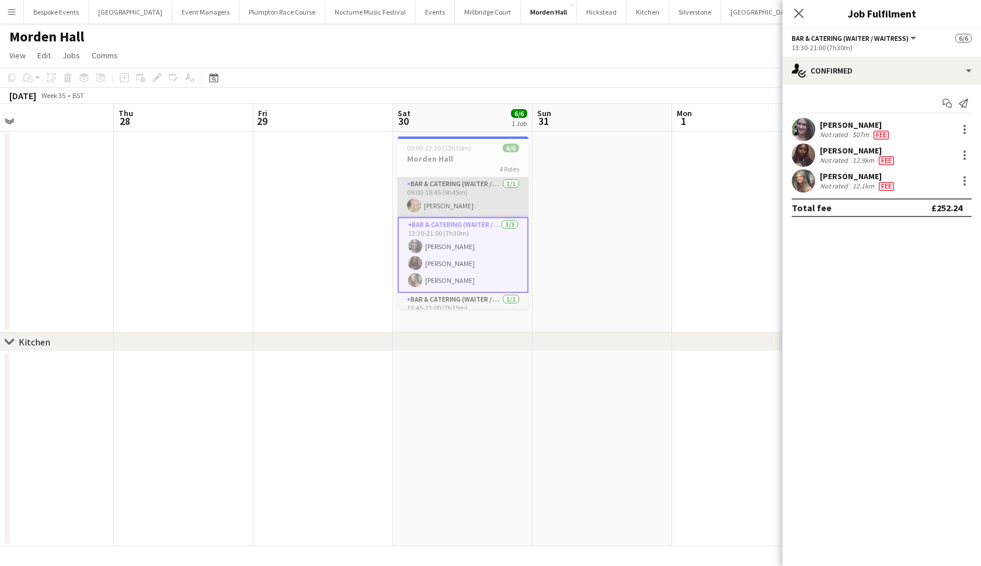
scroll to position [-1, 0]
click at [443, 194] on app-card-role "Bar & Catering (Waiter / waitress) 1/1 09:00-18:45 (9h45m) Olivia Davies" at bounding box center [463, 198] width 131 height 40
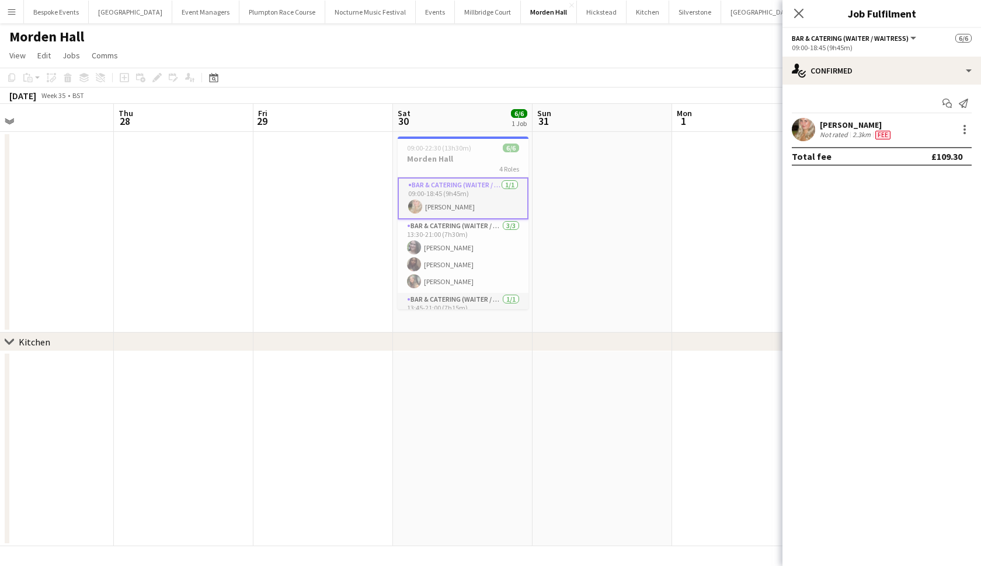
click at [433, 208] on app-card-role "Bar & Catering (Waiter / waitress) 1/1 09:00-18:45 (9h45m) Olivia Davies" at bounding box center [463, 199] width 131 height 42
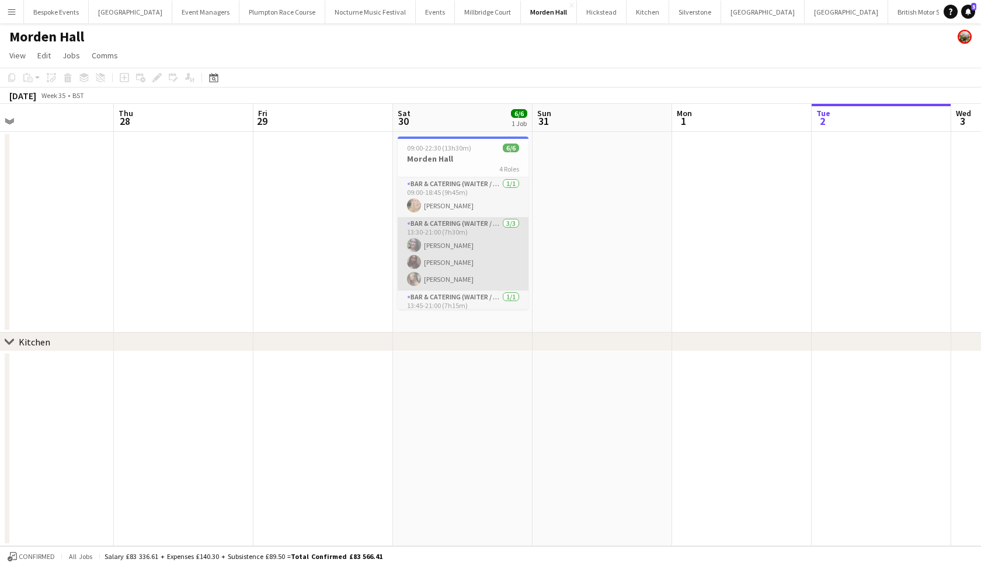
click at [433, 243] on app-card-role "Bar & Catering (Waiter / waitress) 3/3 13:30-21:00 (7h30m) Natalia Brzezicka Jo…" at bounding box center [463, 254] width 131 height 74
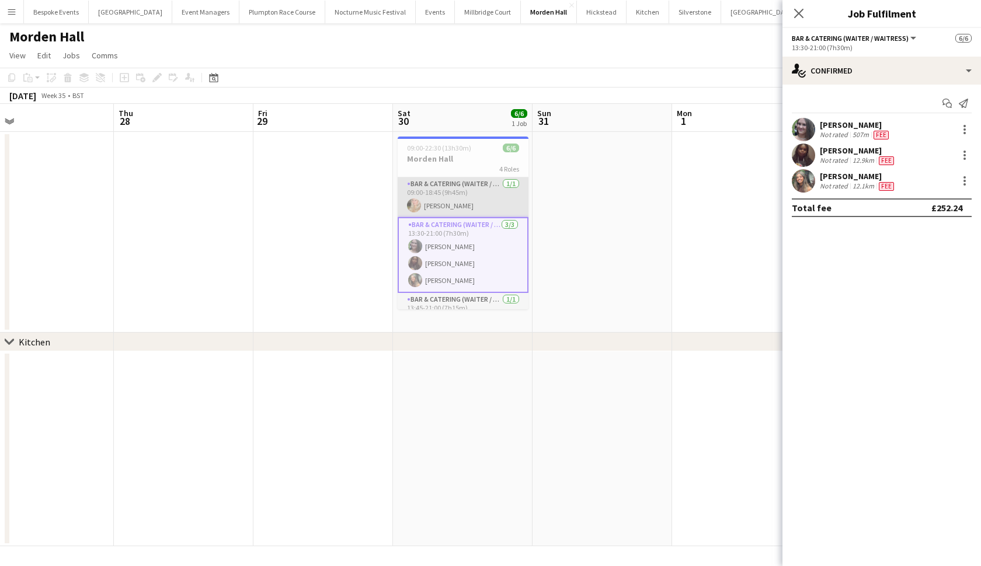
click at [438, 206] on app-card-role "Bar & Catering (Waiter / waitress) 1/1 09:00-18:45 (9h45m) Olivia Davies" at bounding box center [463, 198] width 131 height 40
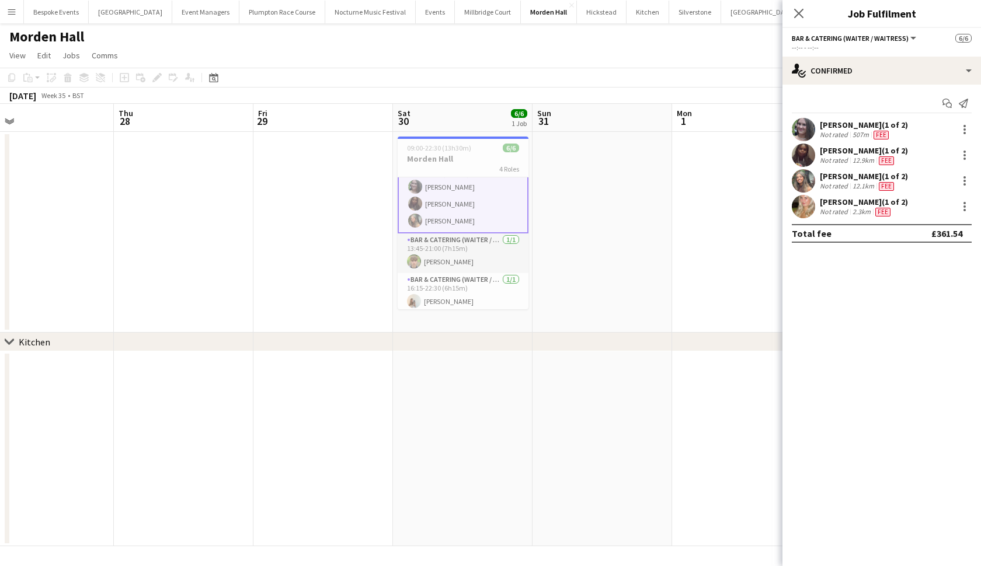
click at [436, 256] on app-card-role "Bar & Catering (Waiter / waitress) 1/1 13:45-21:00 (7h15m) Charlie Walker" at bounding box center [463, 254] width 131 height 40
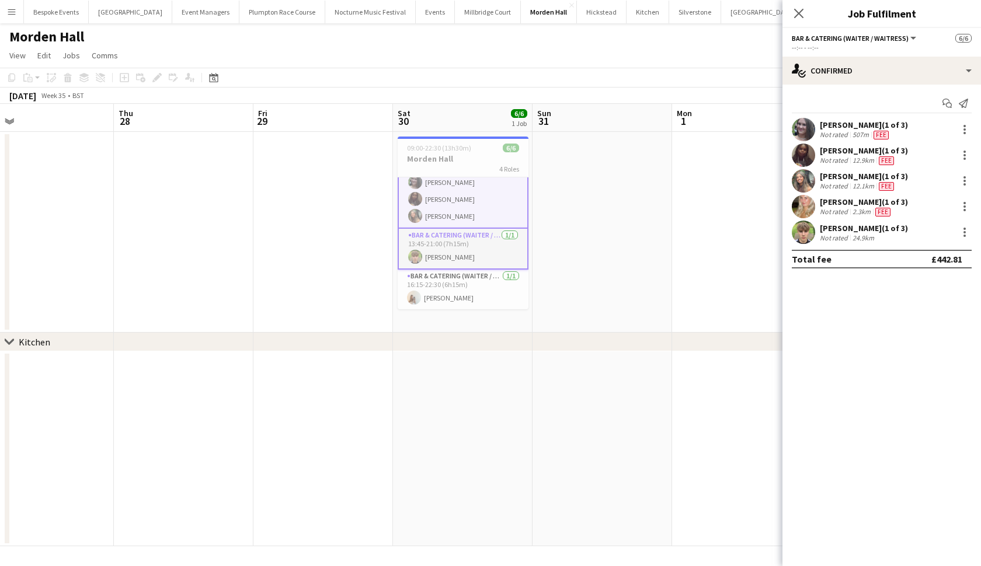
scroll to position [65, 0]
click at [440, 288] on app-card-role "Bar & Catering (Waiter / waitress) 1/1 16:15-22:30 (6h15m) Olivia Watt" at bounding box center [463, 290] width 131 height 40
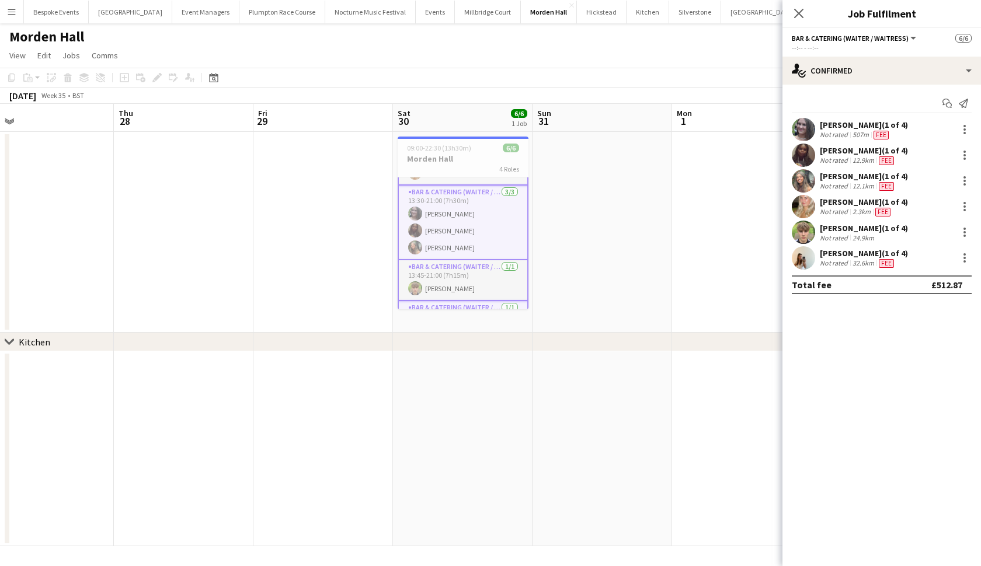
scroll to position [66, 0]
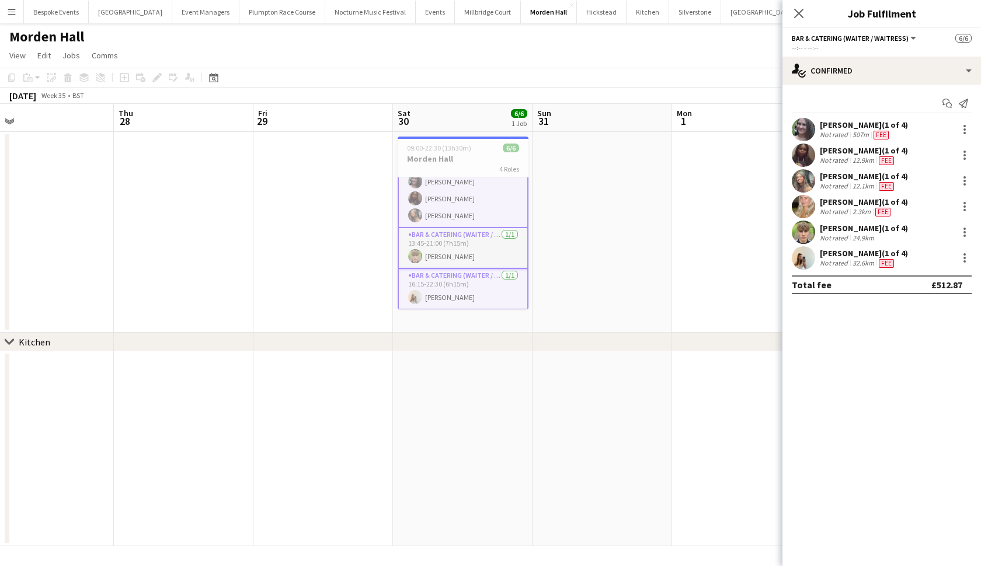
click at [573, 270] on app-date-cell at bounding box center [603, 232] width 140 height 201
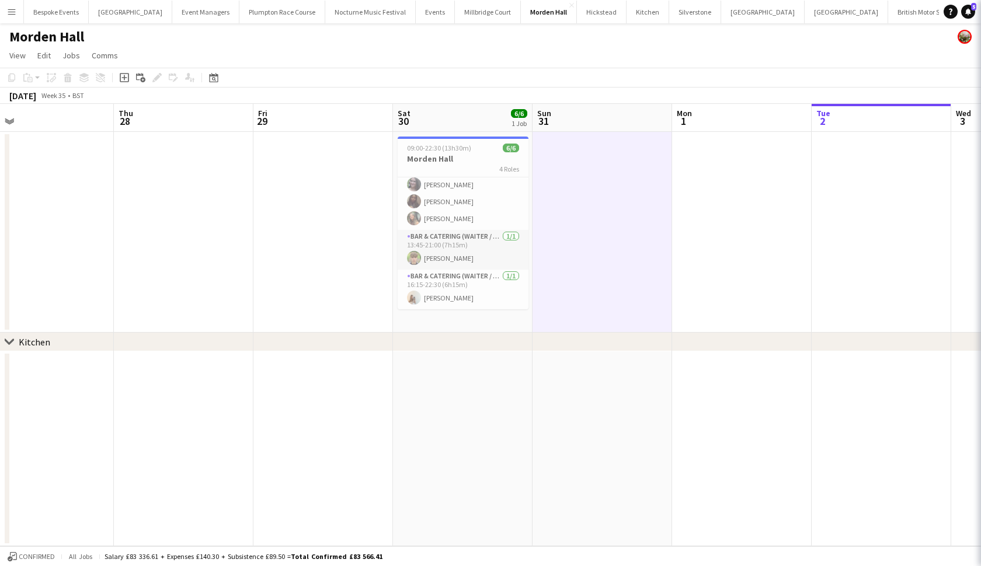
scroll to position [61, 0]
click at [11, 12] on app-icon "Menu" at bounding box center [11, 11] width 9 height 9
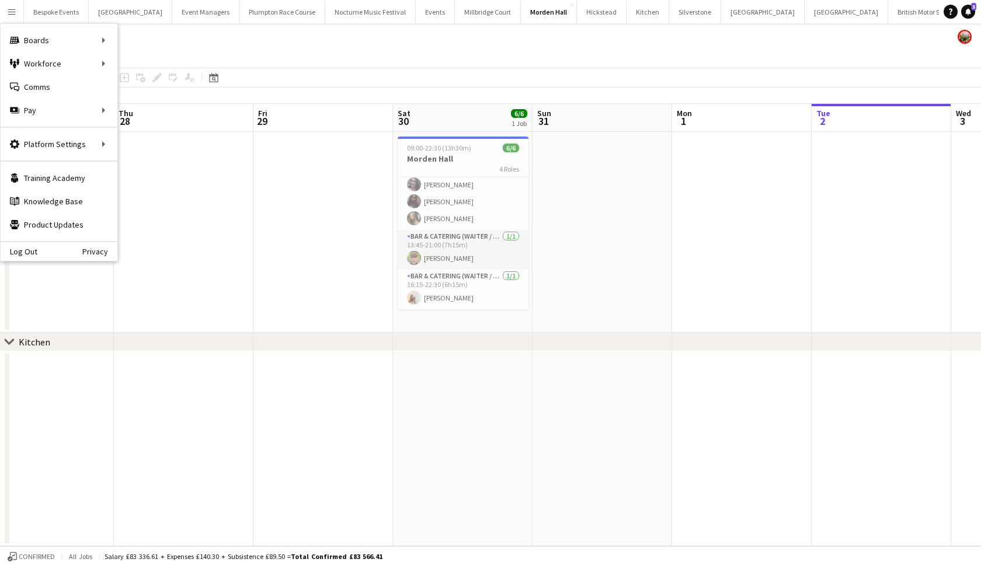
click at [11, 12] on app-icon "Menu" at bounding box center [11, 11] width 9 height 9
click at [152, 71] on link "My Workforce" at bounding box center [176, 63] width 117 height 23
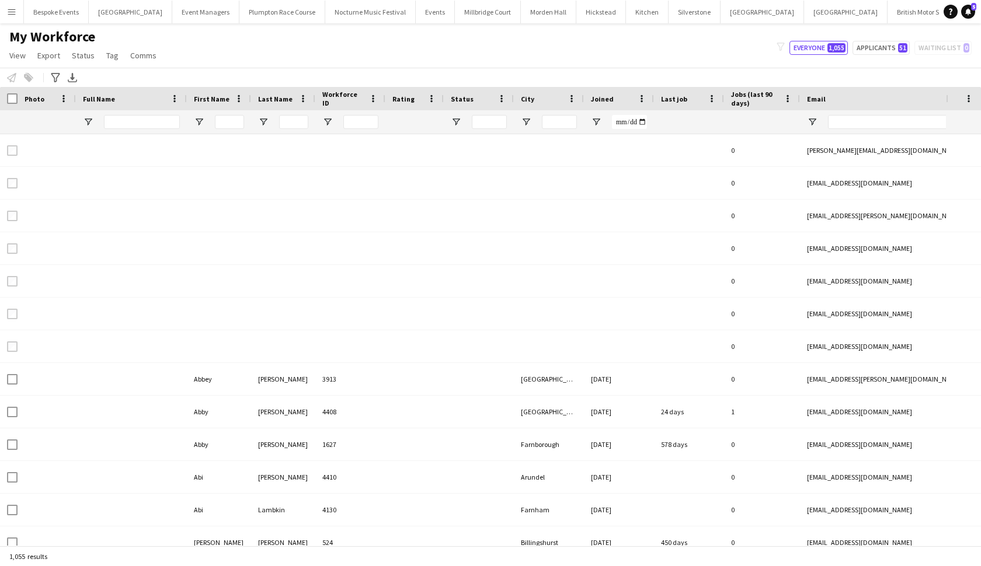
type input "********"
type input "**********"
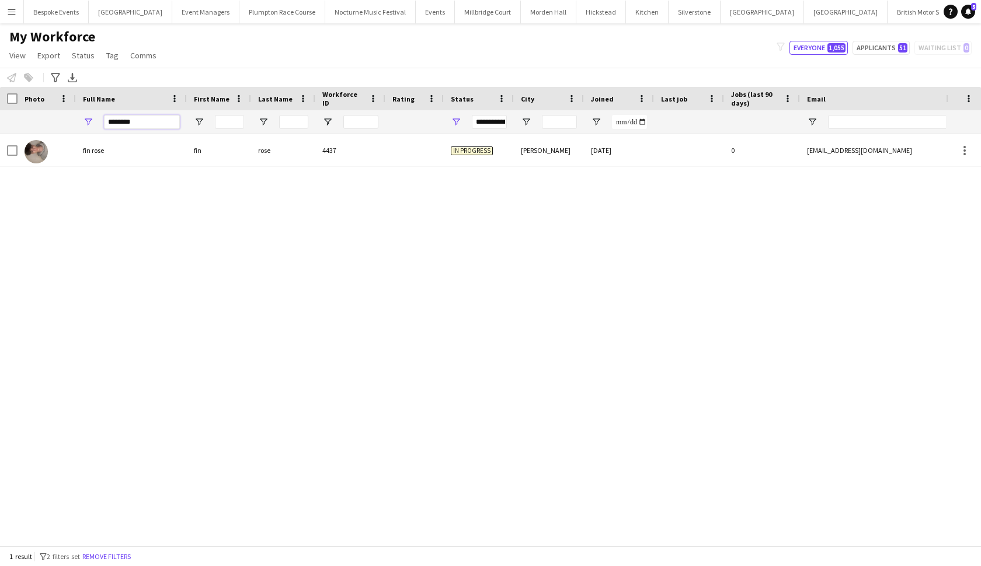
click at [144, 125] on input "********" at bounding box center [142, 122] width 76 height 14
type input "*"
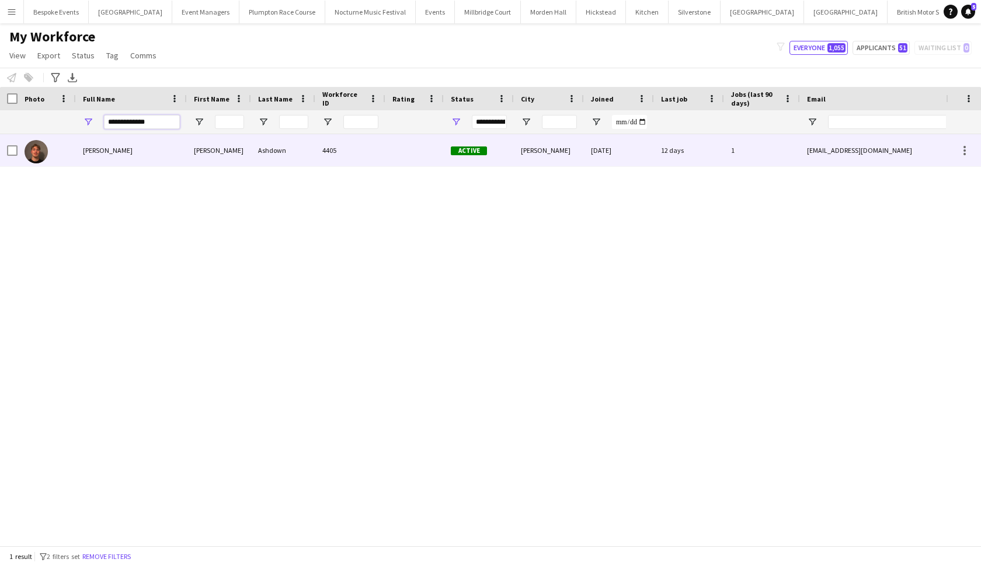
type input "**********"
drag, startPoint x: 159, startPoint y: 141, endPoint x: 174, endPoint y: 154, distance: 20.3
click at [174, 154] on div "Tyler Ashdown" at bounding box center [131, 150] width 111 height 32
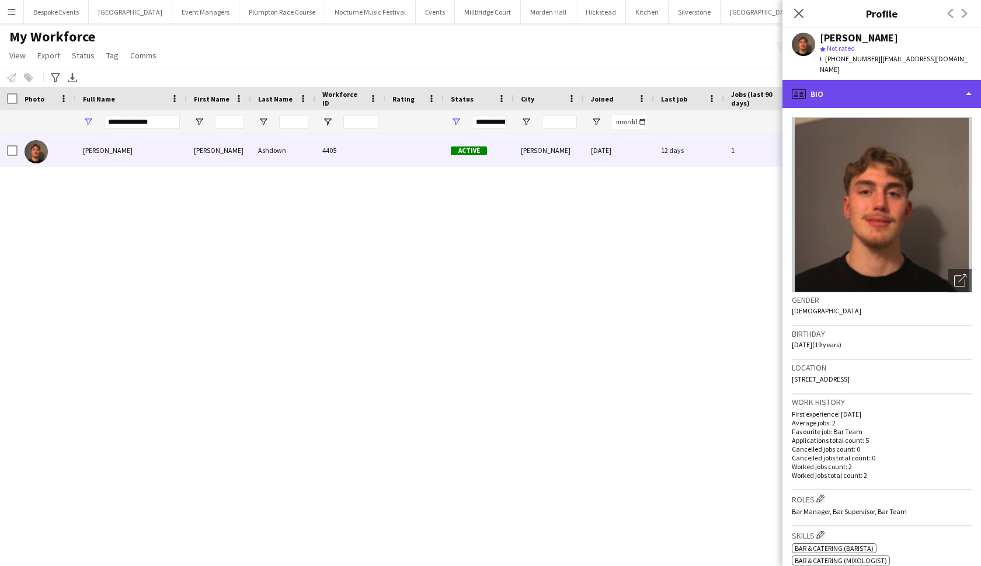
click at [851, 81] on div "profile Bio" at bounding box center [882, 94] width 199 height 28
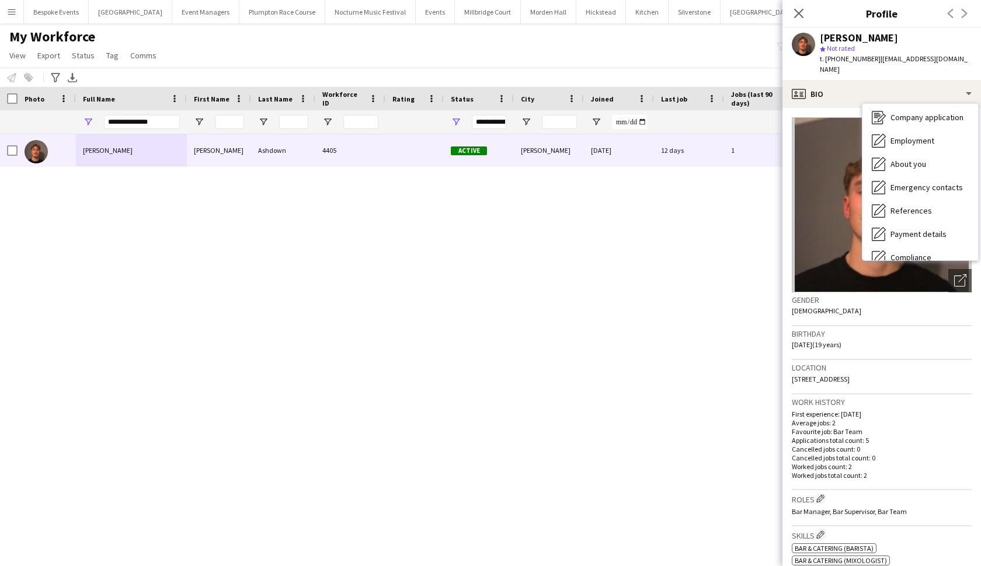
click at [909, 346] on span "Calendar" at bounding box center [906, 351] width 31 height 11
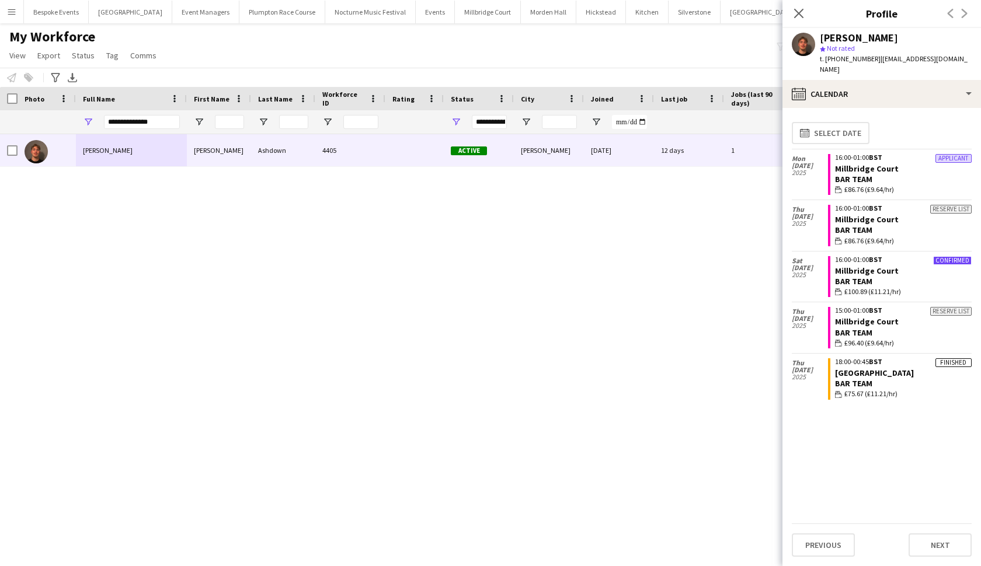
click at [461, 14] on button "Millbridge Court Close" at bounding box center [488, 12] width 66 height 23
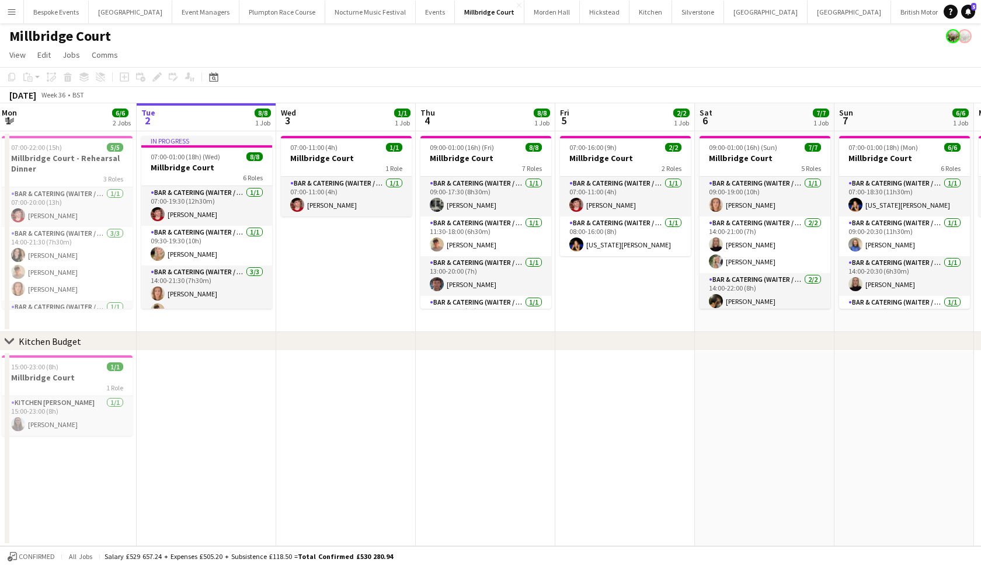
click at [13, 13] on app-icon "Menu" at bounding box center [11, 11] width 9 height 9
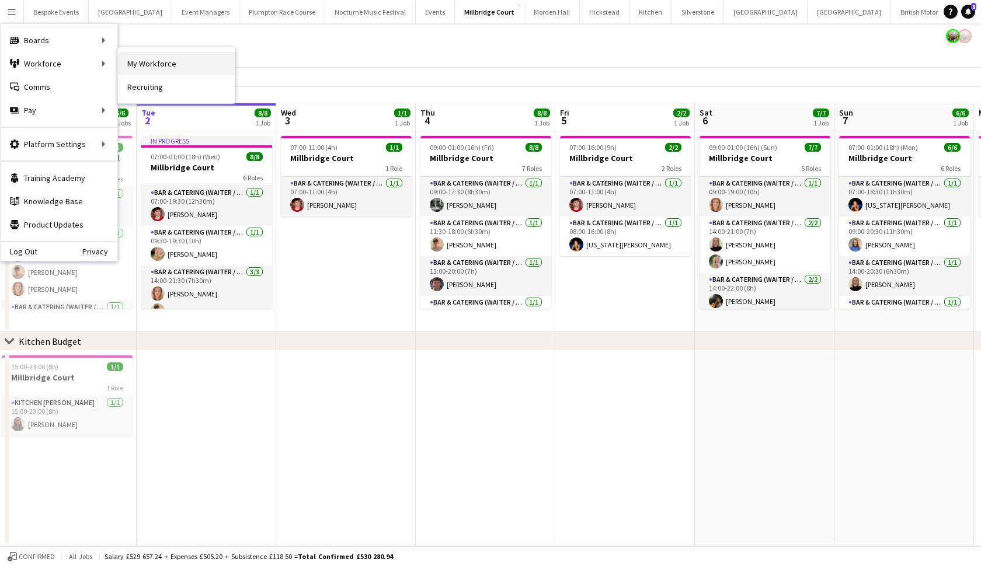
click at [142, 62] on link "My Workforce" at bounding box center [176, 63] width 117 height 23
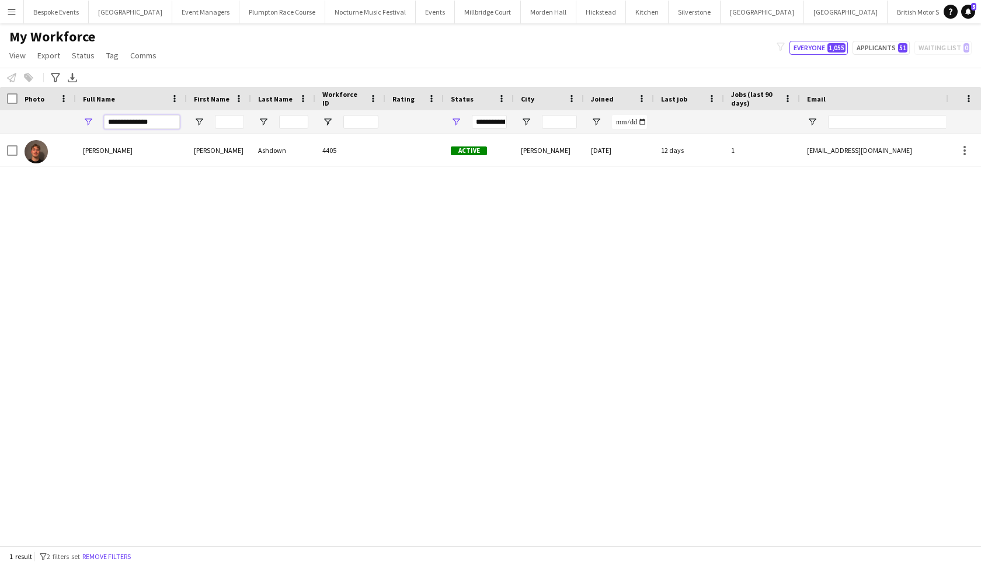
drag, startPoint x: 158, startPoint y: 123, endPoint x: 84, endPoint y: 126, distance: 74.8
click at [84, 126] on div "**********" at bounding box center [131, 121] width 111 height 23
type input "**********"
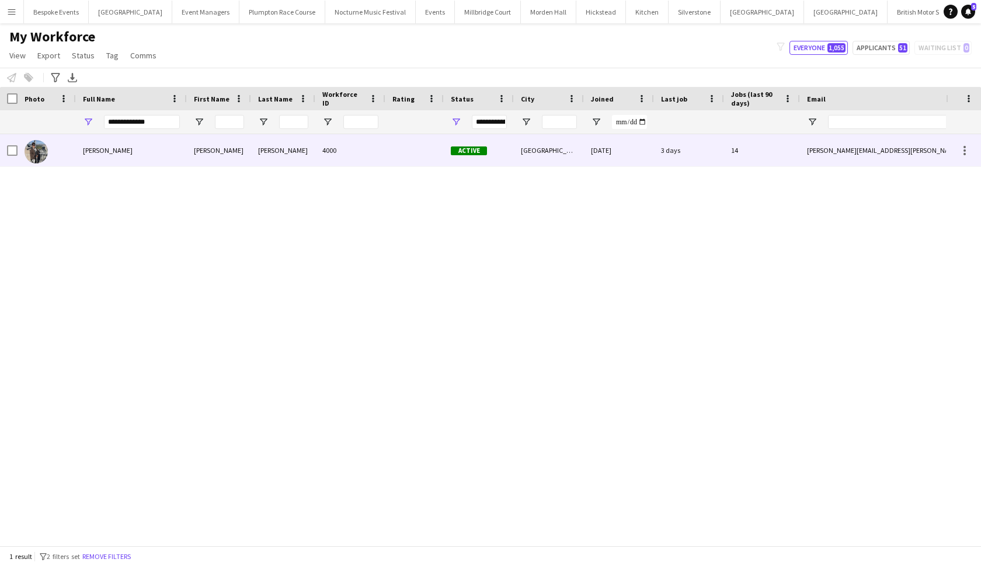
click at [63, 153] on div at bounding box center [47, 150] width 58 height 32
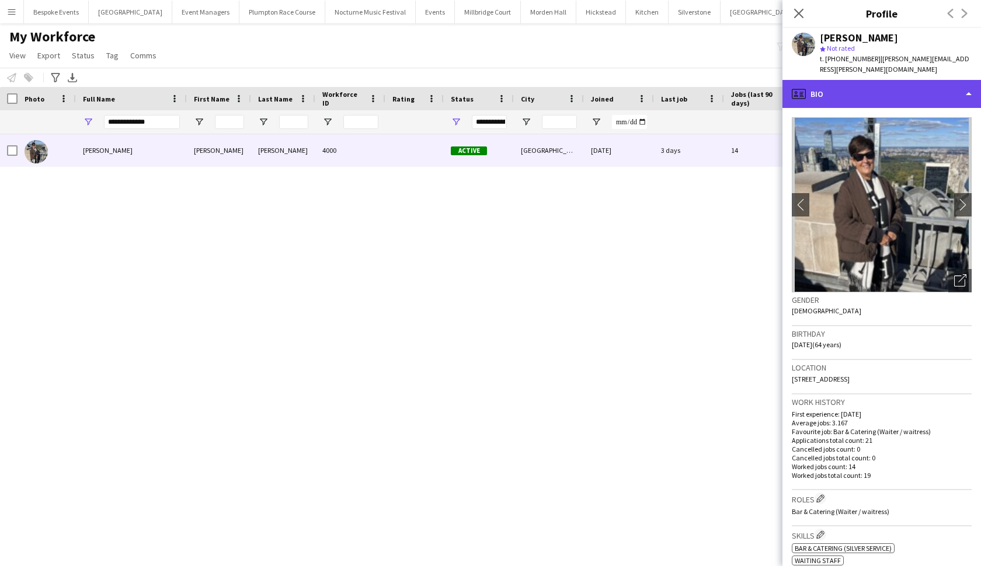
click at [902, 87] on div "profile Bio" at bounding box center [882, 94] width 199 height 28
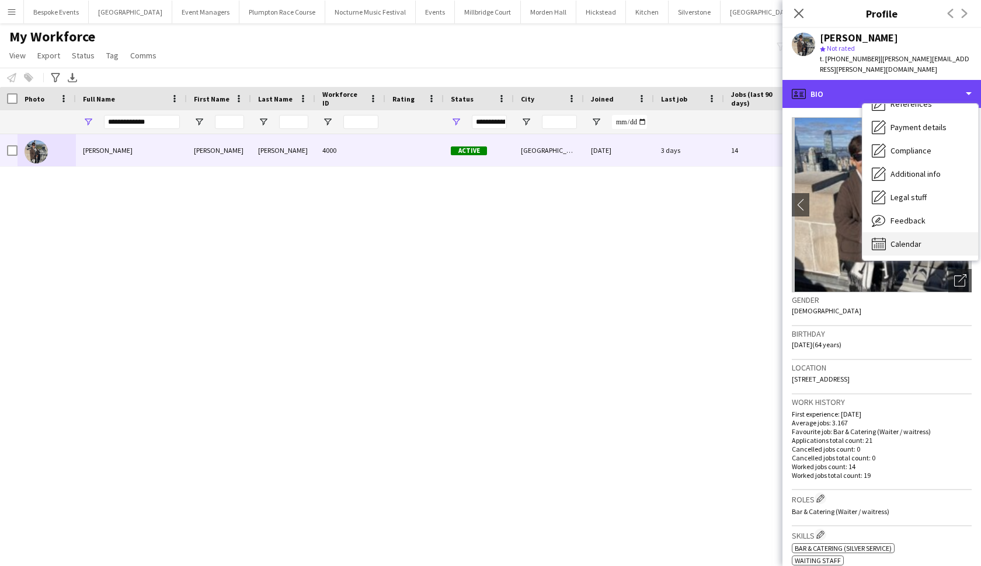
scroll to position [133, 0]
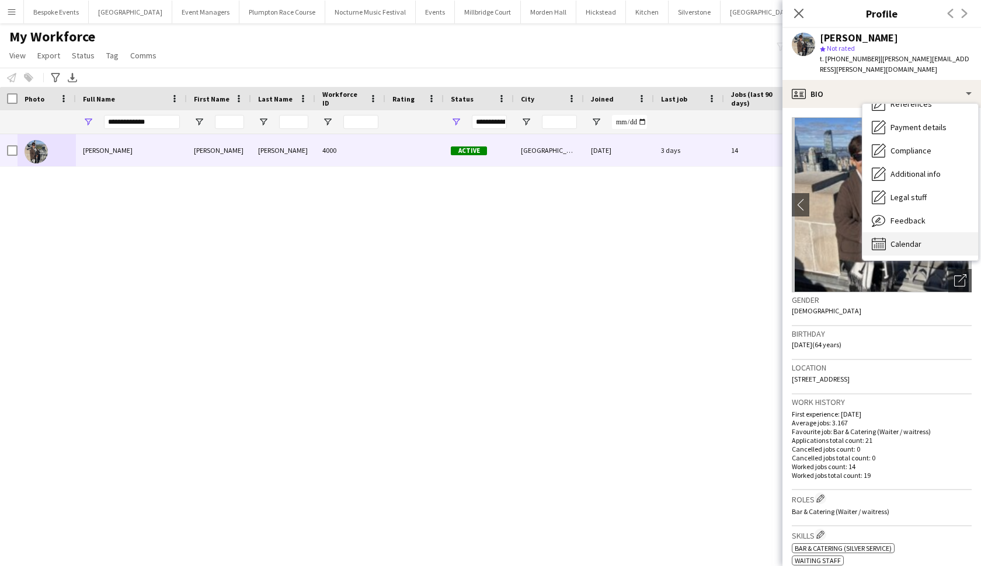
click at [905, 239] on span "Calendar" at bounding box center [906, 244] width 31 height 11
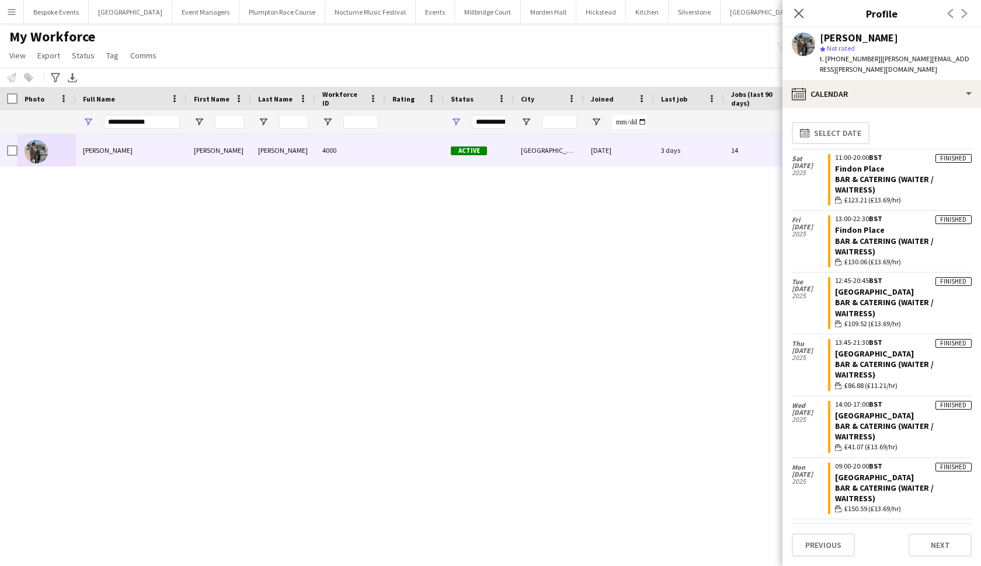
scroll to position [0, 0]
click at [11, 9] on app-icon "Menu" at bounding box center [11, 11] width 9 height 9
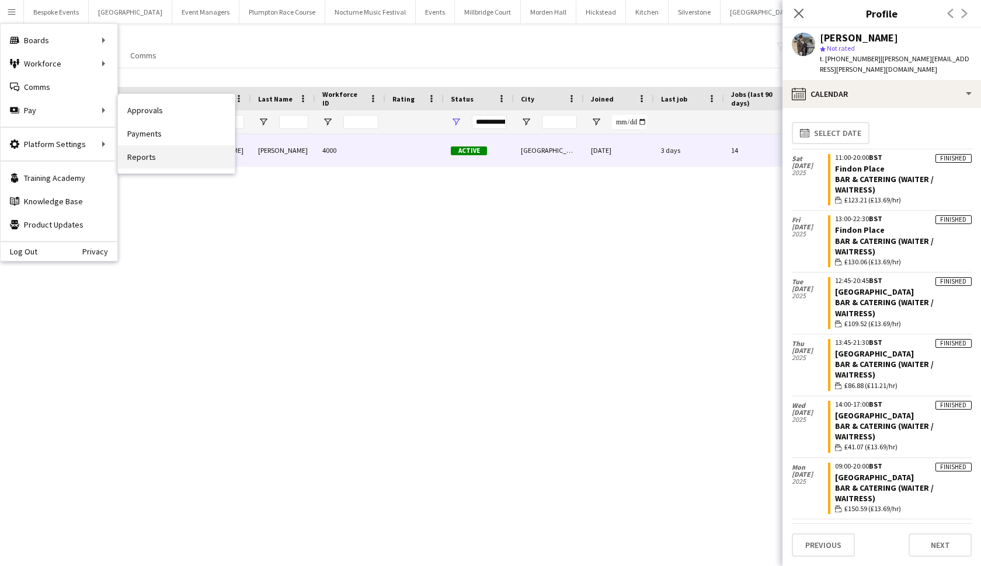
click at [141, 161] on link "Reports" at bounding box center [176, 156] width 117 height 23
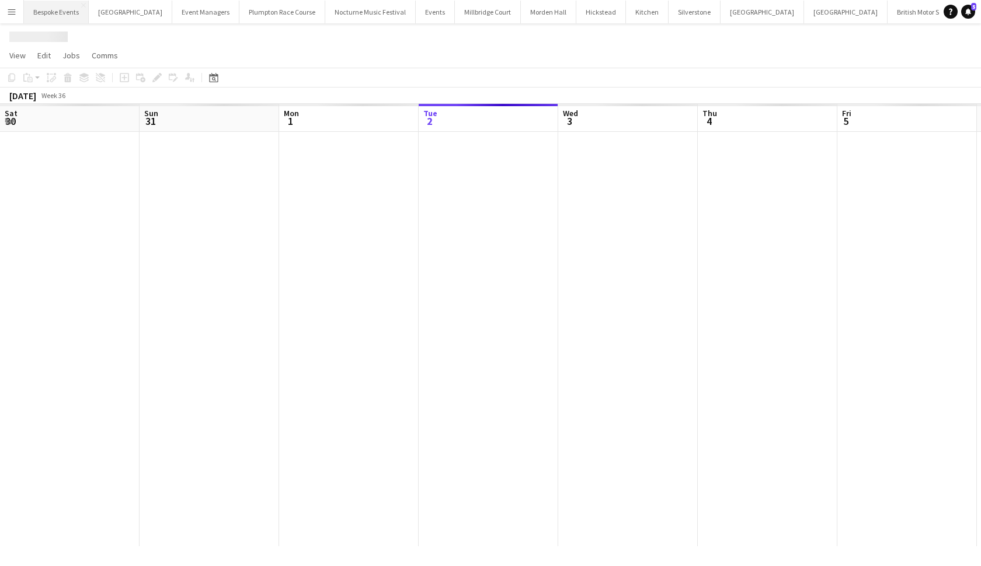
scroll to position [0, 279]
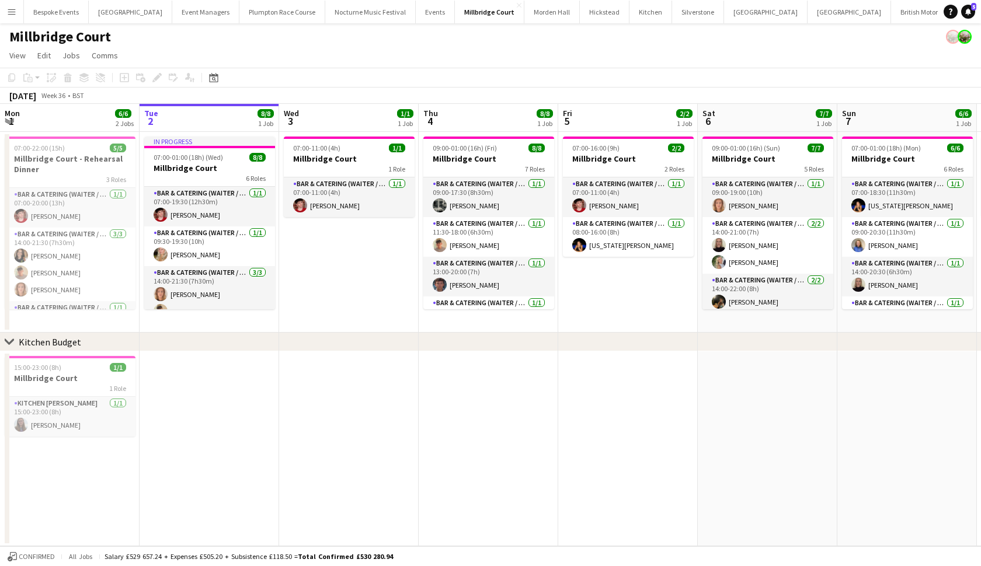
click at [15, 12] on app-icon "Menu" at bounding box center [11, 11] width 9 height 9
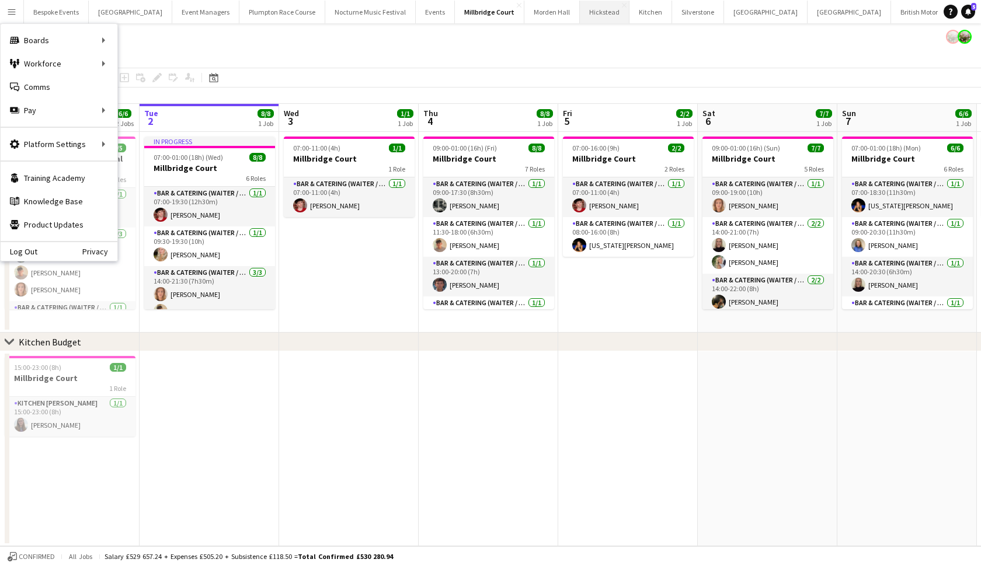
click at [583, 16] on button "Hickstead Close" at bounding box center [605, 12] width 50 height 23
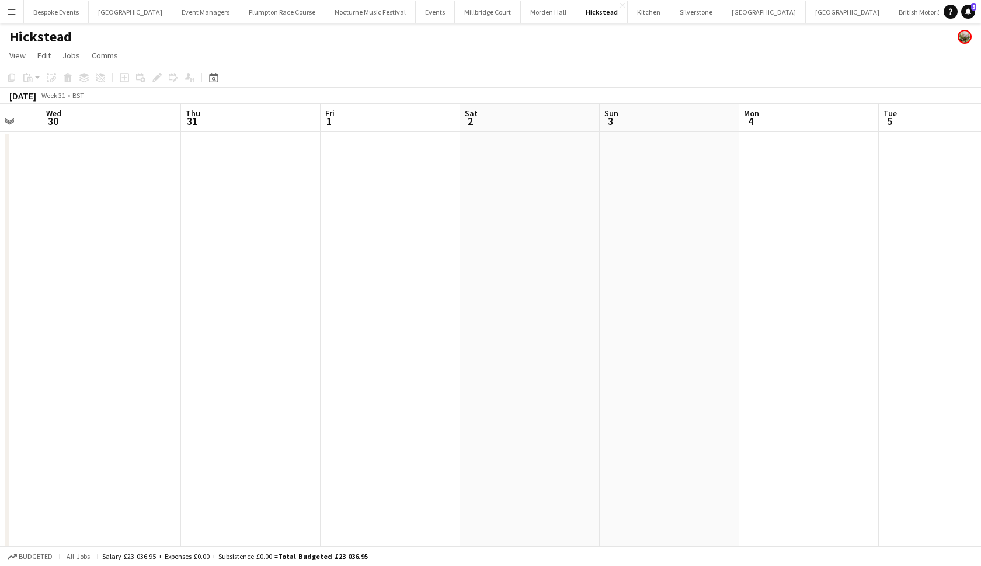
click at [15, 18] on button "Menu" at bounding box center [11, 11] width 23 height 23
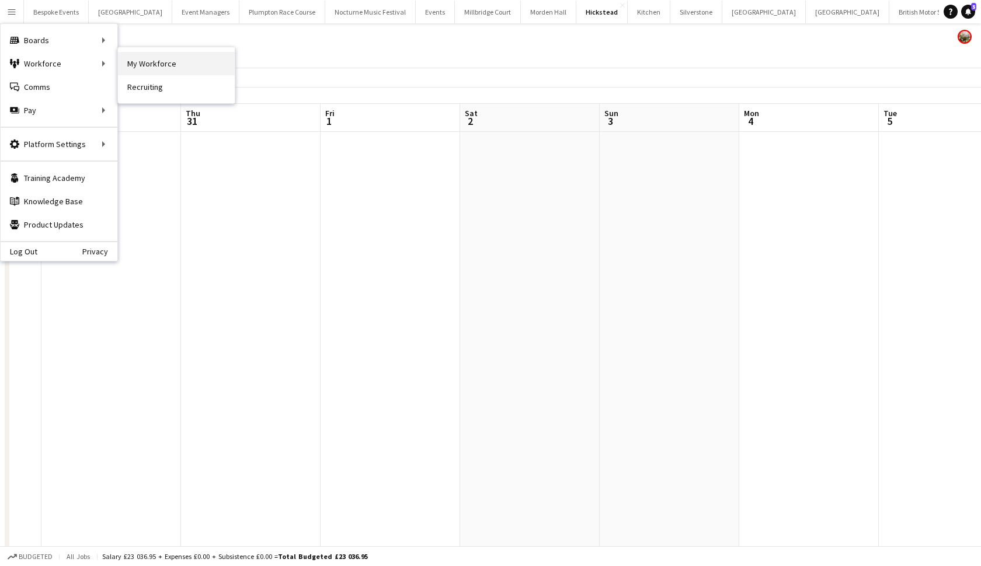
click at [118, 59] on link "My Workforce" at bounding box center [176, 63] width 117 height 23
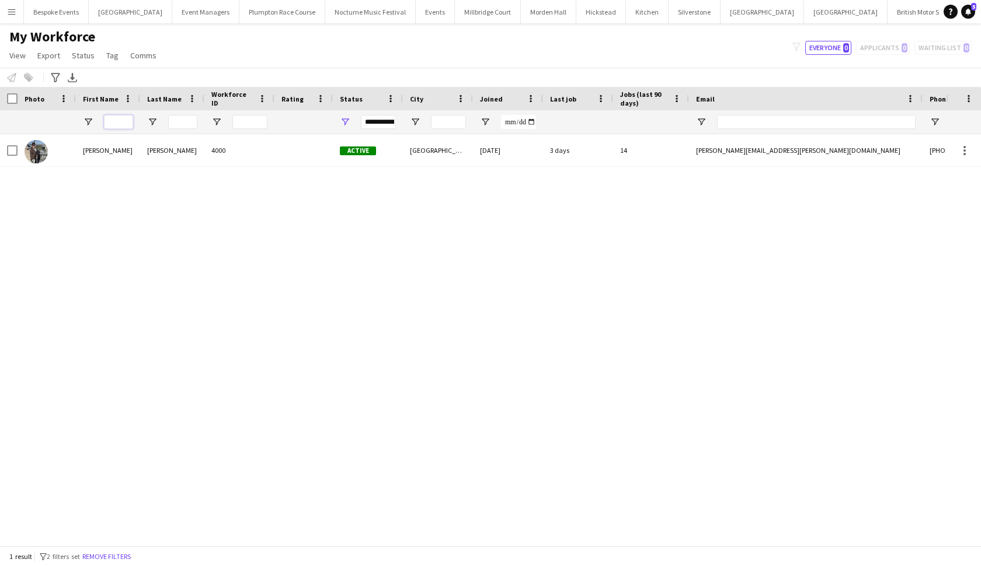
click at [110, 128] on input "First Name Filter Input" at bounding box center [118, 122] width 29 height 14
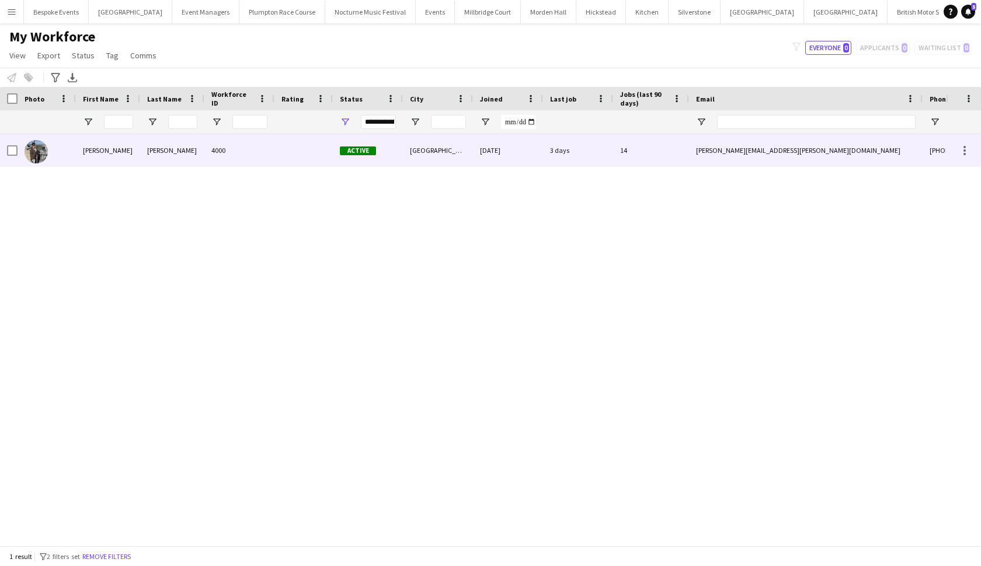
click at [110, 144] on div "Linda" at bounding box center [108, 150] width 64 height 32
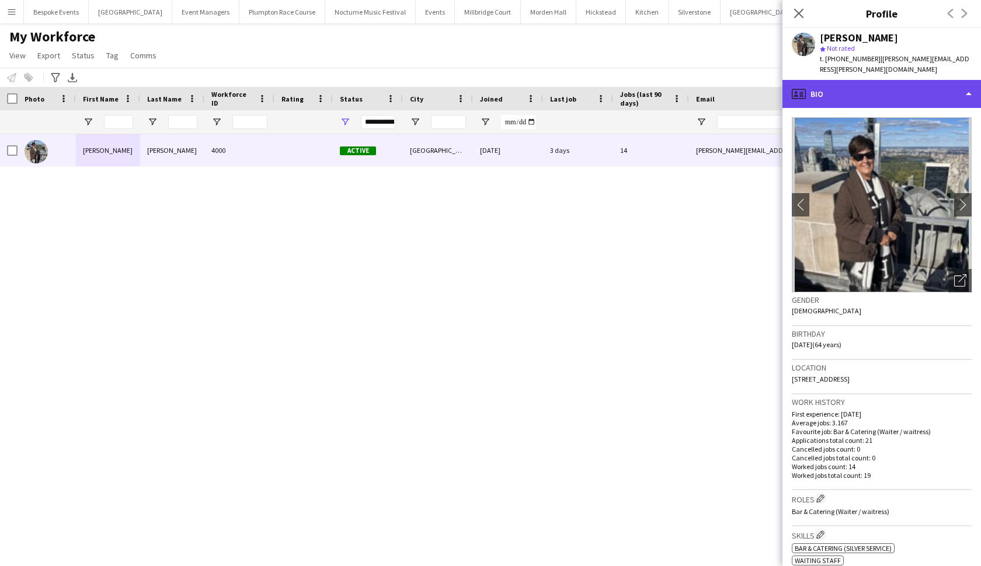
click at [830, 86] on div "profile Bio" at bounding box center [882, 94] width 199 height 28
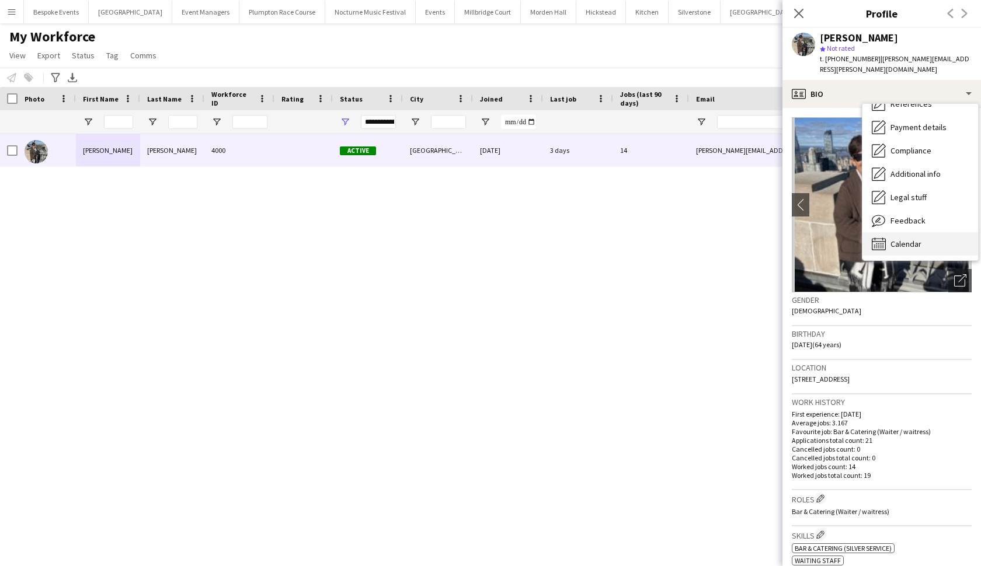
scroll to position [133, 0]
click at [881, 238] on icon at bounding box center [879, 244] width 14 height 13
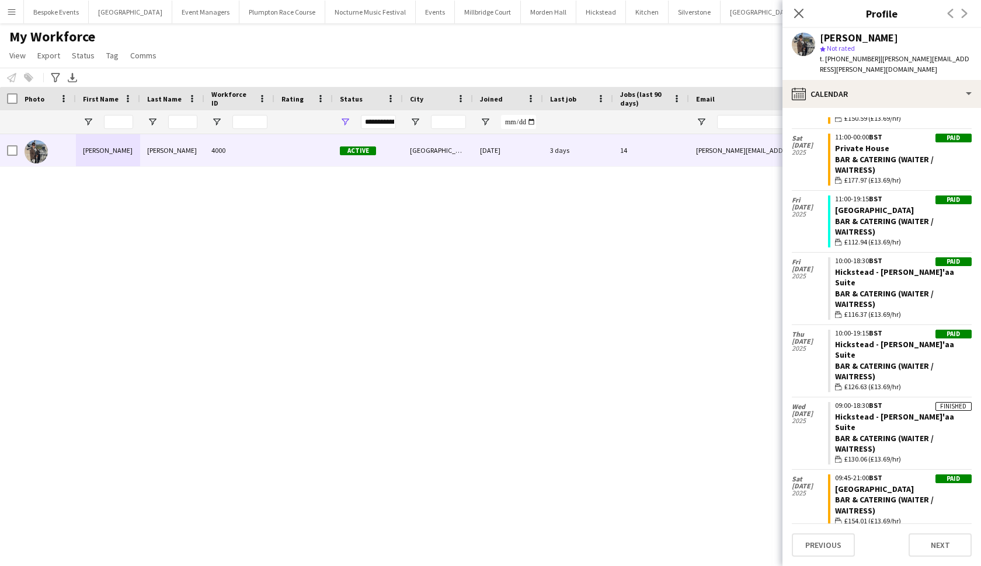
scroll to position [398, 0]
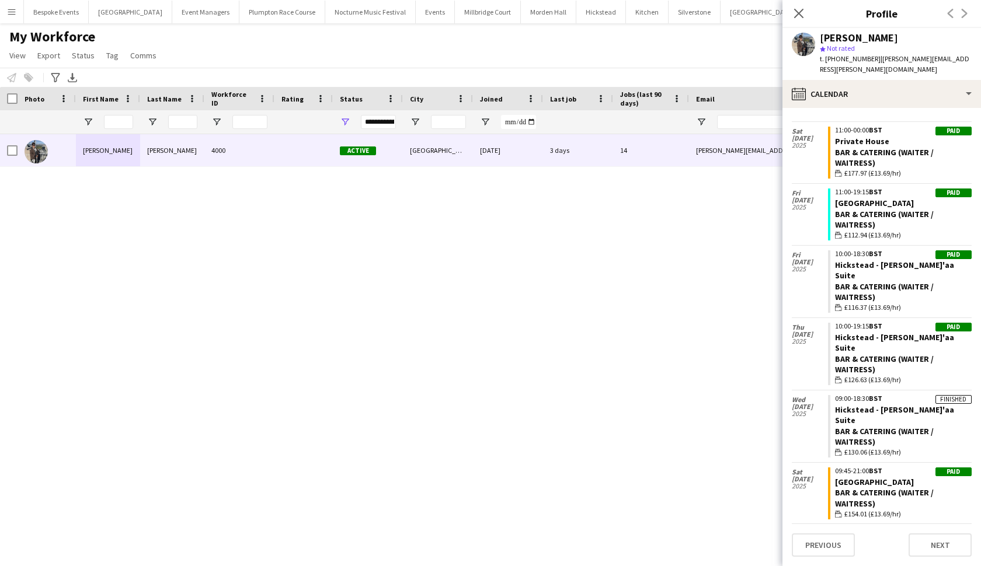
click at [583, 16] on button "Hickstead Close" at bounding box center [601, 12] width 50 height 23
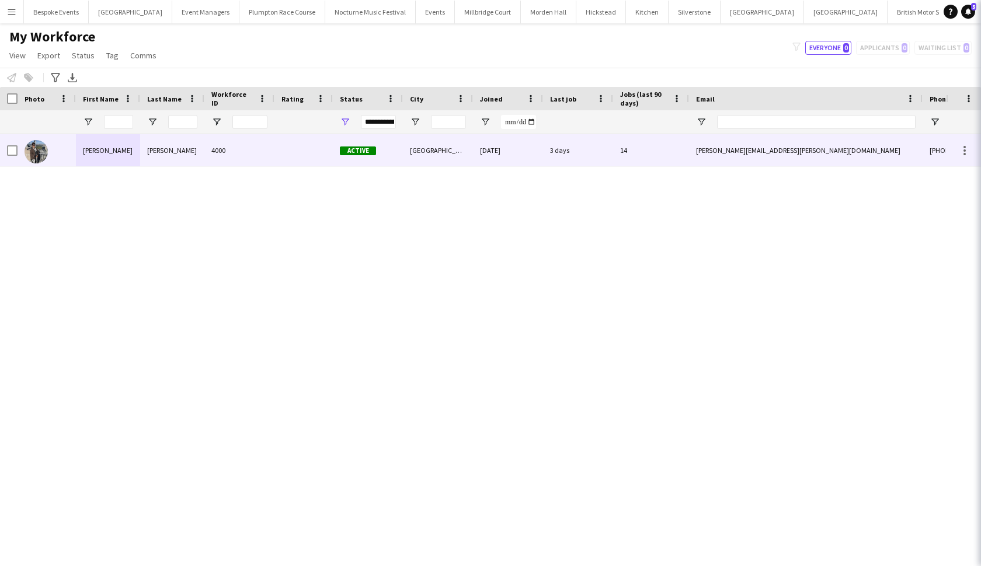
click at [583, 16] on button "Hickstead Close" at bounding box center [601, 12] width 50 height 23
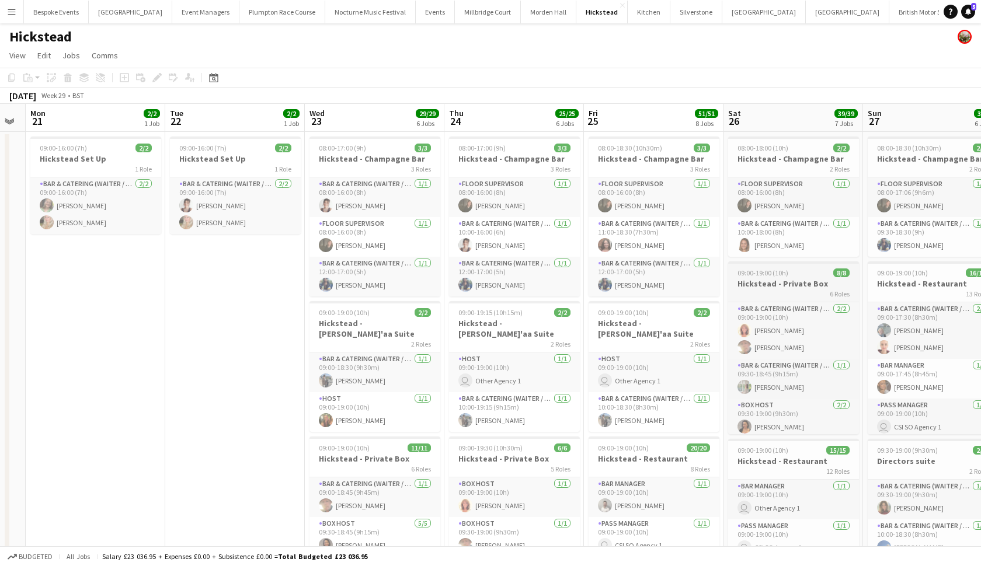
scroll to position [0, 411]
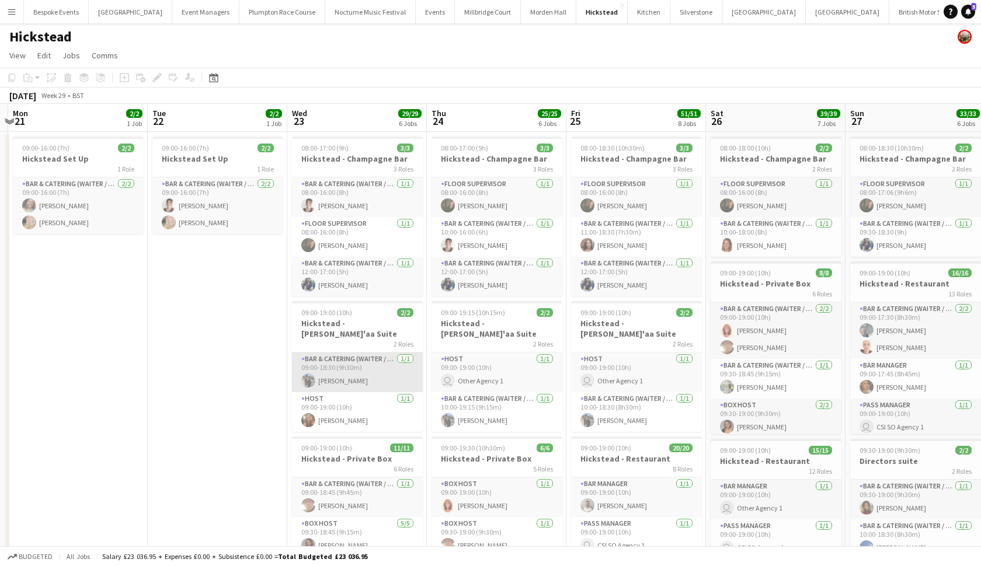
click at [357, 367] on app-card-role "Bar & Catering (Waiter / waitress) 1/1 09:00-18:30 (9h30m) Linda Sanchez" at bounding box center [357, 373] width 131 height 40
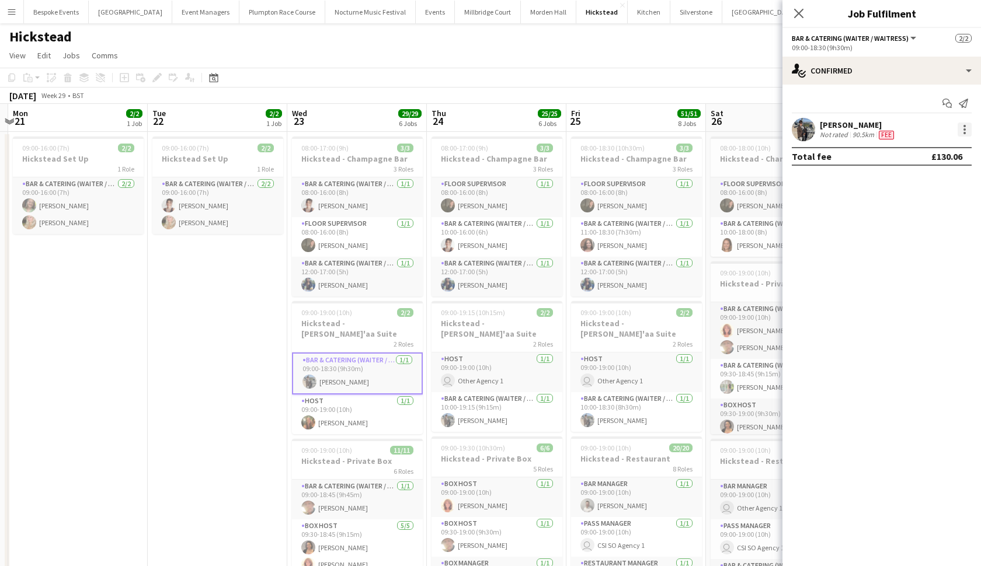
click at [964, 127] on div at bounding box center [965, 130] width 14 height 14
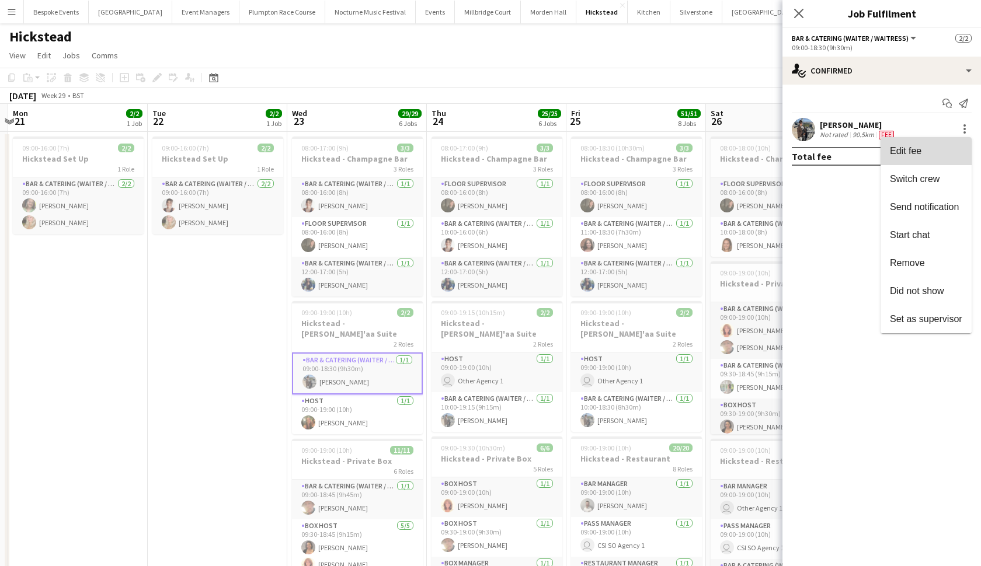
click at [940, 145] on button "Edit fee" at bounding box center [926, 151] width 91 height 28
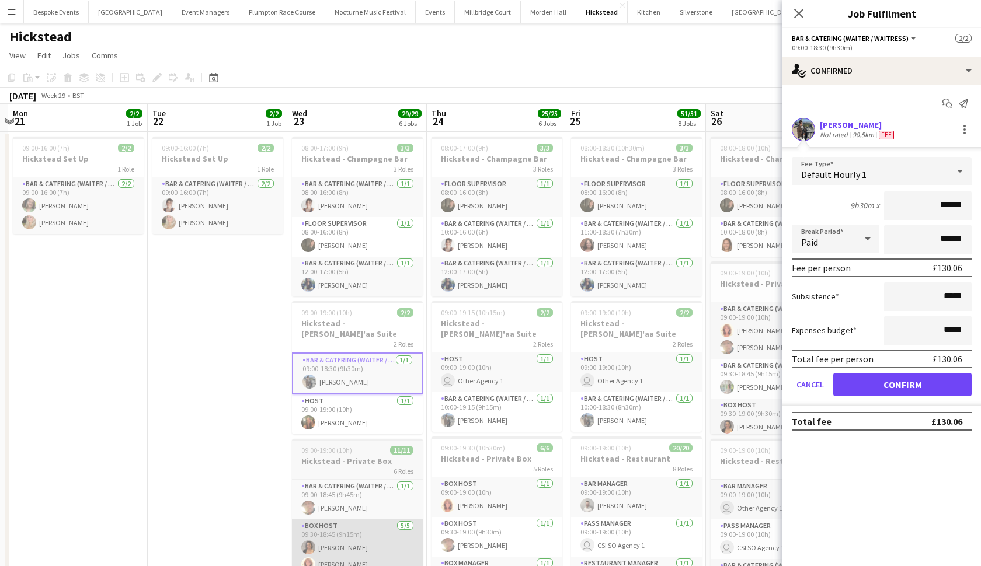
click at [595, 58] on app-page-menu "View Day view expanded Day view collapsed Month view Date picker Jump to today …" at bounding box center [490, 57] width 981 height 22
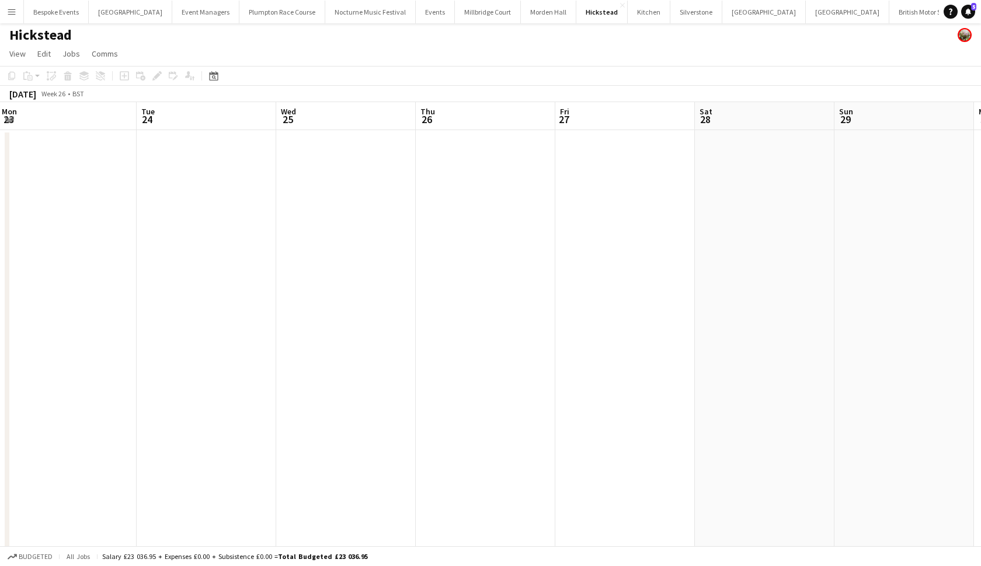
scroll to position [3, 0]
click at [455, 10] on button "Millbridge Court Close" at bounding box center [488, 12] width 66 height 23
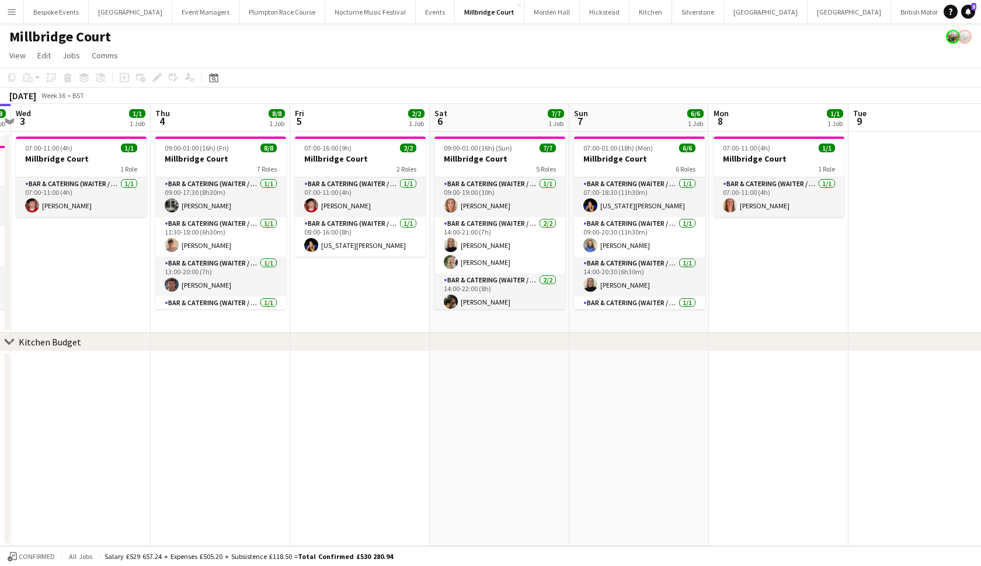
scroll to position [0, 530]
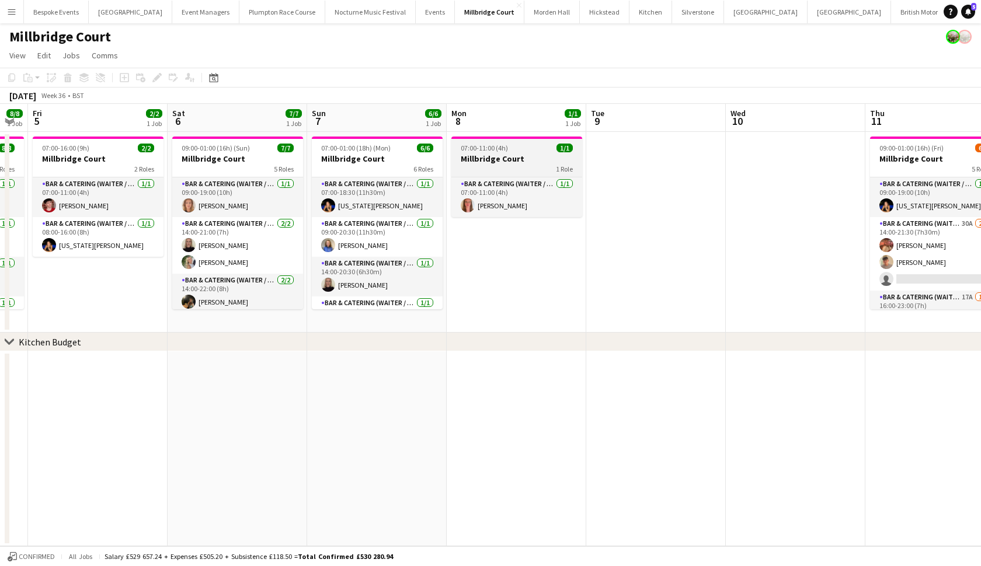
click at [518, 155] on h3 "Millbridge Court" at bounding box center [516, 159] width 131 height 11
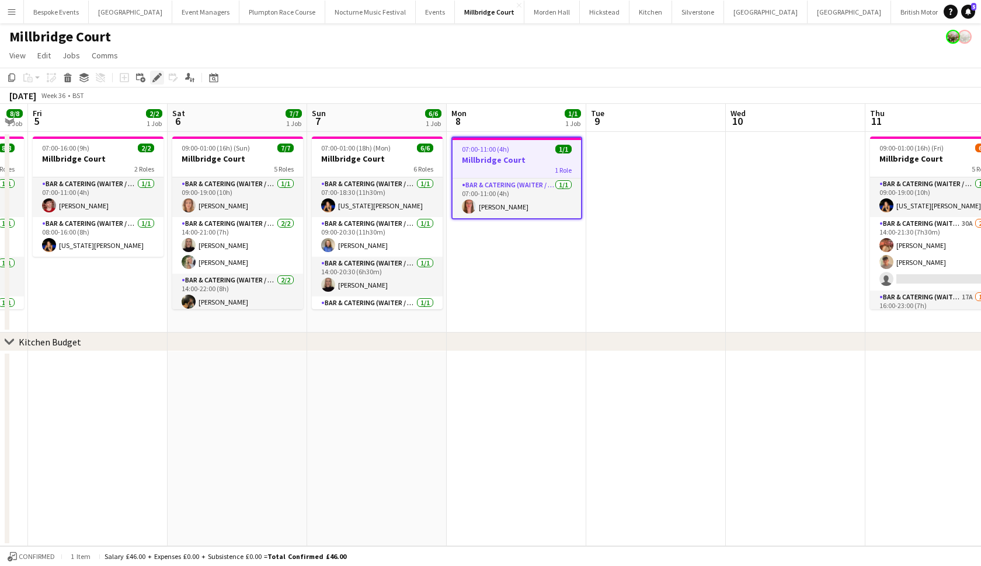
click at [153, 78] on icon "Edit" at bounding box center [156, 77] width 9 height 9
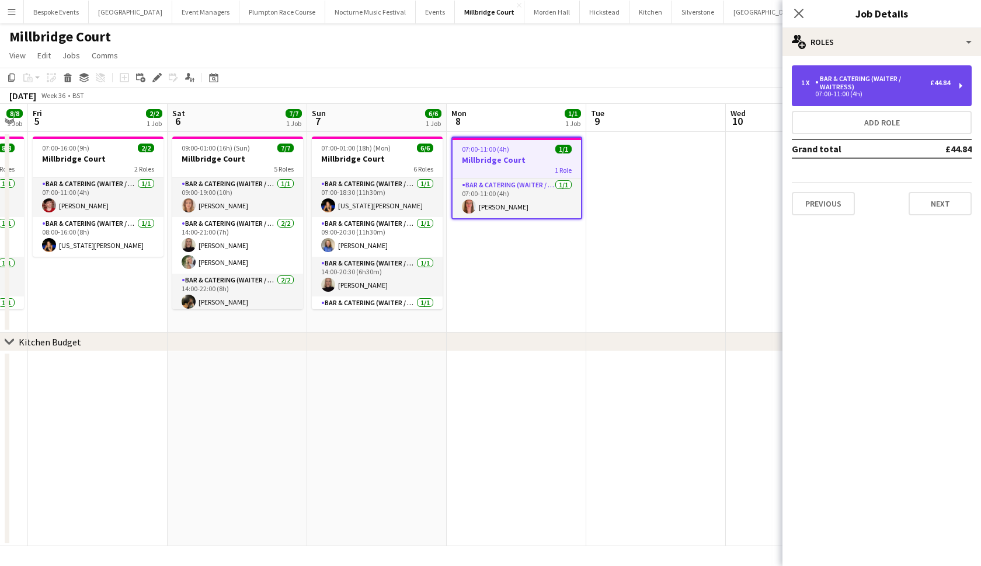
click at [879, 95] on div "07:00-11:00 (4h)" at bounding box center [875, 94] width 149 height 6
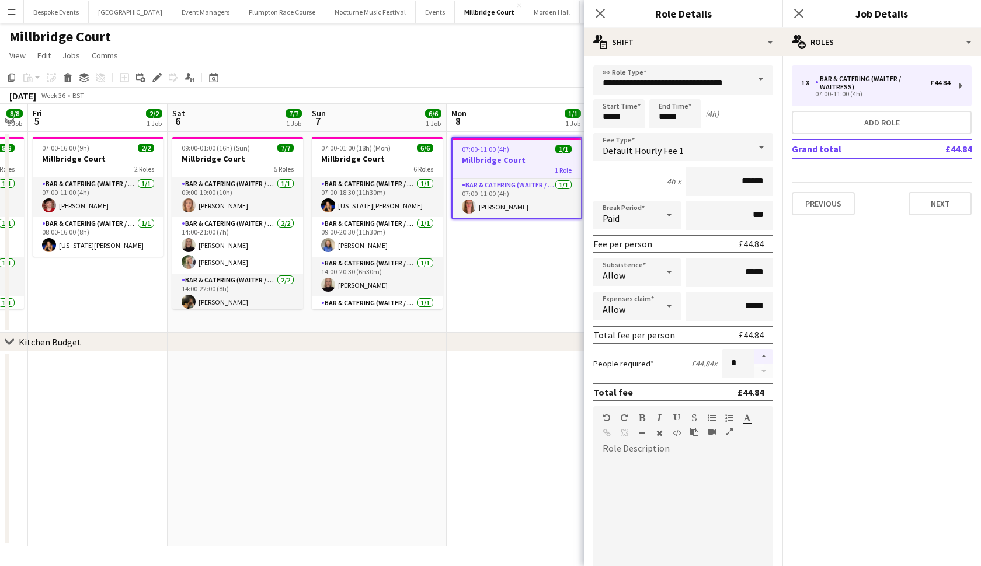
click at [763, 357] on button "button" at bounding box center [764, 356] width 19 height 15
type input "*"
click at [538, 276] on app-date-cell "07:00-11:00 (4h) 1/1 Millbridge Court 1 Role Bar & Catering (Waiter / waitress)…" at bounding box center [517, 232] width 140 height 201
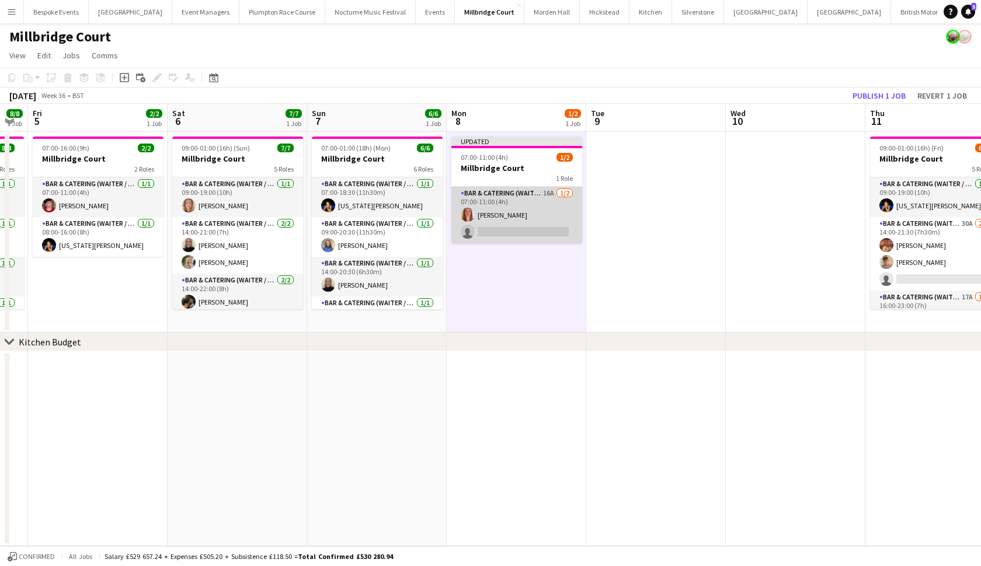
click at [536, 228] on app-card-role "Bar & Catering (Waiter / waitress) 16A 1/2 07:00-11:00 (4h) Freya Hanmer single…" at bounding box center [516, 215] width 131 height 57
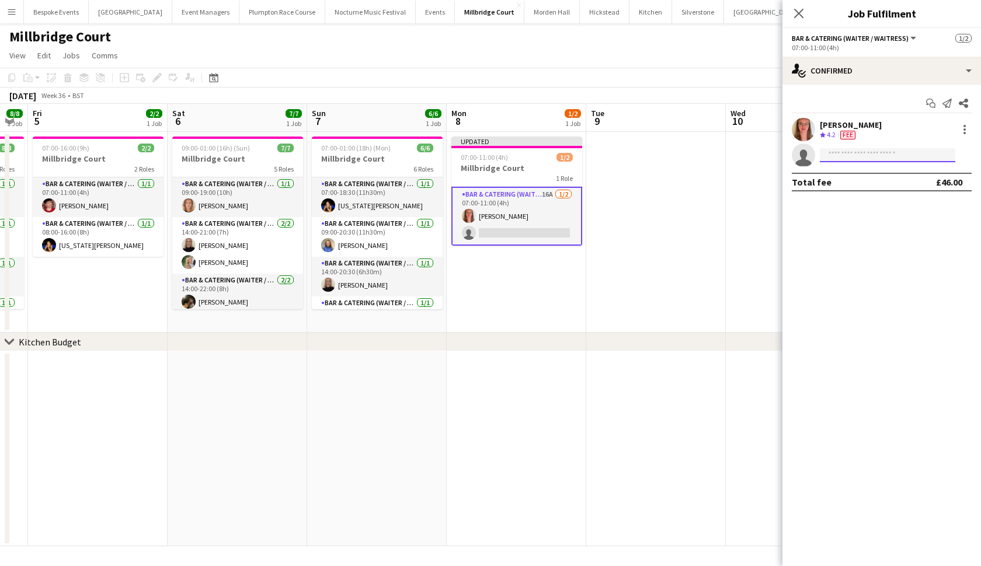
click at [926, 153] on input at bounding box center [887, 155] width 135 height 14
type input "**********"
click at [913, 181] on span "freya_cowie@outlook.com" at bounding box center [887, 181] width 117 height 9
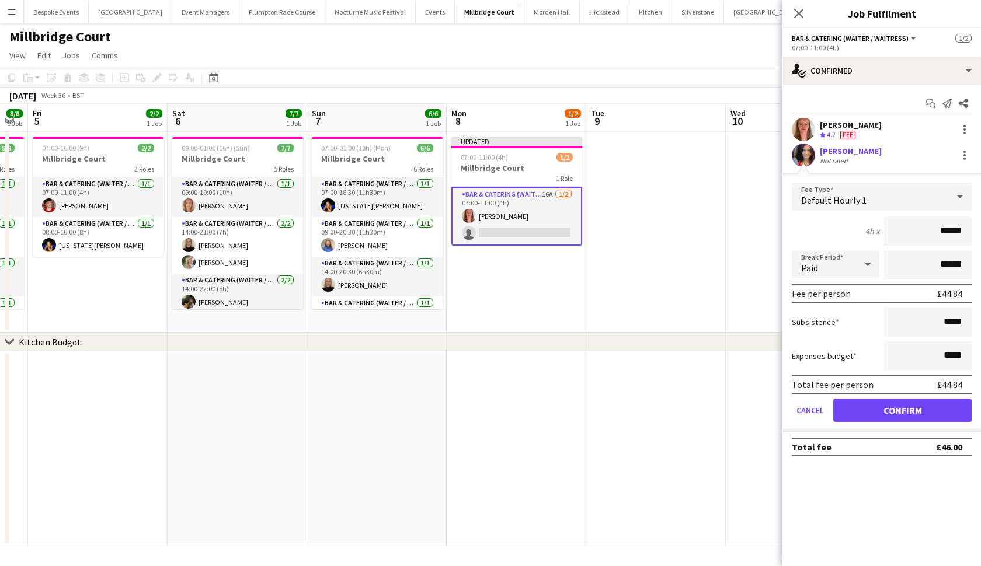
click at [858, 414] on button "Confirm" at bounding box center [902, 410] width 138 height 23
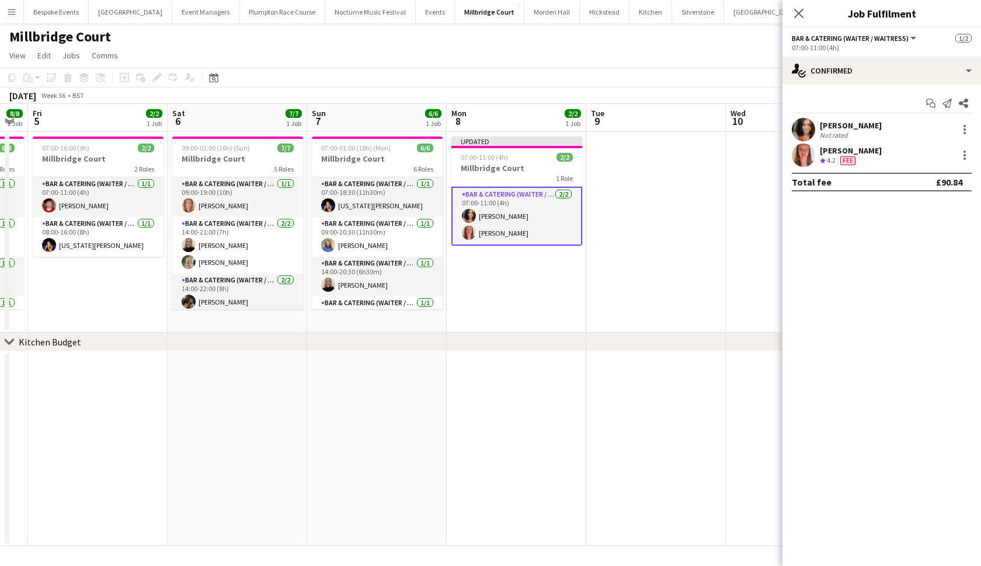
click at [697, 281] on app-date-cell at bounding box center [656, 232] width 140 height 201
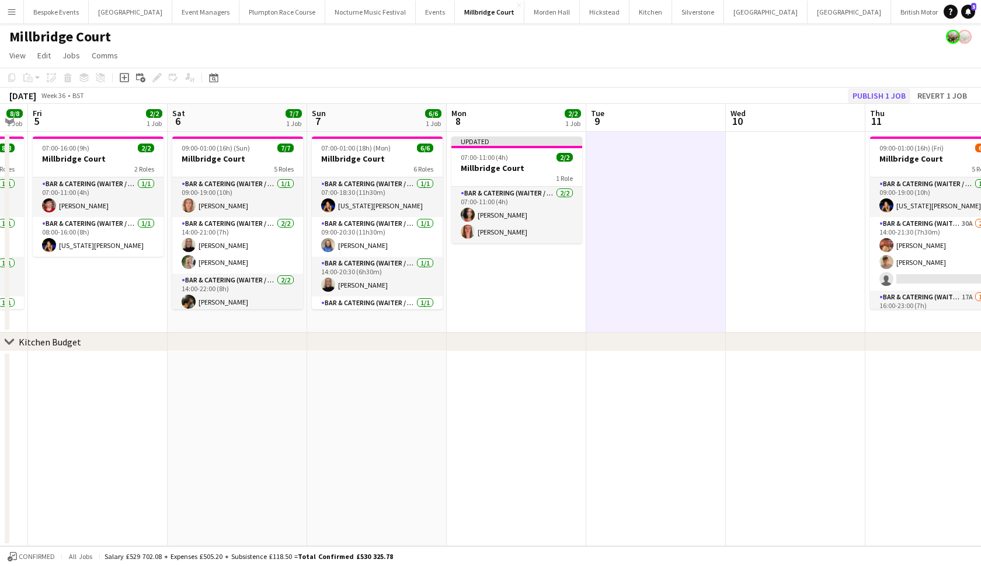
click at [899, 93] on button "Publish 1 job" at bounding box center [879, 95] width 62 height 15
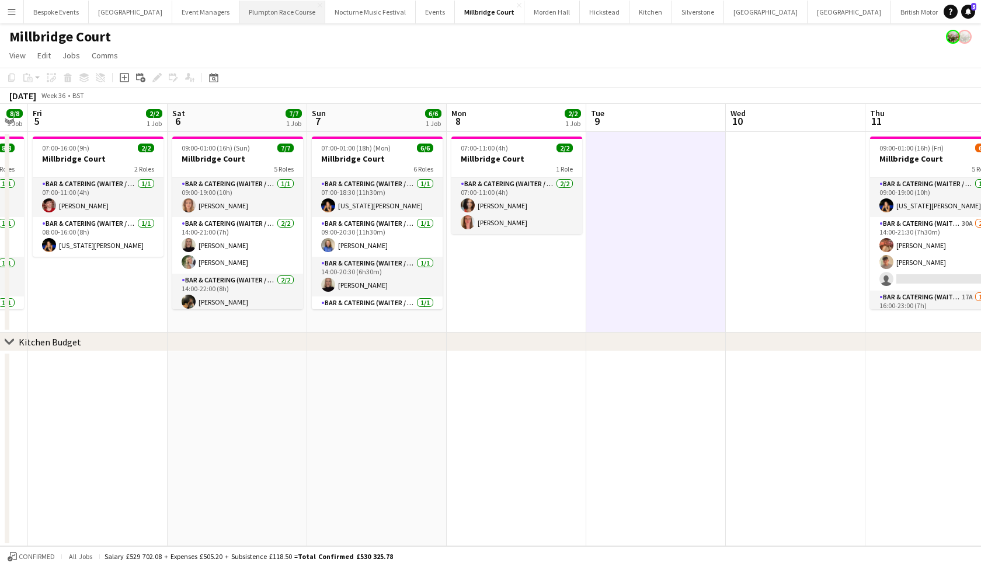
scroll to position [0, 0]
click at [455, 17] on button "Millbridge Court Close" at bounding box center [489, 12] width 69 height 23
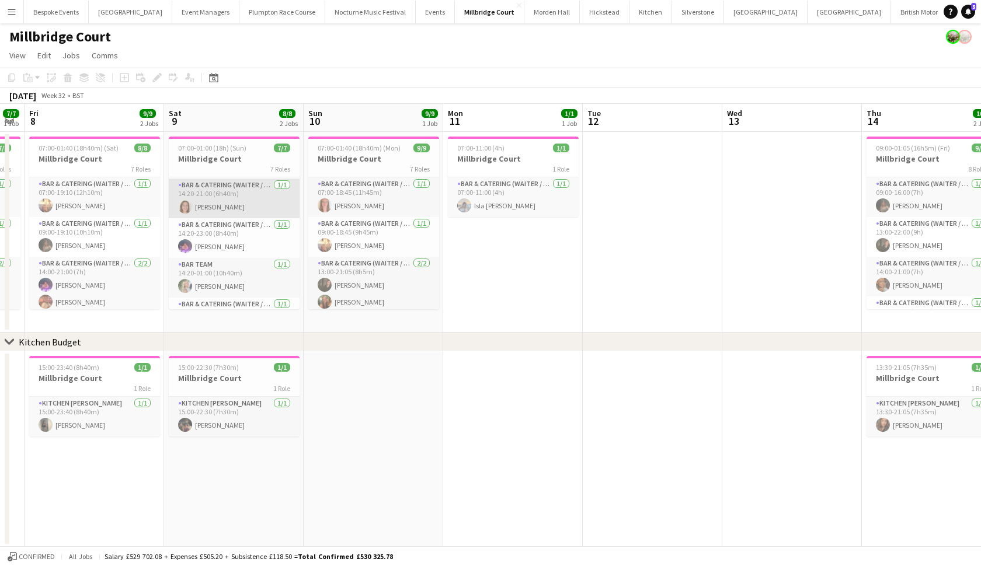
scroll to position [79, 0]
click at [201, 241] on app-card-role "Bar & Catering (Waiter / waitress) 1/1 14:20-23:00 (8h40m) Ella Smith" at bounding box center [234, 237] width 131 height 40
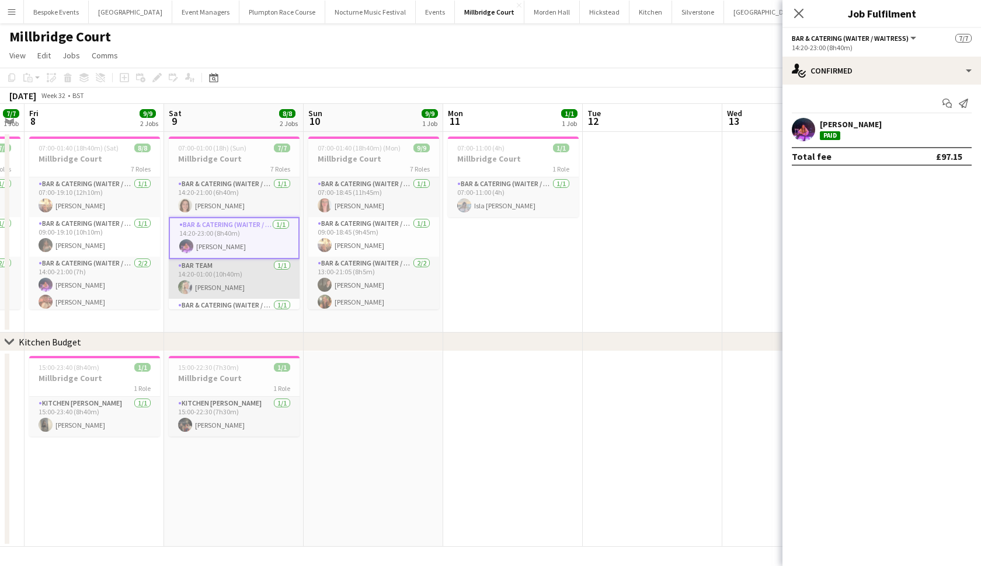
scroll to position [0, 254]
click at [198, 273] on app-card-role "Bar Team 1/1 14:20-01:00 (10h40m) Josephine Brown" at bounding box center [234, 279] width 131 height 40
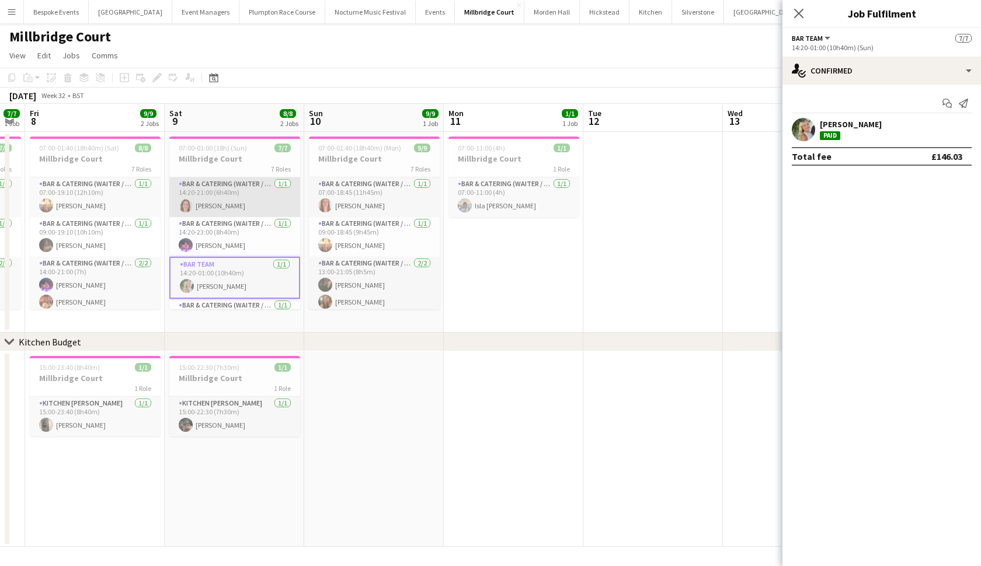
click at [217, 200] on app-card-role "Bar & Catering (Waiter / waitress) 1/1 14:20-21:00 (6h40m) Annabelle Atkins" at bounding box center [234, 198] width 131 height 40
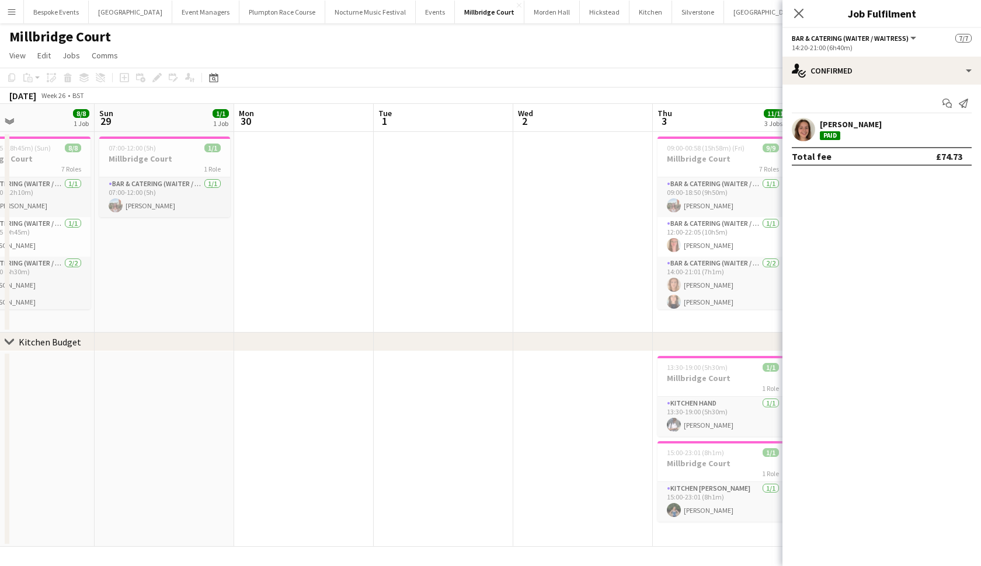
scroll to position [0, 320]
click at [797, 12] on icon at bounding box center [798, 13] width 9 height 9
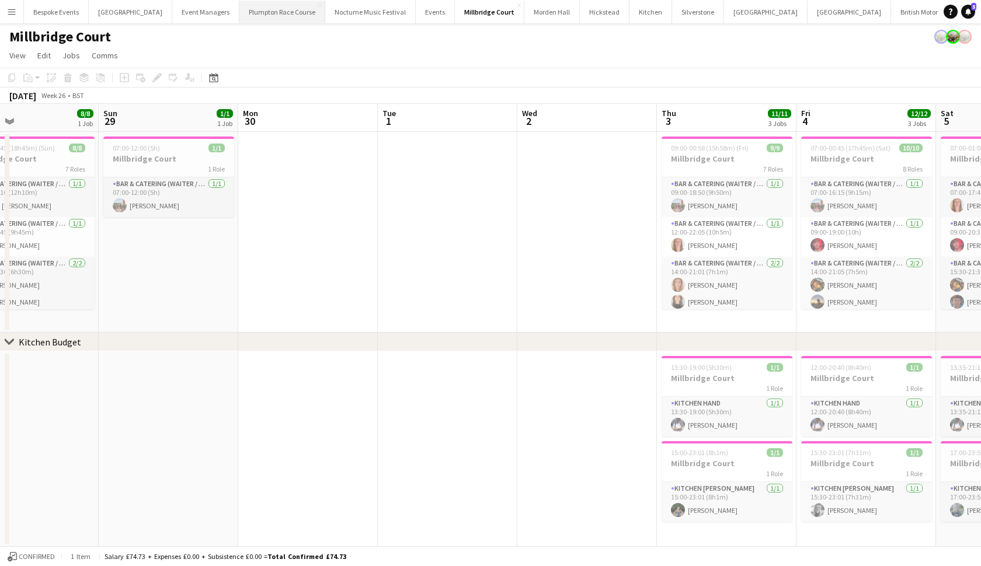
click at [256, 16] on button "Plumpton Race Course Close" at bounding box center [282, 12] width 86 height 23
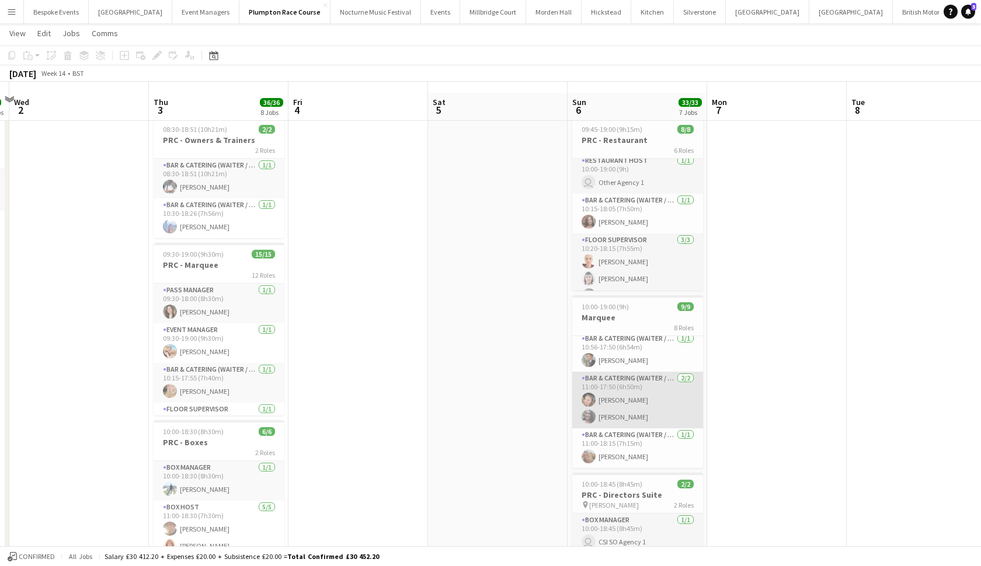
scroll to position [29, 0]
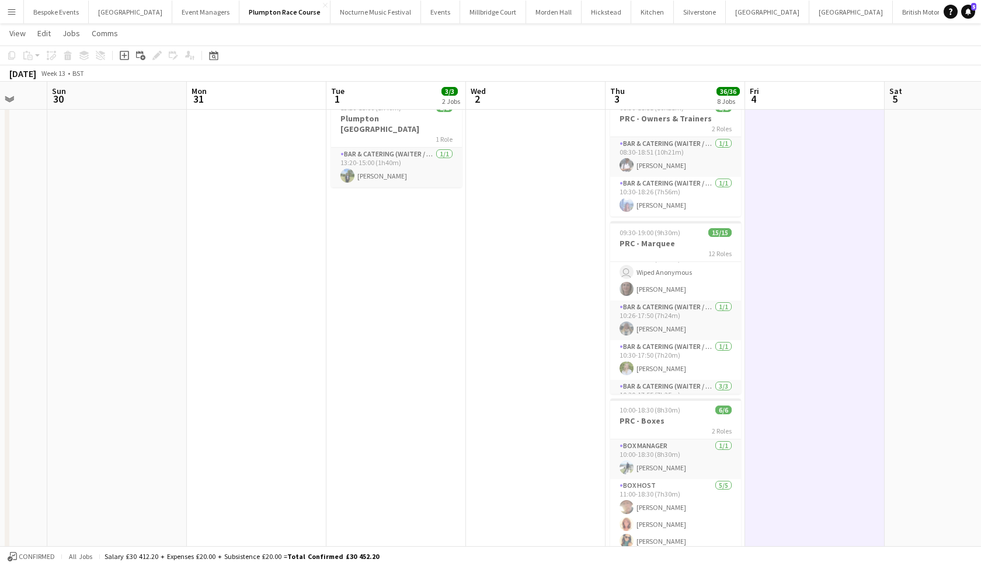
scroll to position [211, 0]
